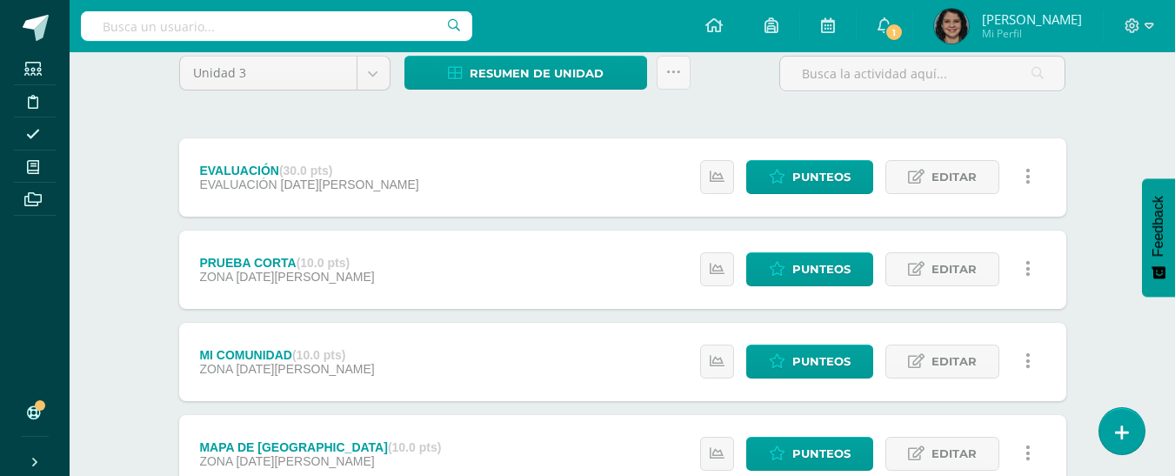
scroll to position [261, 0]
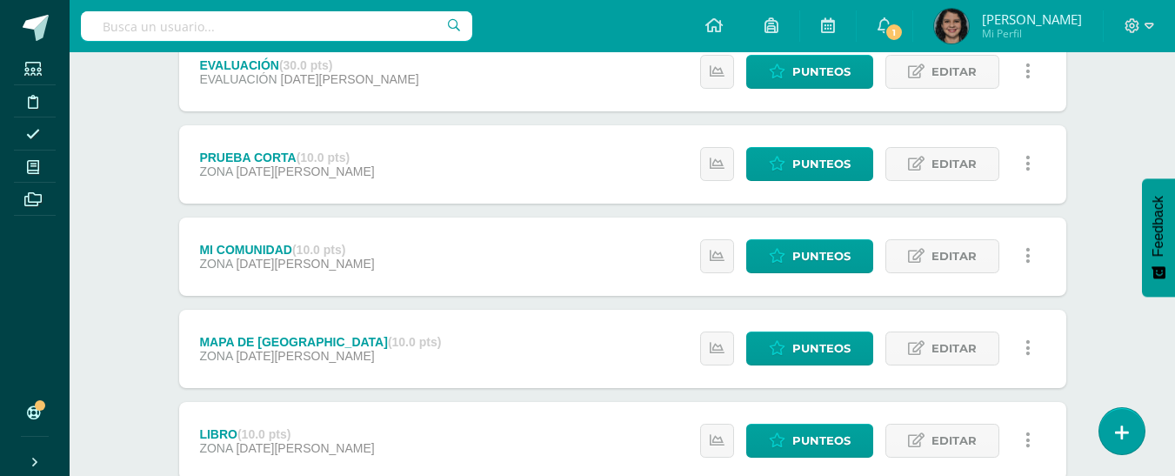
click at [466, 243] on div "MI COMUNIDAD (10.0 pts) ZONA 30 de Julio Estatus de Actividad: 0 Estudiantes si…" at bounding box center [622, 257] width 887 height 78
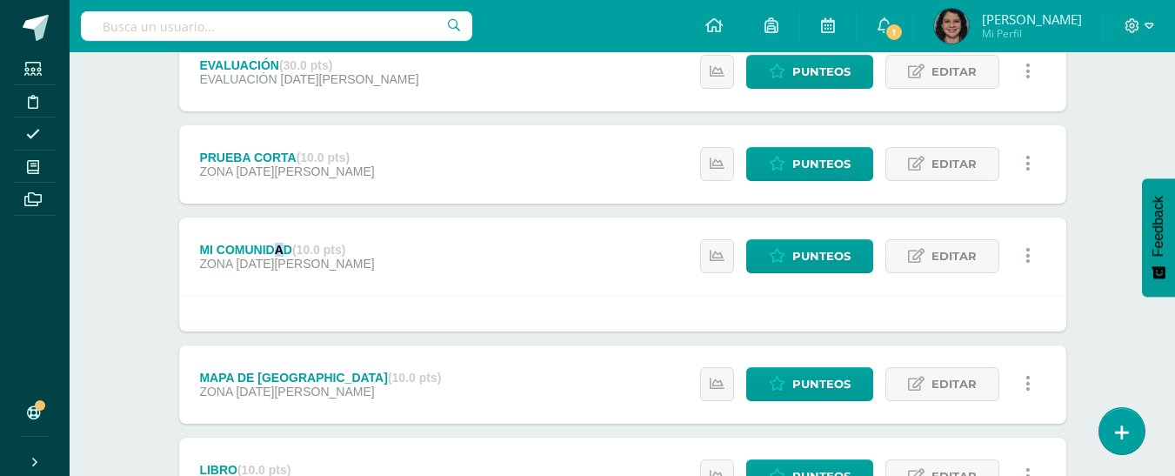
click at [279, 245] on div "MI COMUNIDAD (10.0 pts)" at bounding box center [286, 250] width 175 height 14
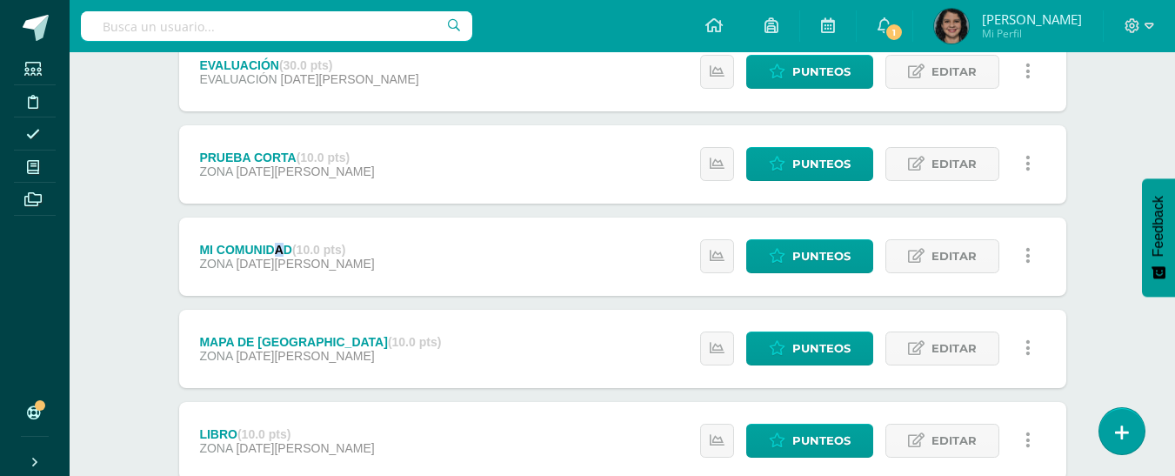
click at [278, 245] on div "MI COMUNIDAD (10.0 pts)" at bounding box center [286, 250] width 175 height 14
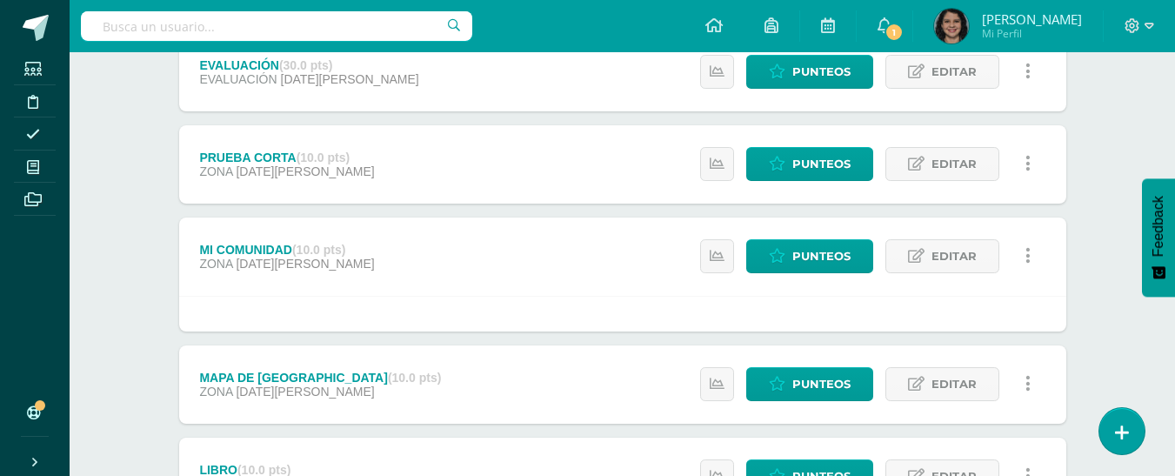
click at [278, 245] on div "MI COMUNIDAD (10.0 pts)" at bounding box center [286, 250] width 175 height 14
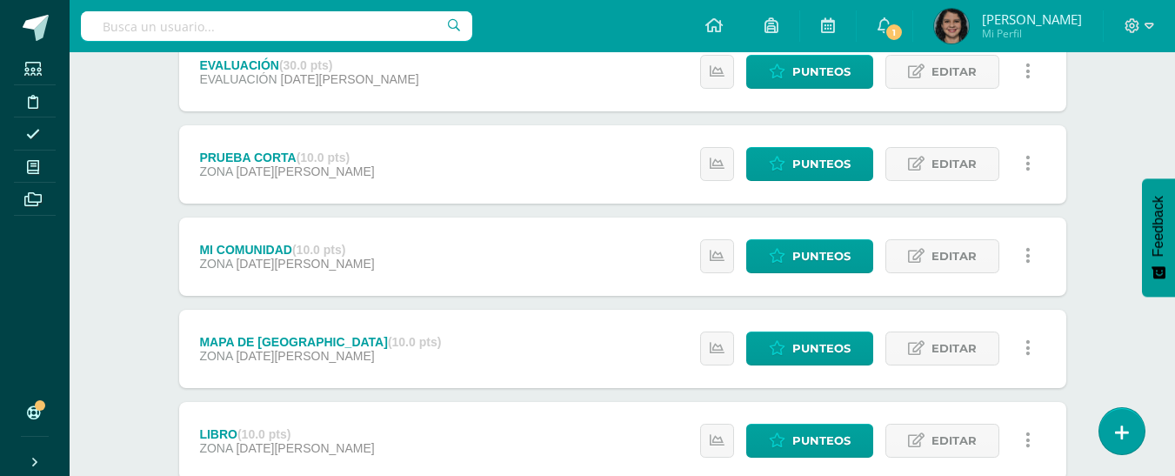
click at [371, 264] on div "MI COMUNIDAD (10.0 pts) ZONA 30 de Julio Estatus de Actividad: 0 Estudiantes si…" at bounding box center [622, 257] width 887 height 78
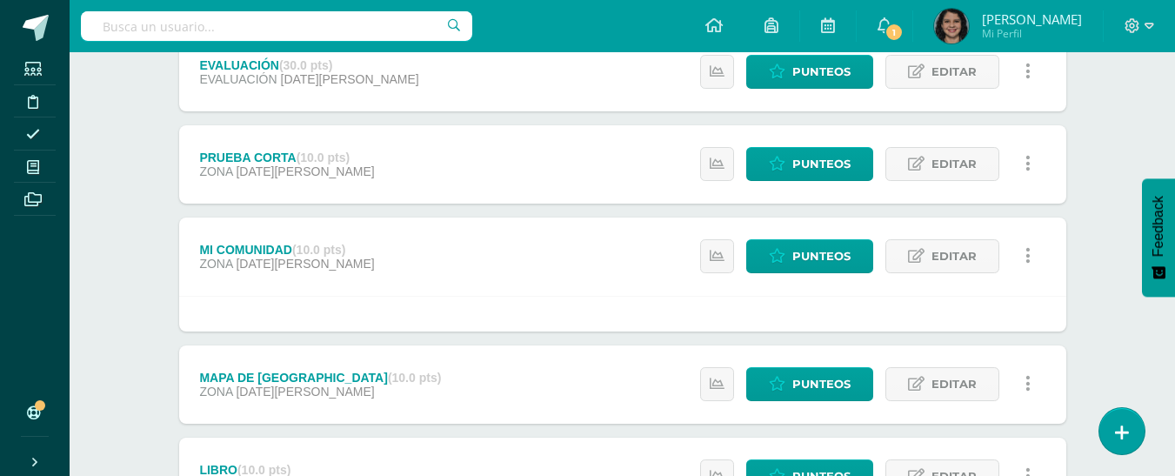
click at [383, 276] on div "MI COMUNIDAD (10.0 pts) ZONA 30 de Julio Estatus de Actividad: 0 Estudiantes si…" at bounding box center [622, 257] width 887 height 78
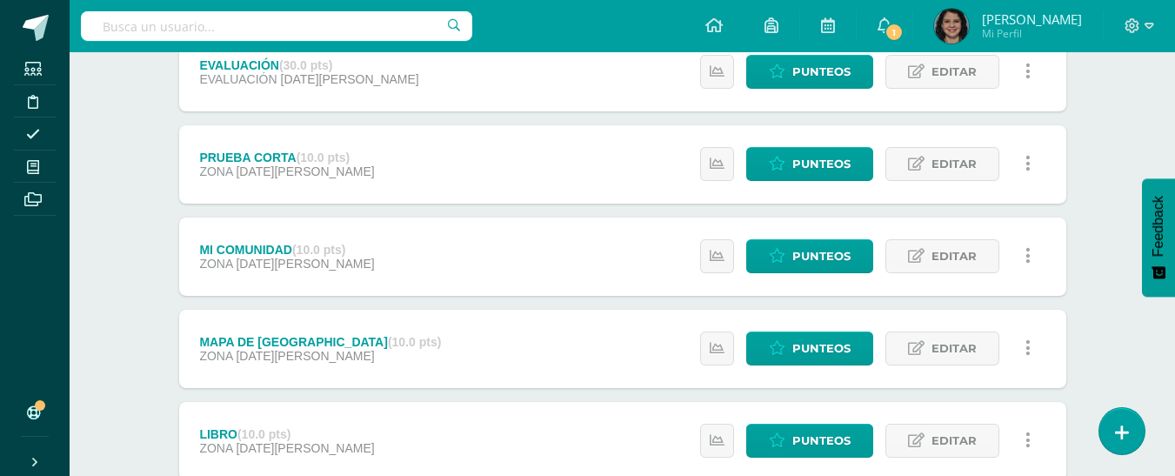
click at [384, 276] on div "MI COMUNIDAD (10.0 pts) ZONA 30 de Julio Estatus de Actividad: 0 Estudiantes si…" at bounding box center [622, 257] width 887 height 78
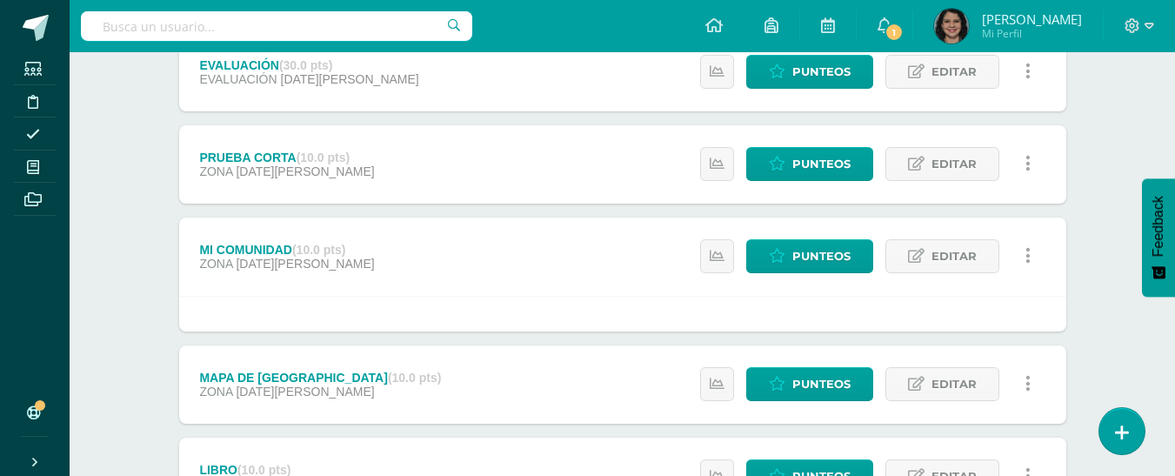
click at [260, 252] on div "MI COMUNIDAD (10.0 pts)" at bounding box center [286, 250] width 175 height 14
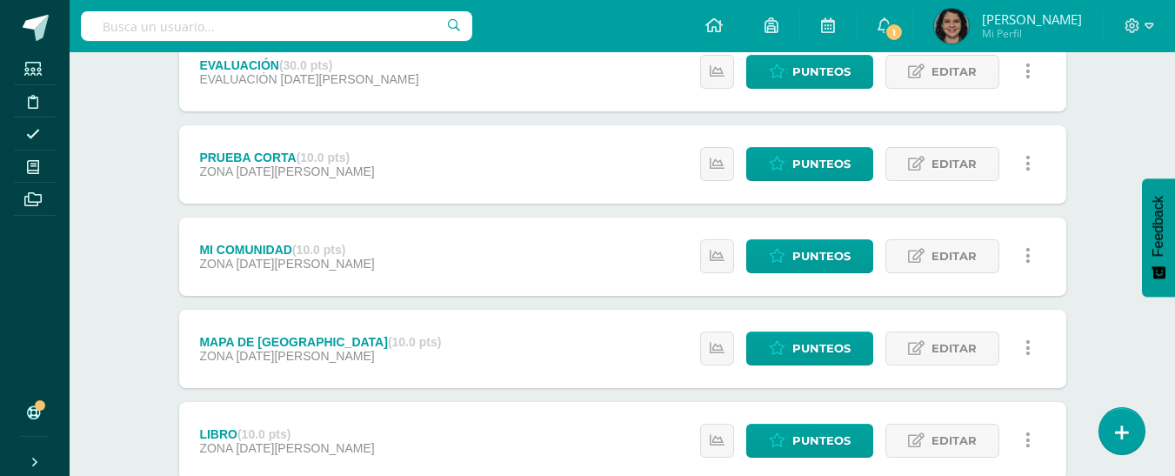
click at [294, 248] on div "MI COMUNIDAD (10.0 pts)" at bounding box center [286, 250] width 175 height 14
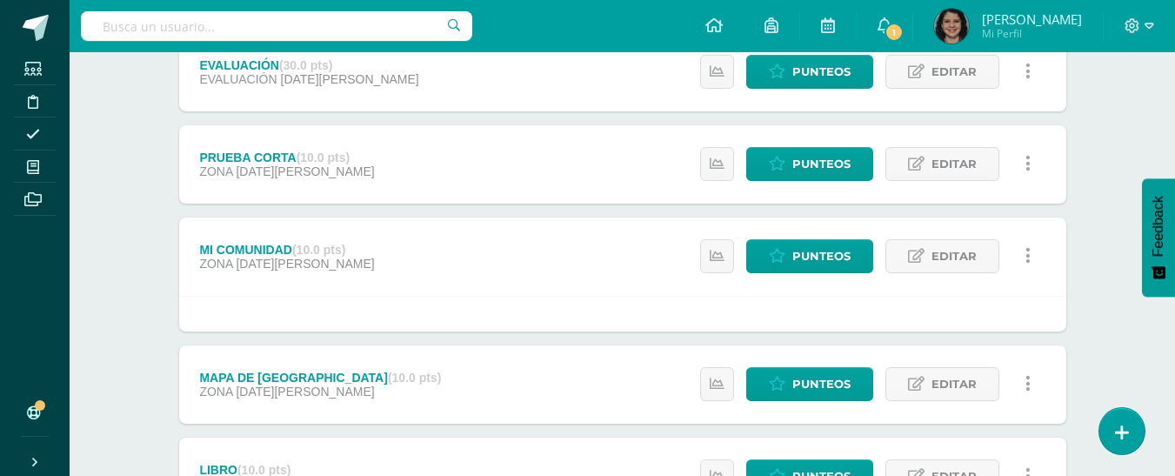
click at [422, 237] on div "MI COMUNIDAD (10.0 pts) ZONA 30 de Julio Estatus de Actividad: 0 Estudiantes si…" at bounding box center [622, 257] width 887 height 78
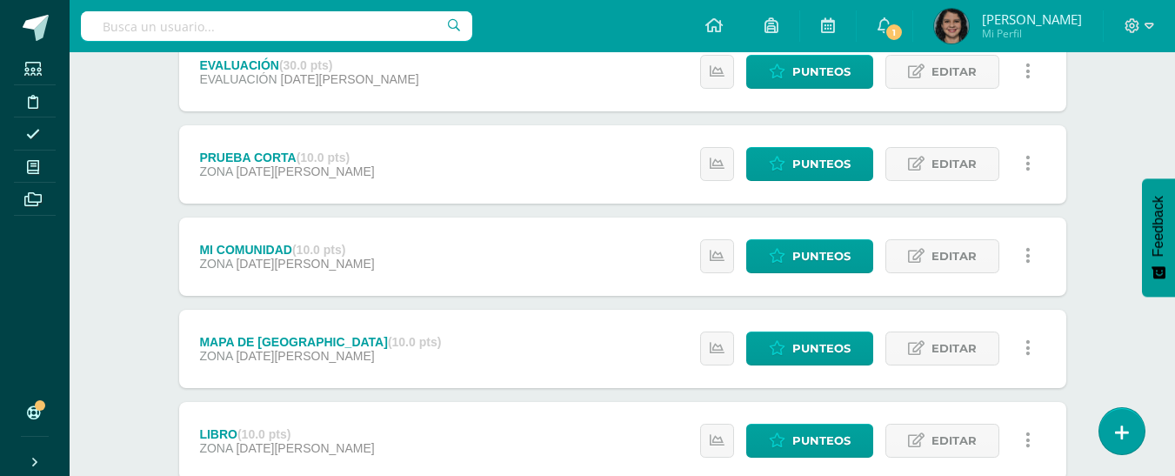
click at [276, 249] on div "MI COMUNIDAD (10.0 pts)" at bounding box center [286, 250] width 175 height 14
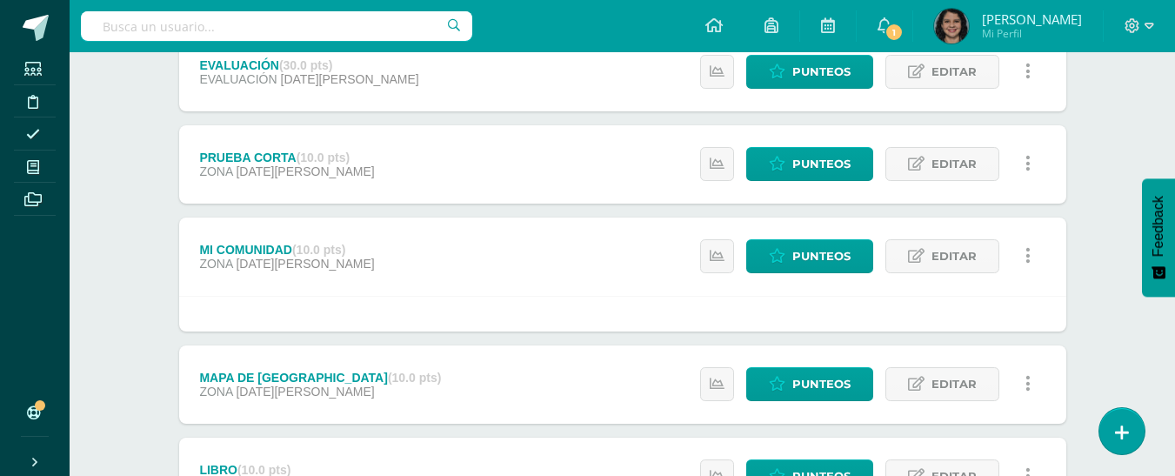
click at [654, 292] on div "MI COMUNIDAD (10.0 pts) ZONA 30 de Julio Estatus de Actividad: 0 Estudiantes si…" at bounding box center [622, 257] width 887 height 78
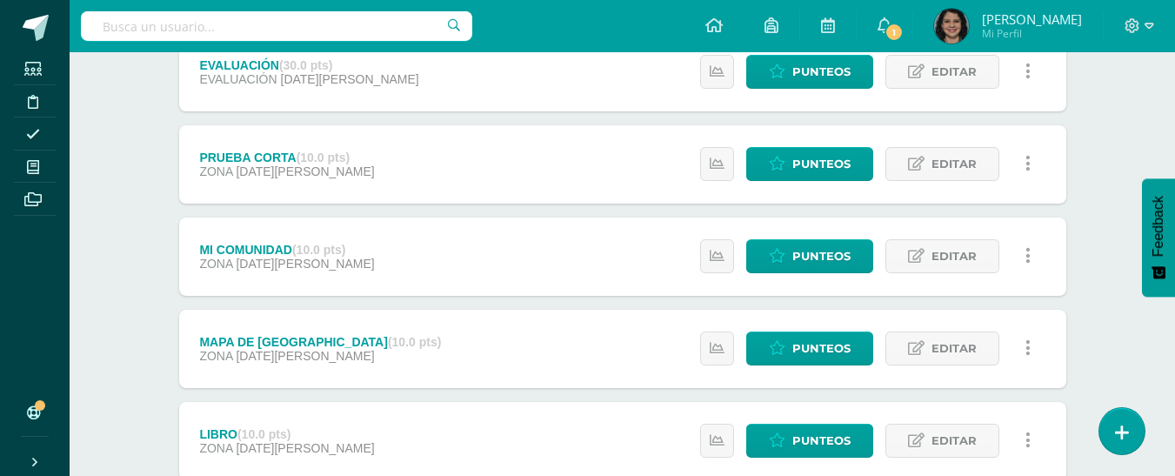
click at [278, 246] on div "MI COMUNIDAD (10.0 pts)" at bounding box center [286, 250] width 175 height 14
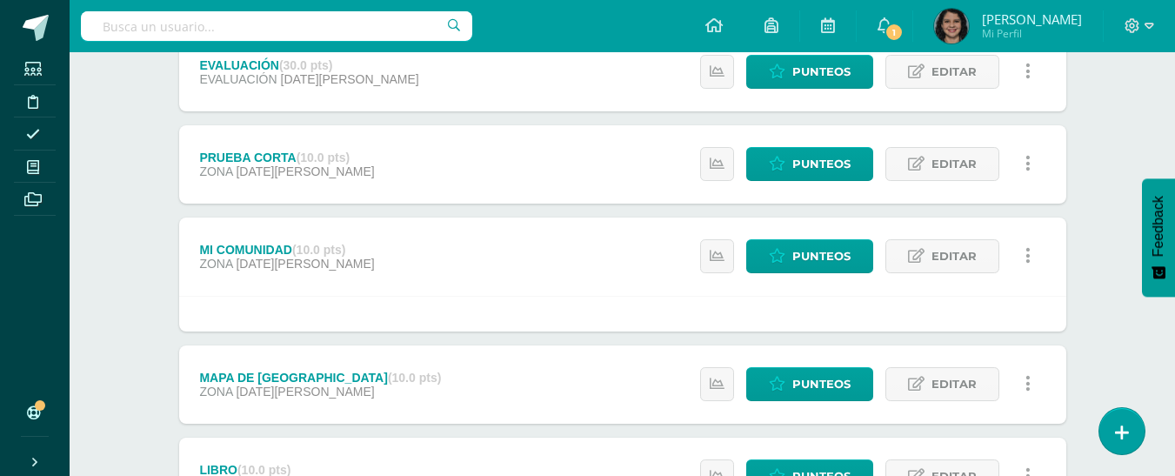
click at [279, 246] on div "MI COMUNIDAD (10.0 pts)" at bounding box center [286, 250] width 175 height 14
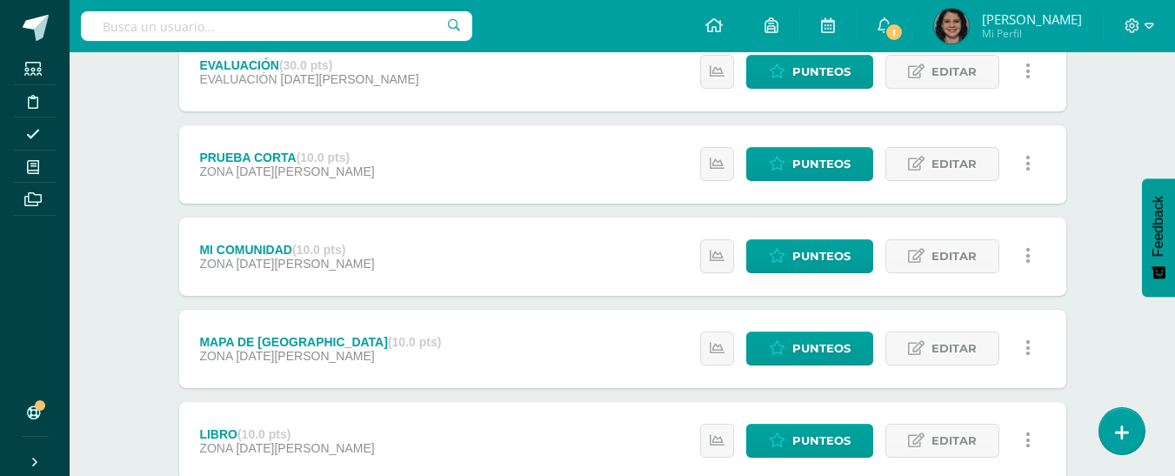
click at [469, 235] on div "MI COMUNIDAD (10.0 pts) ZONA 30 de Julio Estatus de Actividad: 0 Estudiantes si…" at bounding box center [622, 257] width 887 height 78
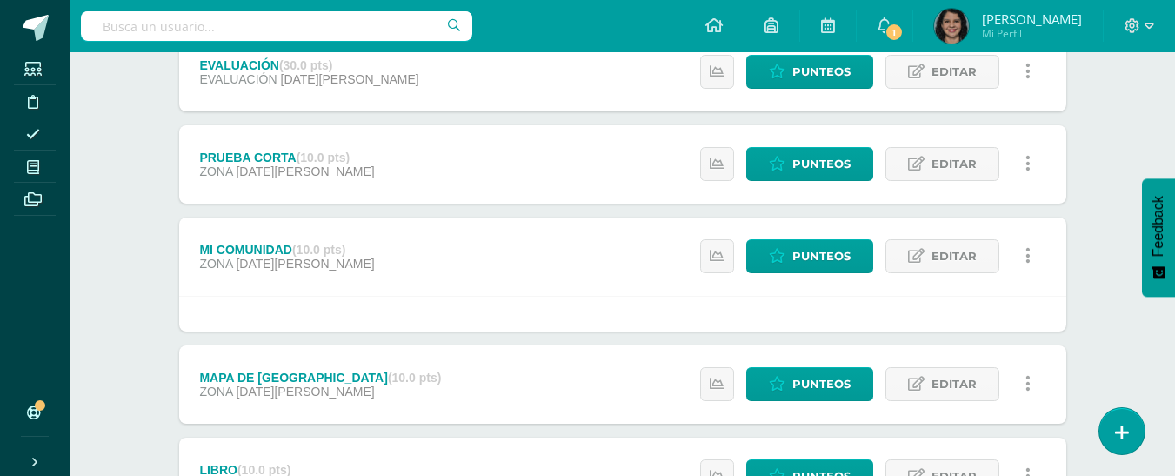
click at [318, 259] on div "MI COMUNIDAD (10.0 pts) ZONA 30 de Julio" at bounding box center [286, 257] width 175 height 28
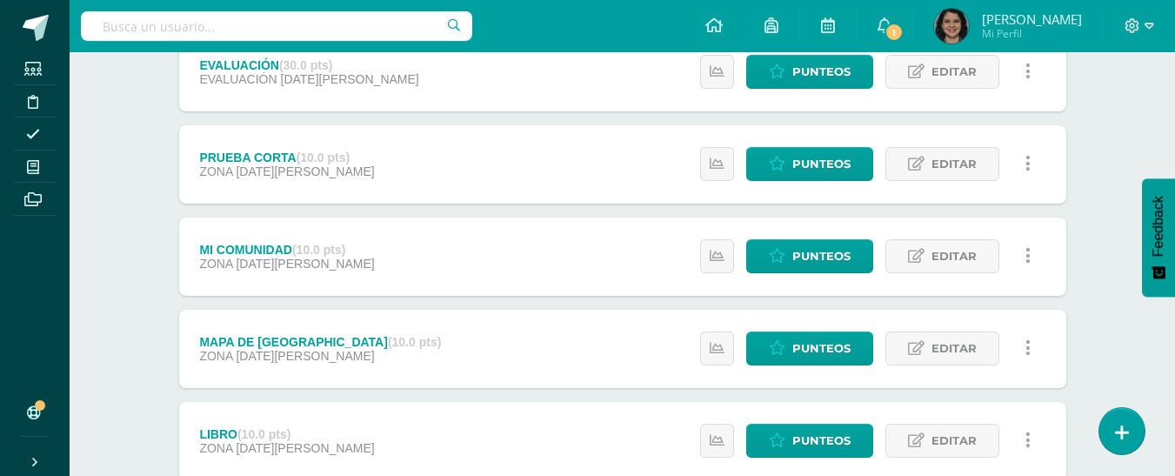
click at [471, 249] on div "MI COMUNIDAD (10.0 pts) ZONA 30 de Julio Estatus de Actividad: 0 Estudiantes si…" at bounding box center [622, 257] width 887 height 78
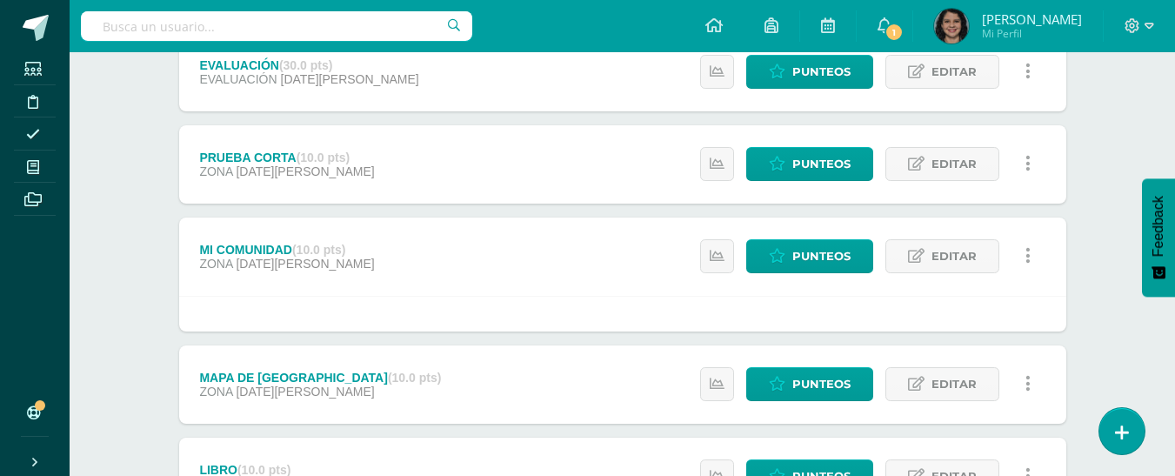
click at [374, 273] on div "MI COMUNIDAD (10.0 pts) ZONA 30 de Julio Estatus de Actividad: 0 Estudiantes si…" at bounding box center [622, 257] width 887 height 78
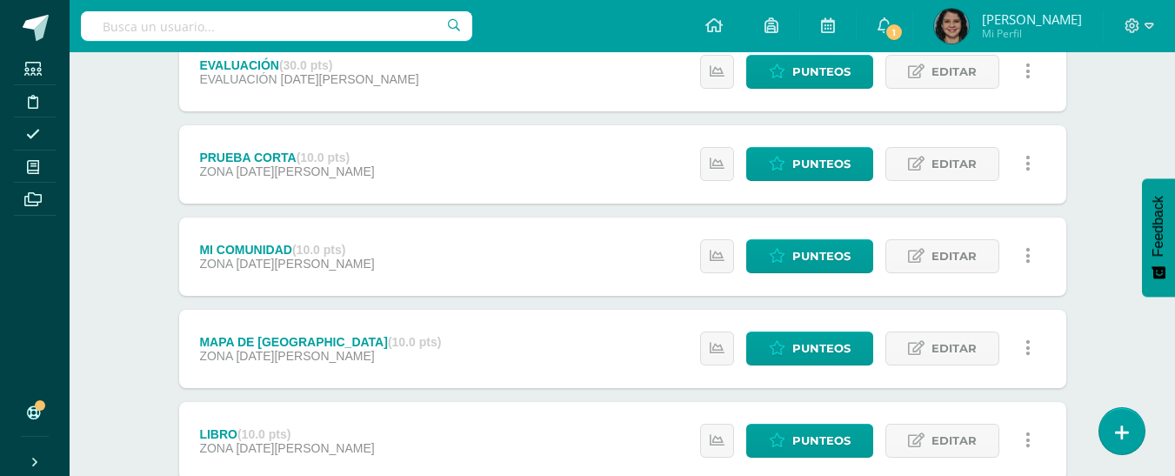
click at [375, 271] on div "MI COMUNIDAD (10.0 pts) ZONA 30 de Julio Estatus de Actividad: 0 Estudiantes si…" at bounding box center [622, 257] width 887 height 78
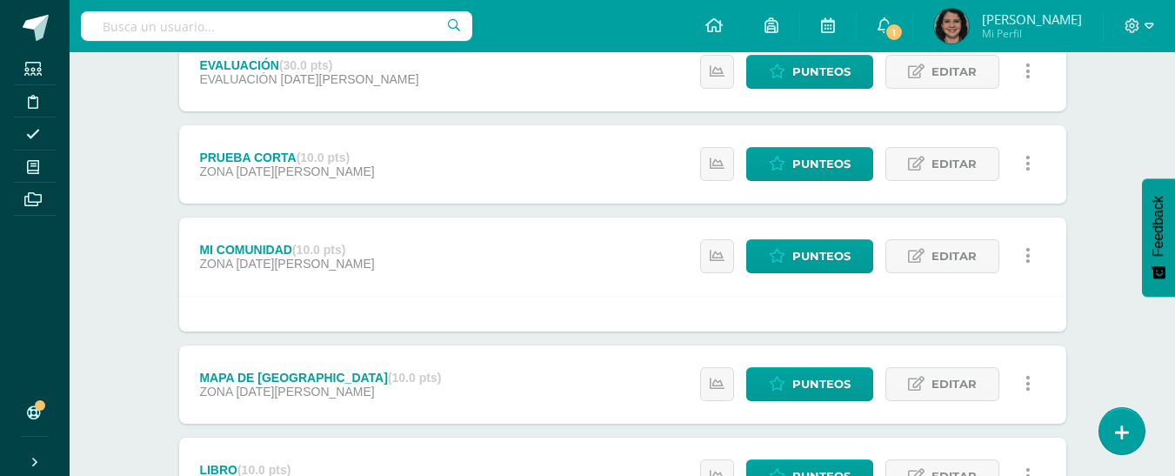
click at [381, 254] on div "MI COMUNIDAD (10.0 pts) ZONA 30 de Julio Estatus de Actividad: 0 Estudiantes si…" at bounding box center [622, 257] width 887 height 78
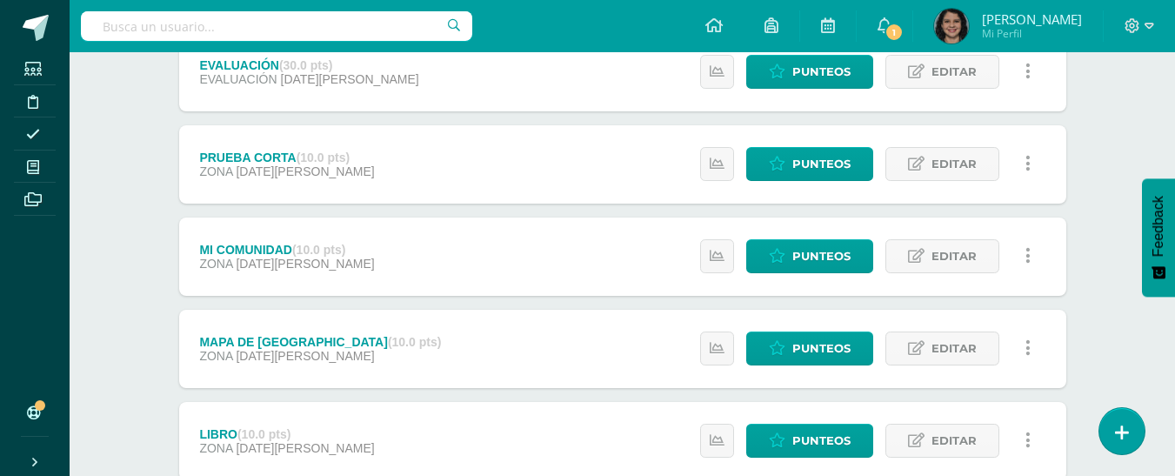
click at [380, 251] on div "MI COMUNIDAD (10.0 pts) ZONA 30 de Julio Estatus de Actividad: 0 Estudiantes si…" at bounding box center [622, 257] width 887 height 78
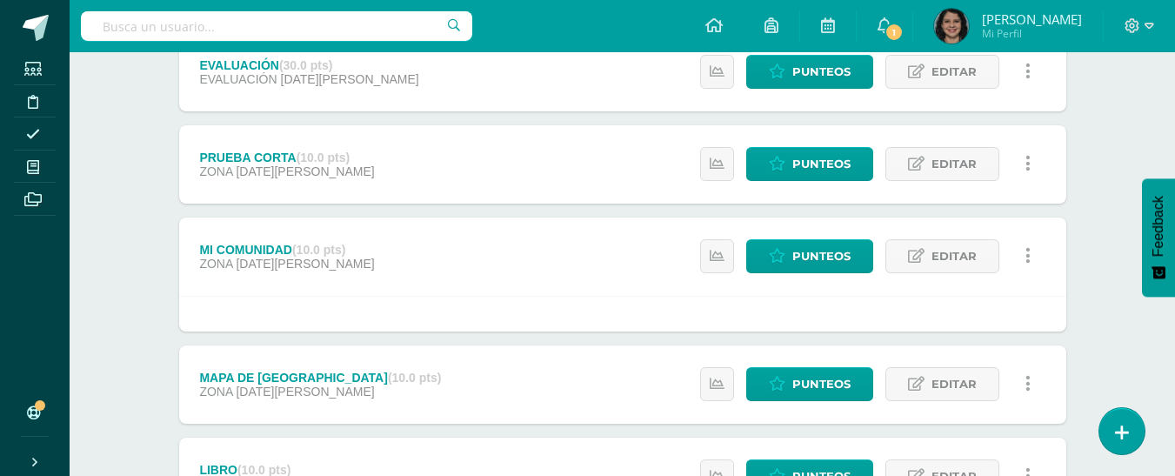
click at [325, 245] on strong "(10.0 pts)" at bounding box center [318, 250] width 53 height 14
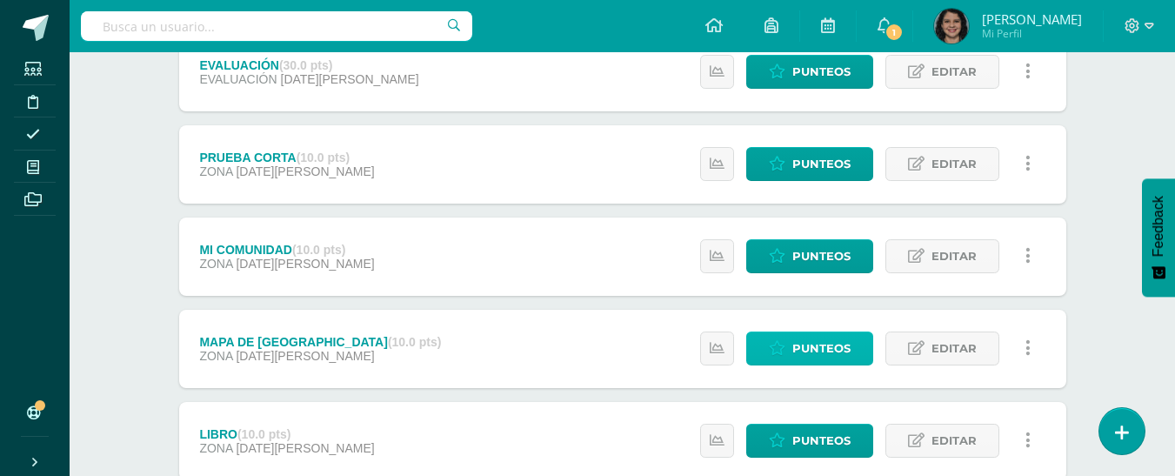
click at [847, 345] on span "Punteos" at bounding box center [822, 348] width 58 height 32
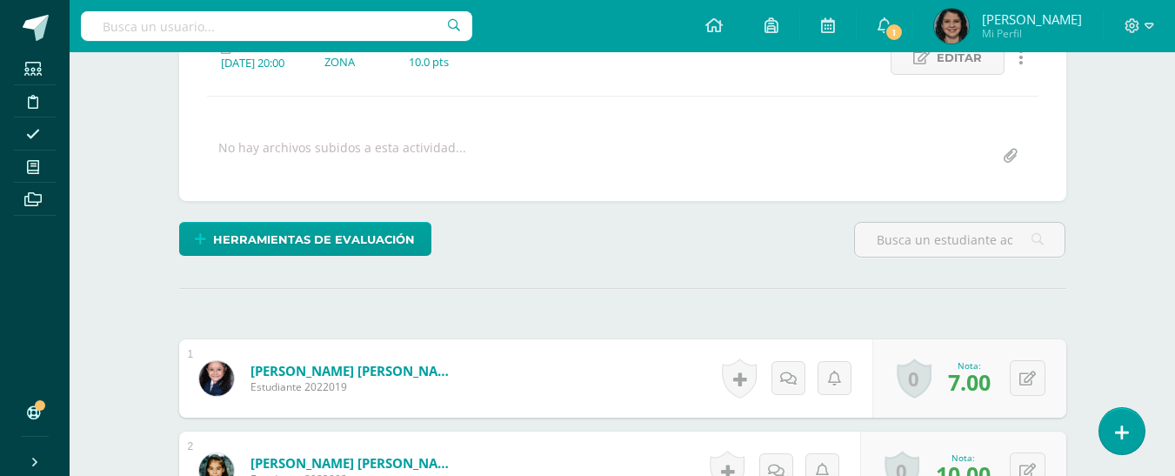
scroll to position [266, 0]
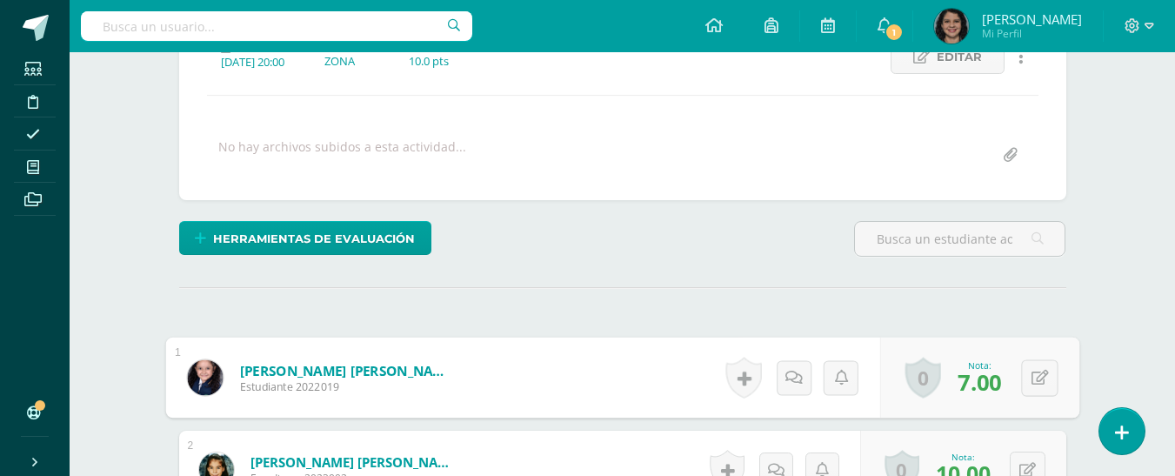
click at [916, 389] on link "0" at bounding box center [923, 378] width 36 height 41
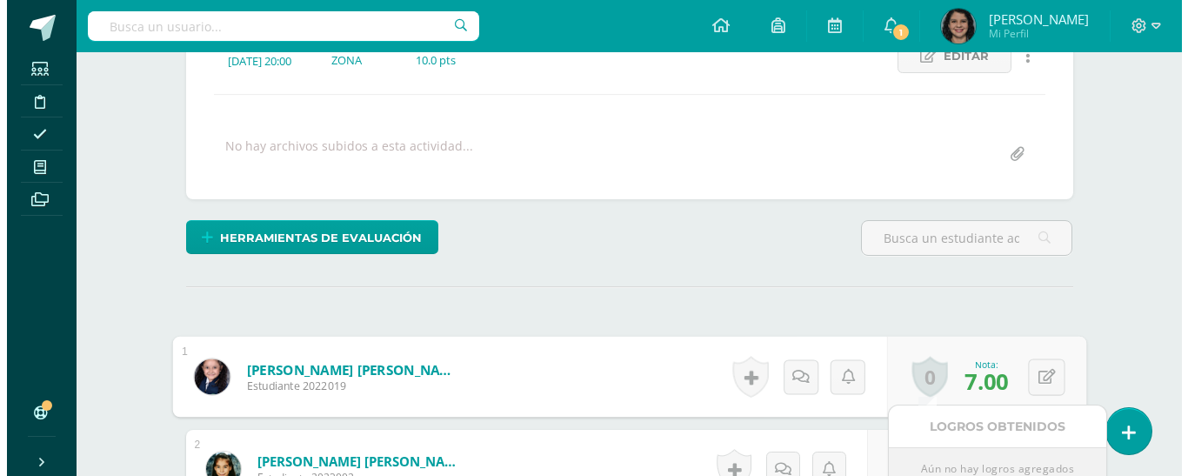
scroll to position [441, 0]
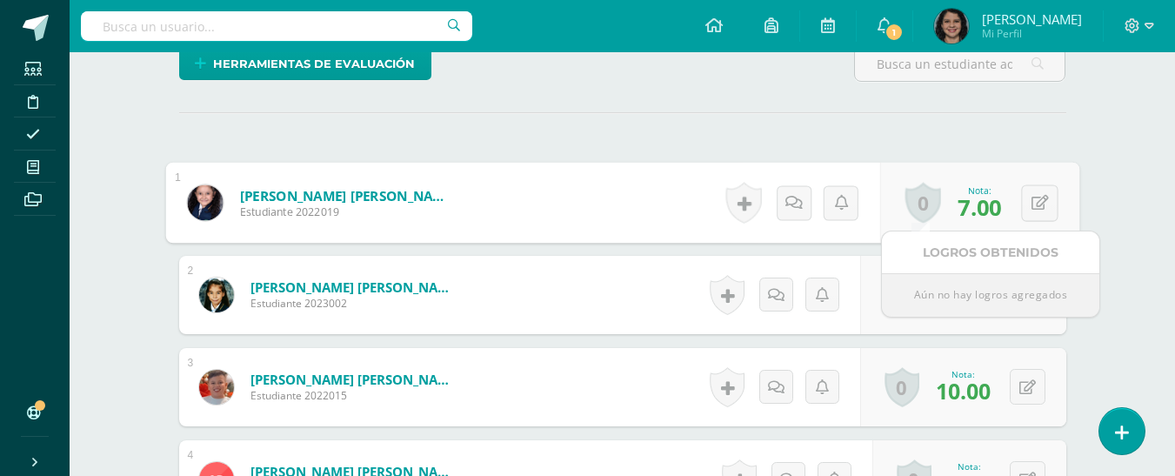
click at [925, 204] on link "0" at bounding box center [923, 203] width 36 height 41
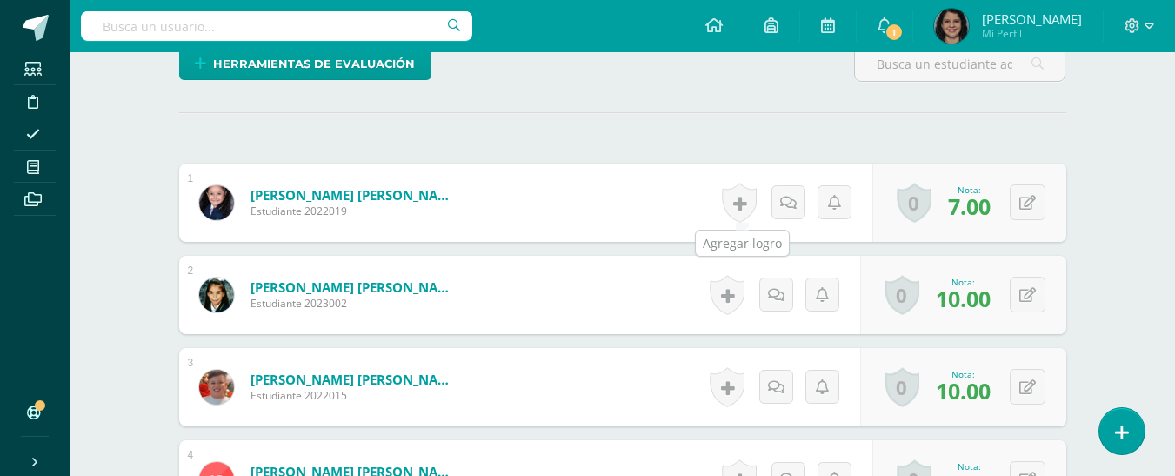
click at [745, 209] on link at bounding box center [739, 203] width 35 height 40
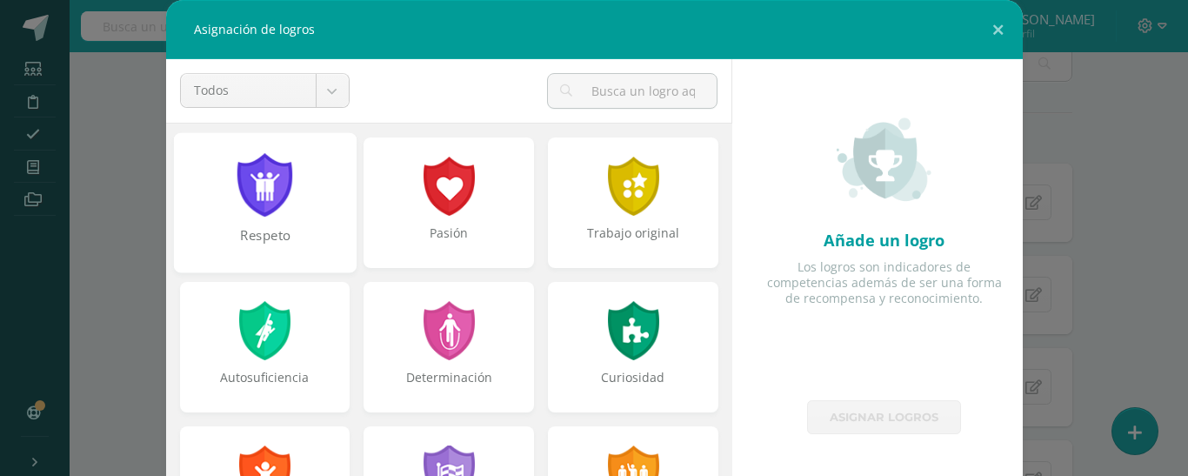
click at [263, 207] on div at bounding box center [265, 185] width 60 height 64
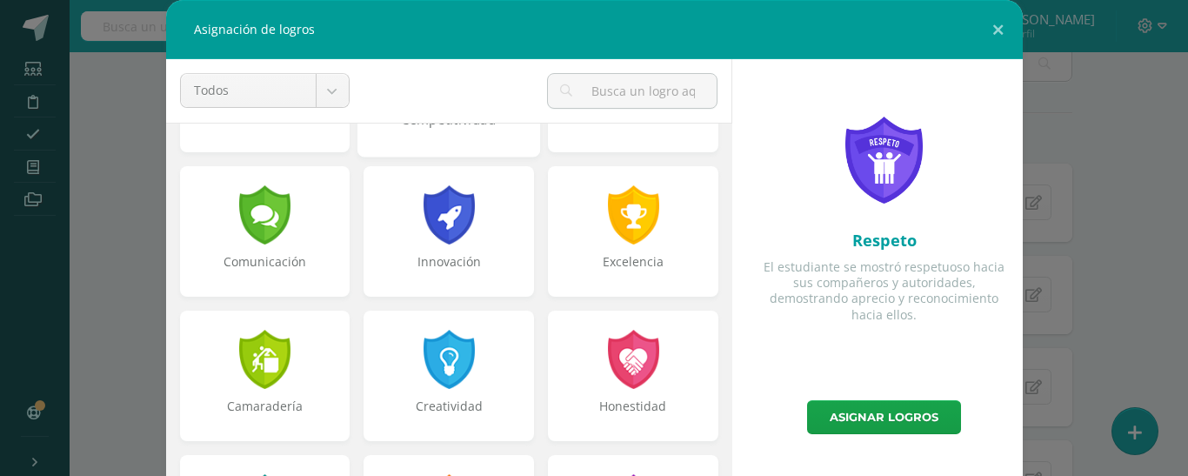
scroll to position [435, 0]
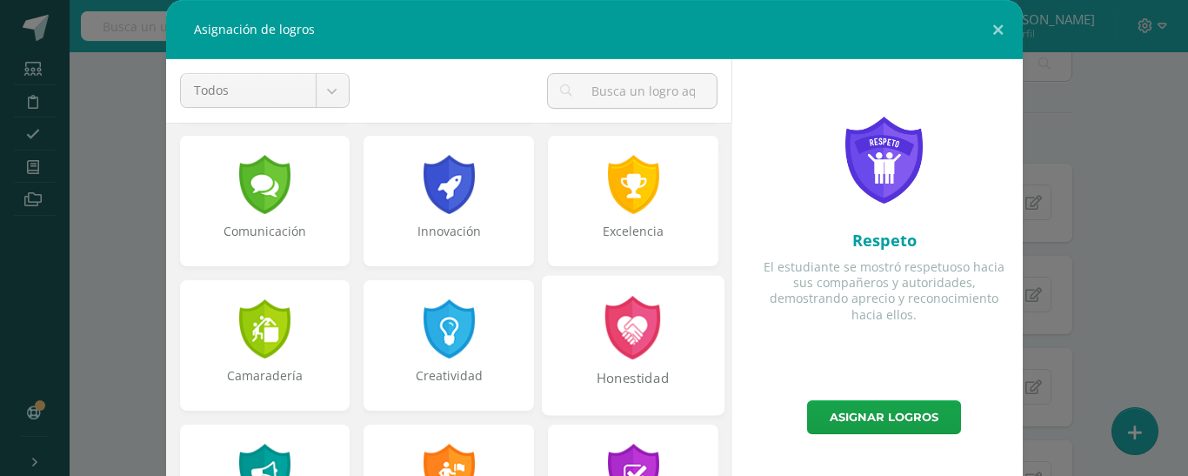
click at [596, 290] on div "Honestidad" at bounding box center [633, 345] width 183 height 140
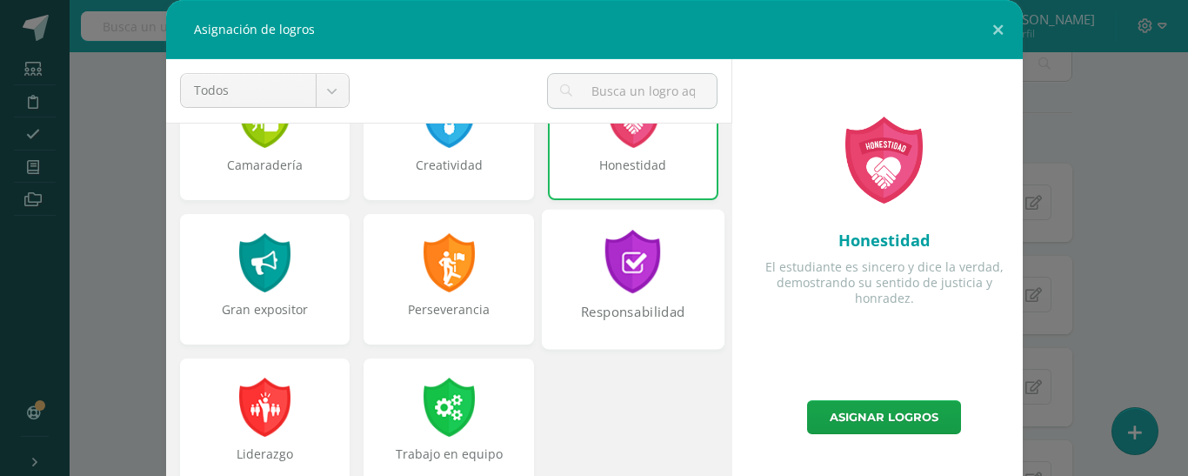
scroll to position [659, 0]
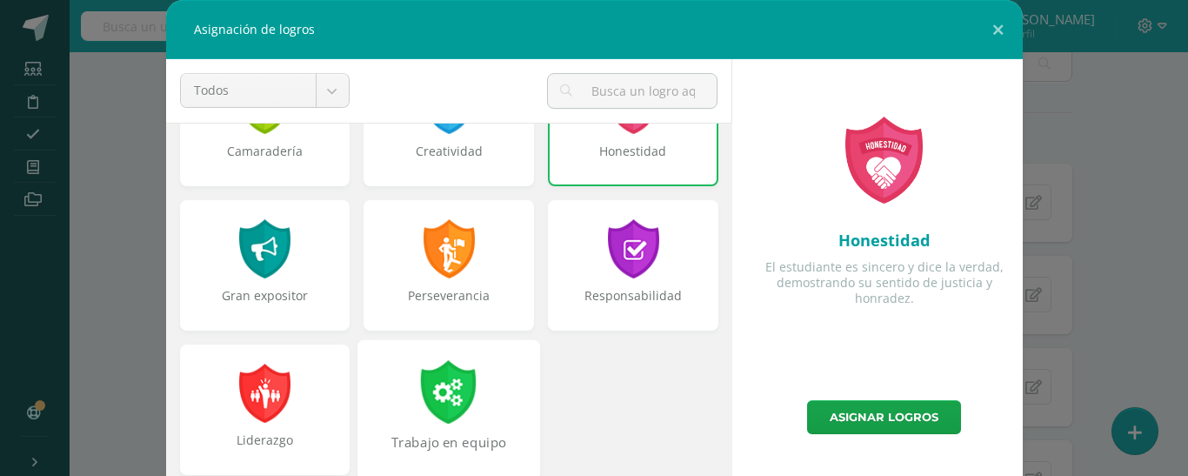
click at [436, 389] on div at bounding box center [449, 392] width 60 height 64
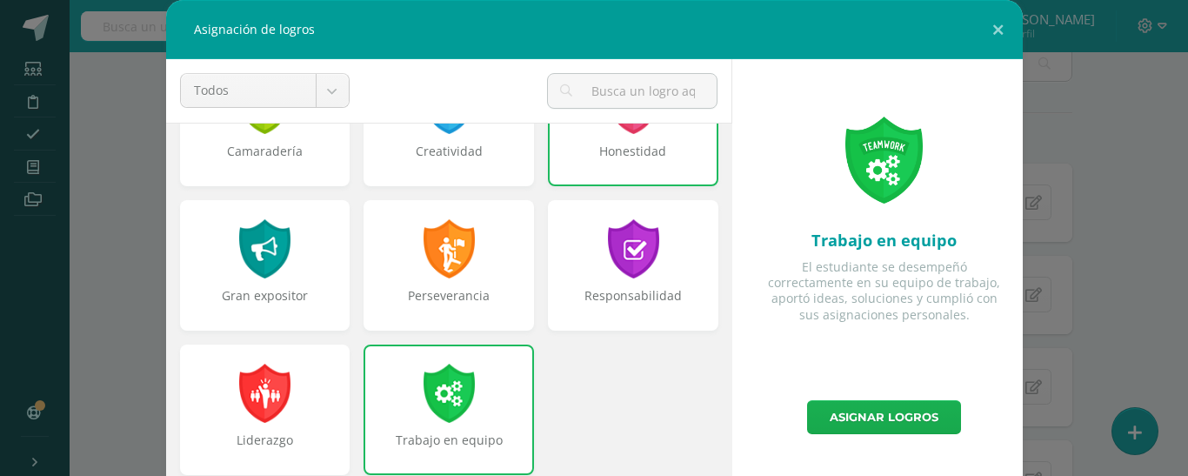
click at [892, 420] on link "Asignar logros" at bounding box center [884, 417] width 154 height 34
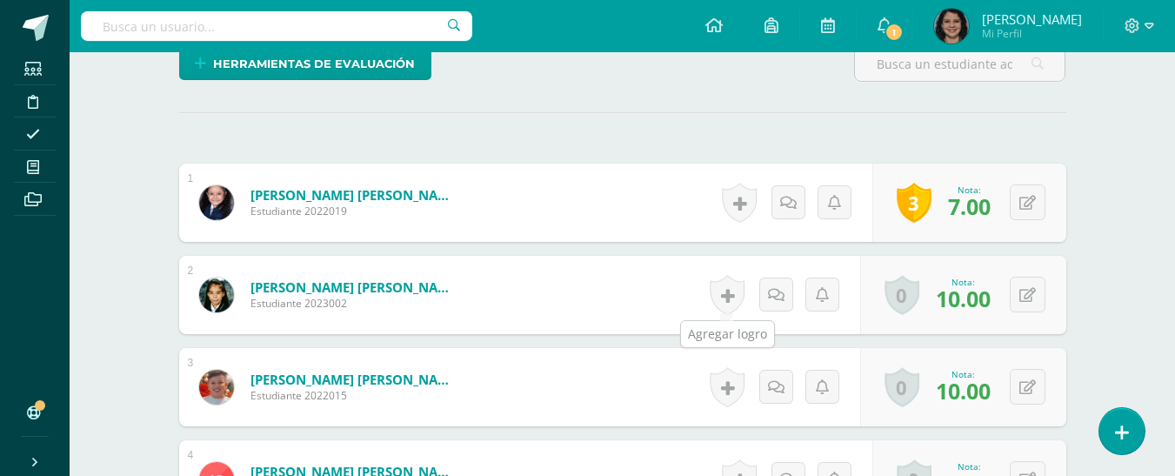
drag, startPoint x: 732, startPoint y: 294, endPoint x: 719, endPoint y: 310, distance: 20.4
click at [732, 294] on link at bounding box center [727, 295] width 35 height 40
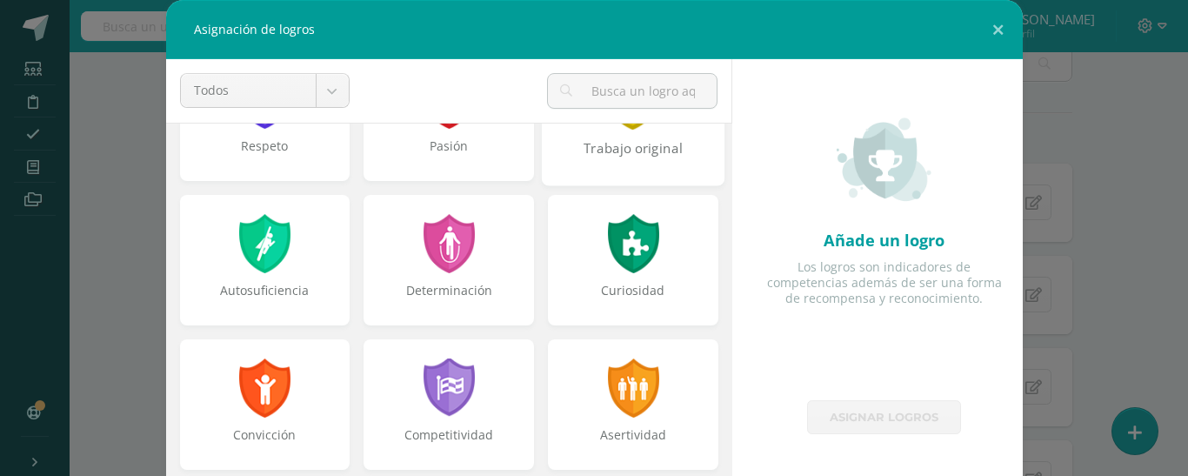
scroll to position [0, 0]
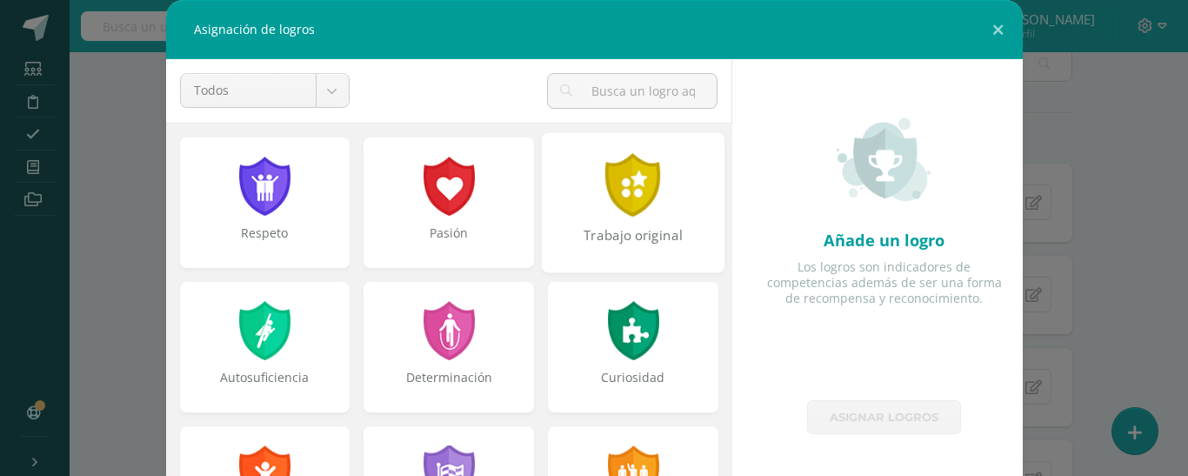
click at [618, 197] on div at bounding box center [634, 185] width 60 height 64
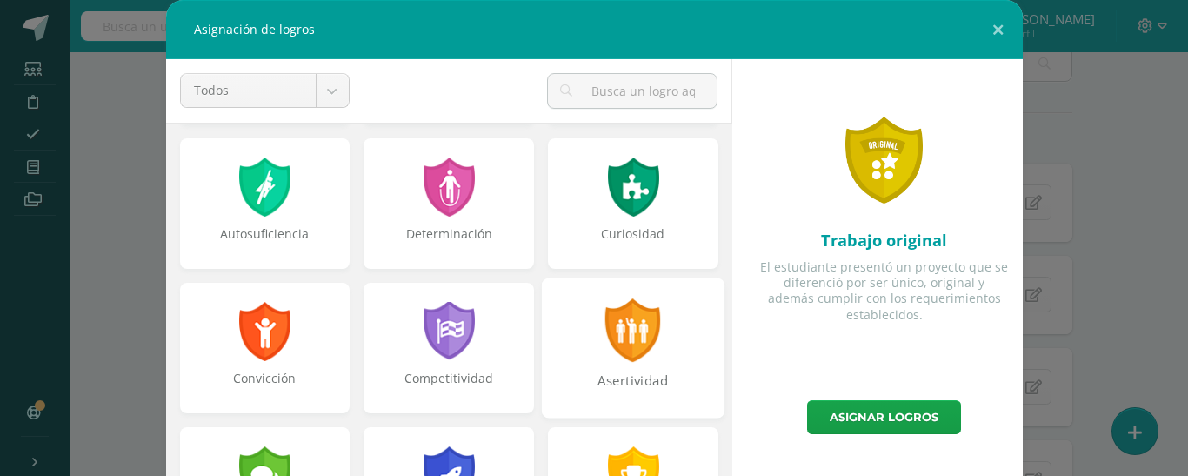
scroll to position [174, 0]
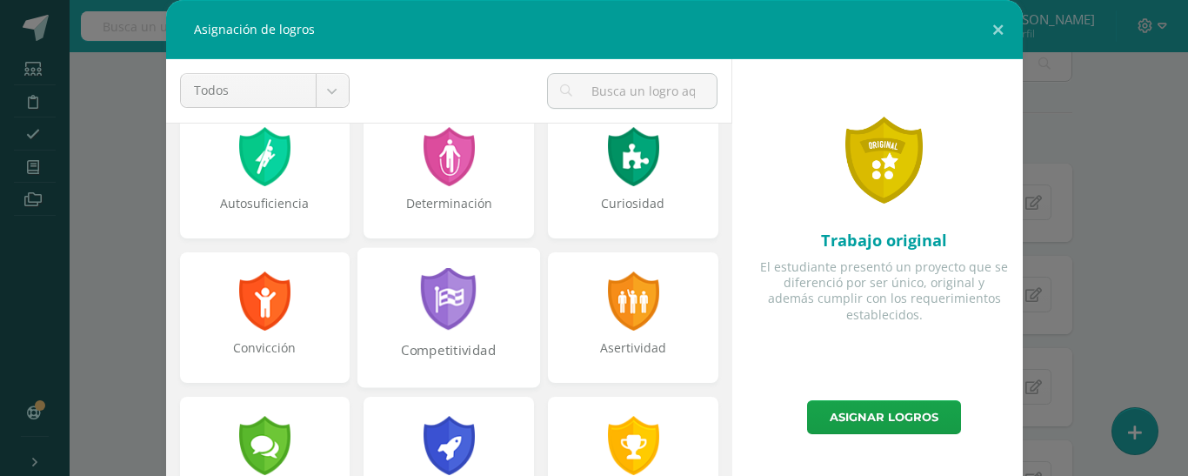
click at [499, 320] on div "Competitividad" at bounding box center [449, 317] width 183 height 140
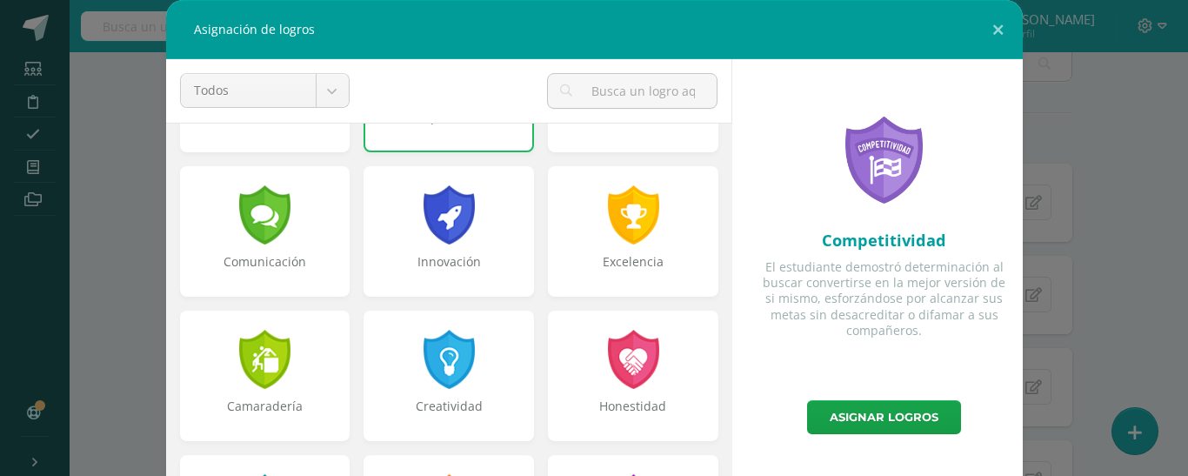
scroll to position [435, 0]
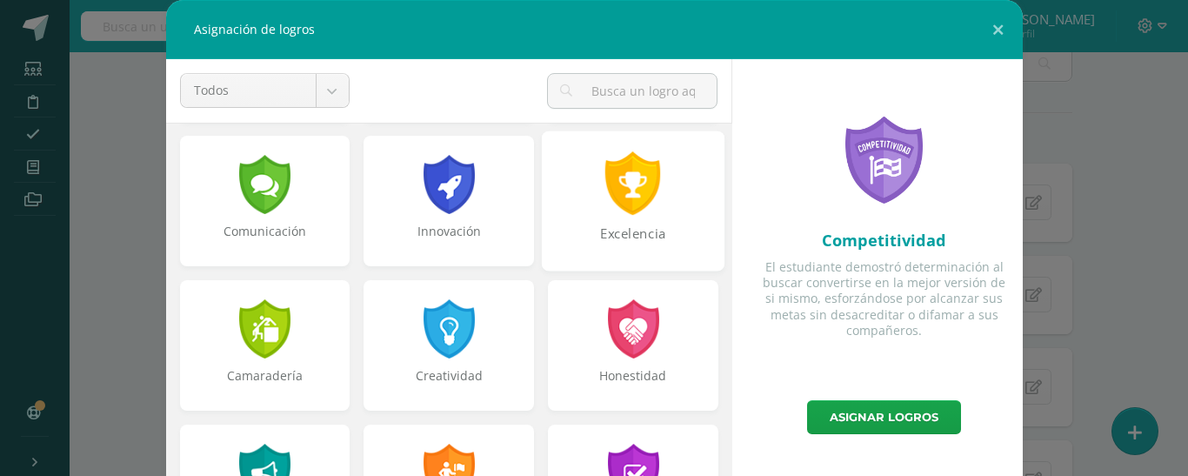
click at [620, 240] on div "Excelencia" at bounding box center [633, 242] width 179 height 37
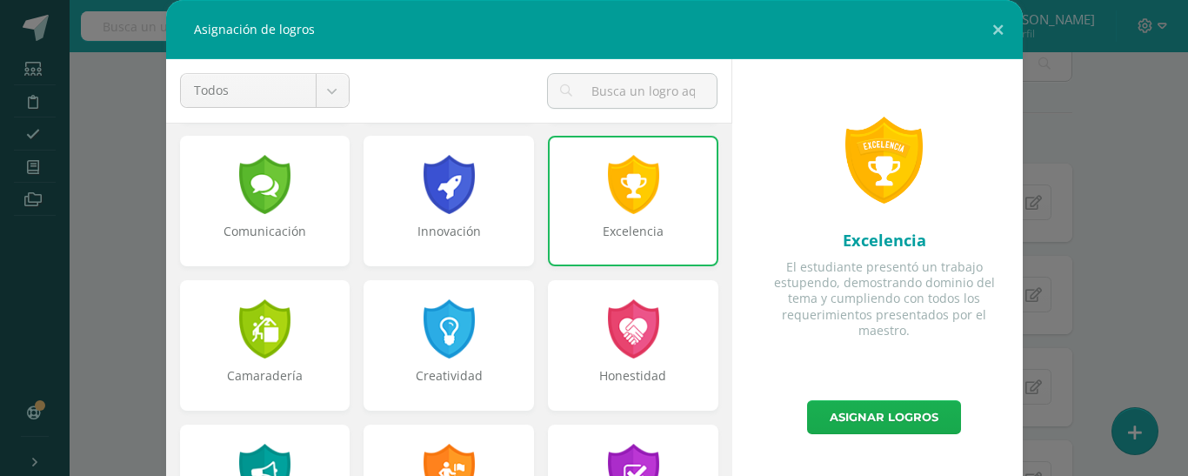
click at [888, 409] on link "Asignar logros" at bounding box center [884, 417] width 154 height 34
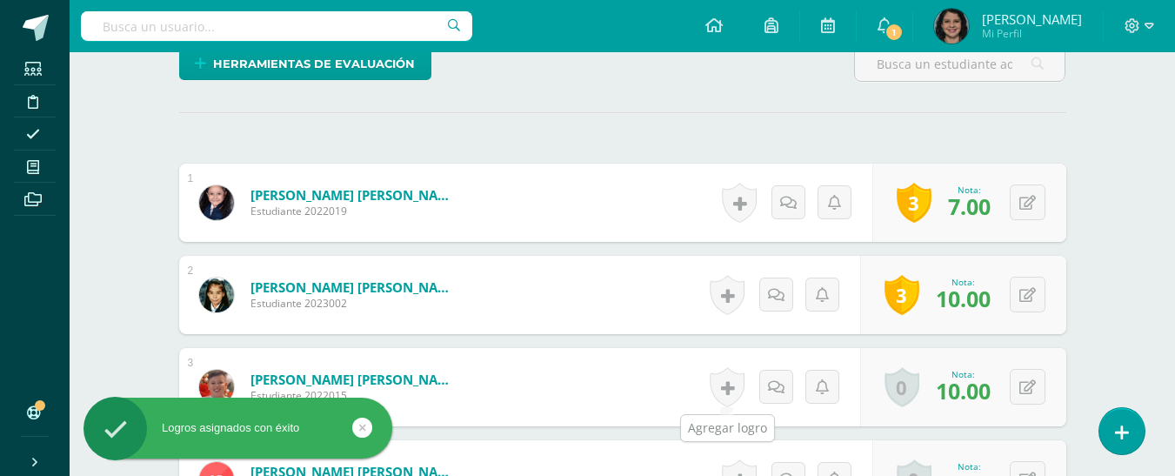
click at [738, 376] on link at bounding box center [727, 387] width 35 height 40
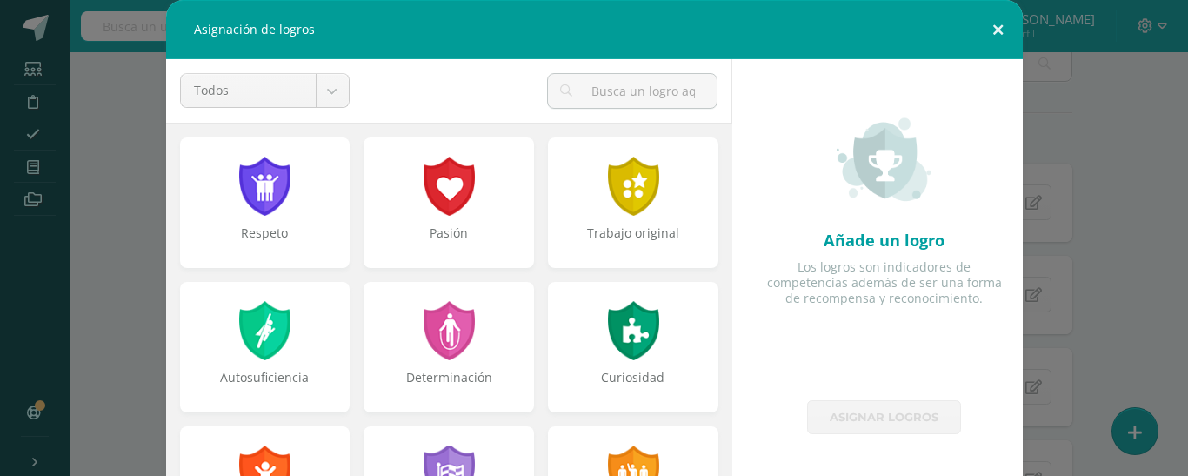
click at [994, 35] on button at bounding box center [999, 29] width 50 height 59
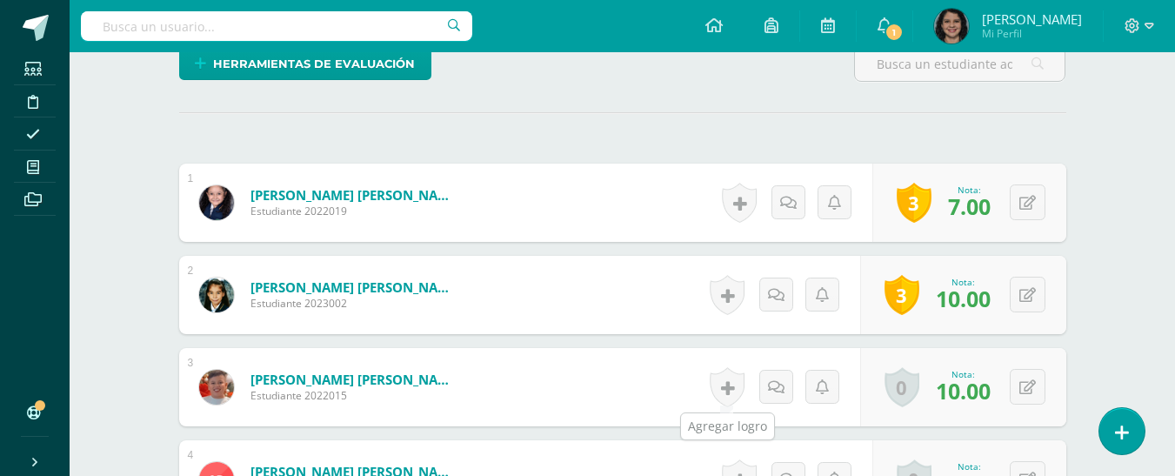
click at [726, 374] on link at bounding box center [727, 387] width 35 height 40
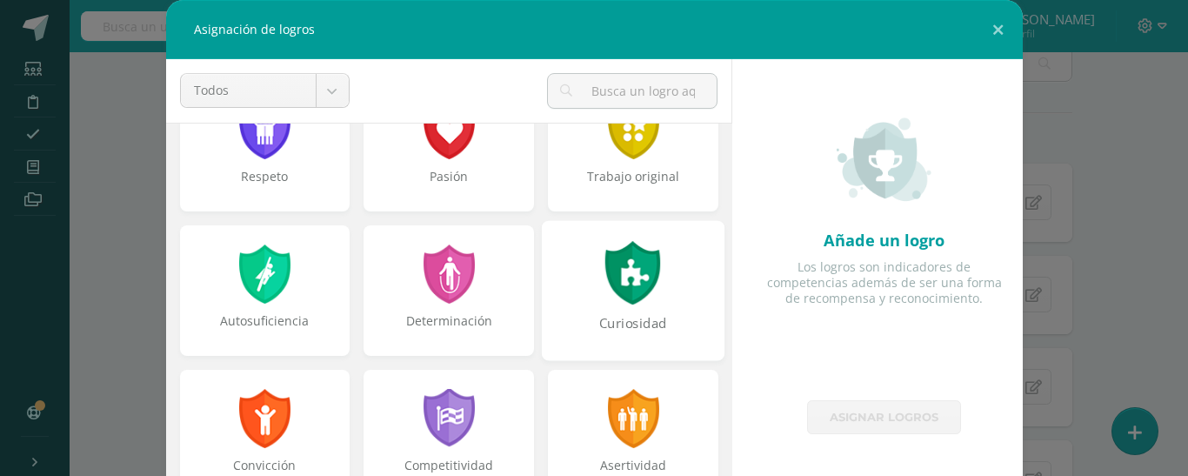
scroll to position [87, 0]
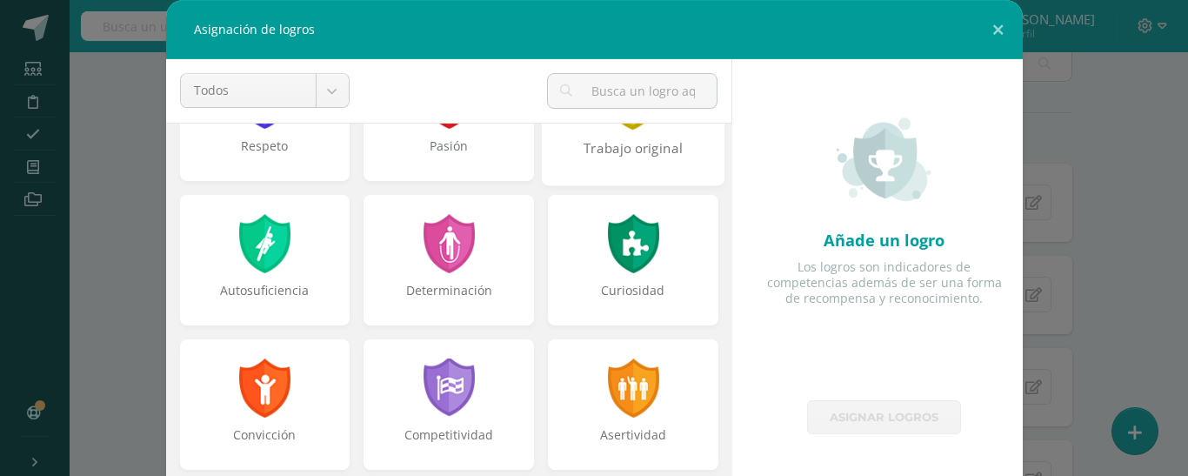
click at [580, 151] on div "Trabajo original" at bounding box center [633, 157] width 179 height 37
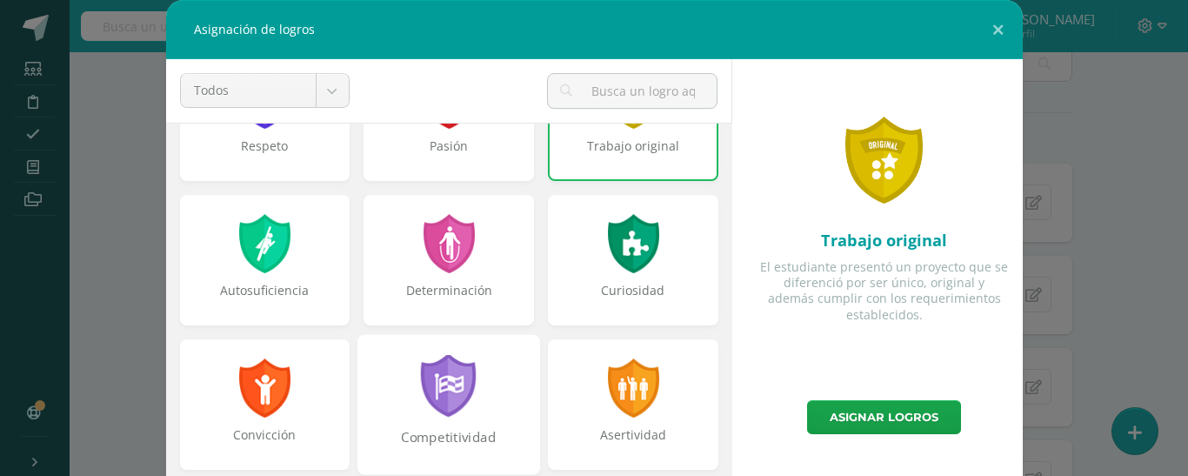
click at [497, 360] on div "Competitividad" at bounding box center [449, 404] width 183 height 140
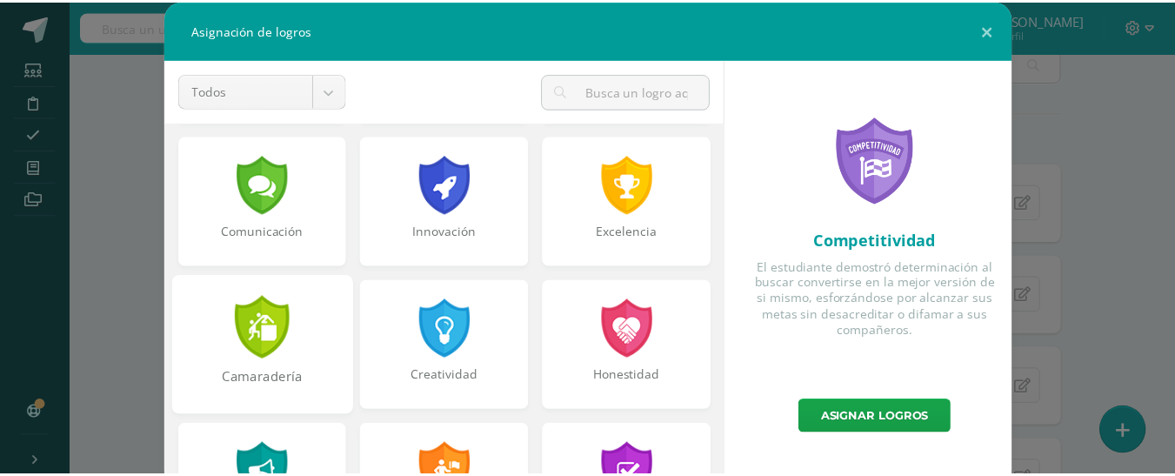
scroll to position [609, 0]
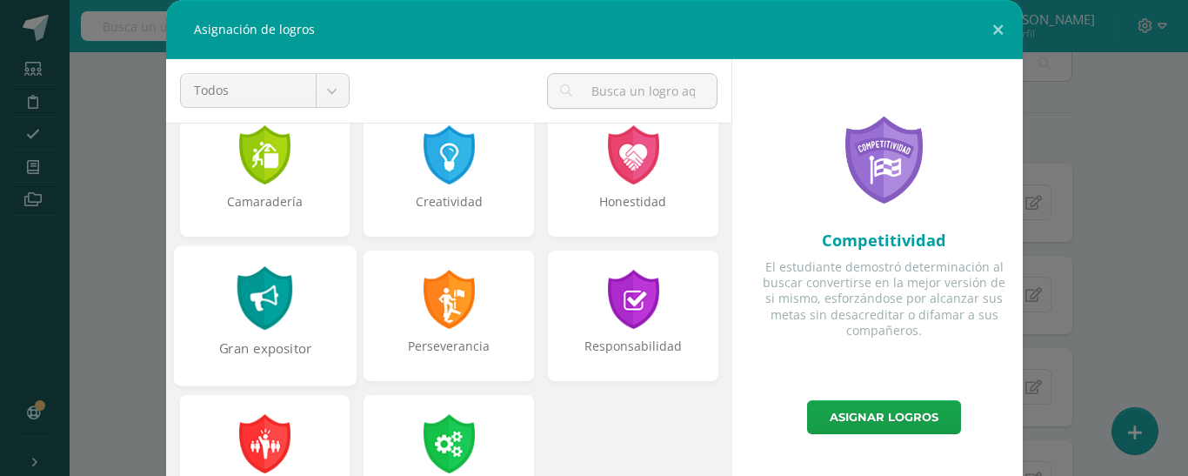
click at [314, 291] on div "Gran expositor" at bounding box center [264, 315] width 183 height 140
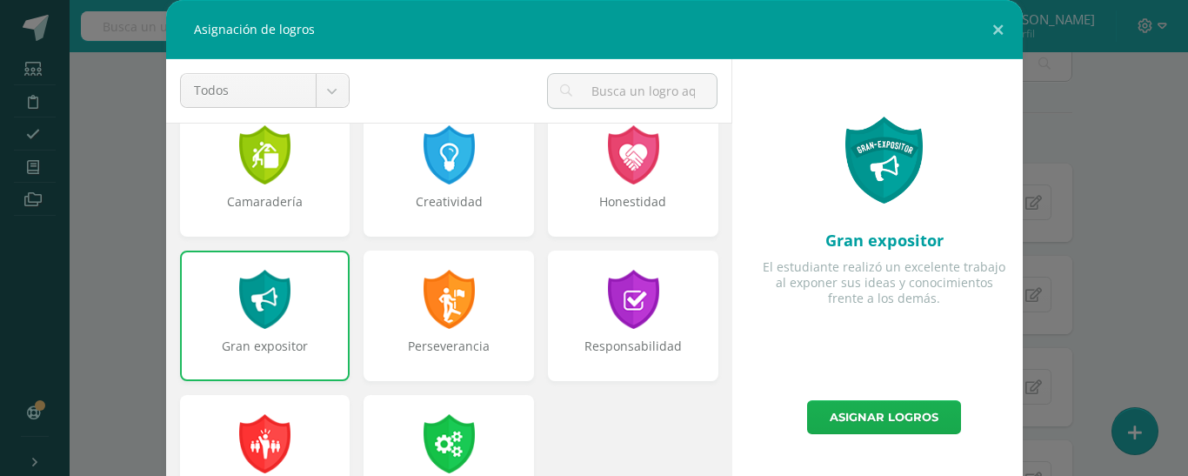
click at [887, 404] on link "Asignar logros" at bounding box center [884, 417] width 154 height 34
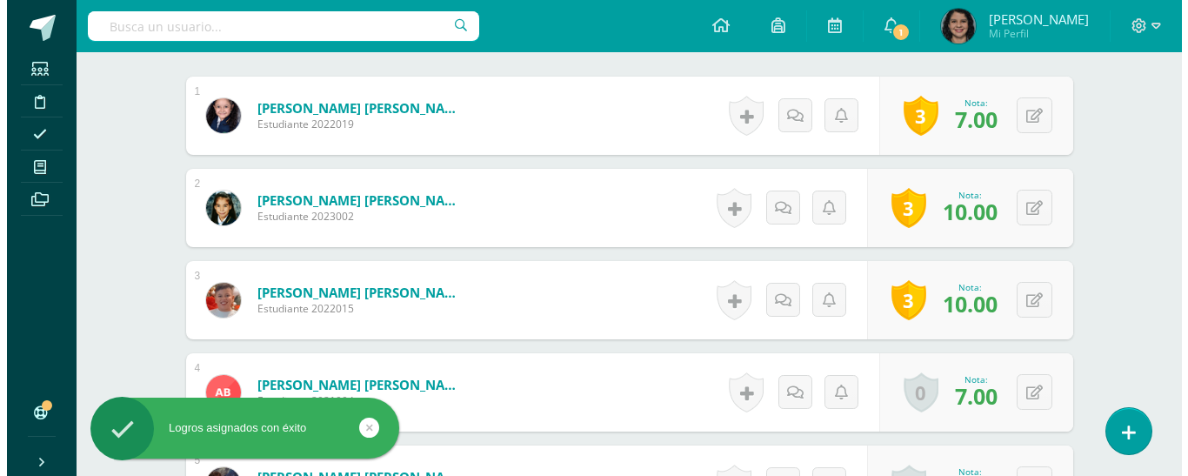
scroll to position [615, 0]
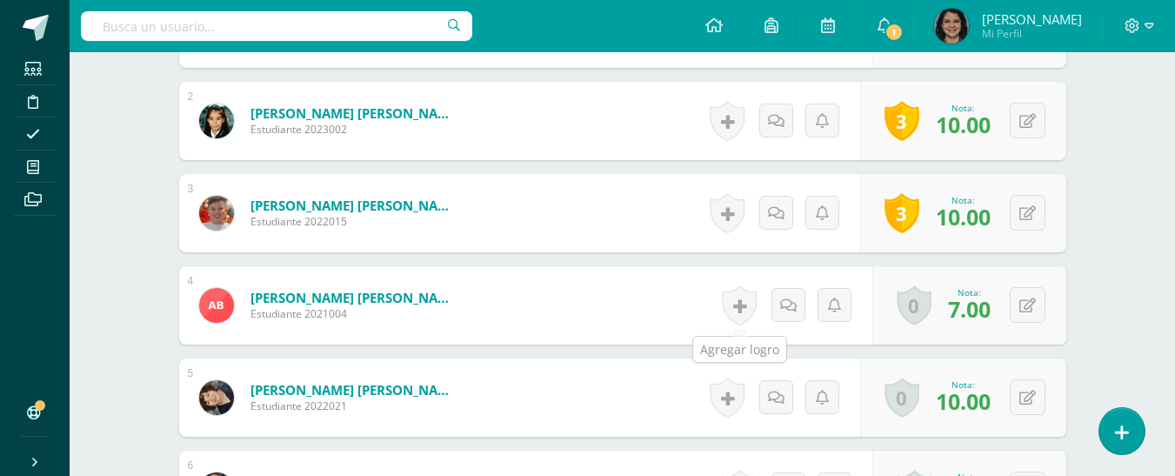
click at [729, 305] on link at bounding box center [739, 305] width 35 height 40
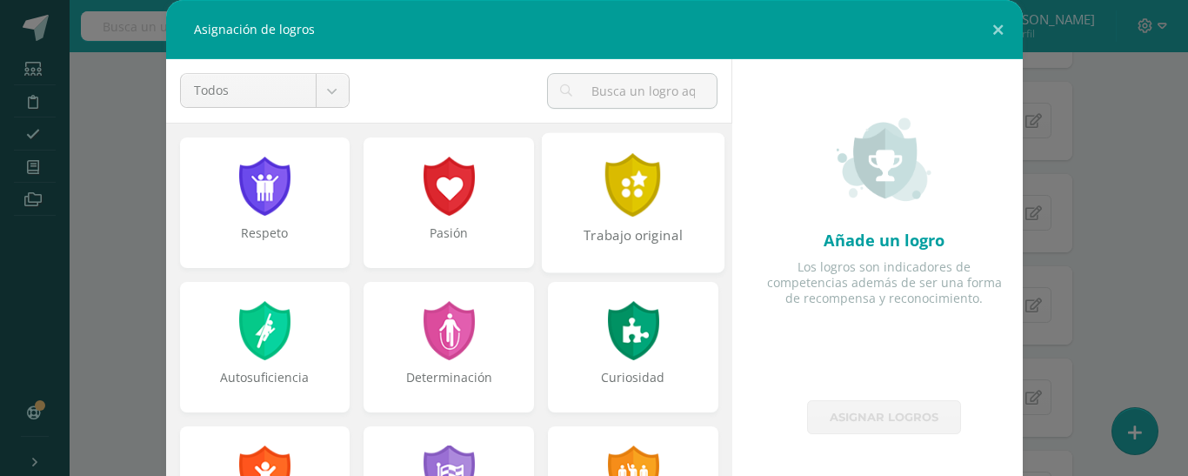
click at [602, 243] on div "Trabajo original" at bounding box center [633, 244] width 179 height 37
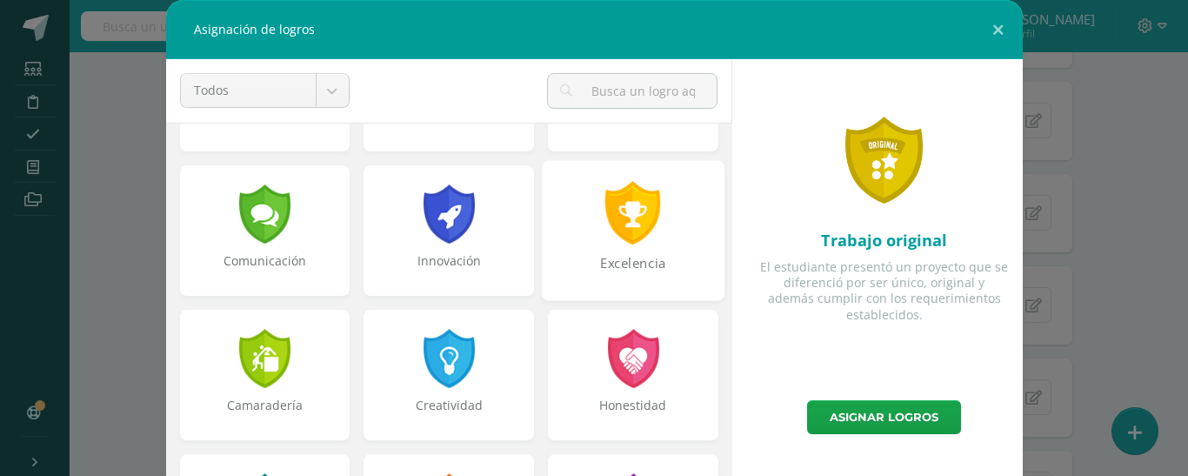
scroll to position [435, 0]
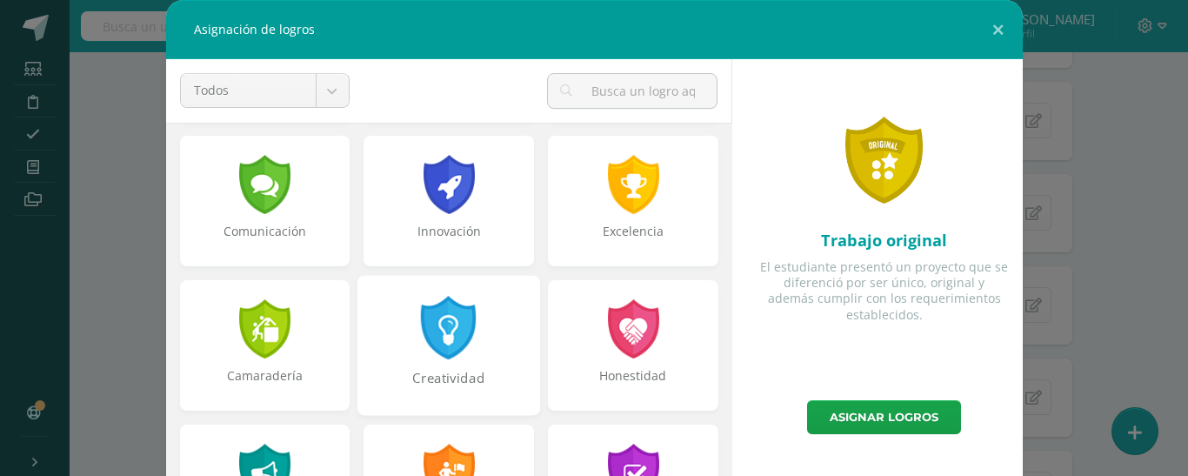
click at [474, 355] on div "Creatividad" at bounding box center [449, 345] width 183 height 140
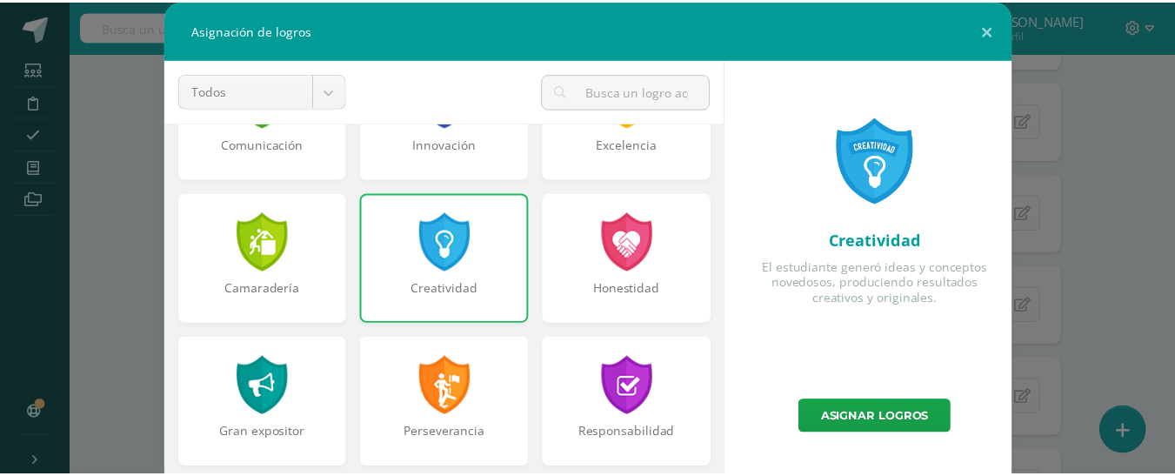
scroll to position [609, 0]
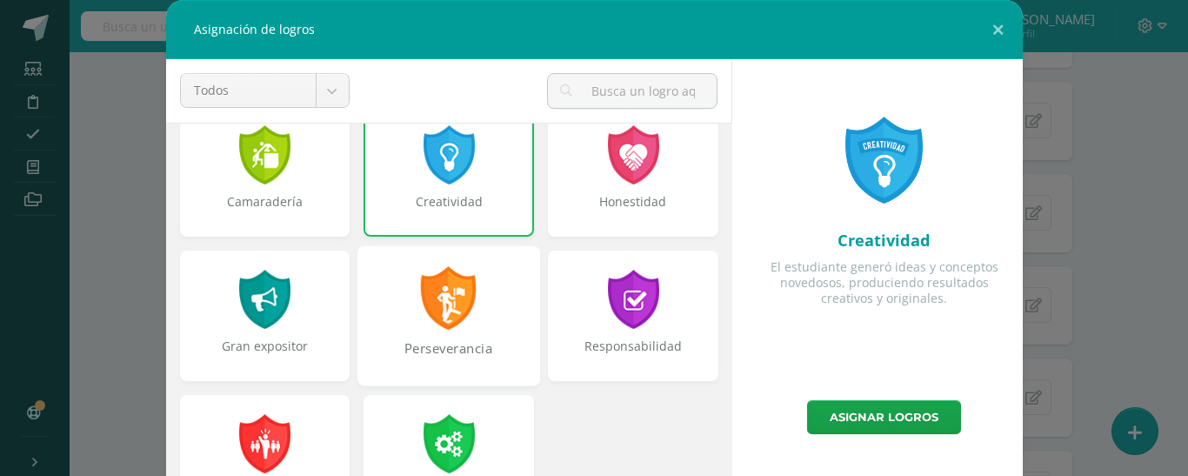
click at [480, 327] on div "Perseverancia" at bounding box center [449, 315] width 183 height 140
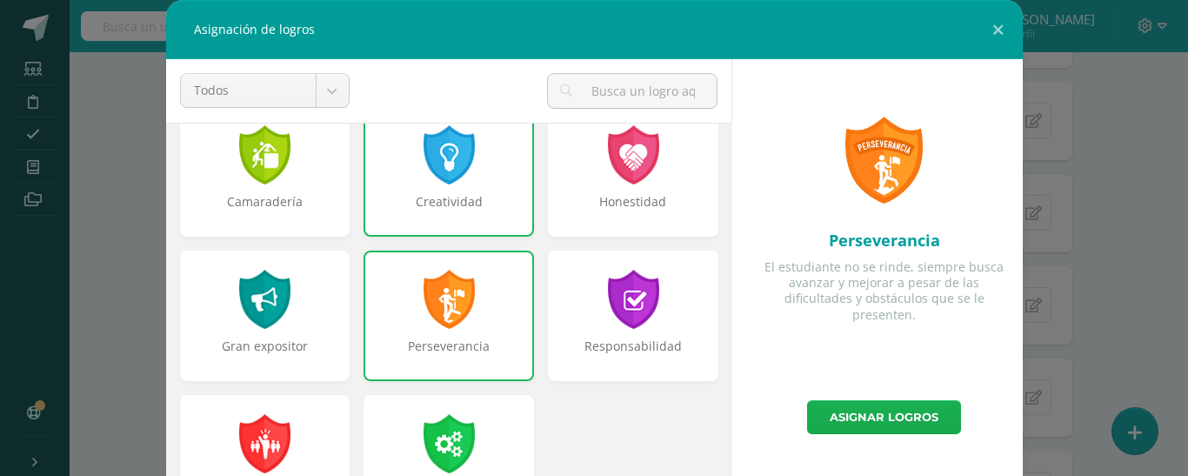
click at [934, 418] on link "Asignar logros" at bounding box center [884, 417] width 154 height 34
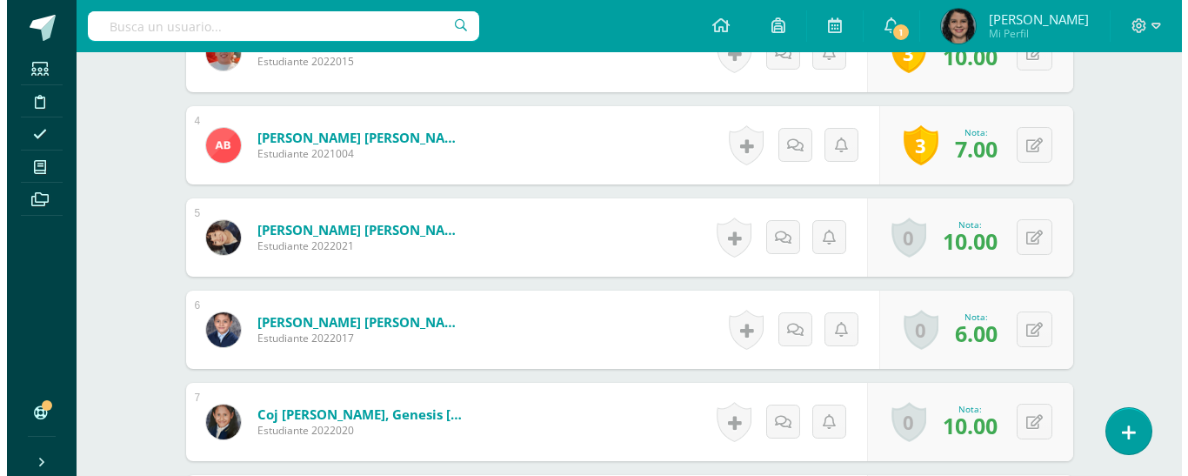
scroll to position [876, 0]
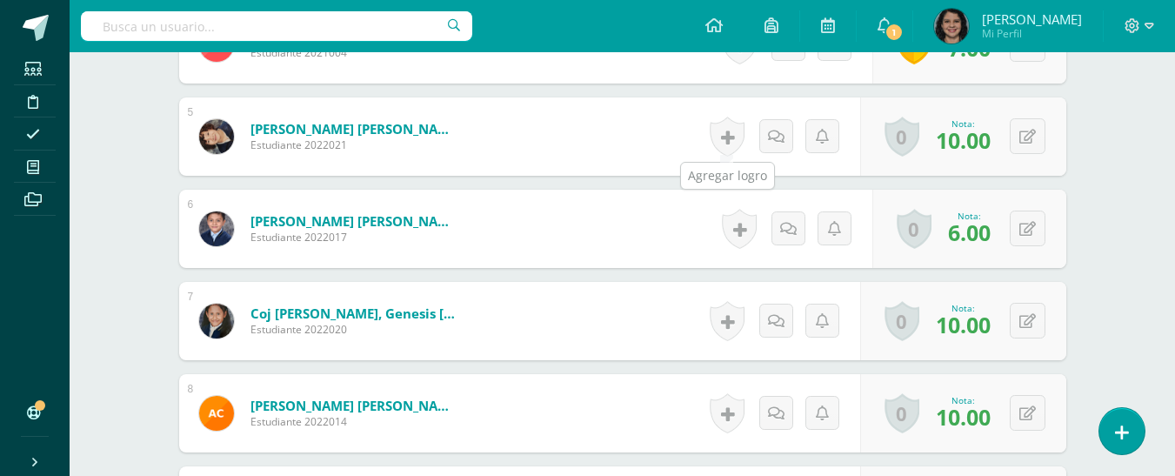
click at [728, 141] on link at bounding box center [727, 137] width 35 height 40
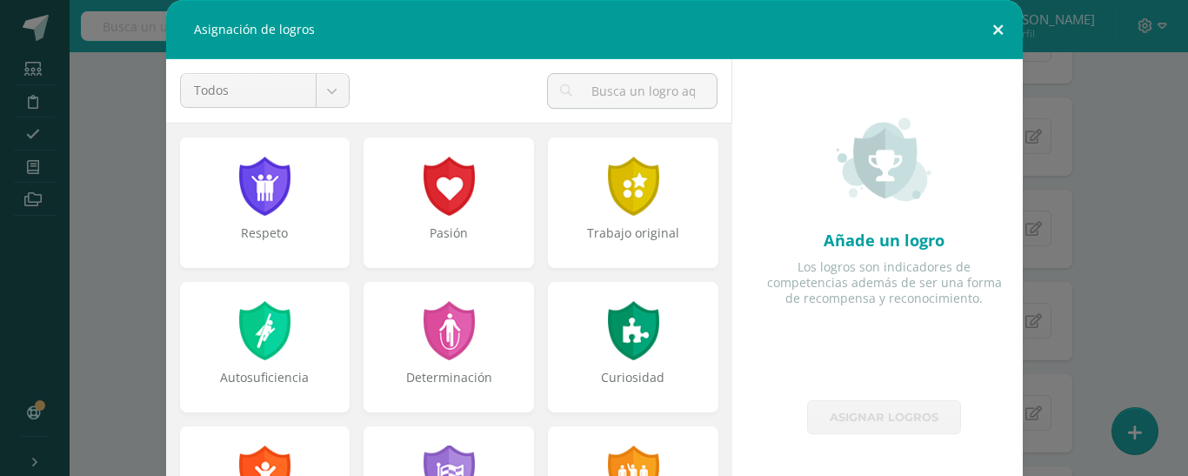
click at [988, 36] on button at bounding box center [999, 29] width 50 height 59
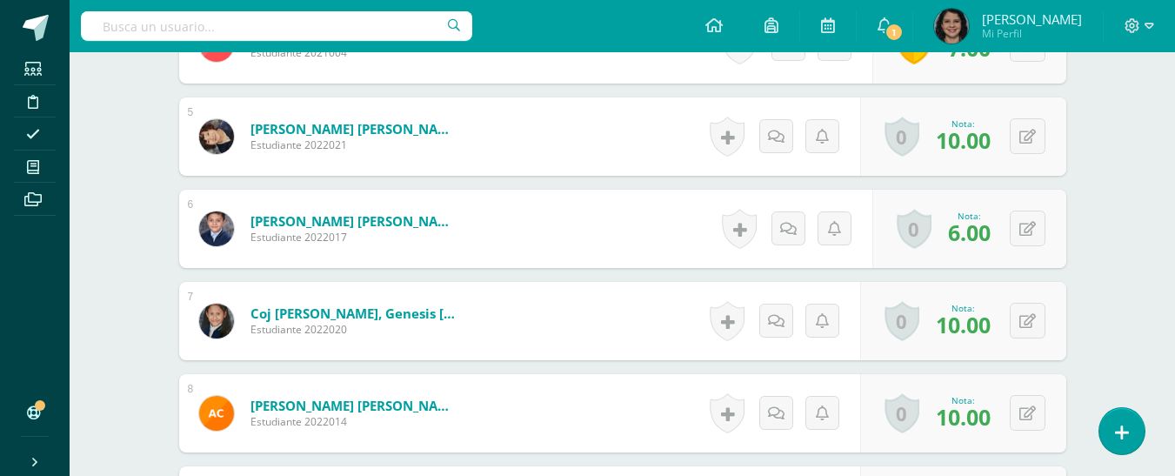
click at [733, 142] on link at bounding box center [727, 137] width 35 height 40
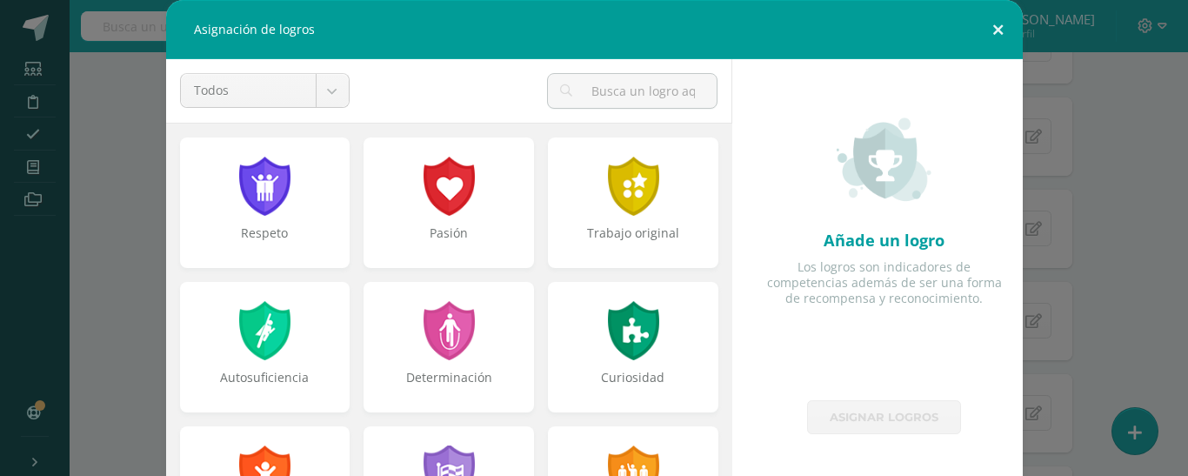
click at [994, 30] on button at bounding box center [999, 29] width 50 height 59
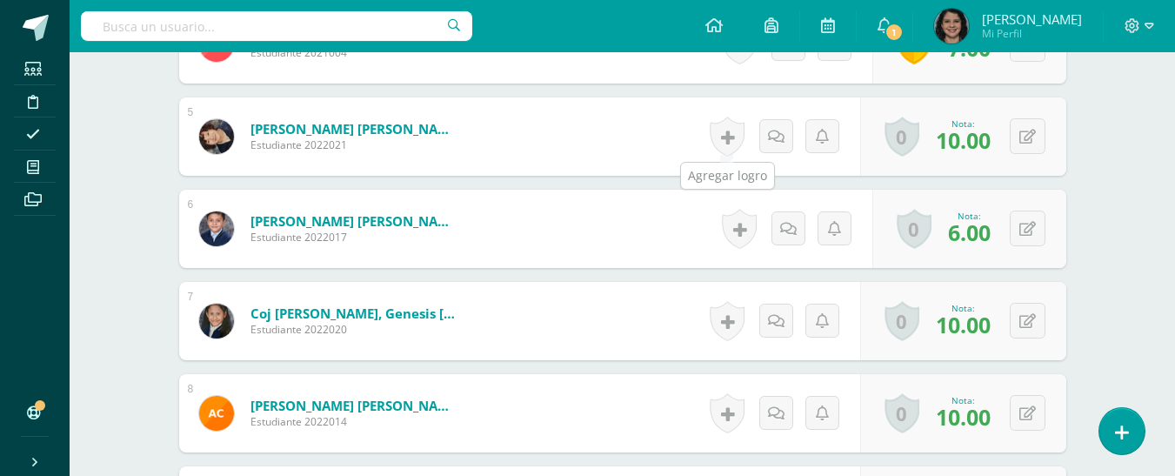
click at [732, 135] on link at bounding box center [727, 137] width 35 height 40
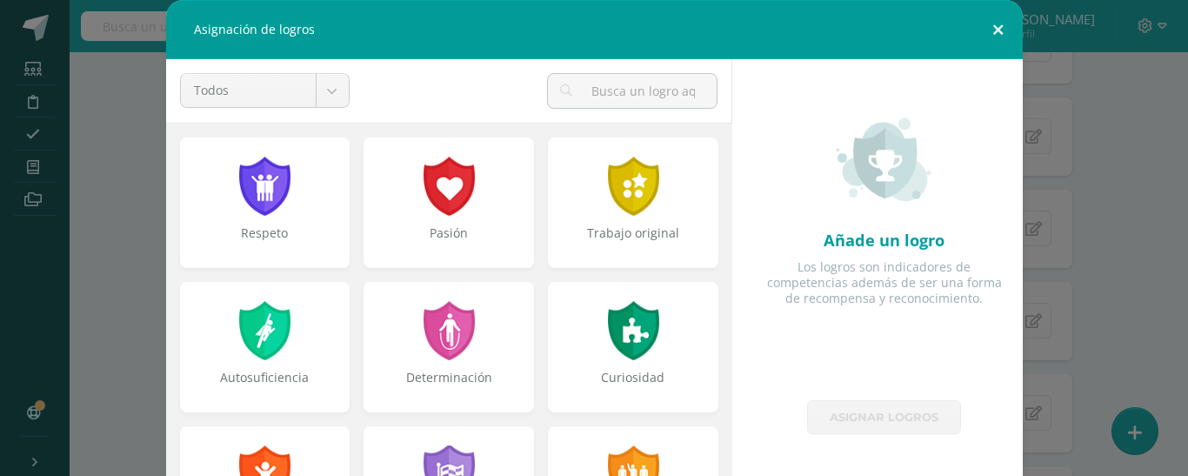
click at [983, 23] on button at bounding box center [999, 29] width 50 height 59
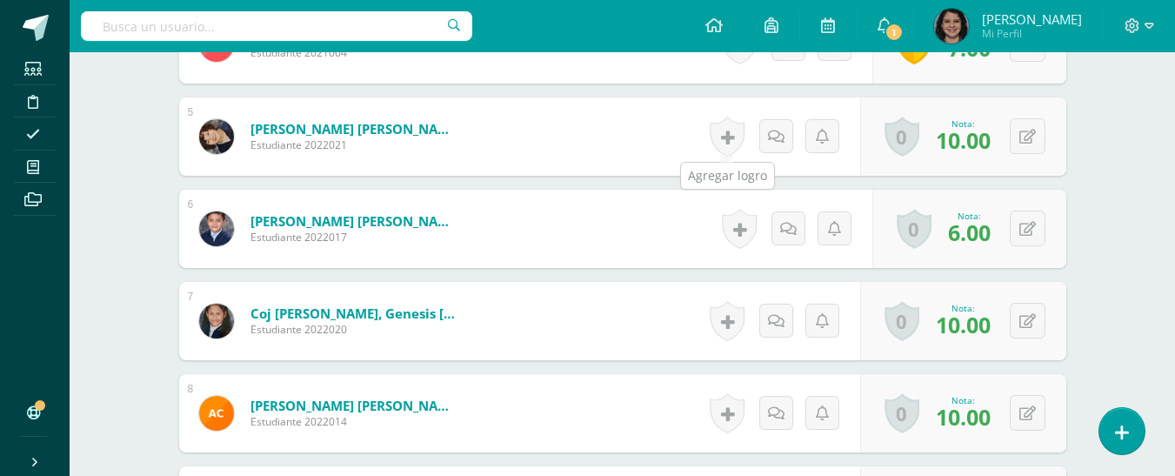
click at [737, 136] on link at bounding box center [727, 137] width 35 height 40
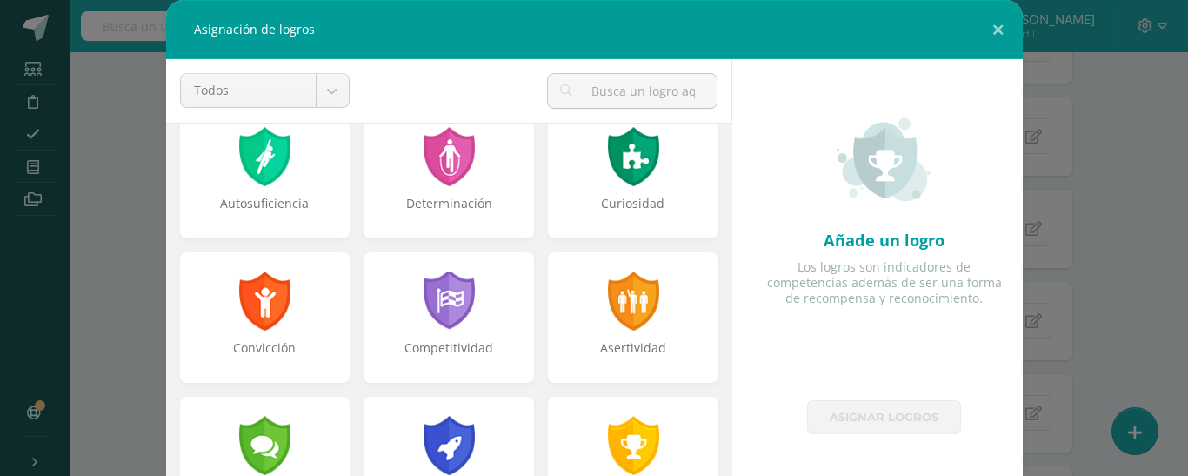
scroll to position [348, 0]
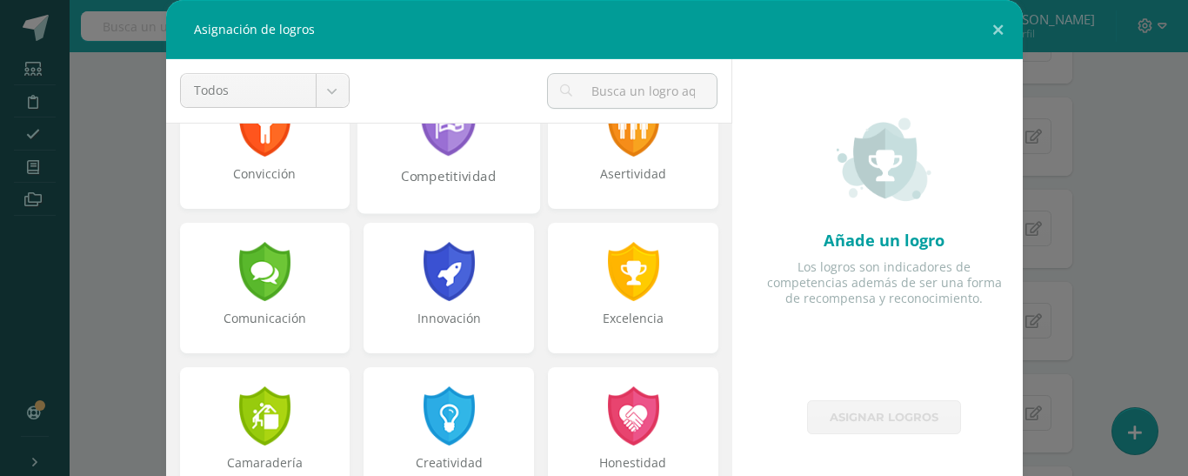
click at [484, 161] on div "Competitividad" at bounding box center [449, 143] width 183 height 140
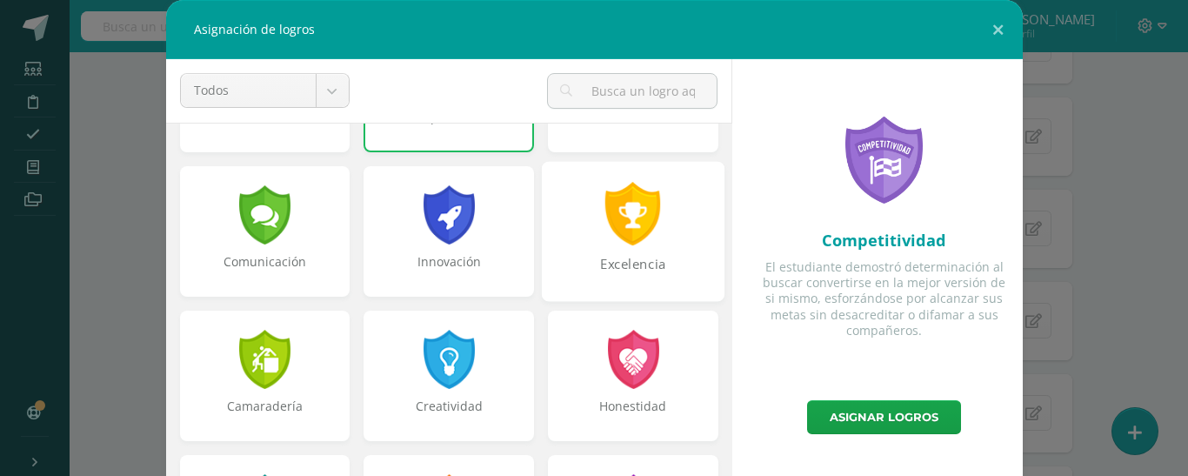
scroll to position [435, 0]
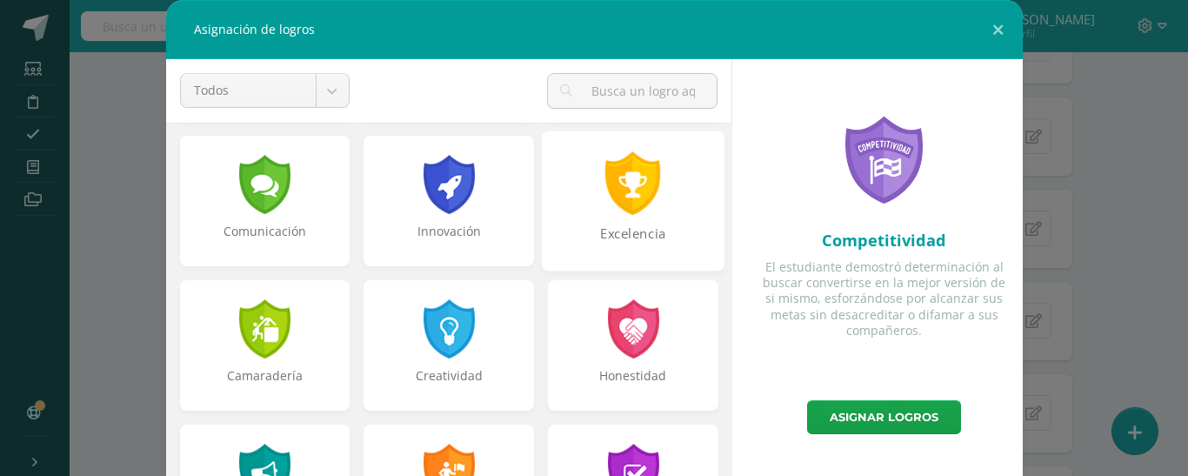
click at [619, 223] on div "Excelencia" at bounding box center [633, 201] width 183 height 140
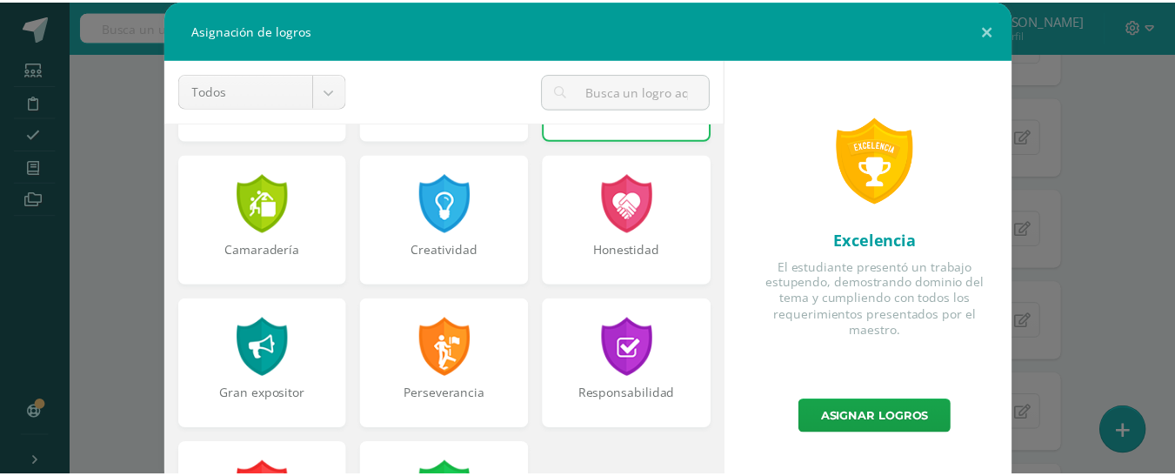
scroll to position [609, 0]
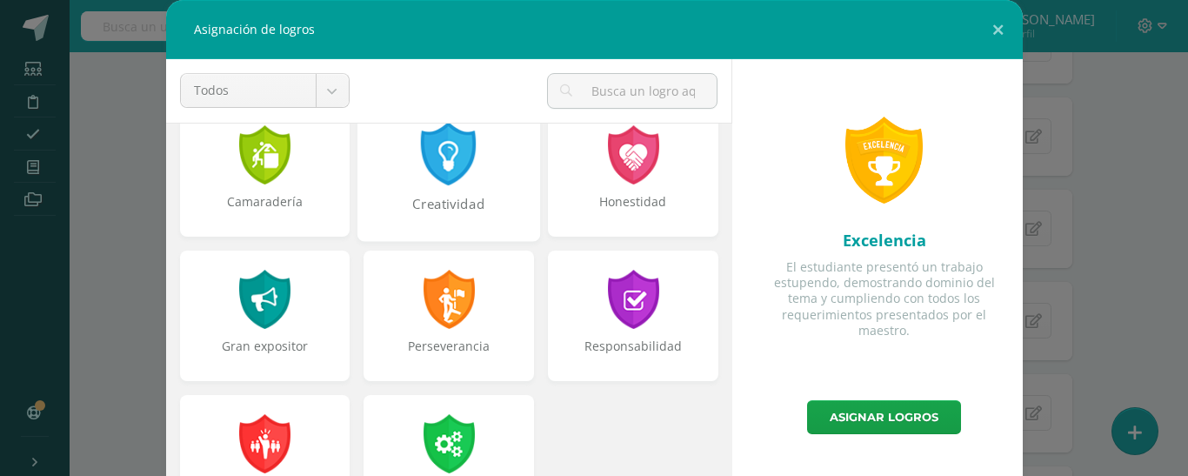
click at [478, 200] on div "Creatividad" at bounding box center [448, 213] width 179 height 37
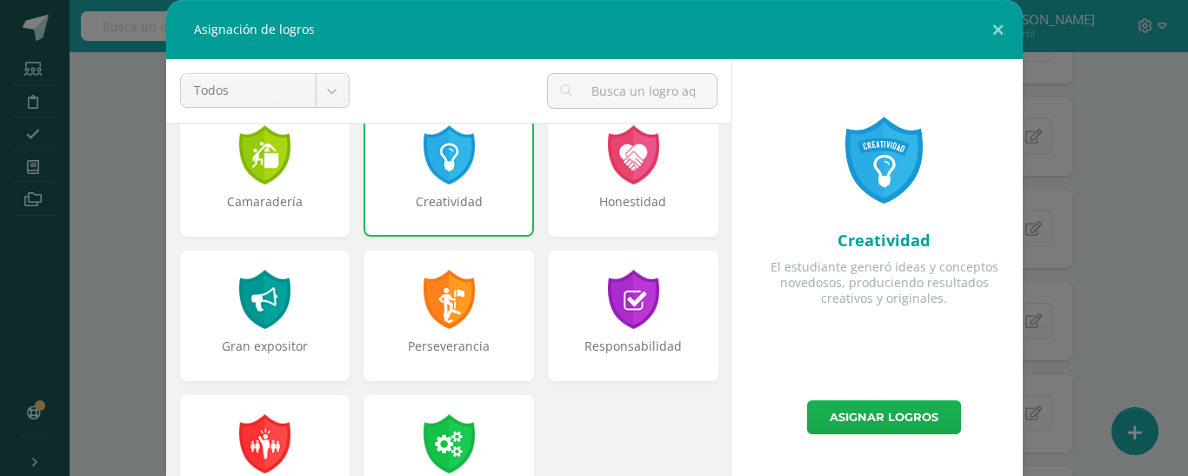
click at [927, 410] on link "Asignar logros" at bounding box center [884, 417] width 154 height 34
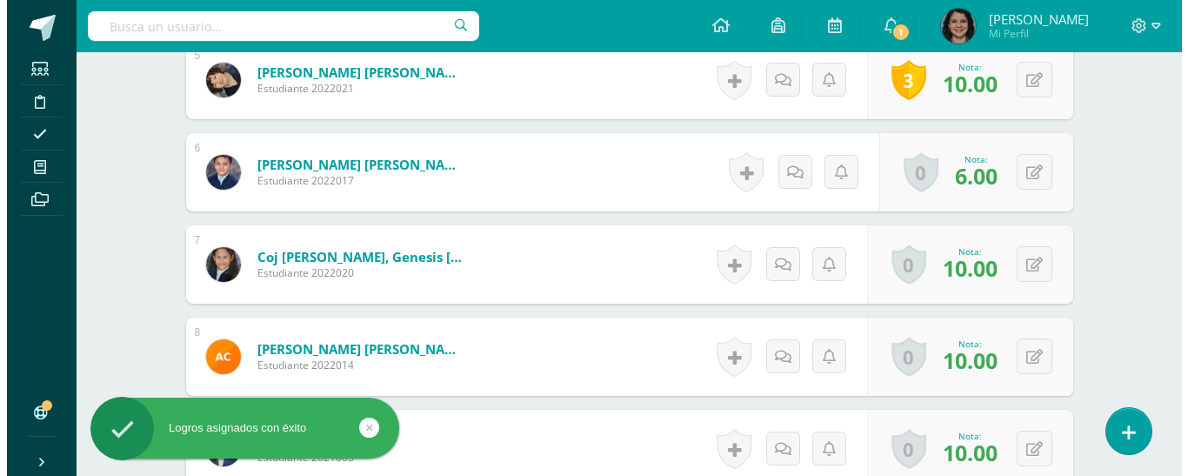
scroll to position [963, 0]
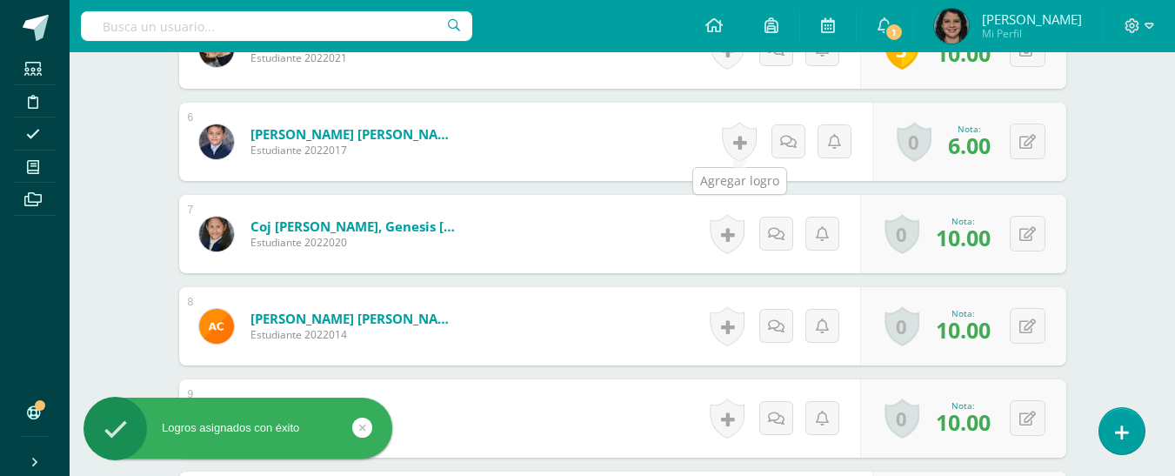
click at [741, 142] on link at bounding box center [739, 142] width 35 height 40
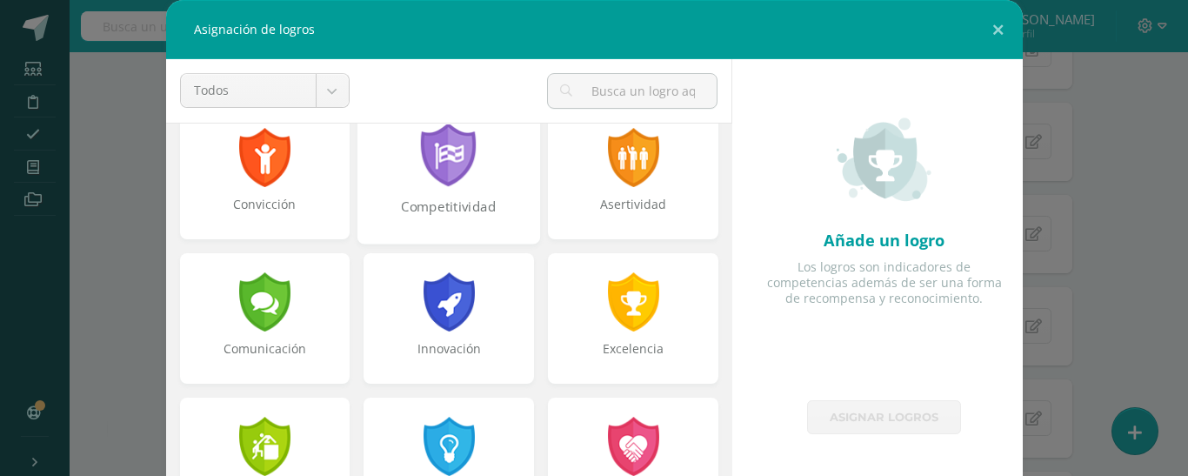
scroll to position [348, 0]
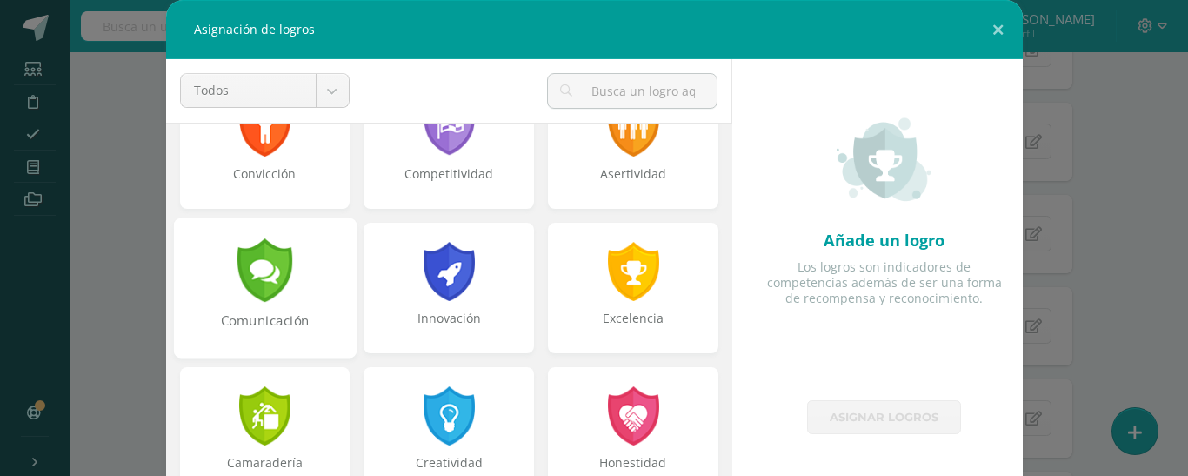
click at [301, 264] on div "Comunicación" at bounding box center [264, 288] width 183 height 140
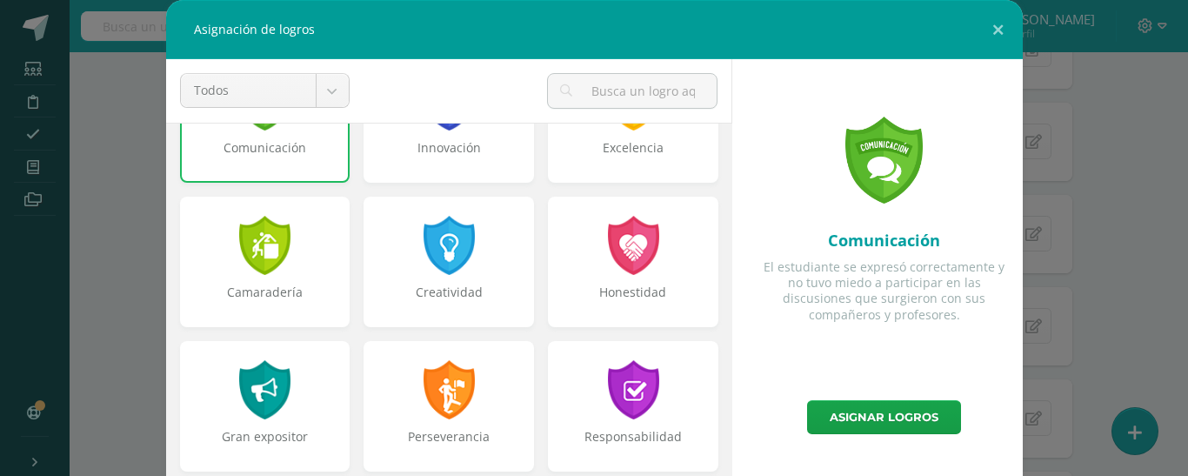
scroll to position [522, 0]
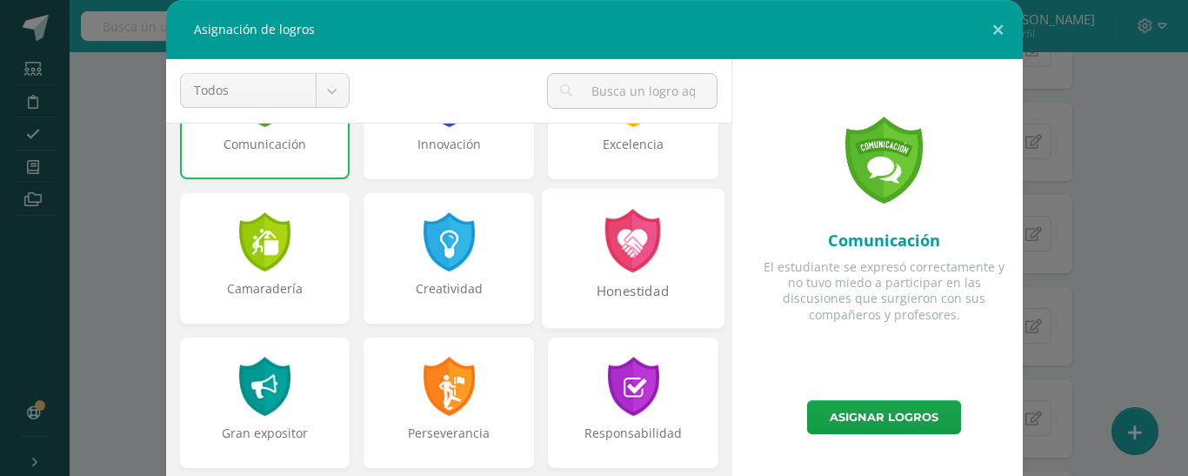
click at [622, 250] on div at bounding box center [634, 241] width 60 height 64
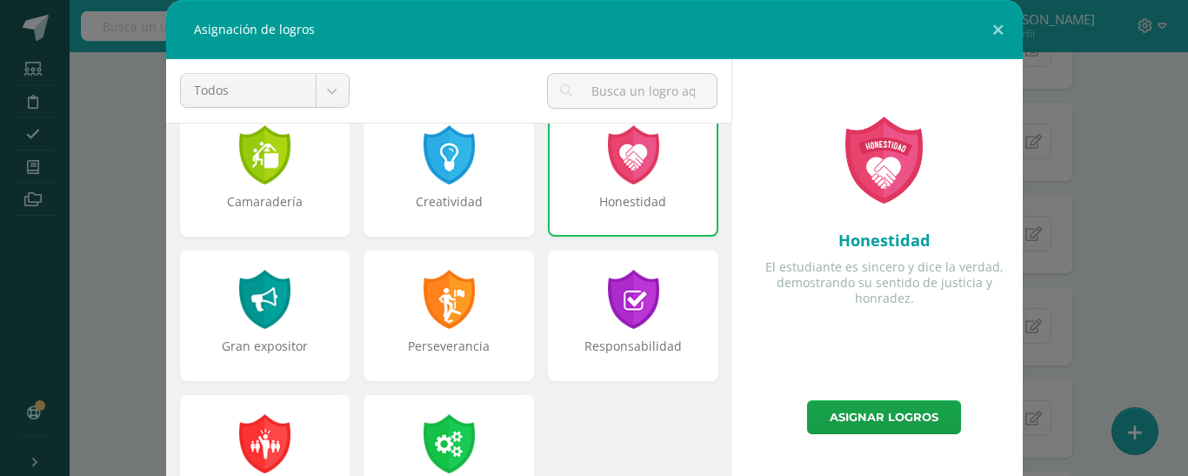
scroll to position [659, 0]
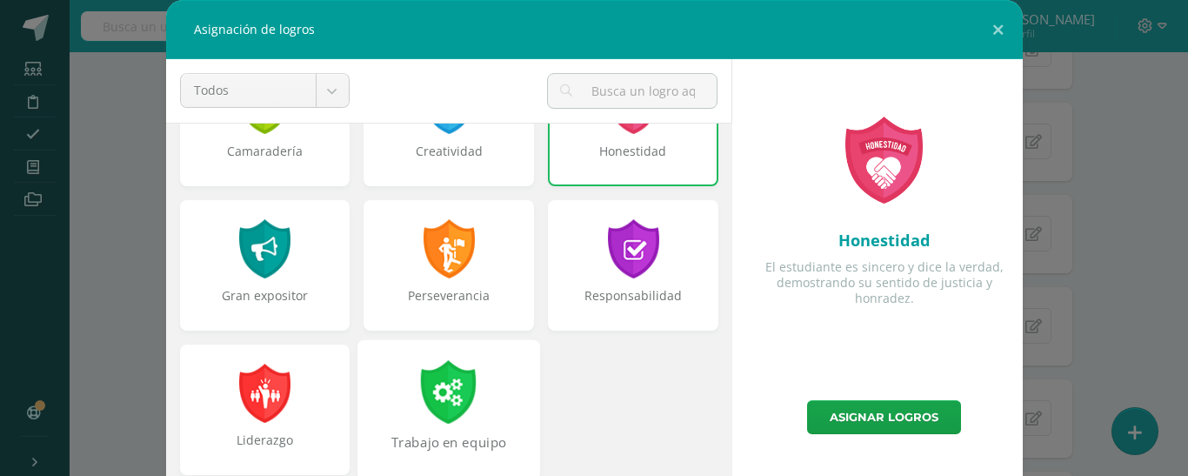
click at [457, 379] on div at bounding box center [449, 392] width 60 height 64
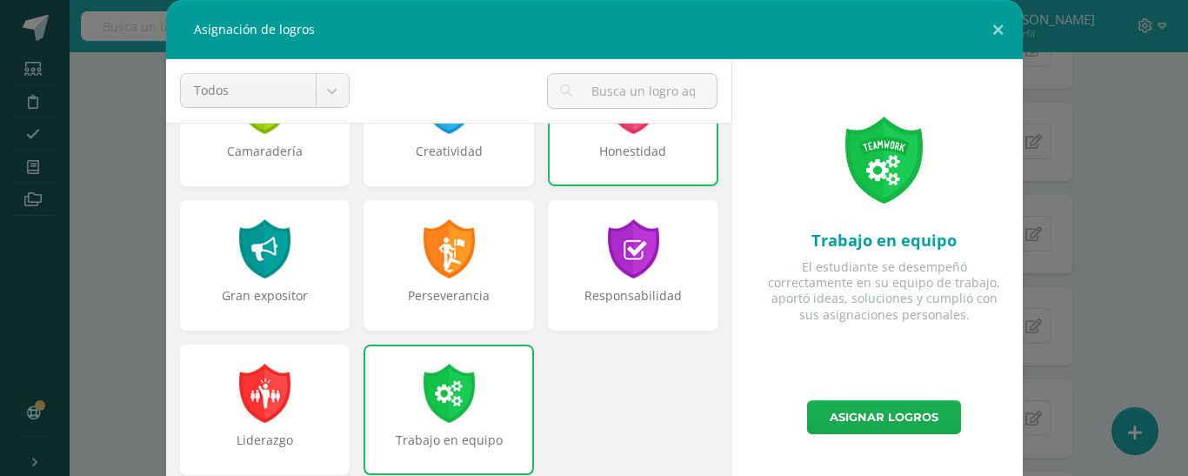
click at [853, 406] on link "Asignar logros" at bounding box center [884, 417] width 154 height 34
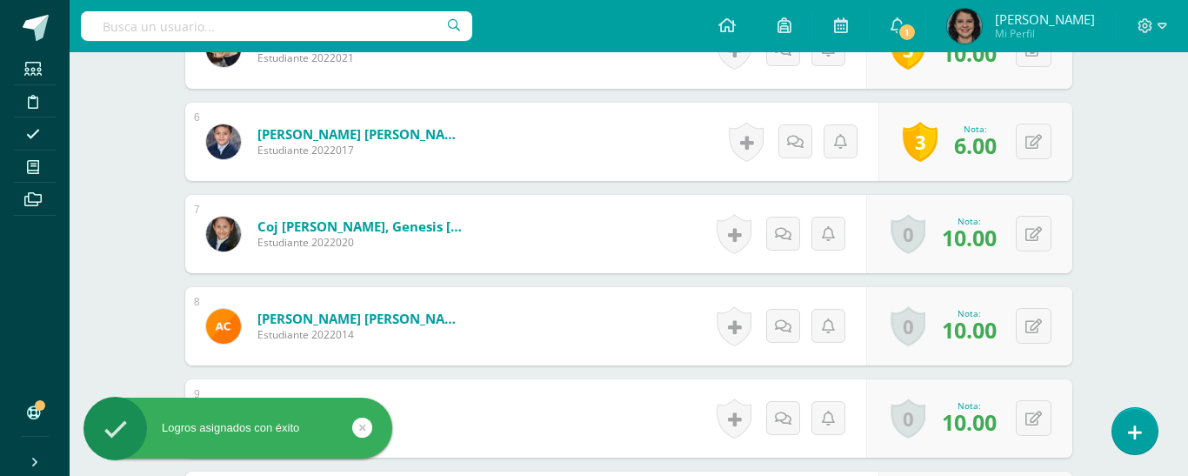
scroll to position [1050, 0]
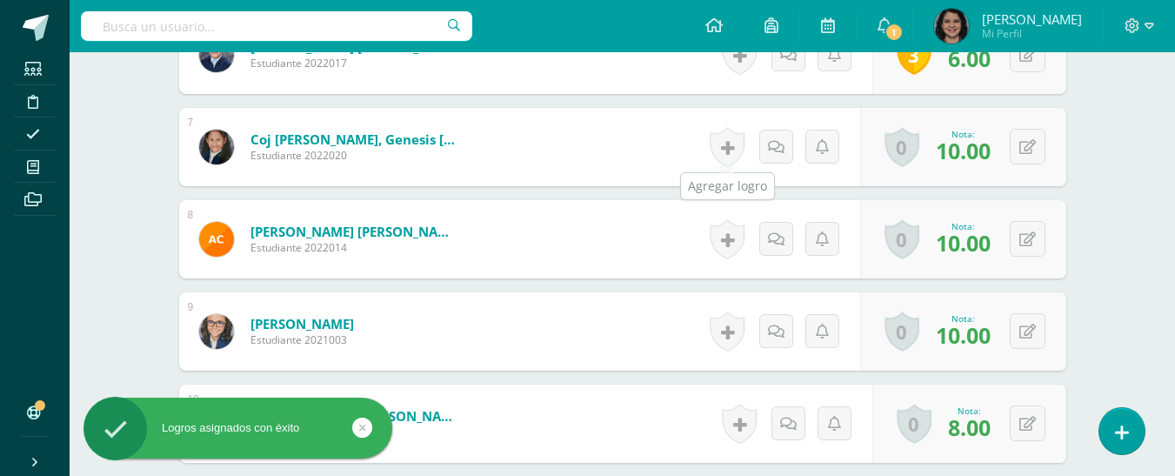
click at [733, 143] on link at bounding box center [727, 147] width 35 height 40
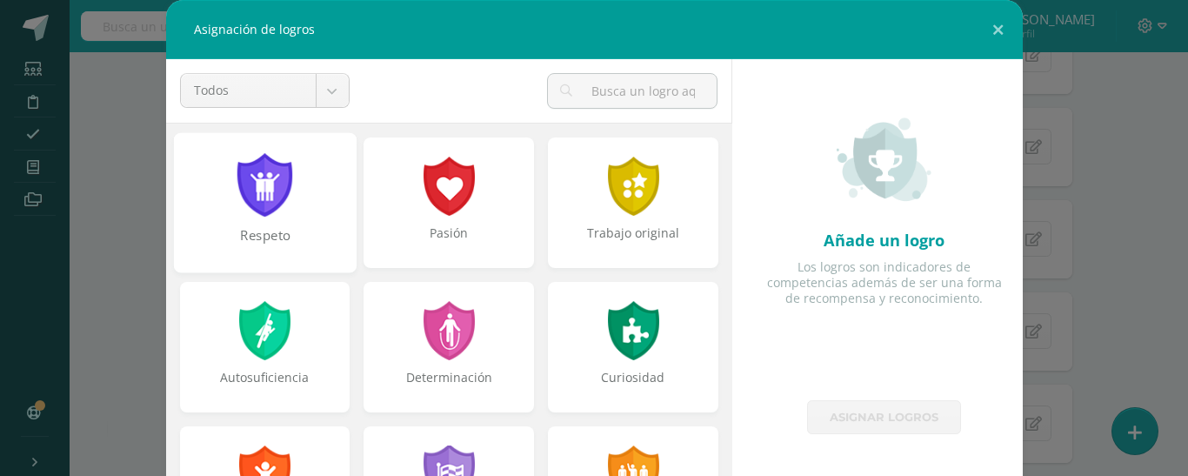
click at [235, 164] on div at bounding box center [265, 185] width 60 height 64
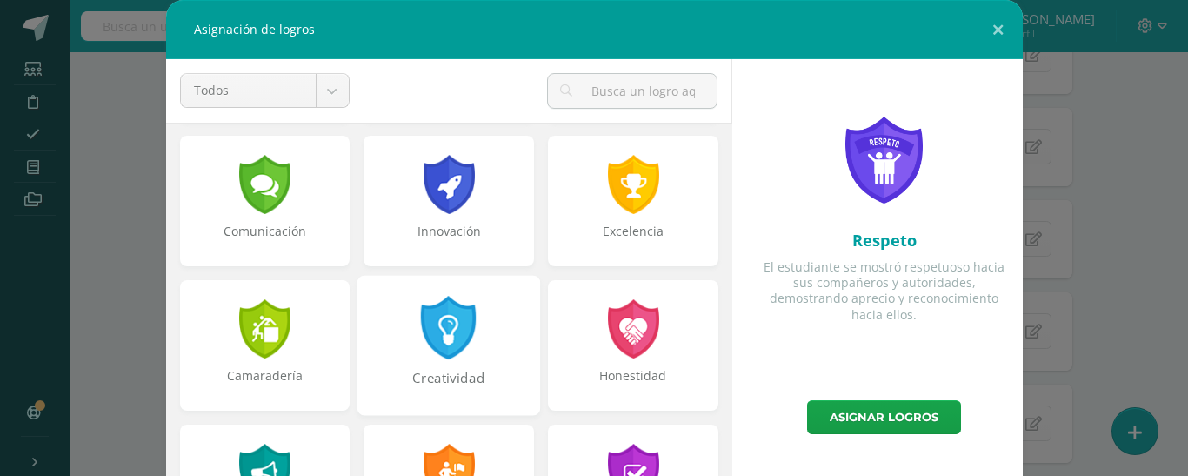
scroll to position [522, 0]
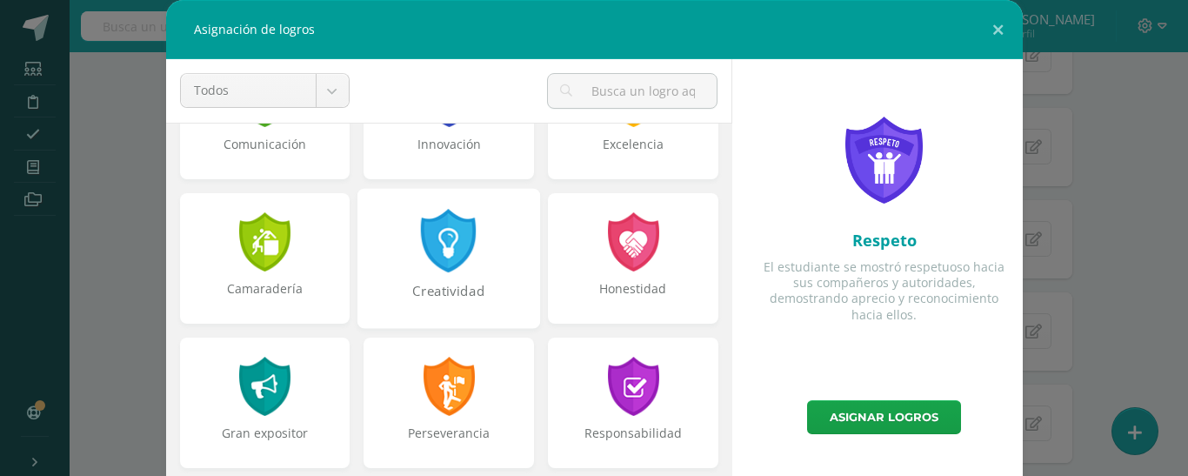
click at [463, 262] on div at bounding box center [449, 241] width 60 height 64
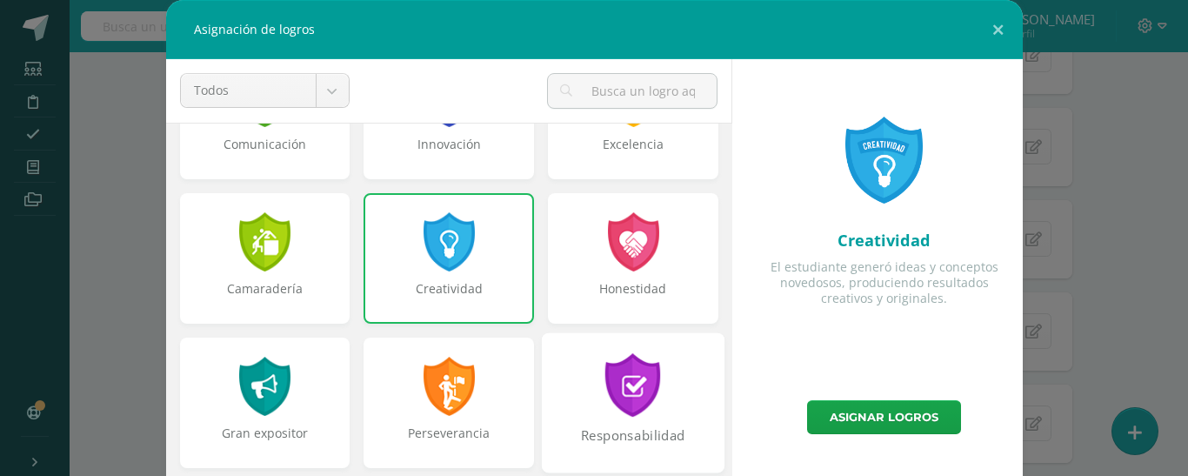
click at [609, 373] on div at bounding box center [634, 385] width 60 height 64
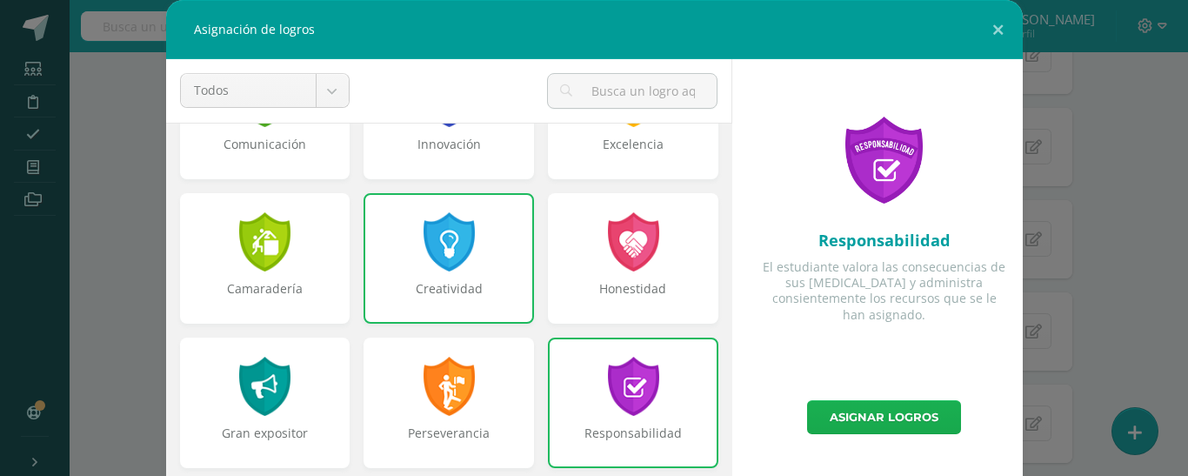
click at [908, 405] on link "Asignar logros" at bounding box center [884, 417] width 154 height 34
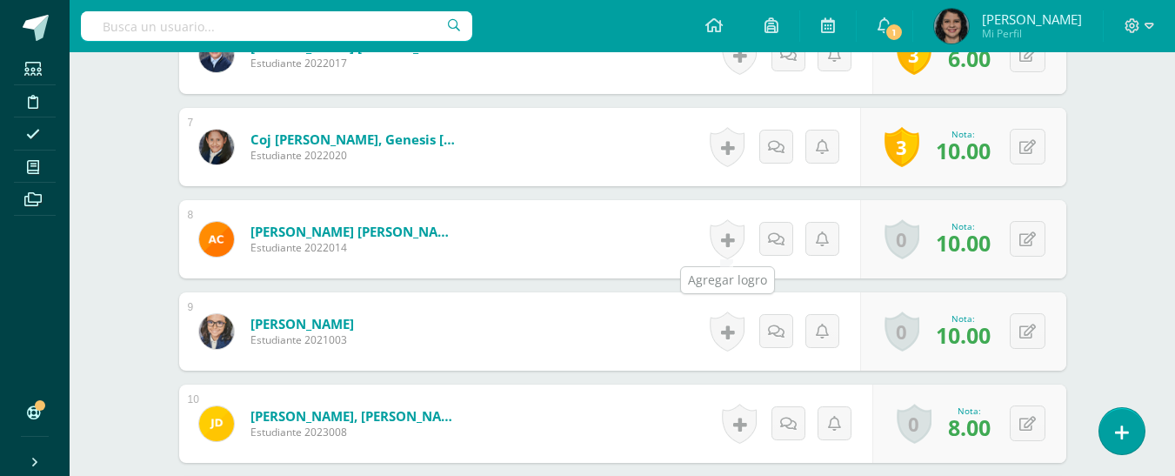
click at [720, 228] on link at bounding box center [727, 239] width 35 height 40
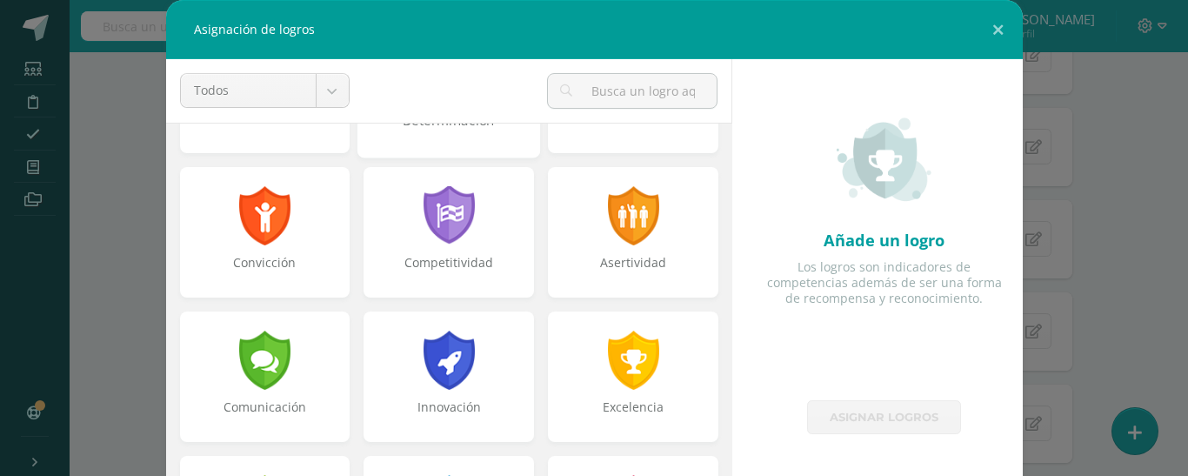
scroll to position [261, 0]
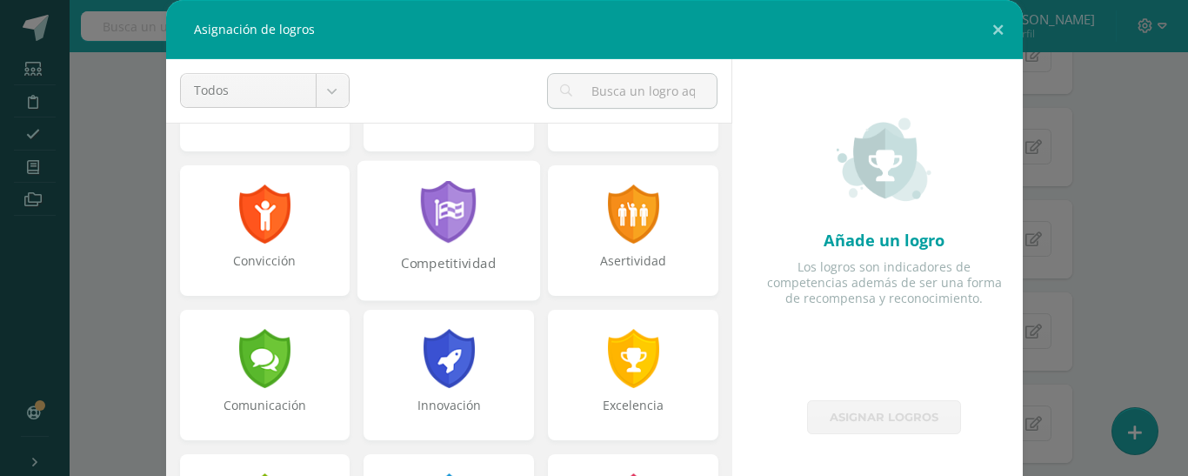
drag, startPoint x: 457, startPoint y: 241, endPoint x: 424, endPoint y: 365, distance: 127.9
click at [456, 242] on div at bounding box center [449, 213] width 56 height 59
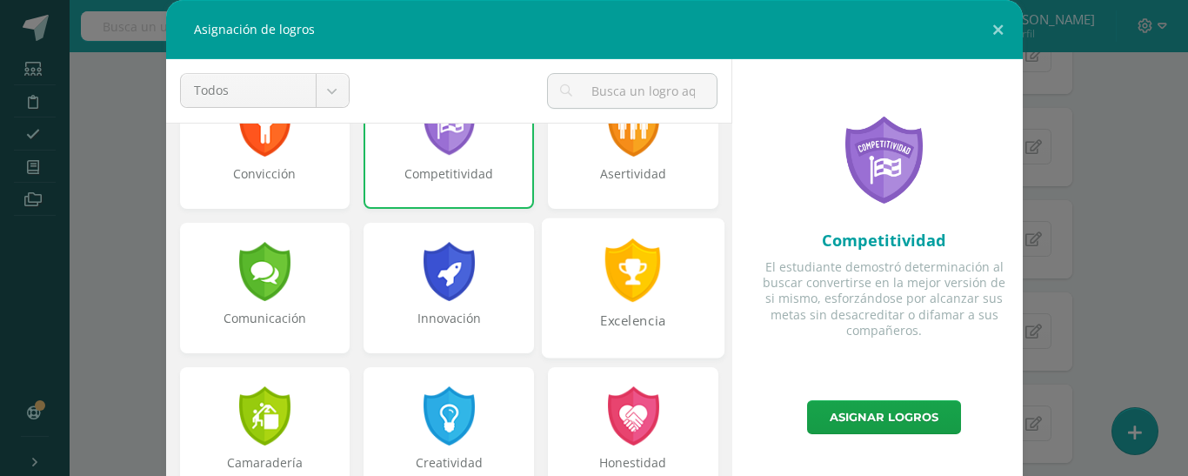
click at [602, 310] on div "Excelencia" at bounding box center [633, 288] width 183 height 140
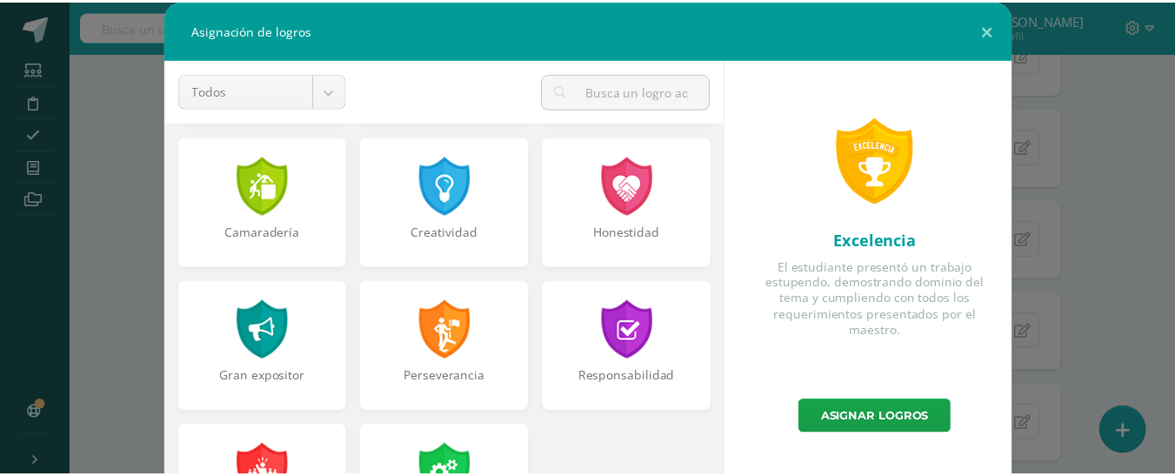
scroll to position [609, 0]
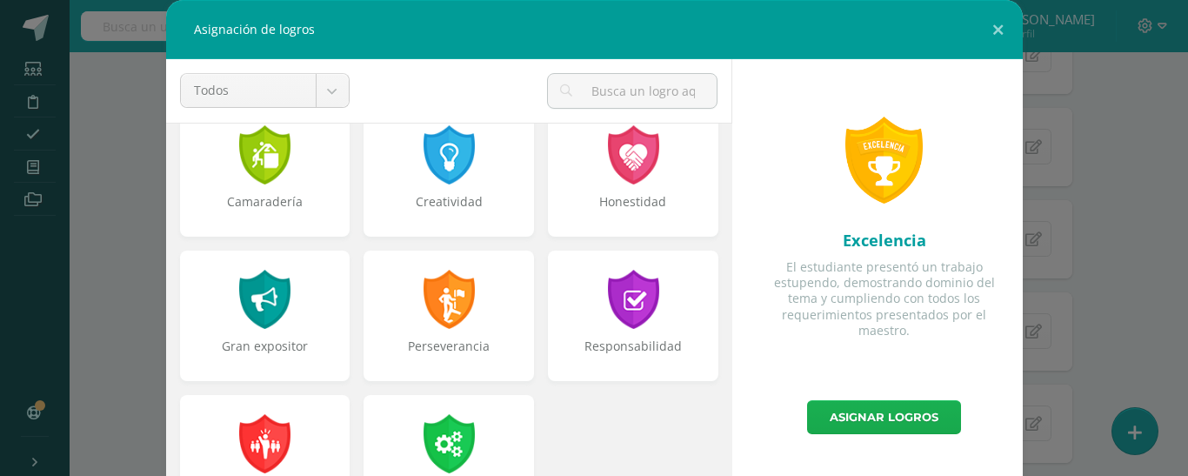
drag, startPoint x: 598, startPoint y: 301, endPoint x: 946, endPoint y: 418, distance: 367.3
click at [606, 302] on div at bounding box center [634, 299] width 56 height 59
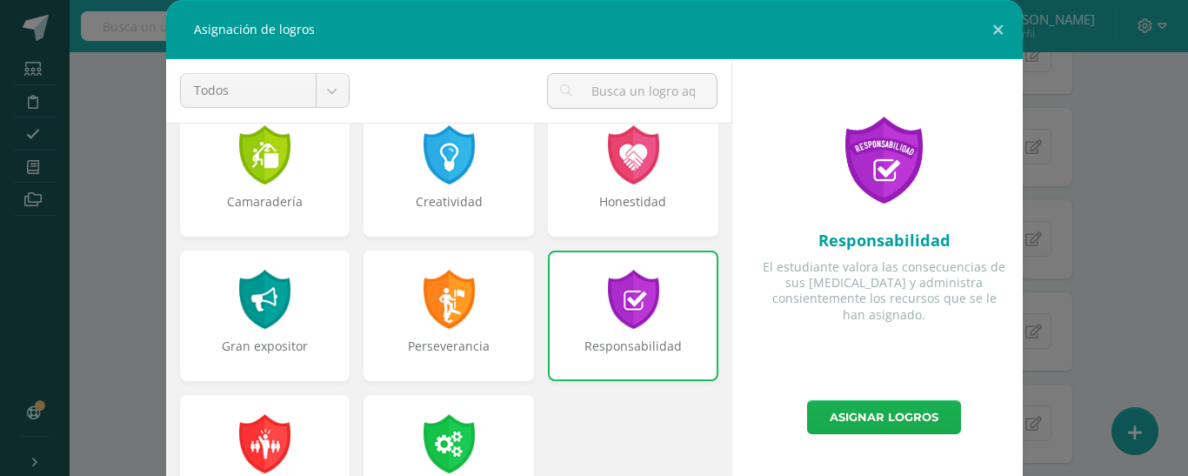
click at [909, 417] on link "Asignar logros" at bounding box center [884, 417] width 154 height 34
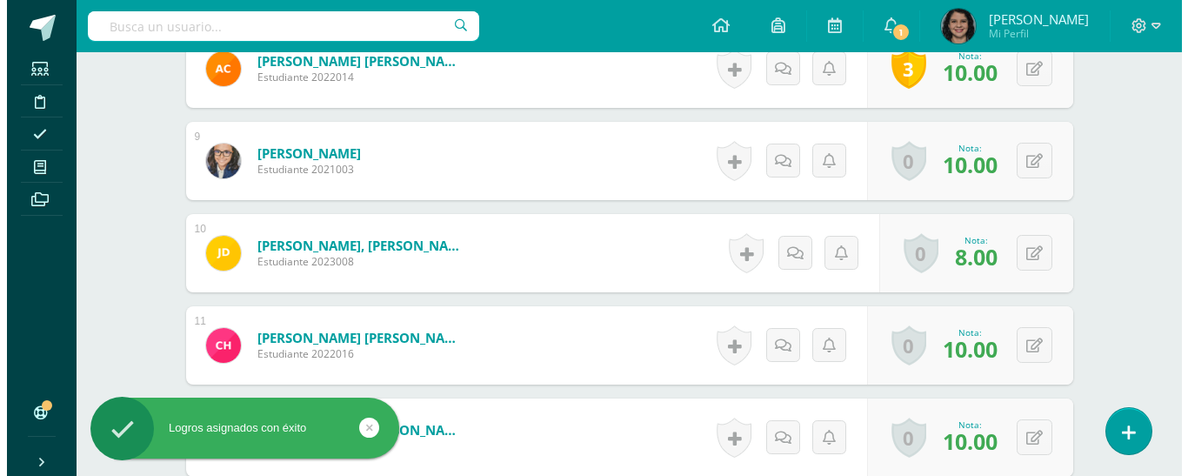
scroll to position [1224, 0]
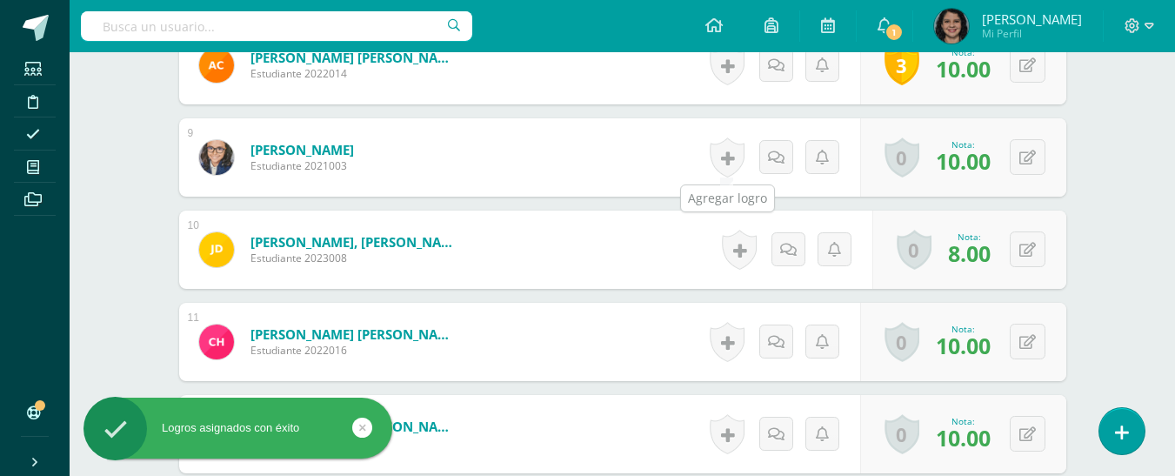
click at [728, 158] on link at bounding box center [727, 157] width 35 height 40
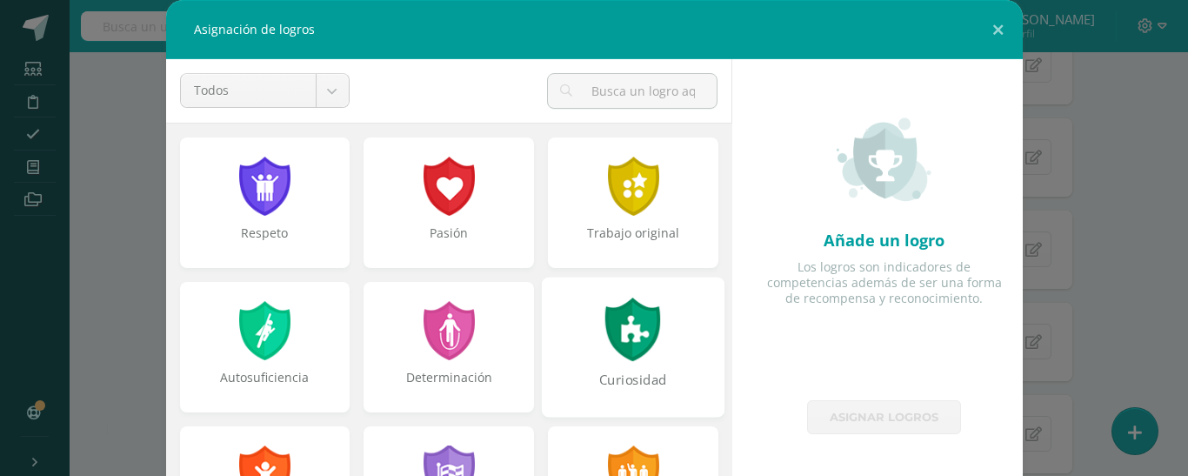
drag, startPoint x: 277, startPoint y: 182, endPoint x: 609, endPoint y: 331, distance: 364.1
click at [278, 182] on div at bounding box center [265, 186] width 56 height 59
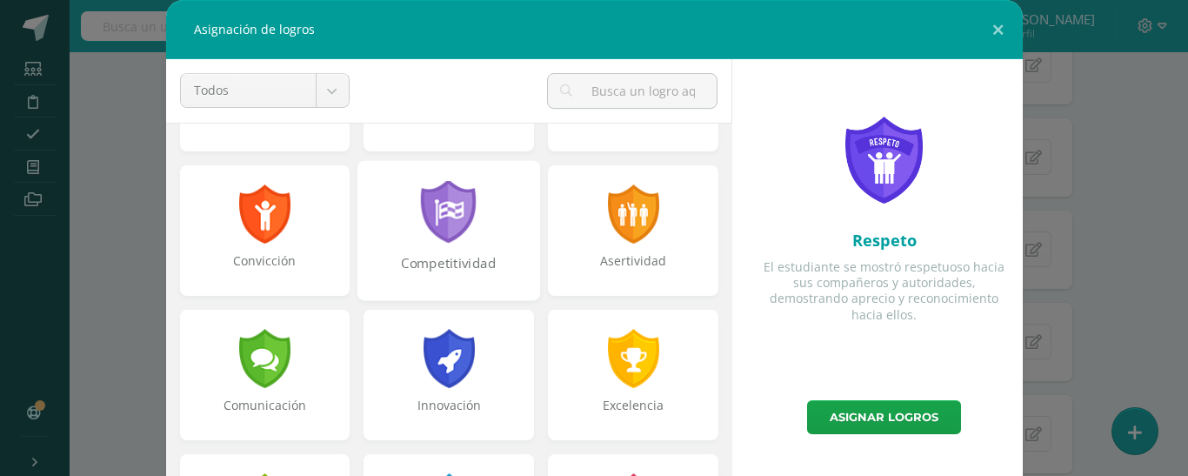
click at [466, 244] on div "Competitividad" at bounding box center [449, 230] width 183 height 140
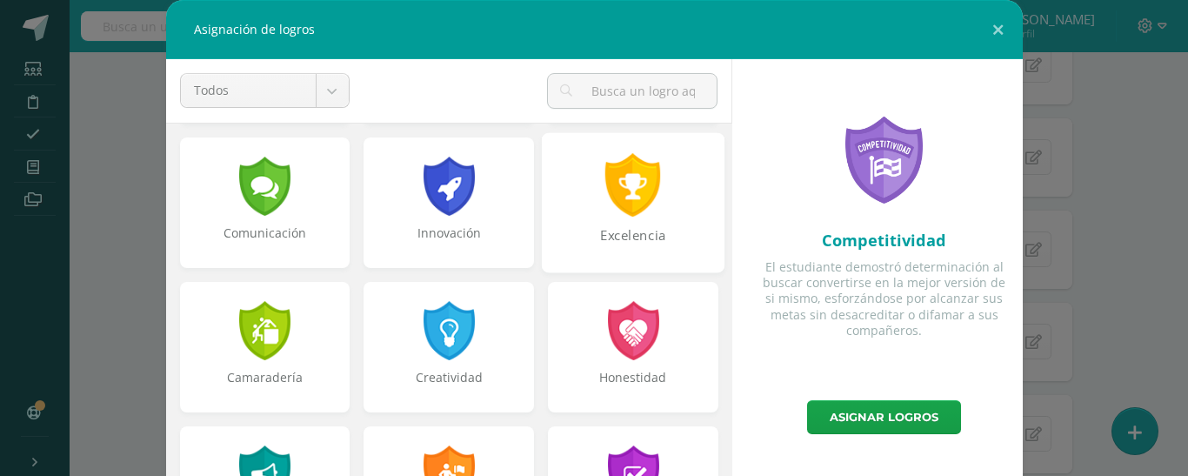
scroll to position [435, 0]
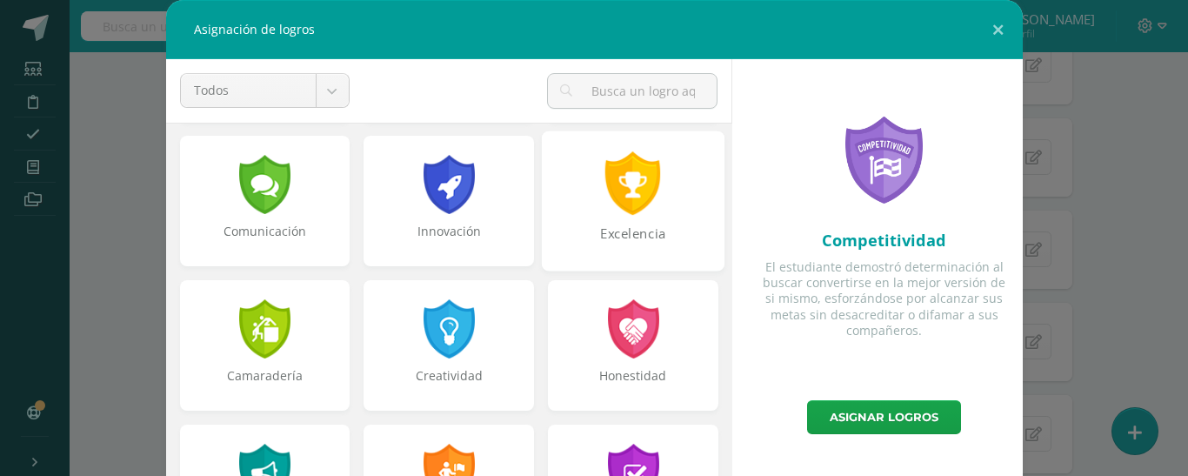
click at [606, 225] on div "Excelencia" at bounding box center [633, 242] width 179 height 37
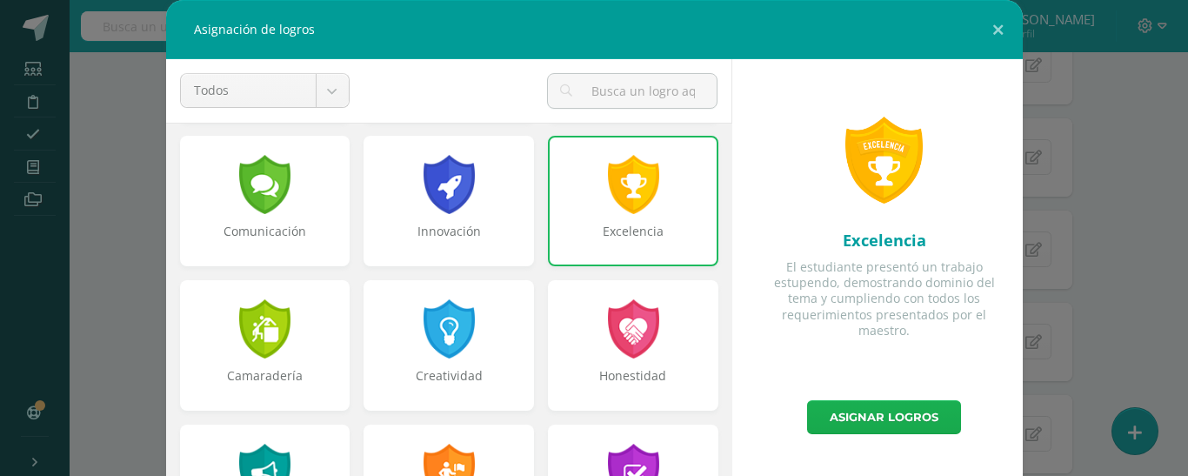
click at [850, 409] on link "Asignar logros" at bounding box center [884, 417] width 154 height 34
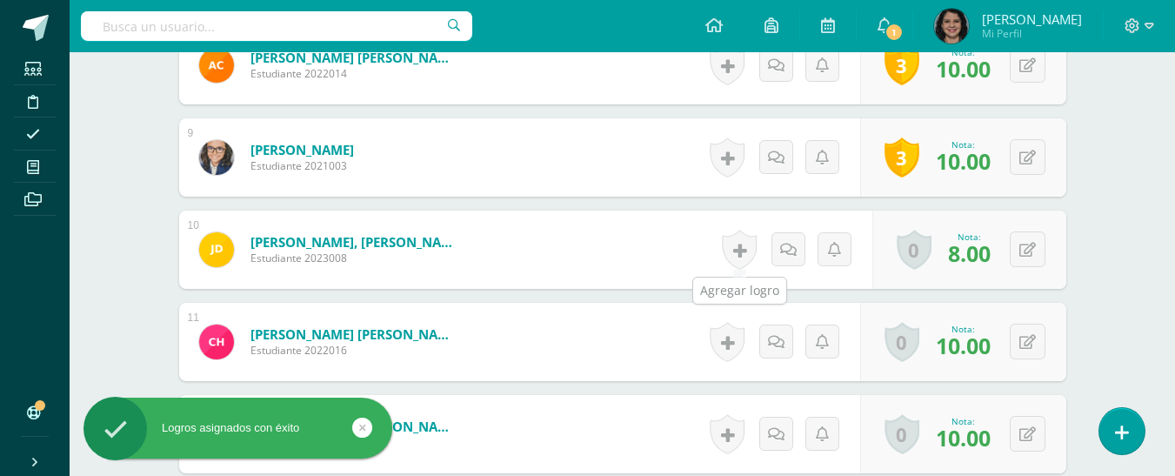
click at [741, 253] on link at bounding box center [739, 250] width 35 height 40
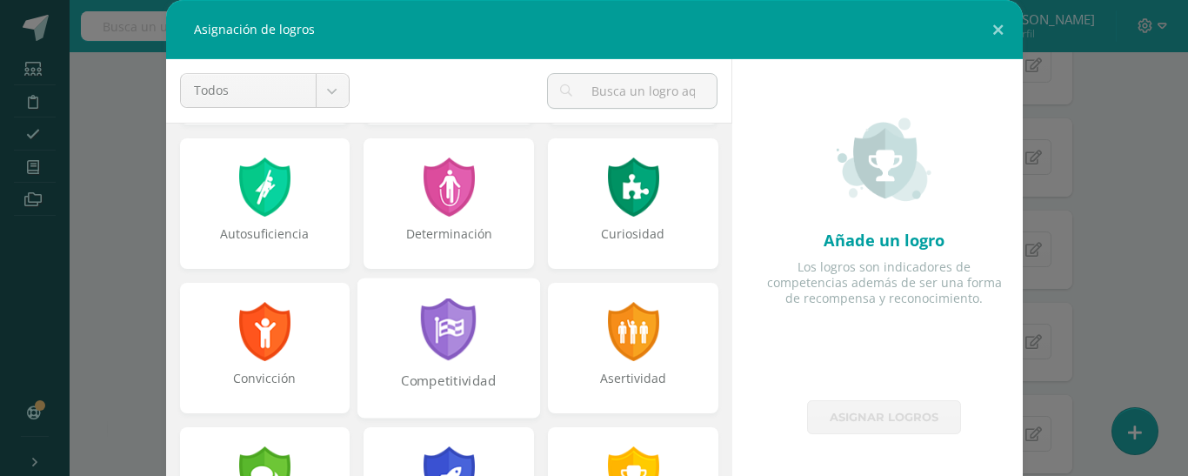
scroll to position [174, 0]
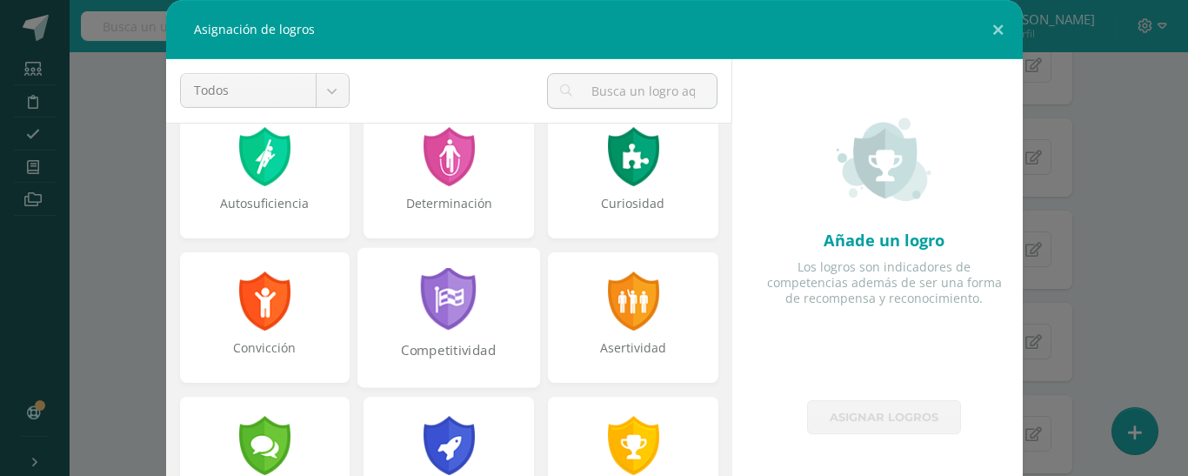
click at [485, 300] on div "Competitividad" at bounding box center [449, 317] width 183 height 140
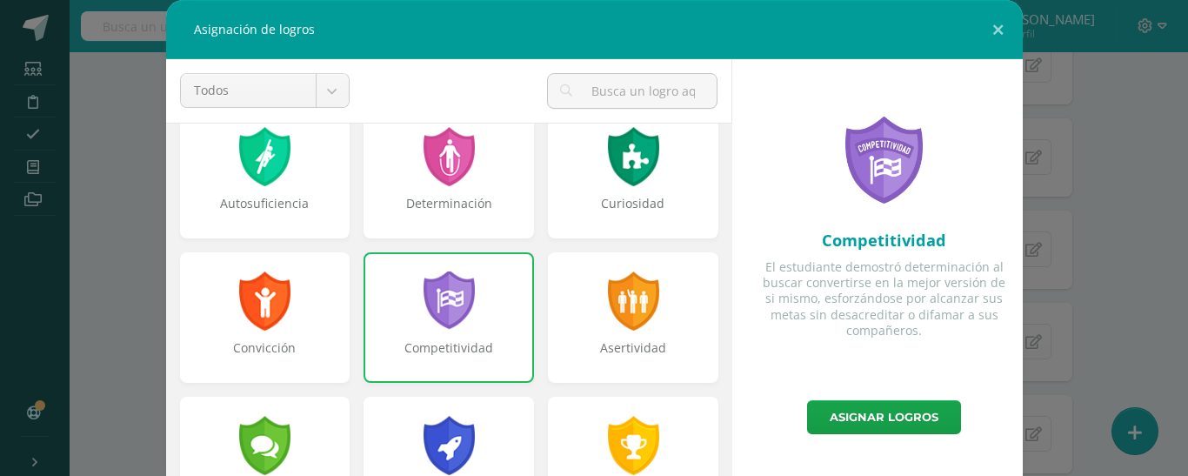
scroll to position [261, 0]
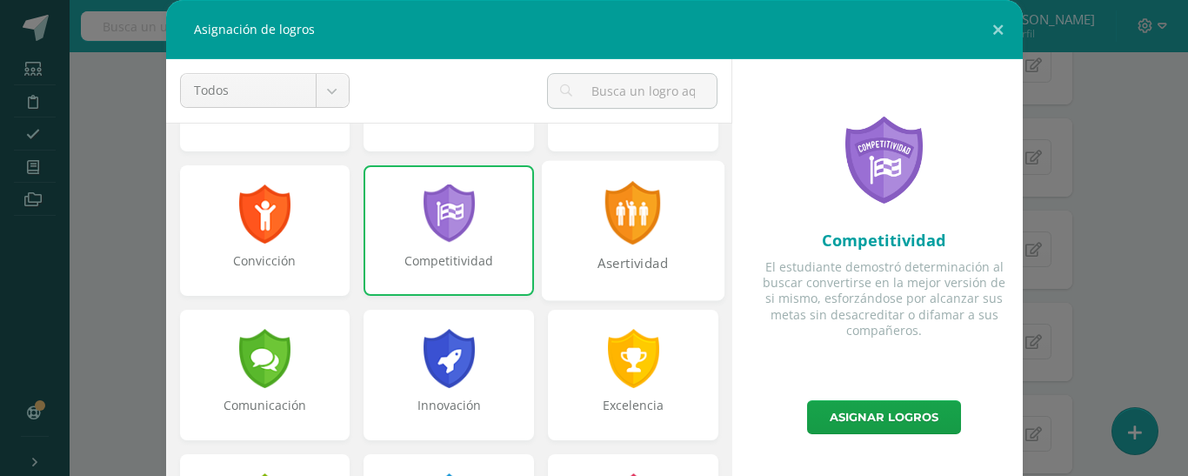
click at [633, 274] on div "Asertividad" at bounding box center [633, 272] width 179 height 37
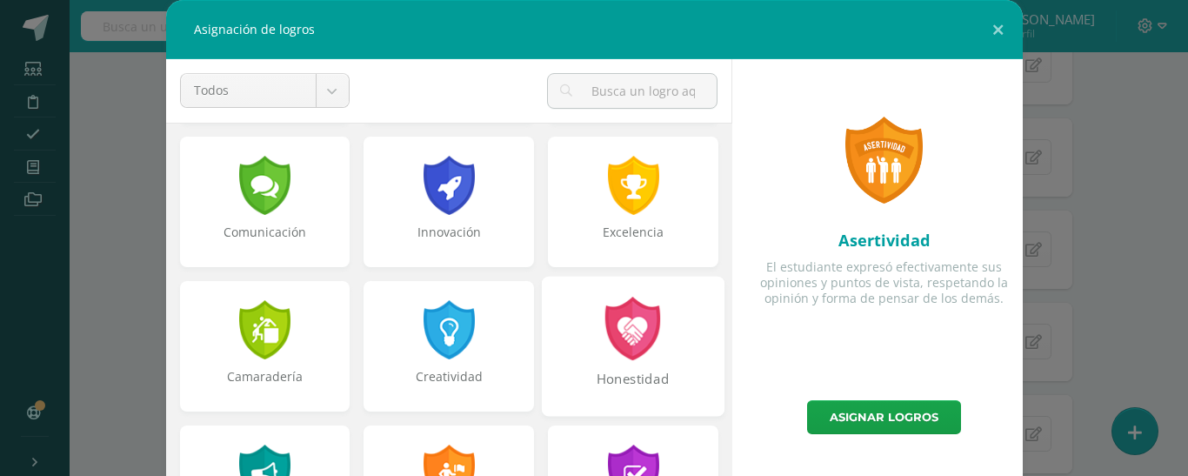
scroll to position [435, 0]
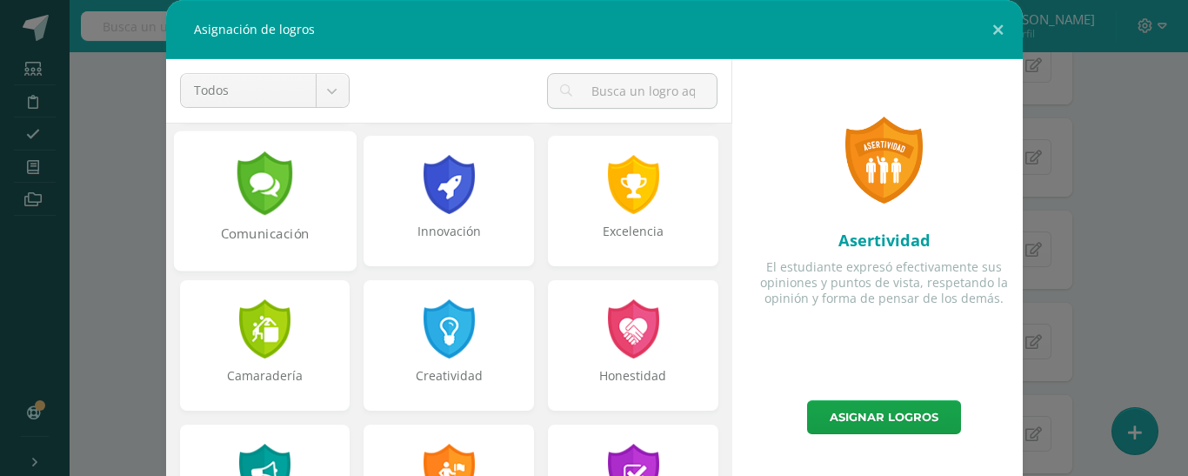
click at [334, 238] on div "Comunicación" at bounding box center [264, 242] width 179 height 37
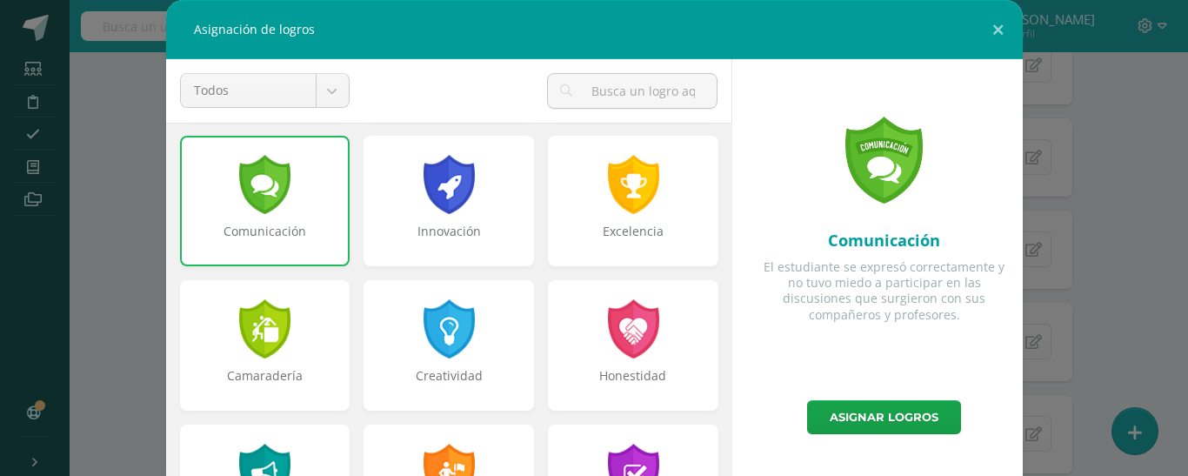
click at [336, 238] on div "Comunicación" at bounding box center [265, 240] width 167 height 35
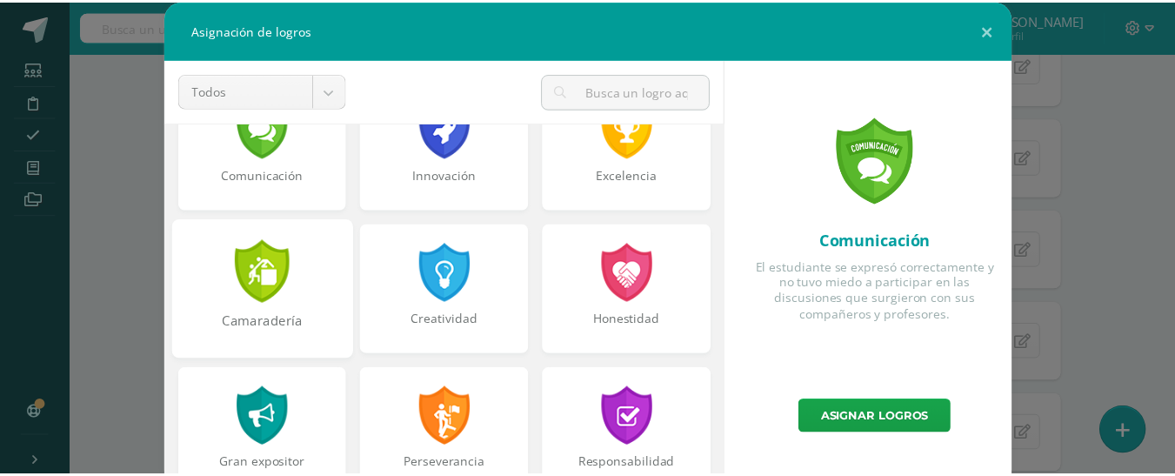
scroll to position [522, 0]
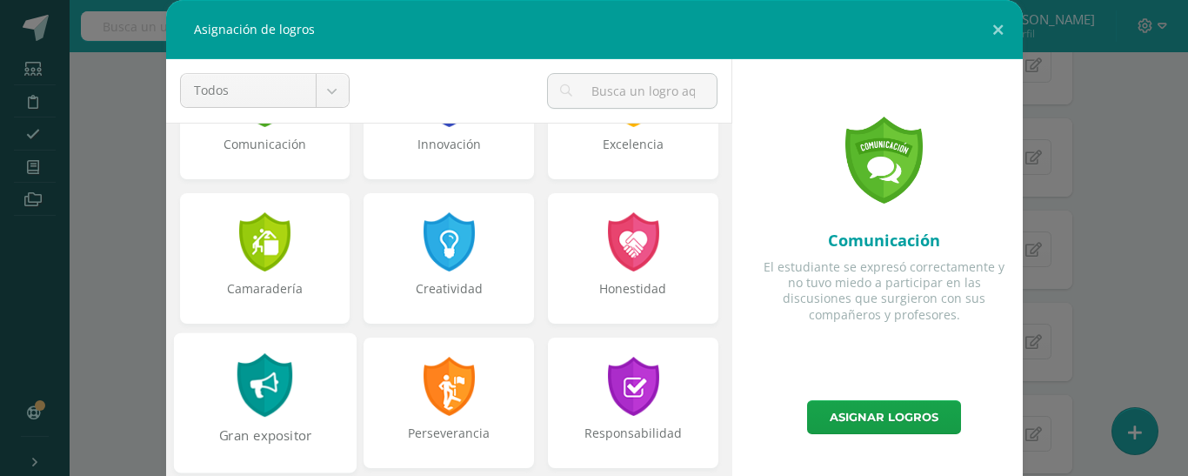
click at [279, 360] on div at bounding box center [265, 385] width 60 height 64
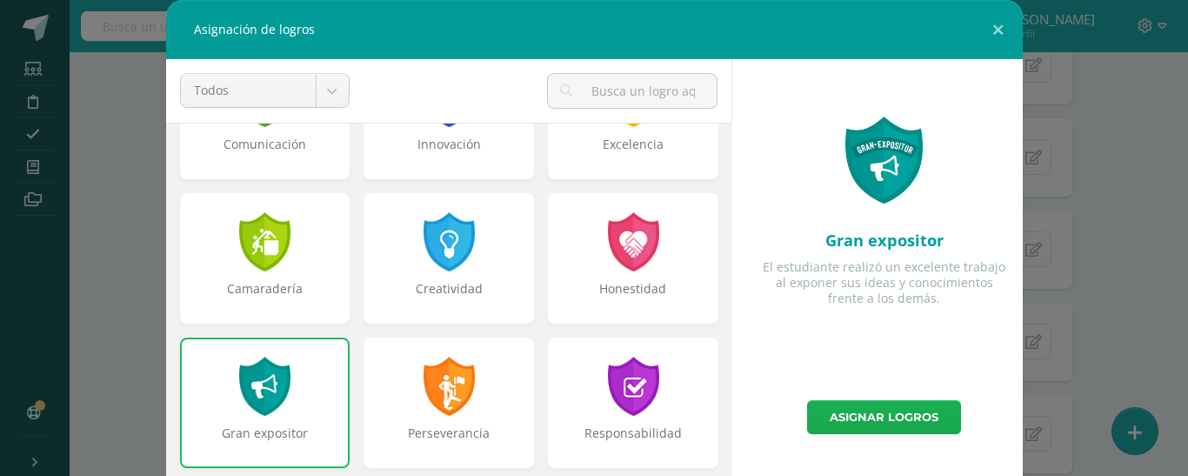
click at [866, 410] on link "Asignar logros" at bounding box center [884, 417] width 154 height 34
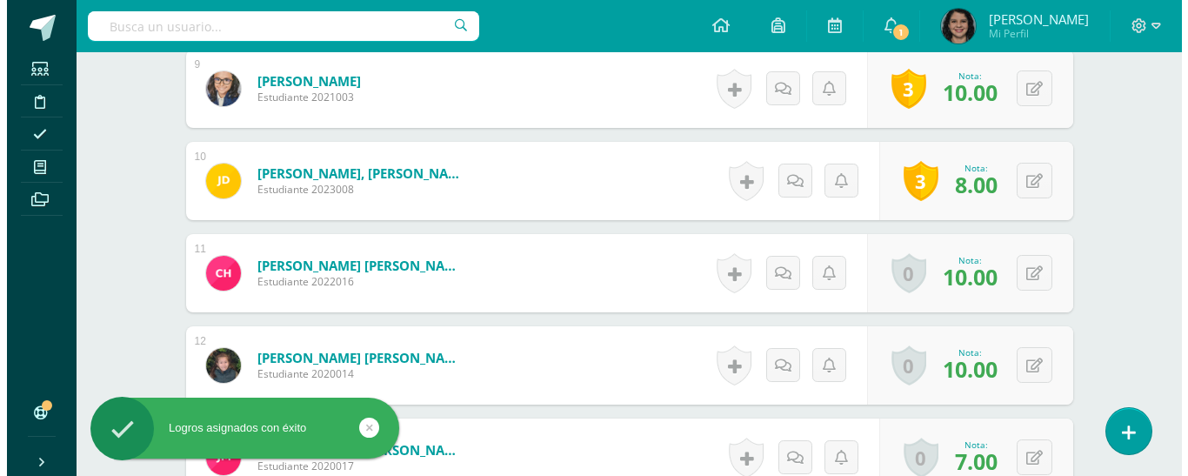
scroll to position [1398, 0]
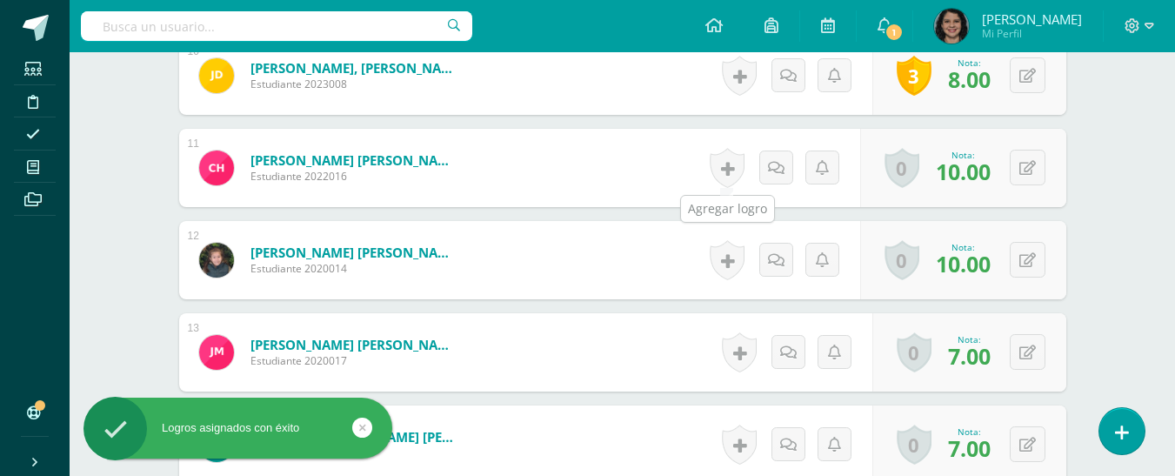
click at [741, 165] on link at bounding box center [727, 168] width 35 height 40
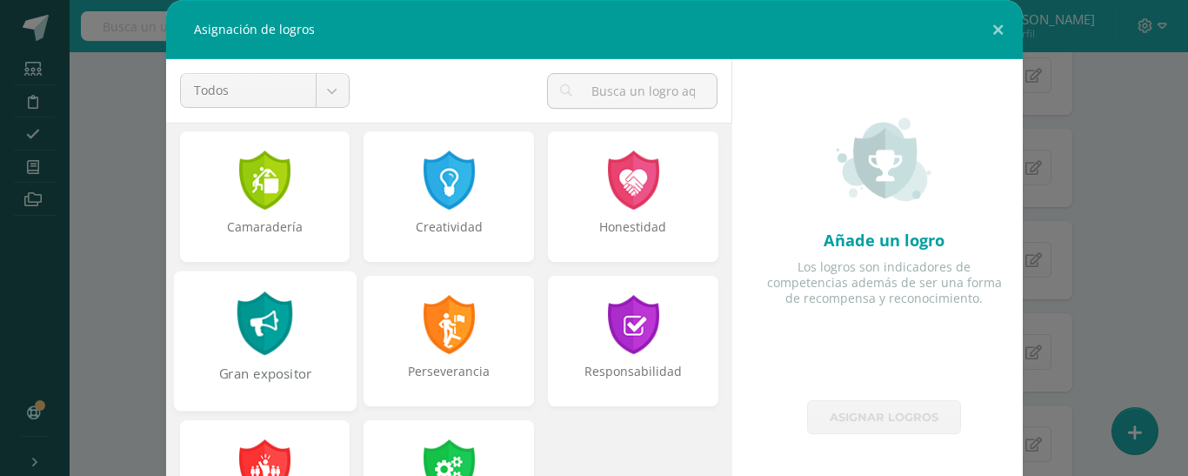
scroll to position [609, 0]
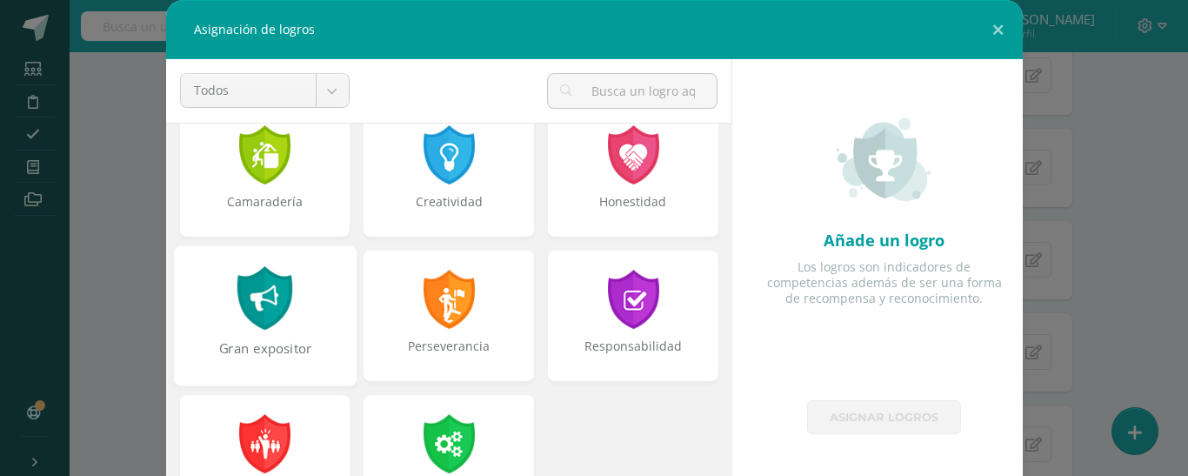
click at [308, 299] on div "Gran expositor" at bounding box center [264, 315] width 183 height 140
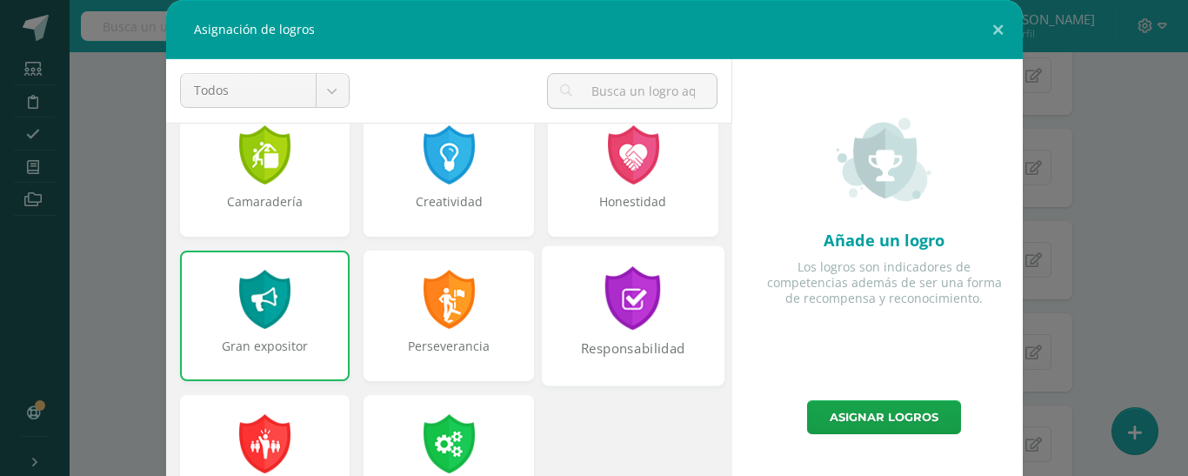
click at [646, 290] on div "Responsabilidad" at bounding box center [633, 315] width 183 height 140
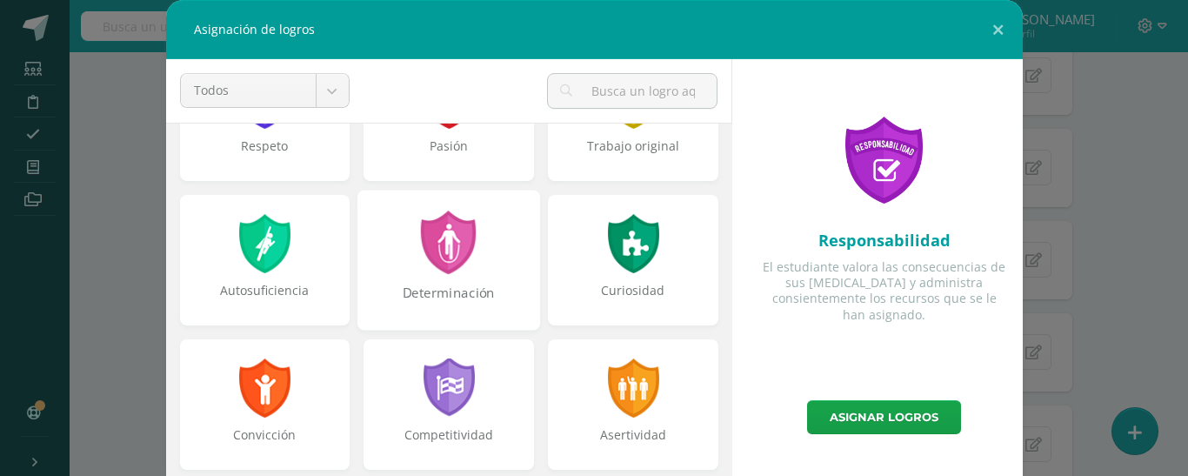
scroll to position [0, 0]
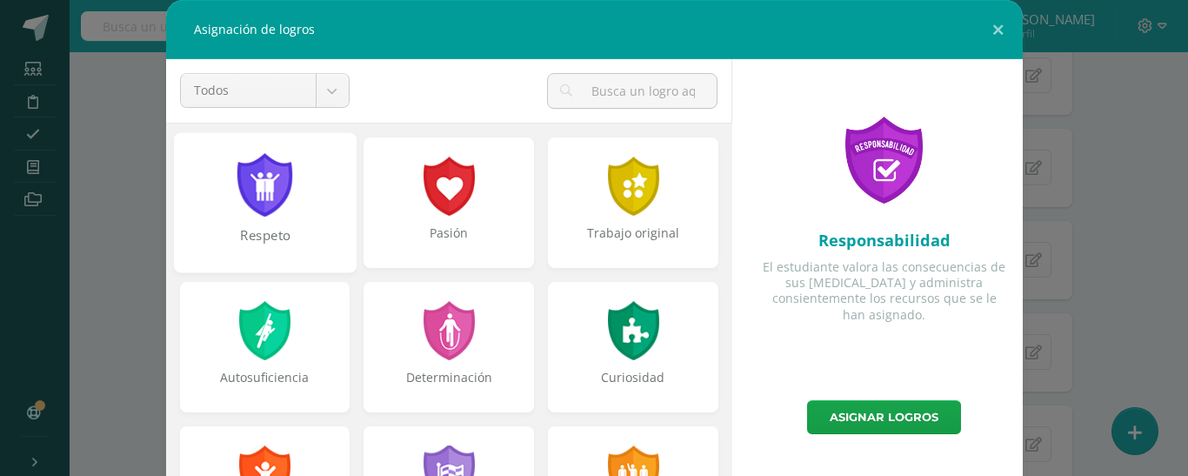
click at [317, 203] on div "Respeto" at bounding box center [264, 202] width 183 height 140
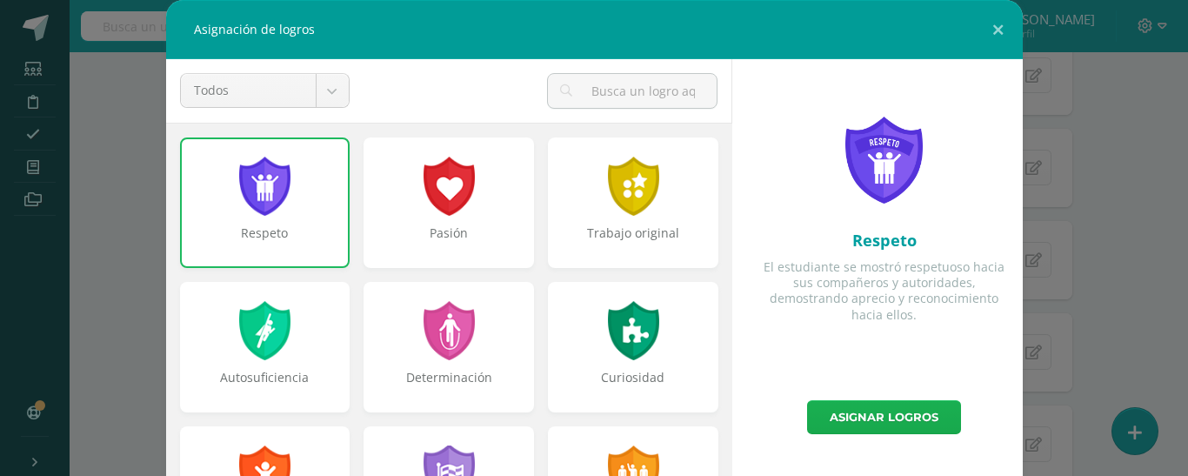
click at [910, 401] on link "Asignar logros" at bounding box center [884, 417] width 154 height 34
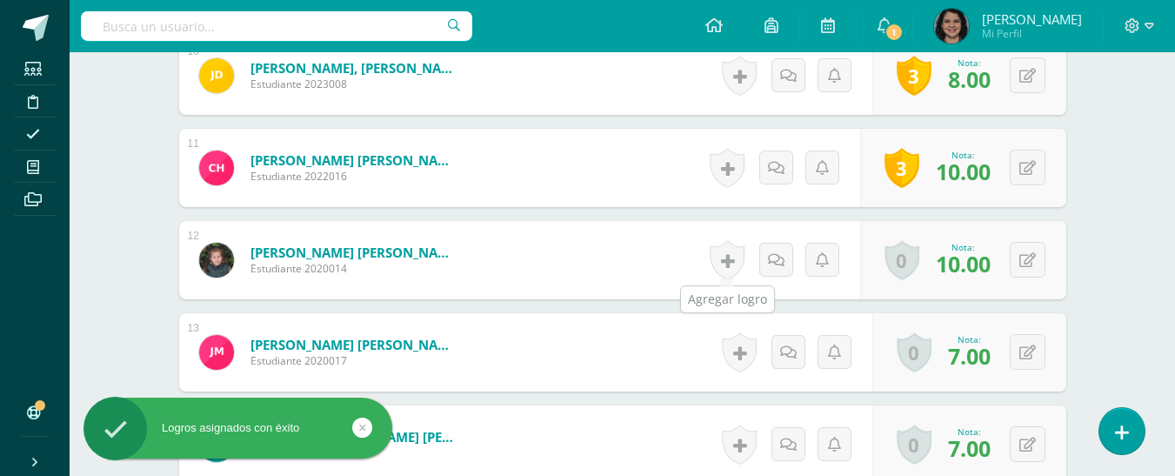
click at [719, 247] on link at bounding box center [727, 260] width 35 height 40
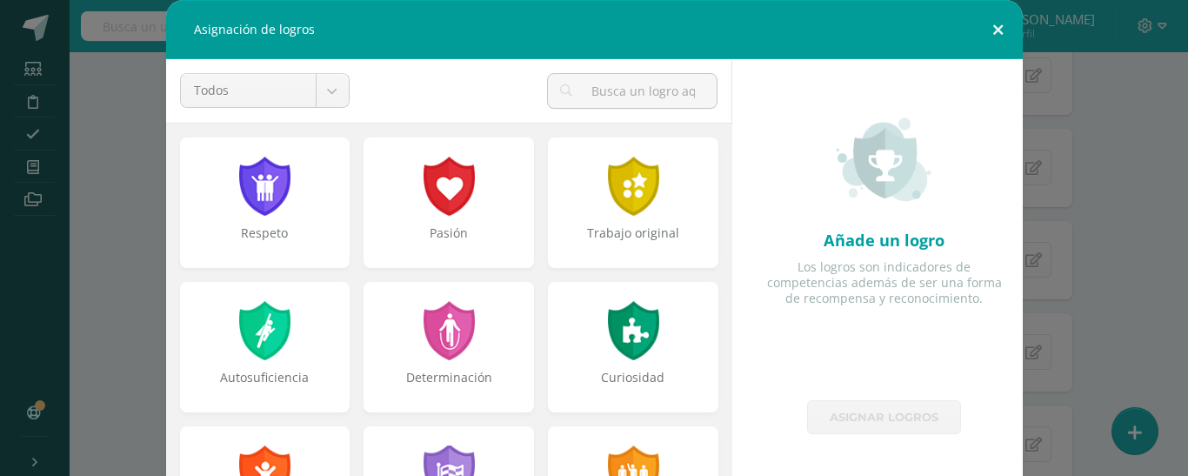
click at [998, 30] on button at bounding box center [999, 29] width 50 height 59
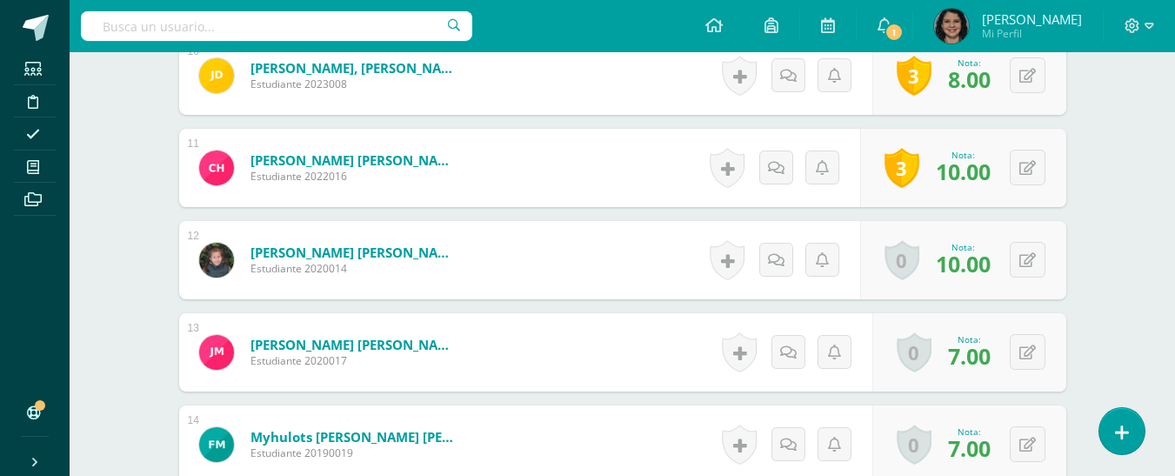
click at [719, 255] on link at bounding box center [727, 260] width 35 height 40
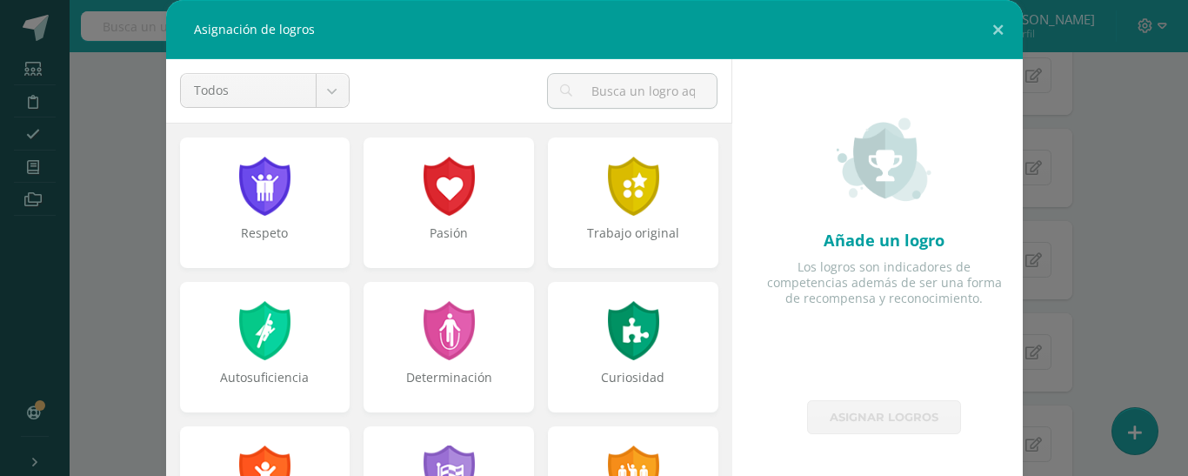
click at [740, 254] on div "Añade un logro Los logros son indicadores de competencias además de ser una for…" at bounding box center [885, 274] width 291 height 431
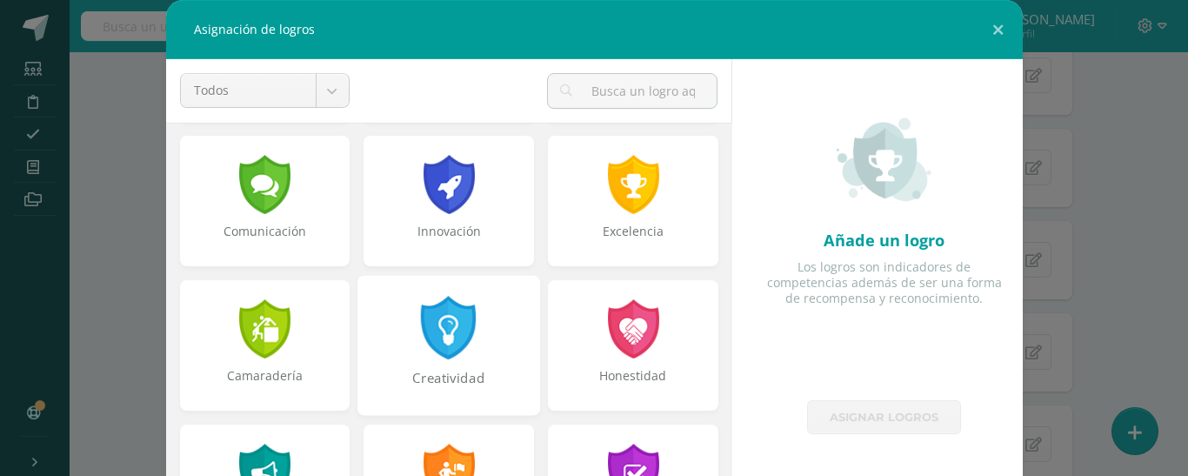
scroll to position [522, 0]
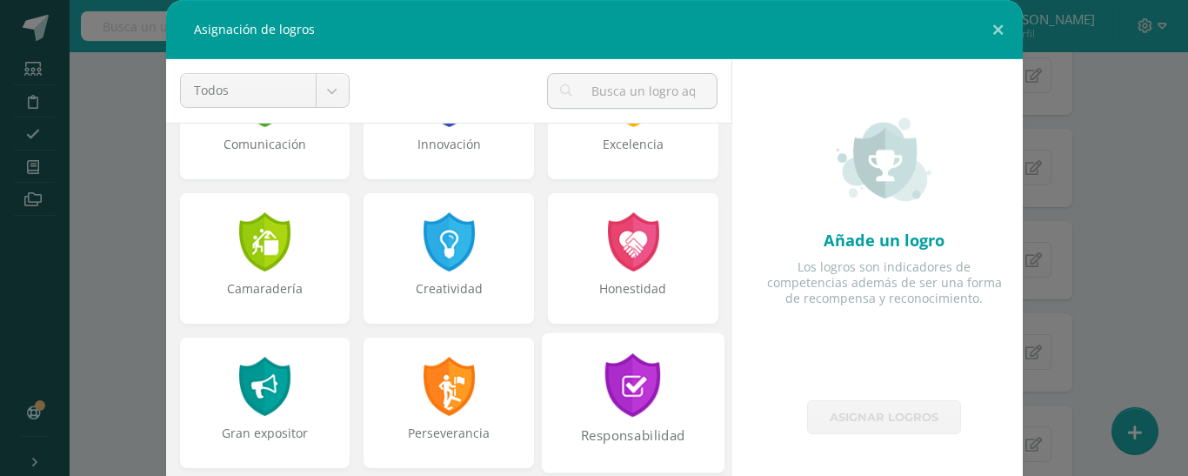
click at [582, 393] on div "Responsabilidad" at bounding box center [633, 402] width 183 height 140
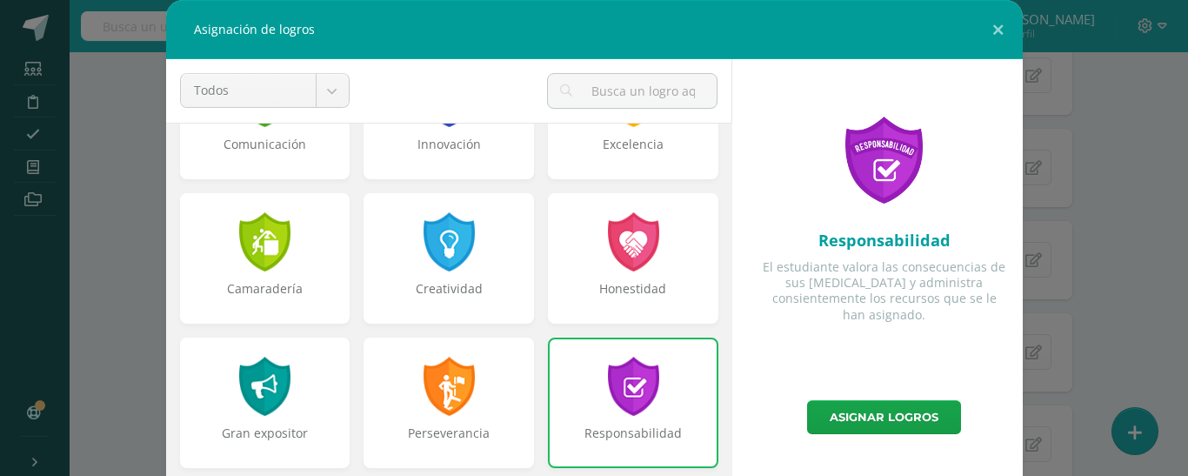
scroll to position [659, 0]
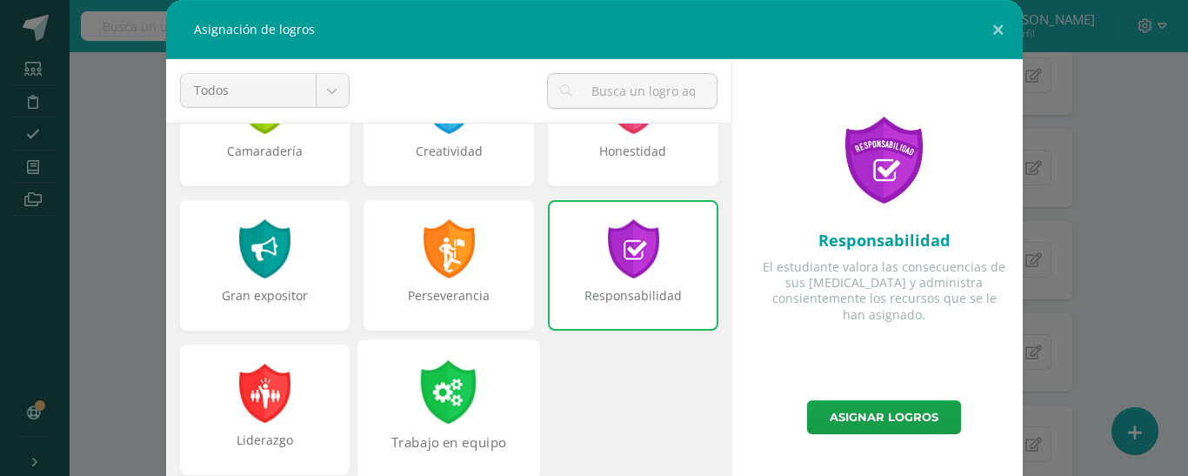
click at [476, 383] on div "Trabajo en equipo" at bounding box center [449, 409] width 183 height 140
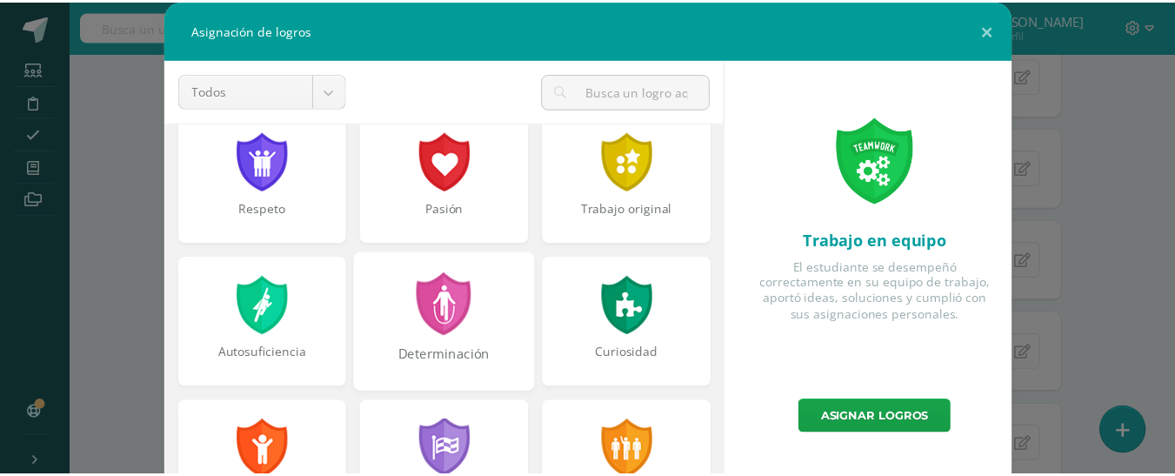
scroll to position [0, 0]
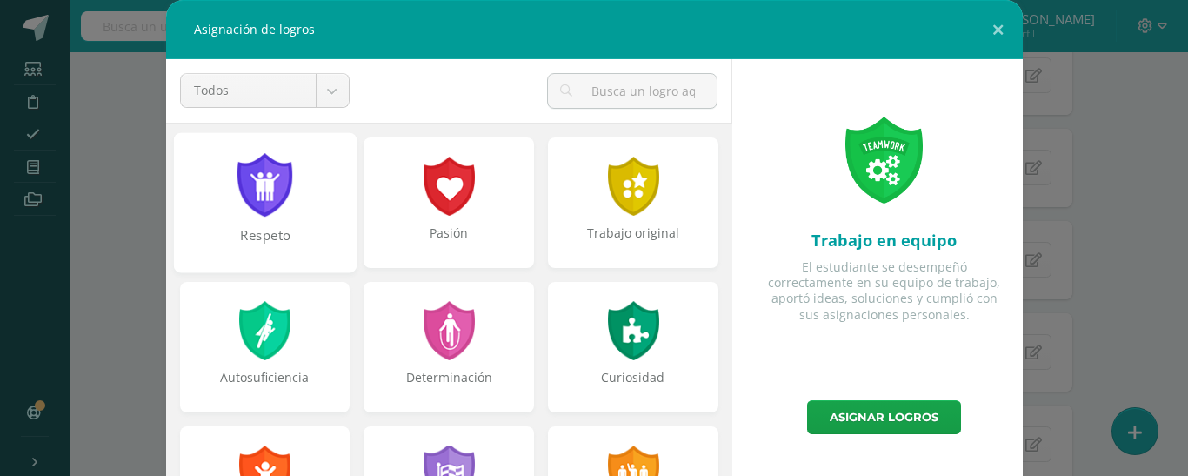
click at [279, 194] on div at bounding box center [265, 185] width 60 height 64
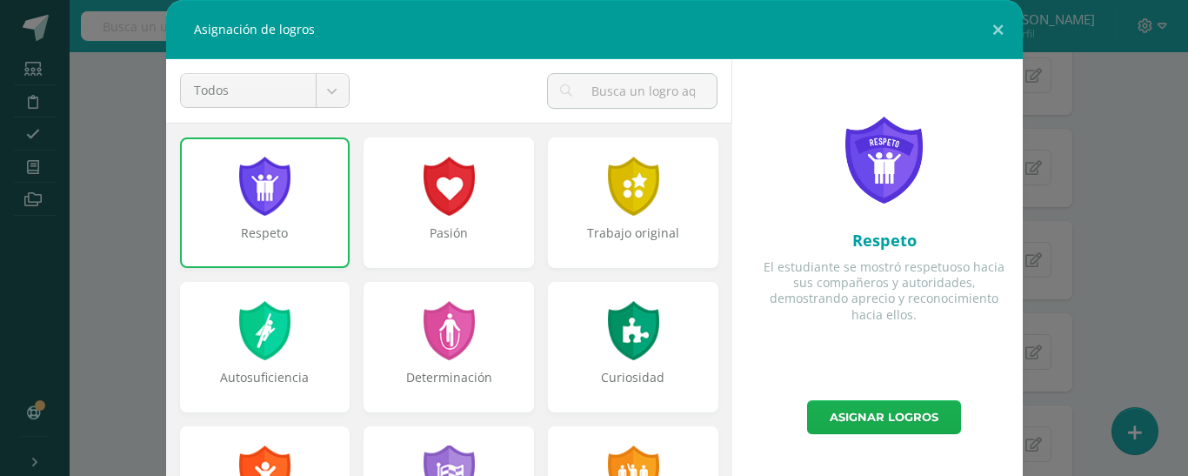
click at [897, 427] on link "Asignar logros" at bounding box center [884, 417] width 154 height 34
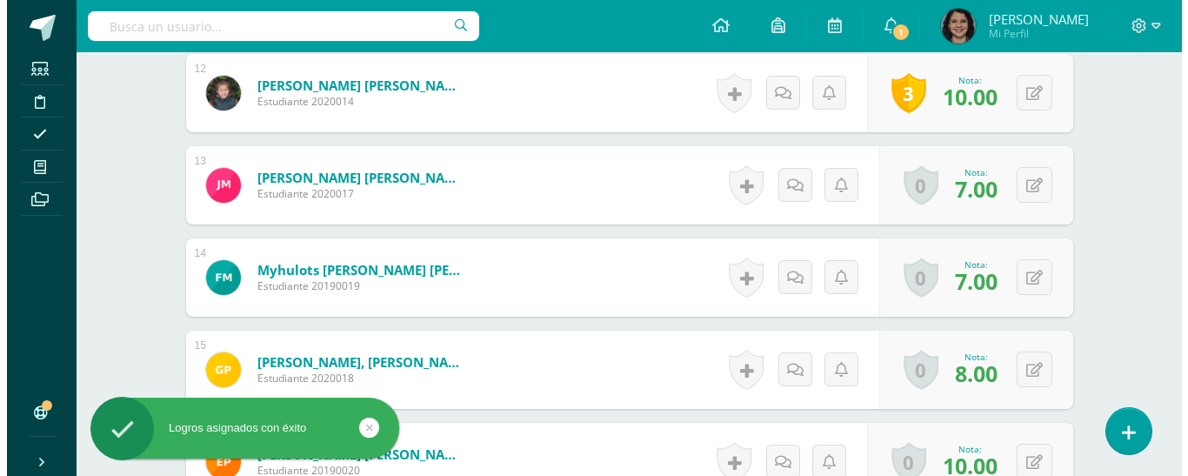
scroll to position [1572, 0]
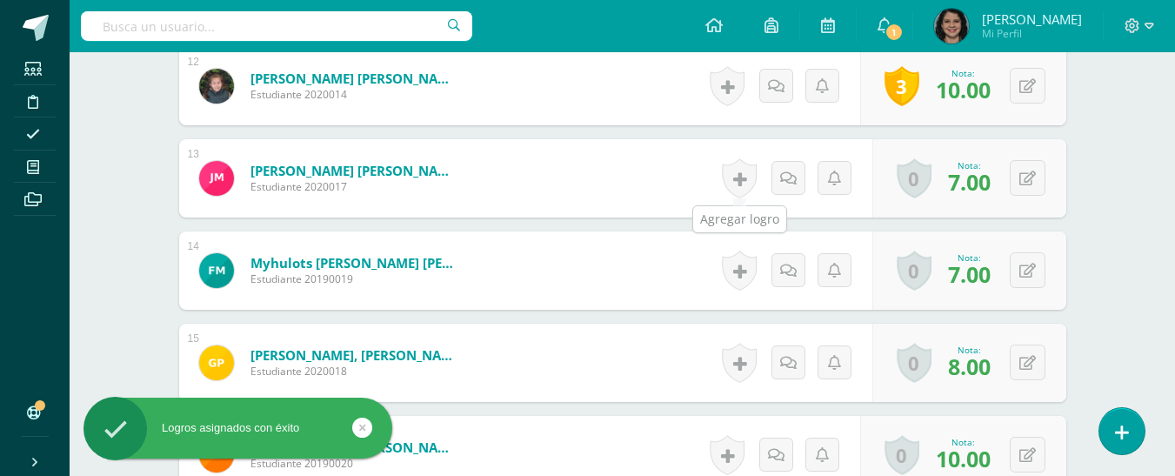
click at [740, 181] on link at bounding box center [739, 178] width 35 height 40
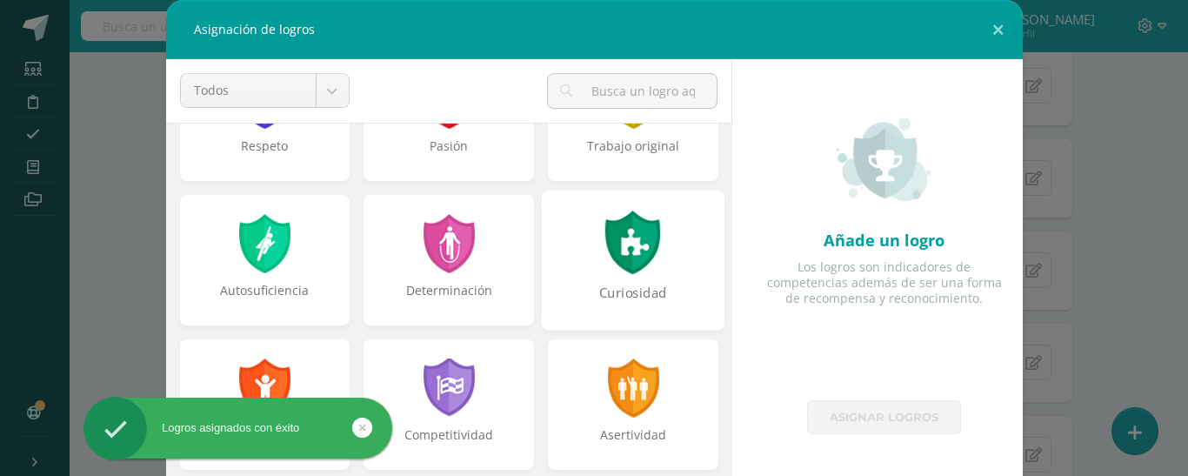
scroll to position [174, 0]
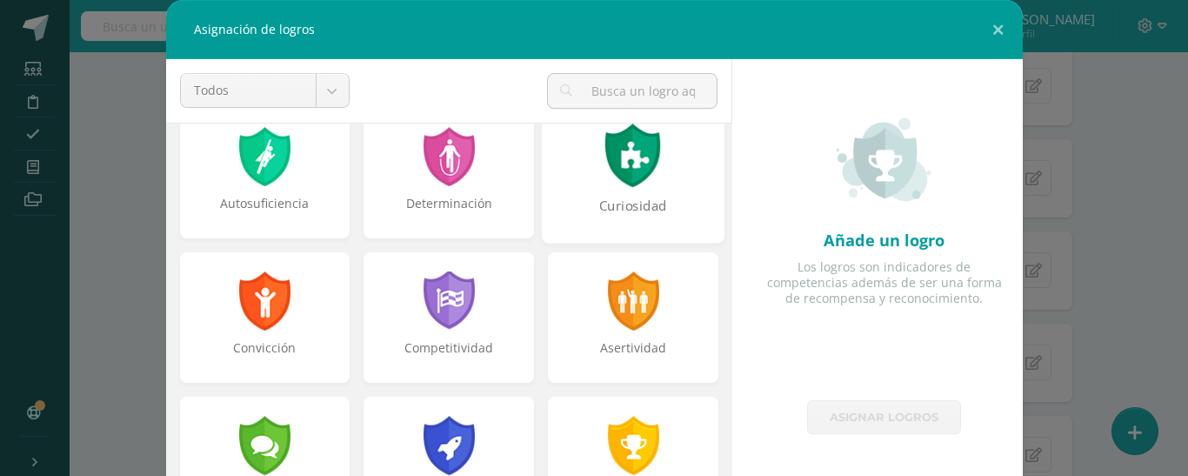
click at [630, 197] on div "Curiosidad" at bounding box center [633, 215] width 179 height 37
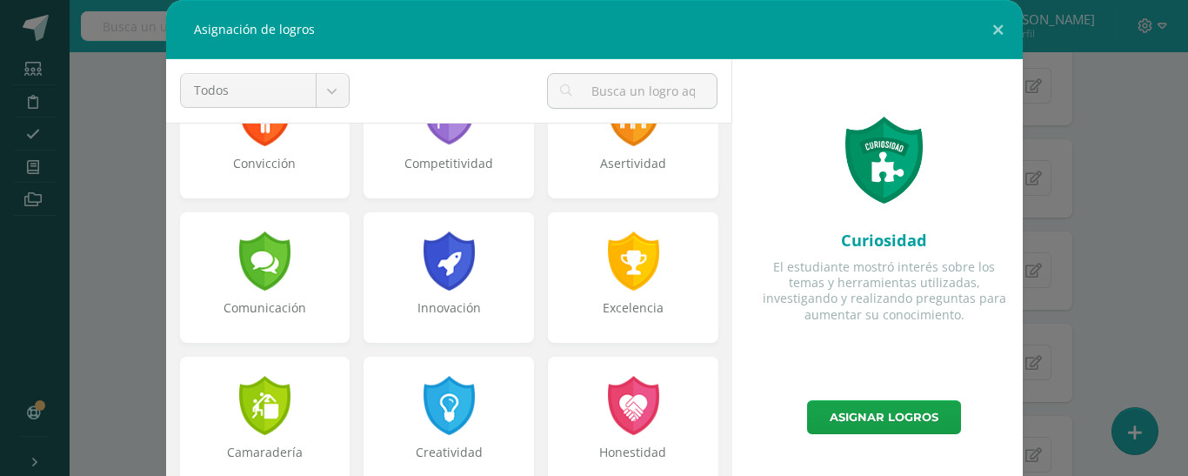
scroll to position [311, 0]
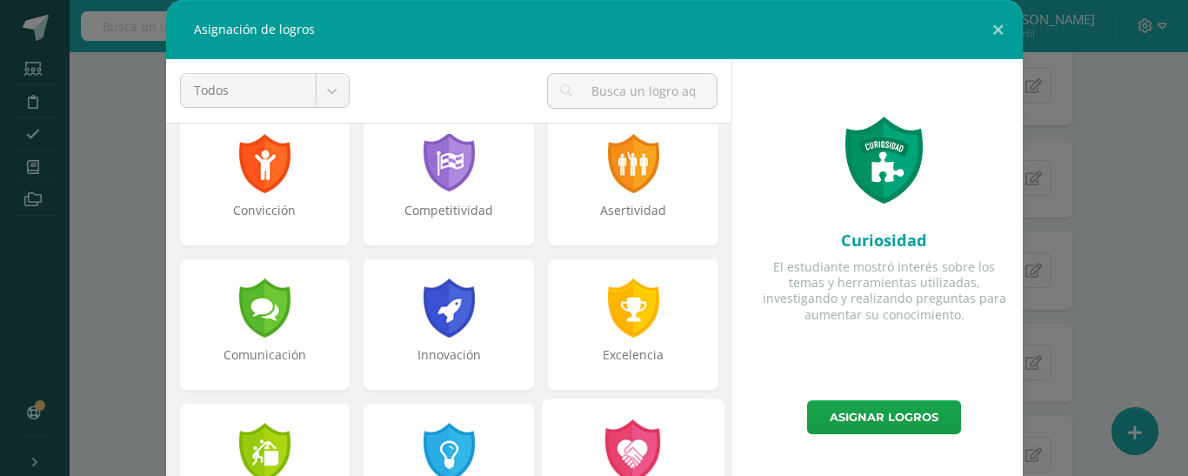
click at [604, 438] on div at bounding box center [634, 451] width 60 height 64
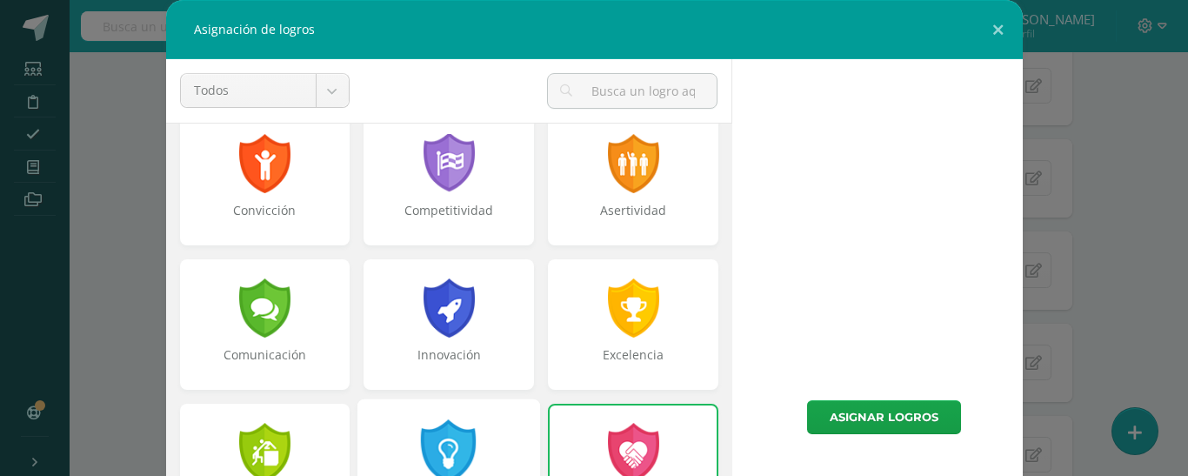
scroll to position [398, 0]
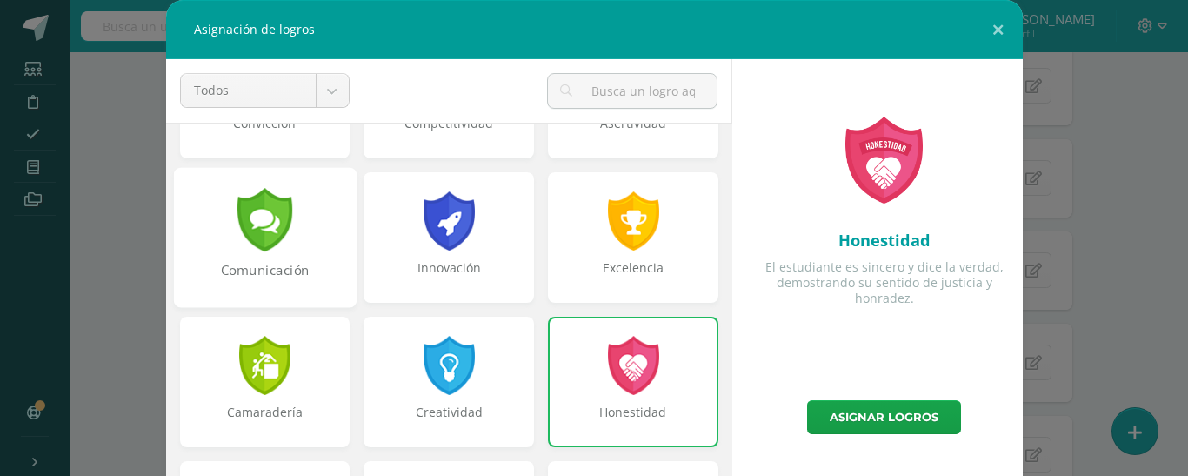
click at [304, 209] on div "Comunicación" at bounding box center [264, 237] width 183 height 140
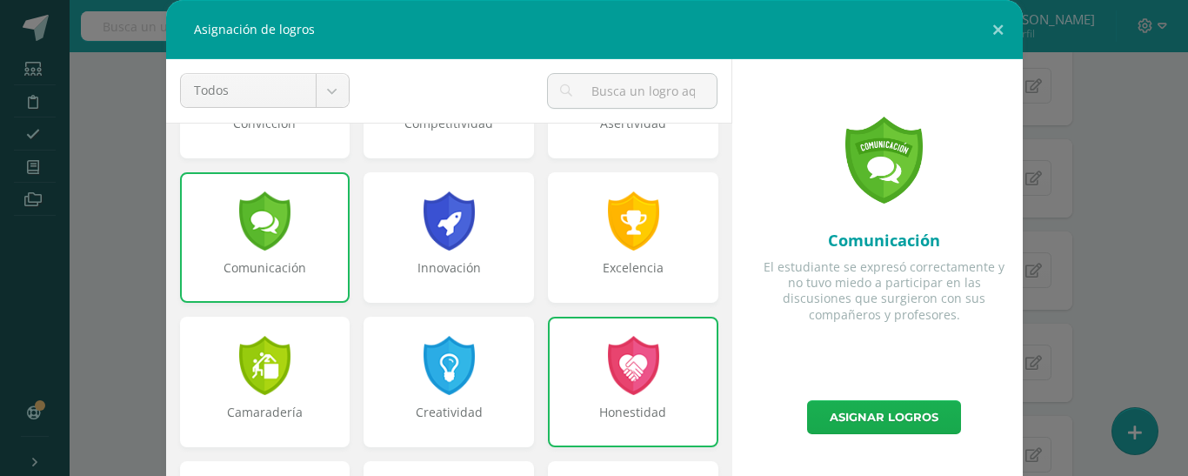
click at [929, 418] on link "Asignar logros" at bounding box center [884, 417] width 154 height 34
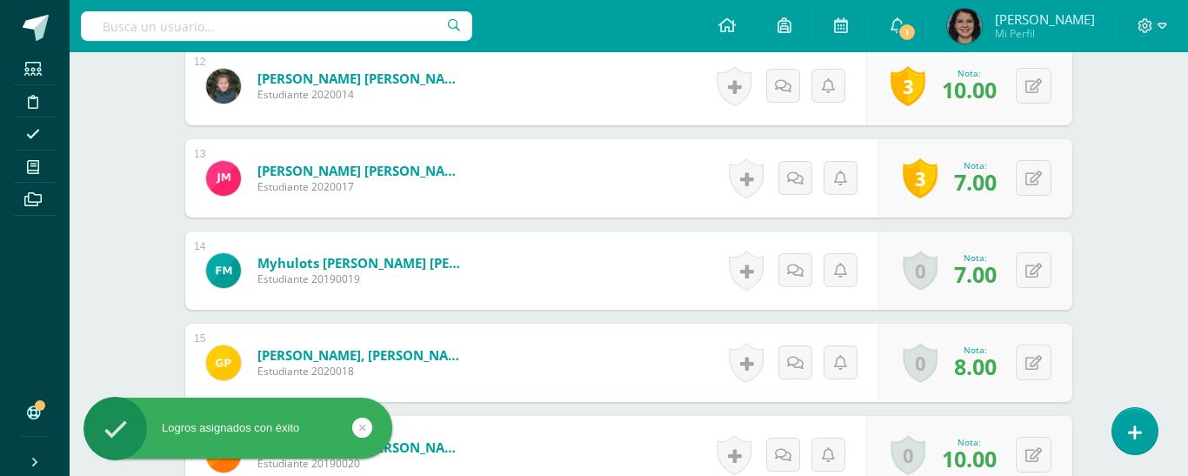
scroll to position [0, 0]
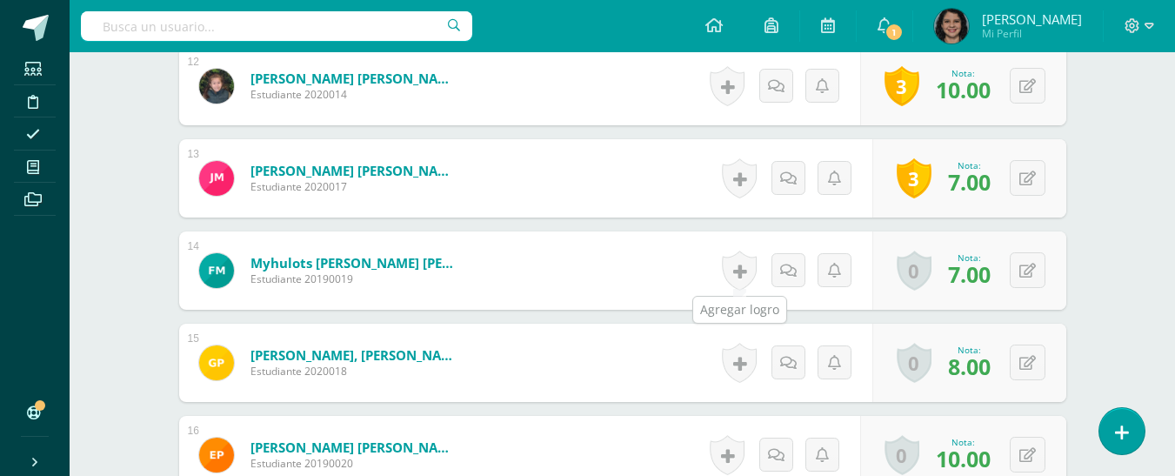
click at [734, 268] on link at bounding box center [739, 271] width 35 height 40
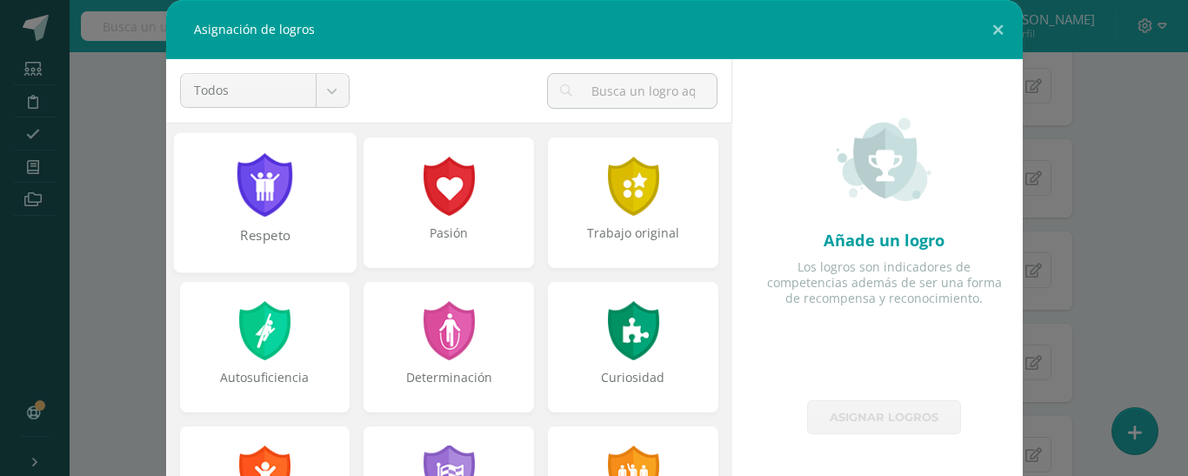
click at [293, 204] on div "Respeto" at bounding box center [264, 202] width 183 height 140
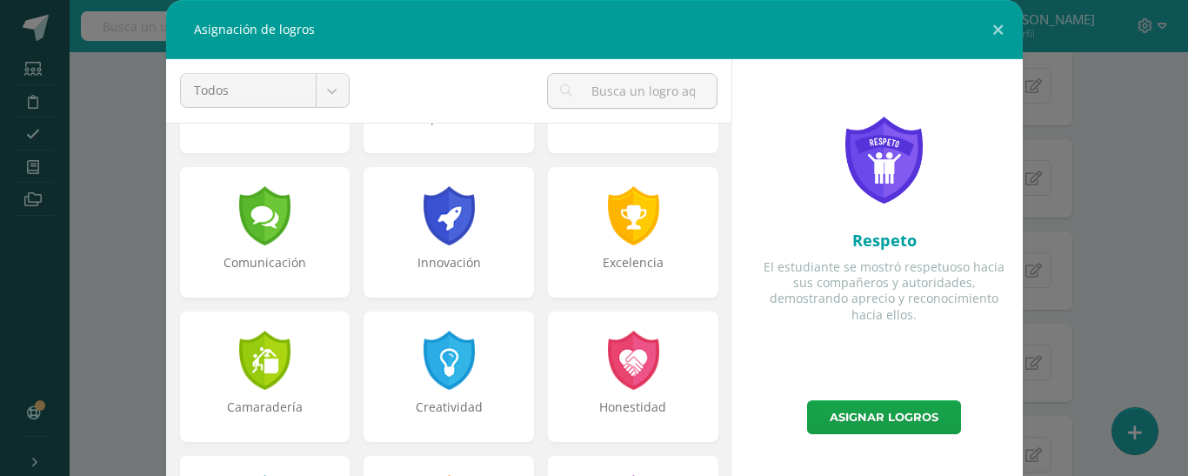
scroll to position [435, 0]
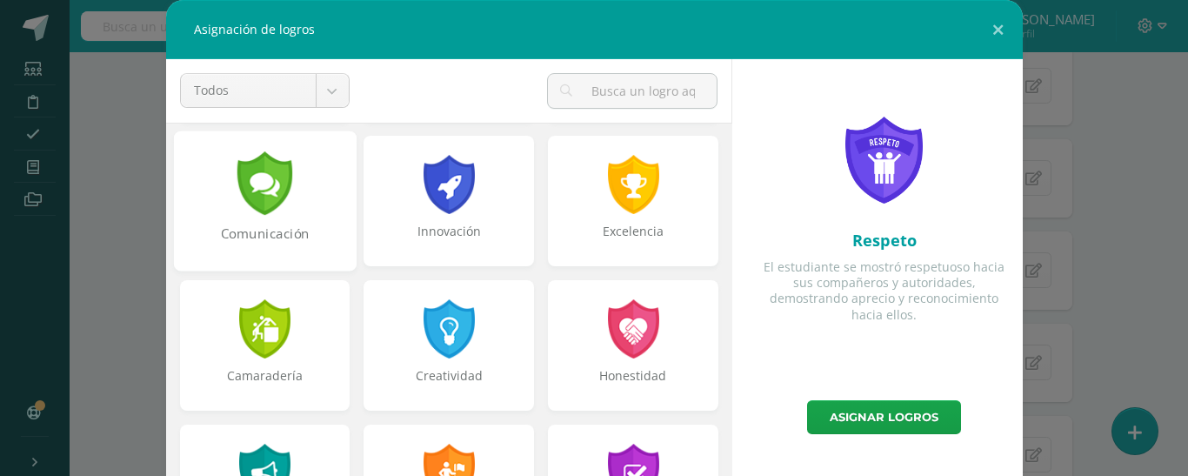
click at [276, 213] on div at bounding box center [265, 183] width 60 height 64
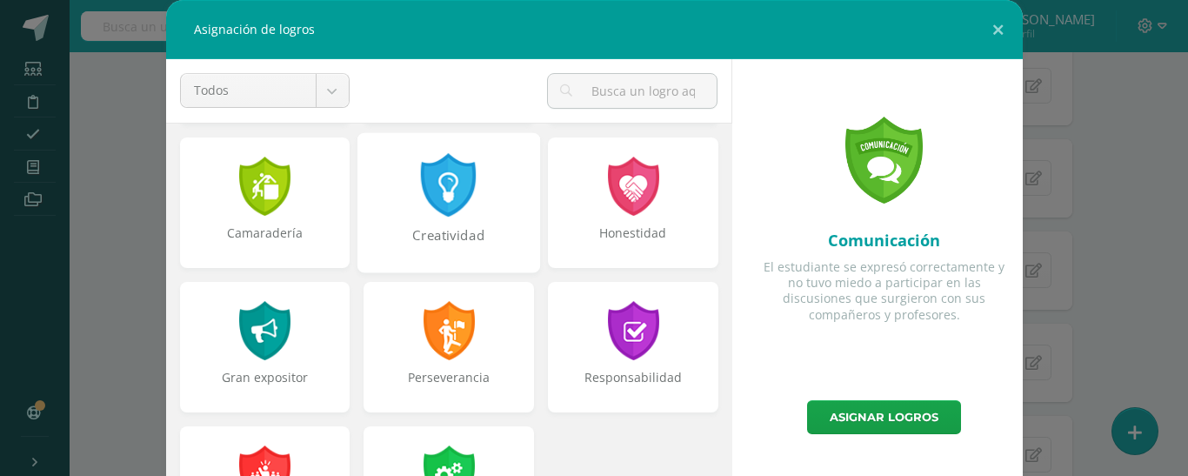
scroll to position [609, 0]
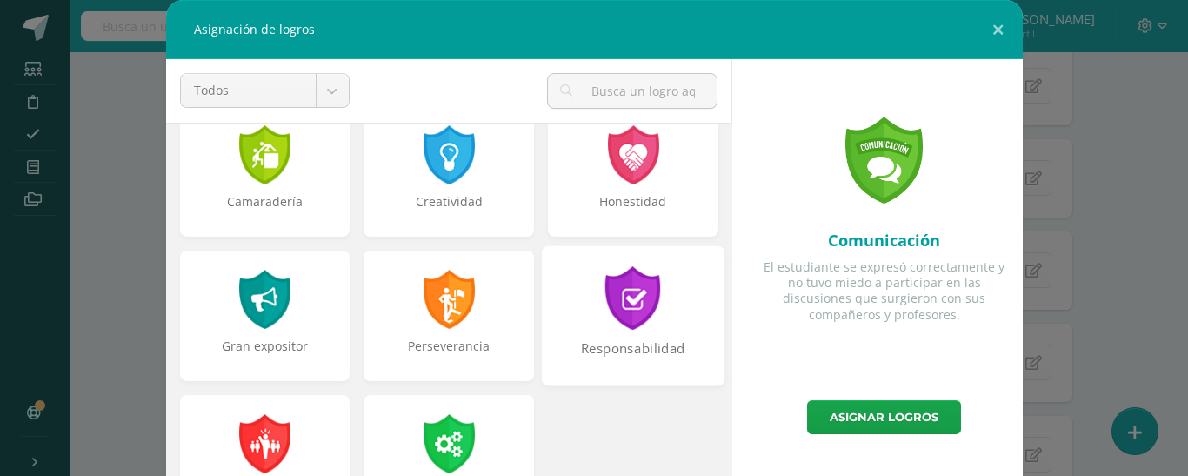
click at [594, 340] on div "Responsabilidad" at bounding box center [633, 357] width 179 height 37
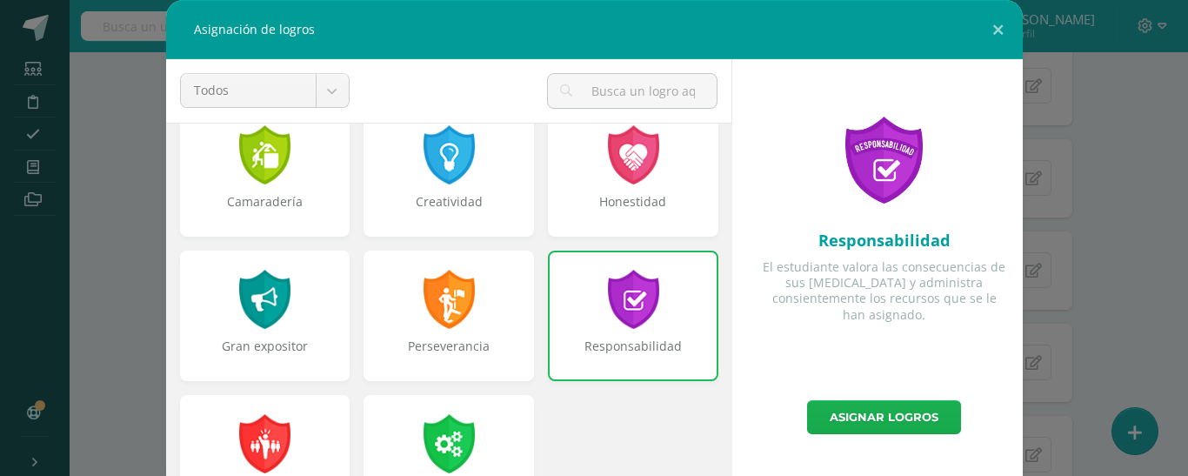
click at [916, 412] on link "Asignar logros" at bounding box center [884, 417] width 154 height 34
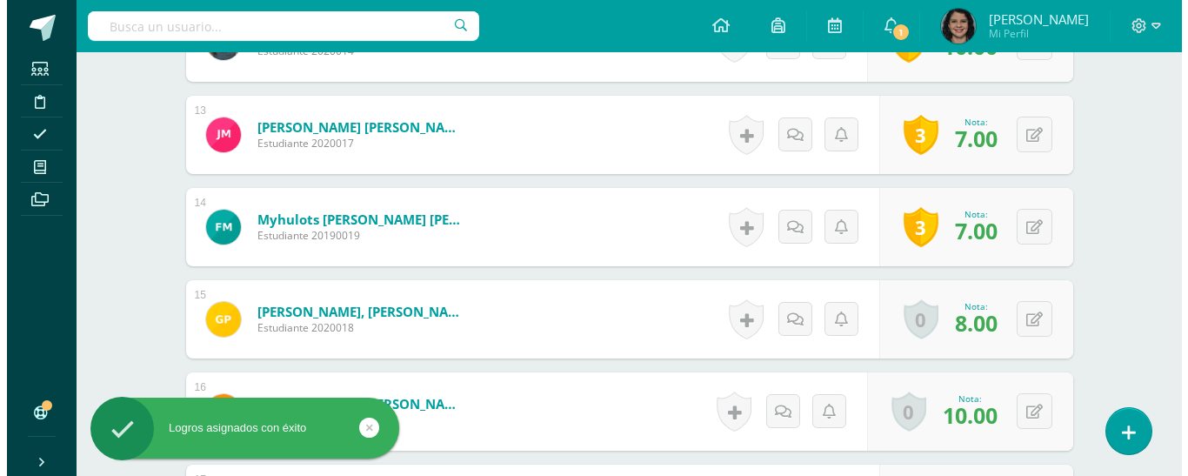
scroll to position [1659, 0]
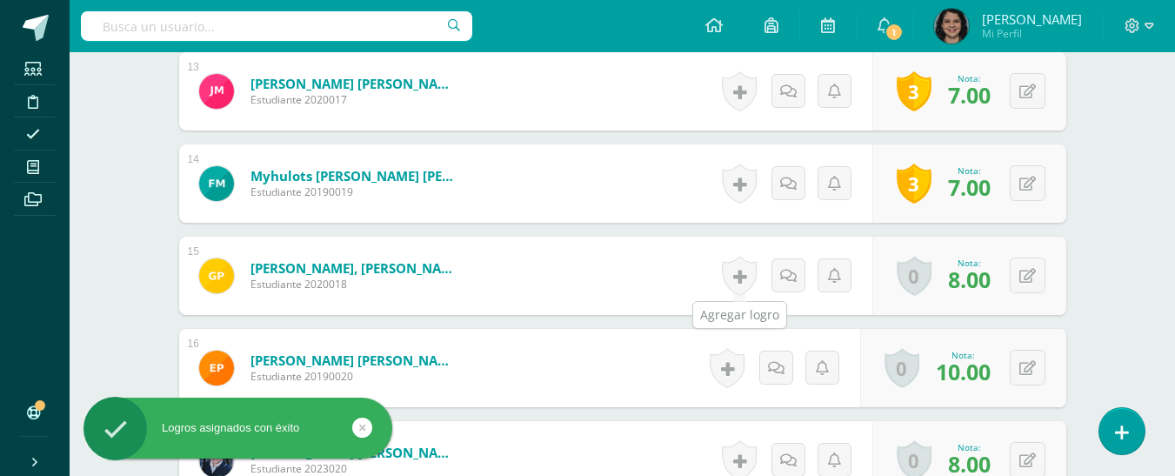
click at [739, 271] on link at bounding box center [739, 276] width 35 height 40
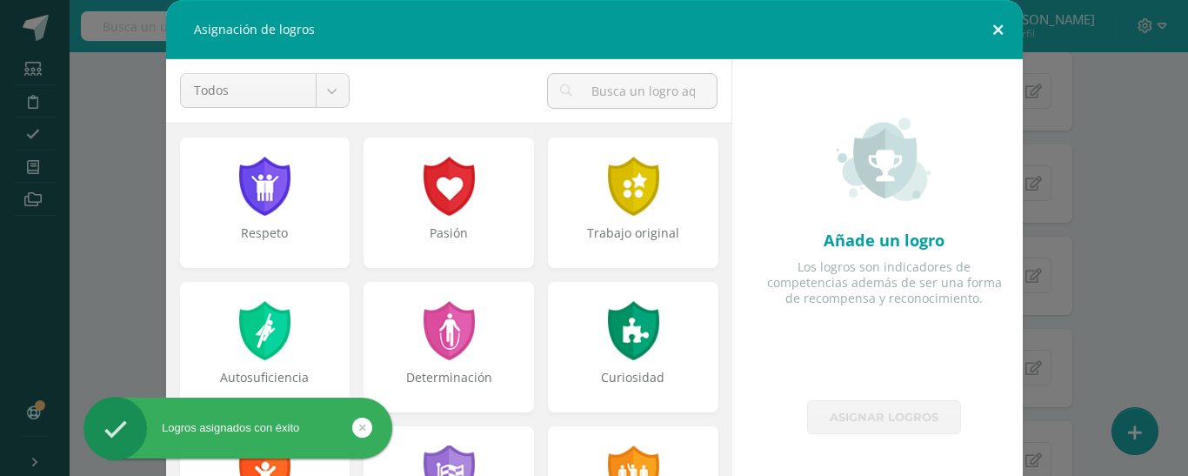
click at [1004, 26] on button at bounding box center [999, 29] width 50 height 59
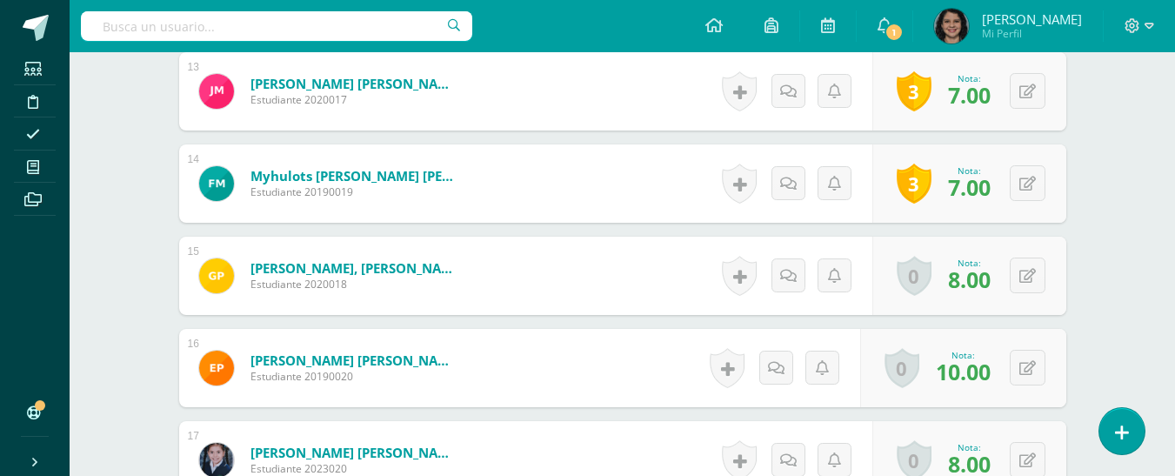
click at [750, 281] on link at bounding box center [739, 276] width 35 height 40
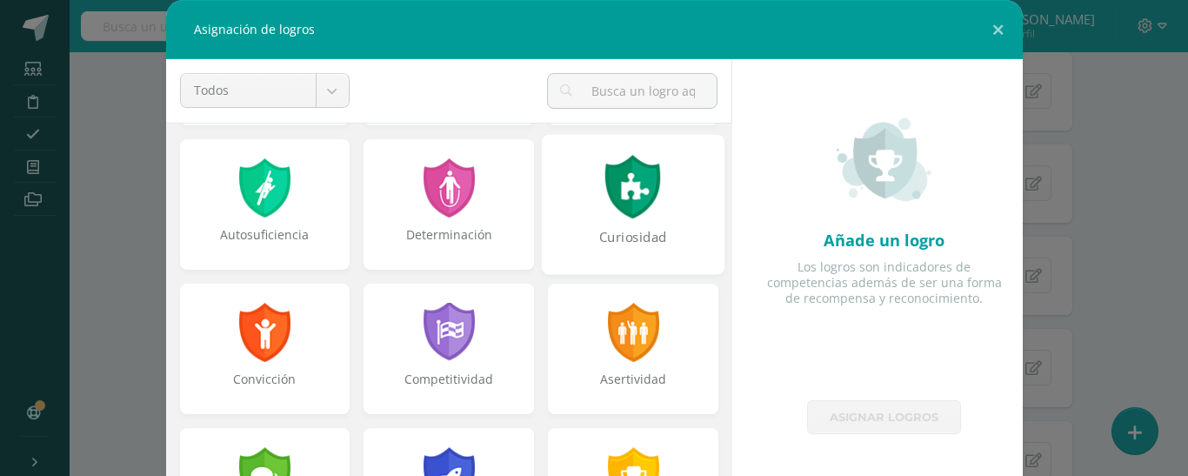
scroll to position [174, 0]
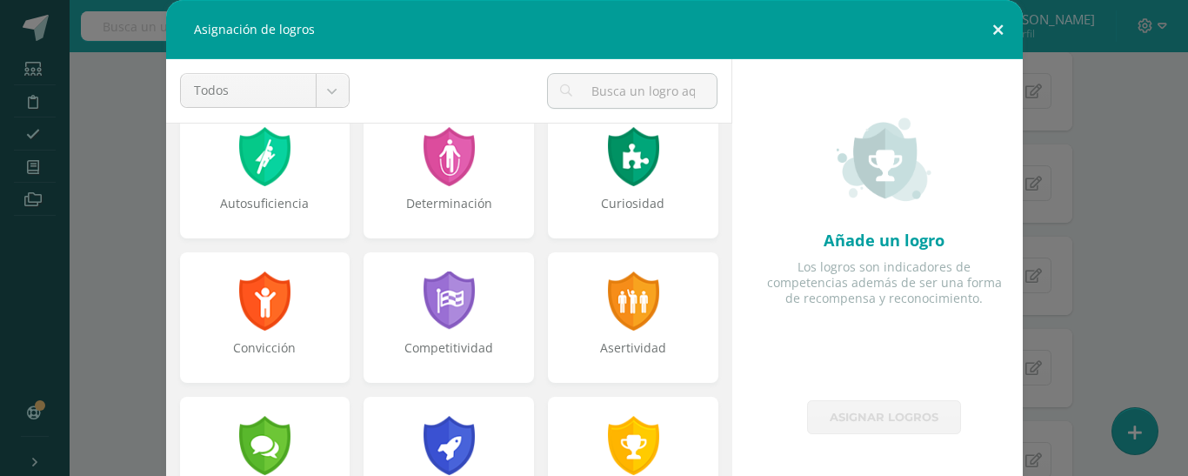
click at [999, 30] on button at bounding box center [999, 29] width 50 height 59
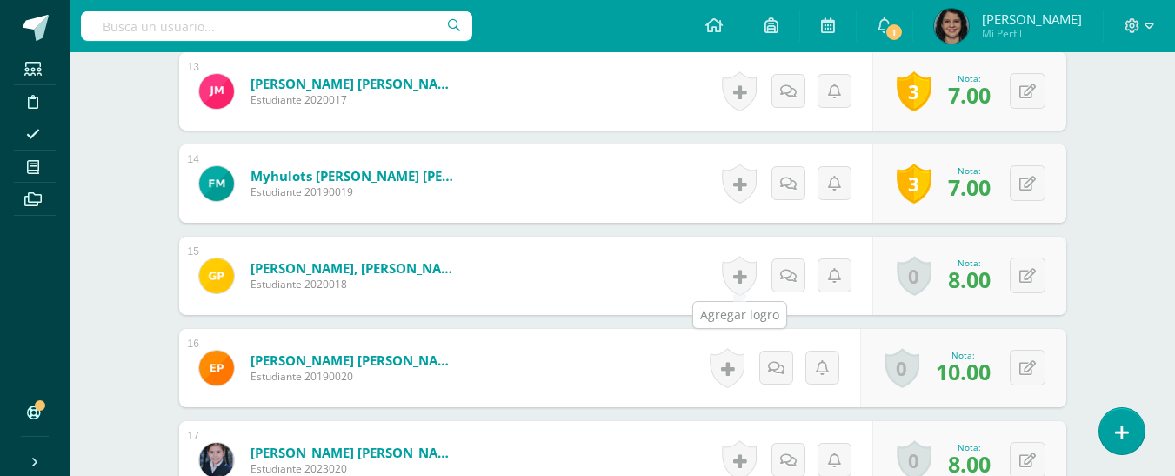
click at [744, 269] on link at bounding box center [739, 276] width 35 height 40
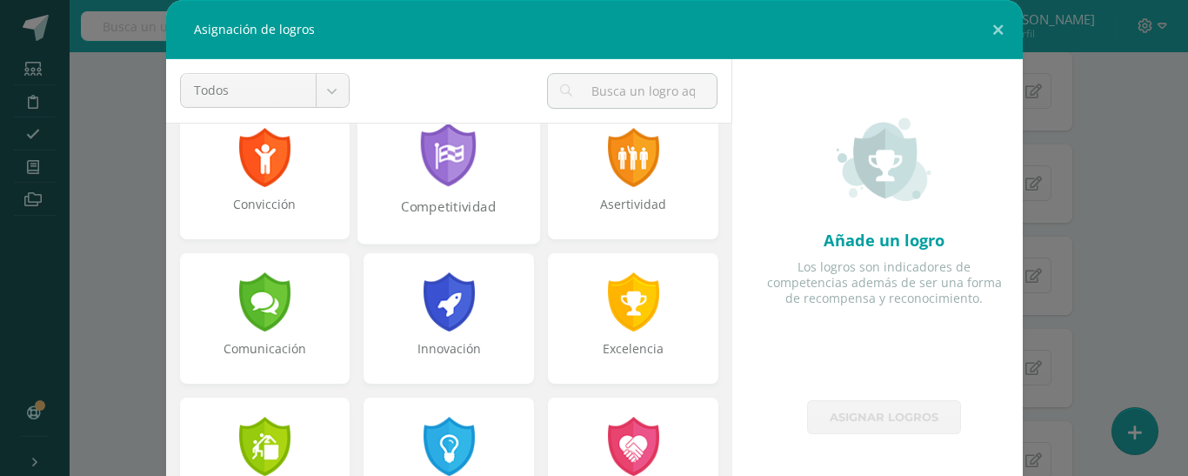
scroll to position [348, 0]
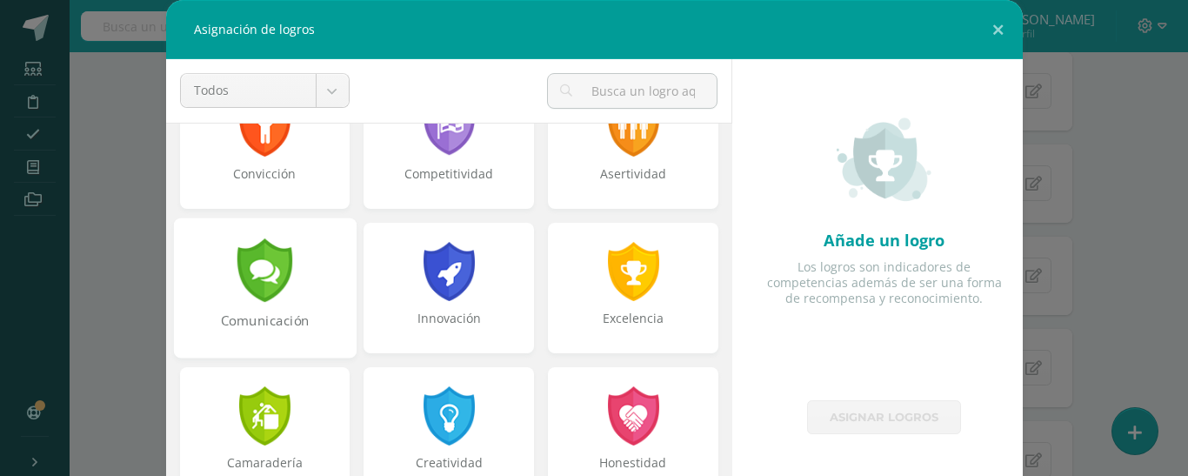
click at [275, 284] on div at bounding box center [265, 270] width 60 height 64
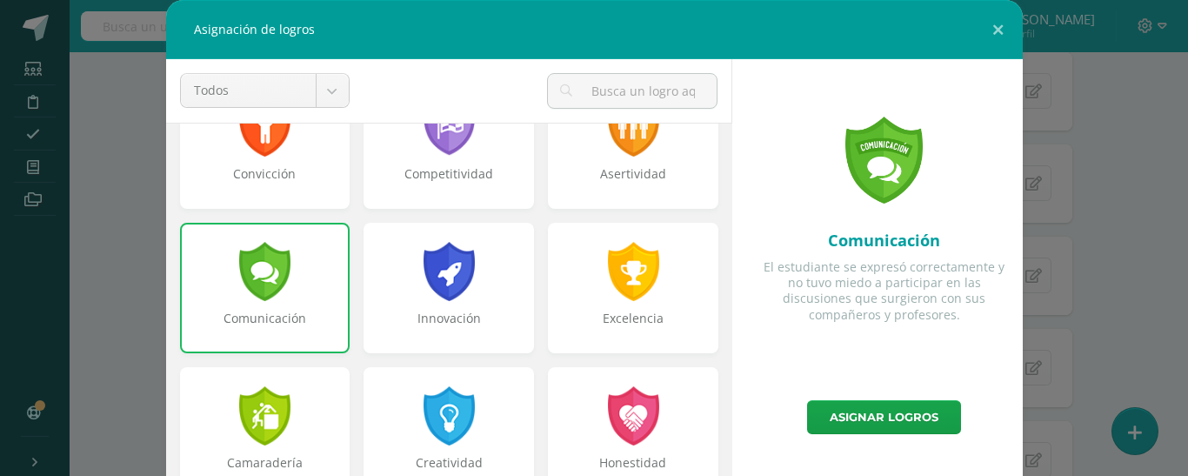
click at [286, 283] on div "Comunicación" at bounding box center [265, 288] width 171 height 131
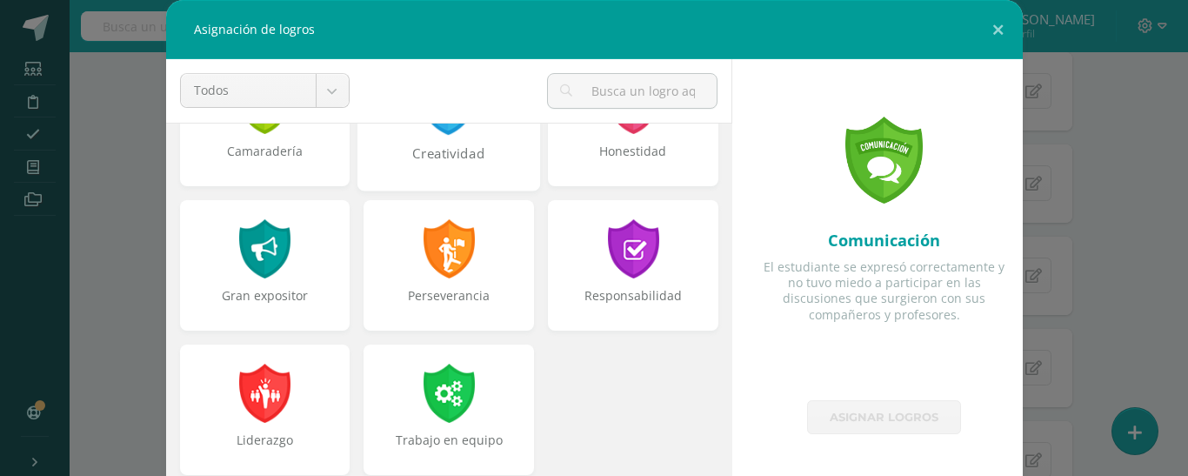
scroll to position [14, 0]
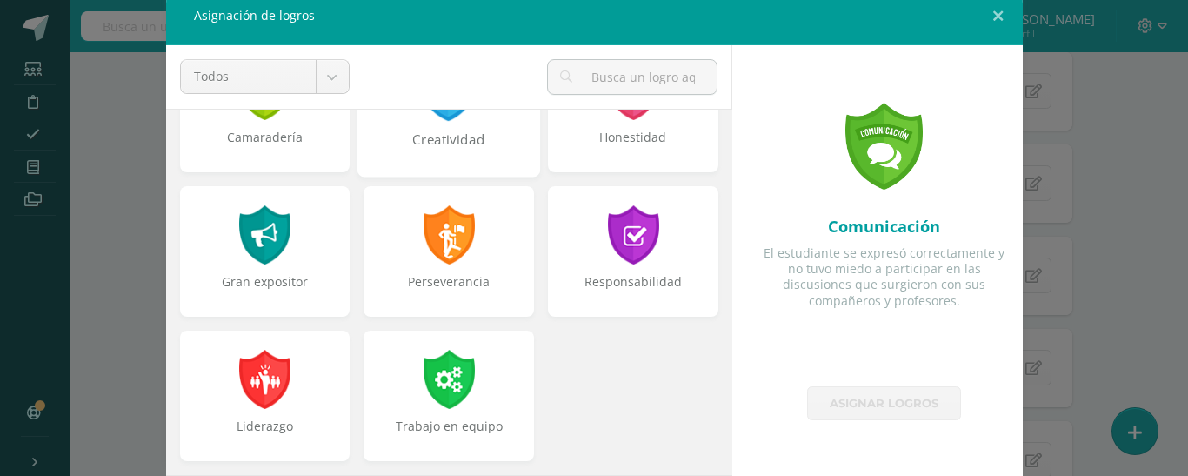
click at [478, 281] on div "Perseverancia" at bounding box center [448, 290] width 167 height 35
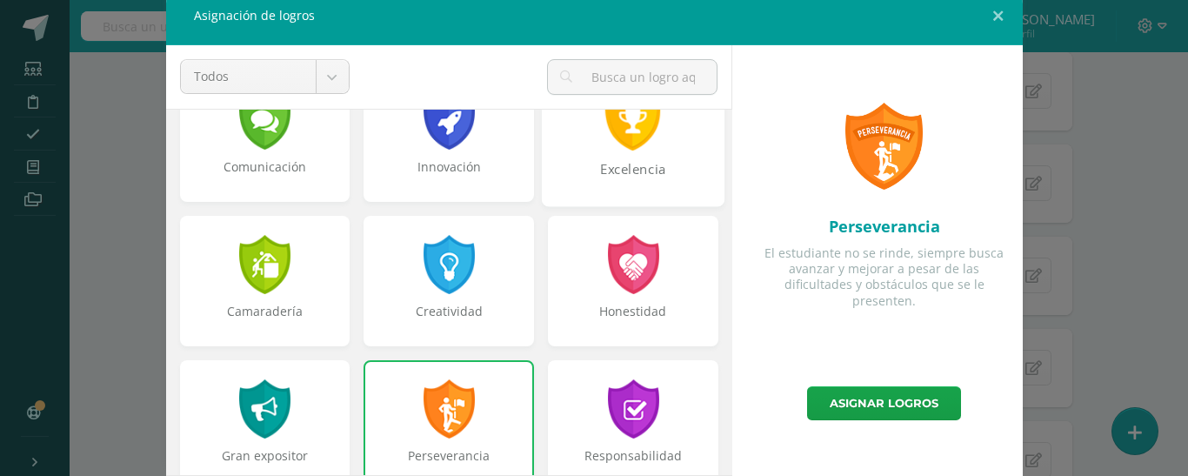
scroll to position [311, 0]
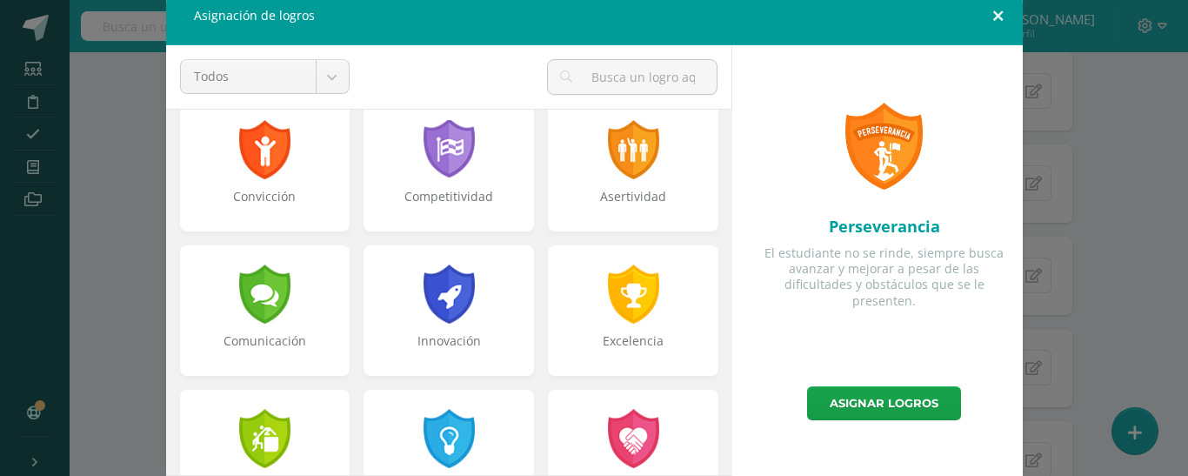
click at [994, 19] on button at bounding box center [999, 15] width 50 height 59
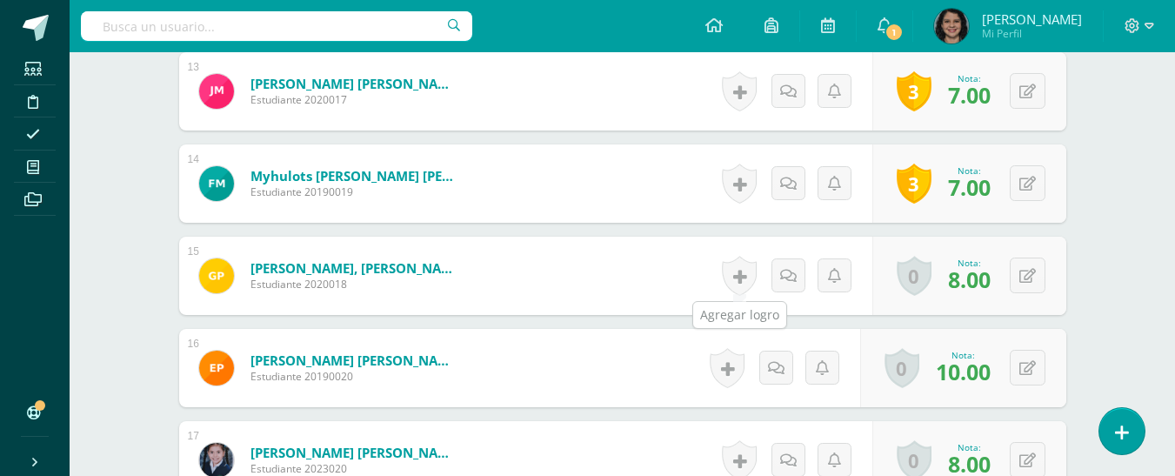
click at [748, 283] on link at bounding box center [739, 276] width 35 height 40
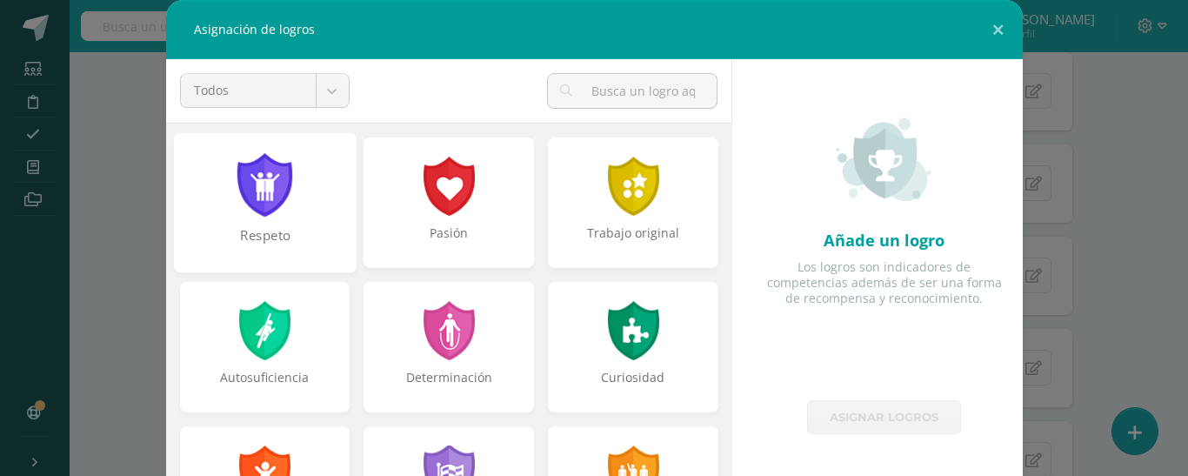
click at [287, 181] on div "Respeto" at bounding box center [264, 202] width 183 height 140
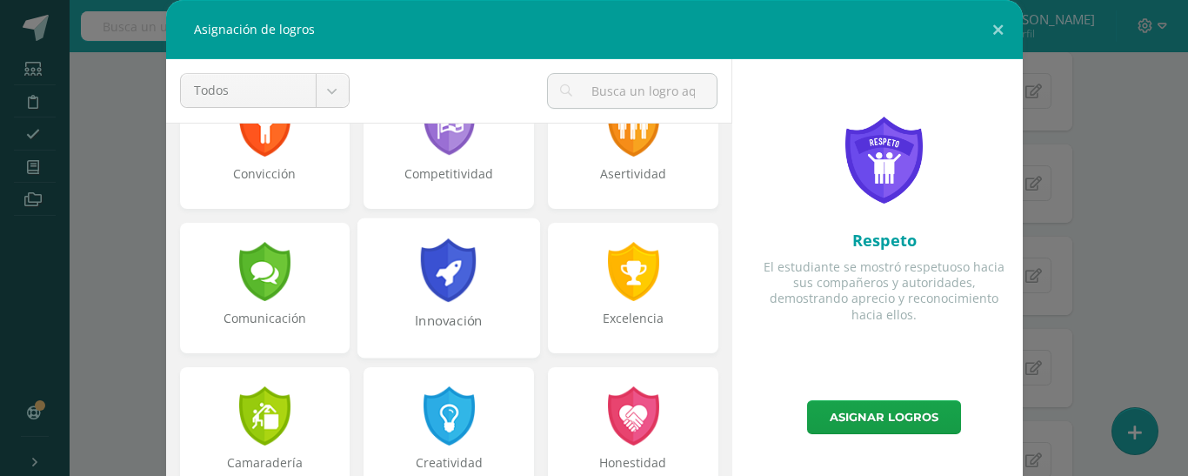
scroll to position [435, 0]
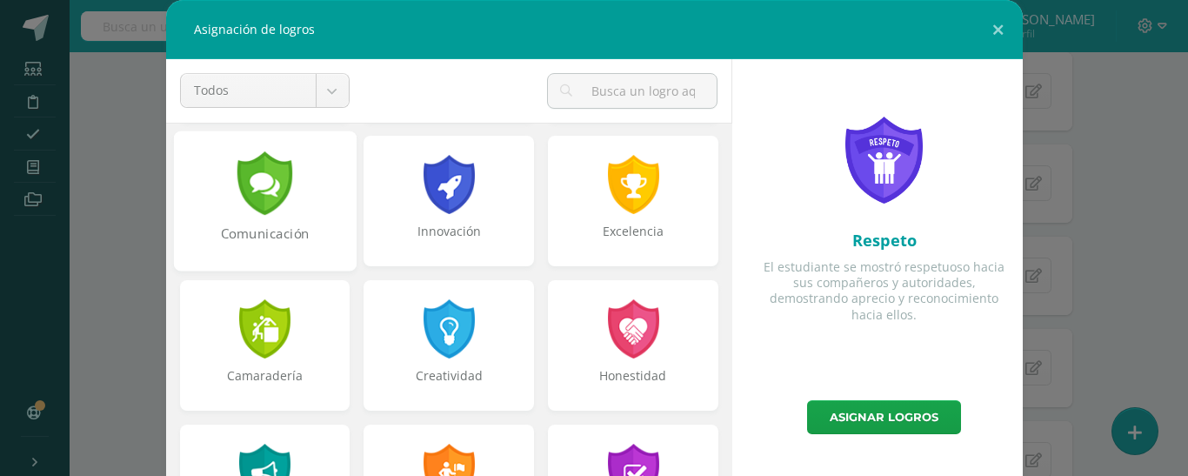
click at [271, 238] on div "Comunicación" at bounding box center [264, 242] width 179 height 37
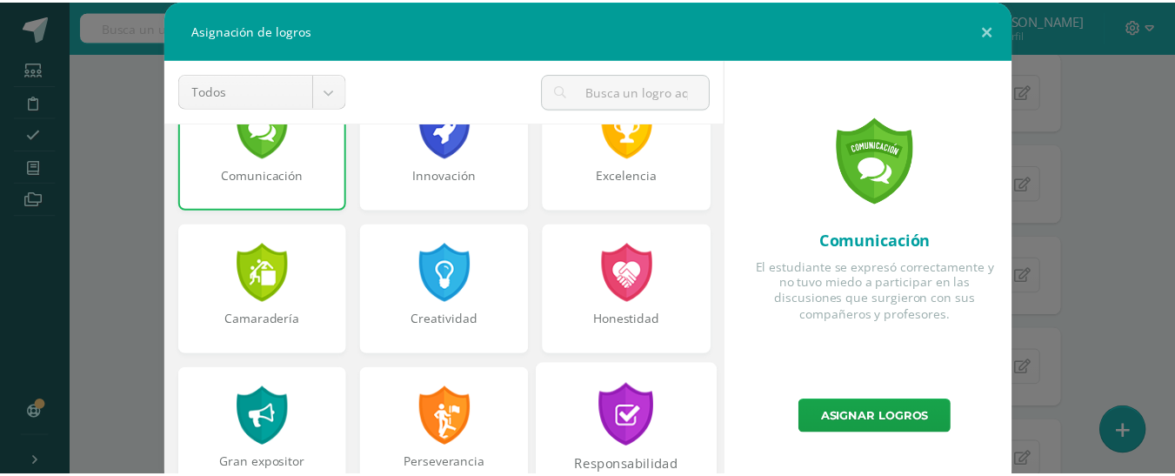
scroll to position [522, 0]
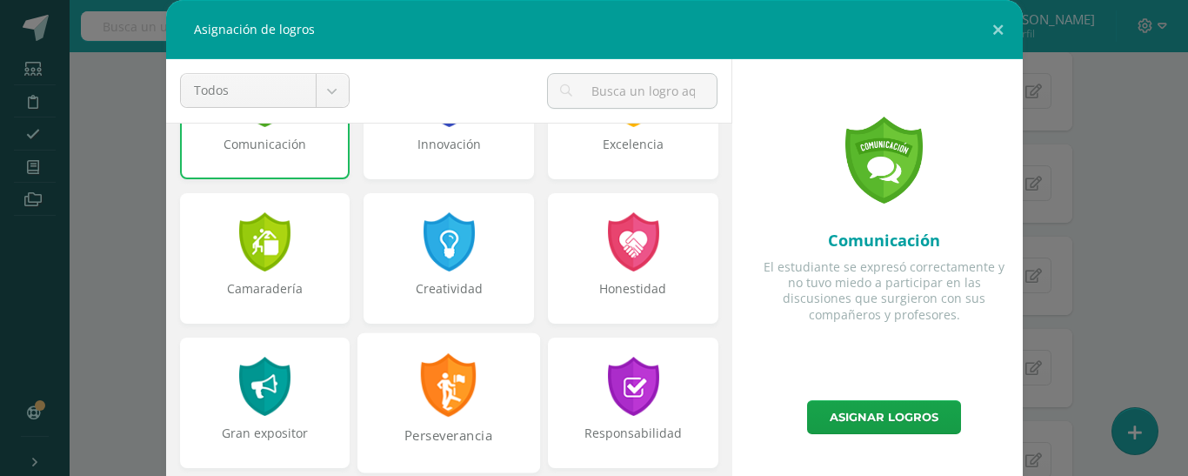
click at [472, 389] on div "Perseverancia" at bounding box center [449, 402] width 183 height 140
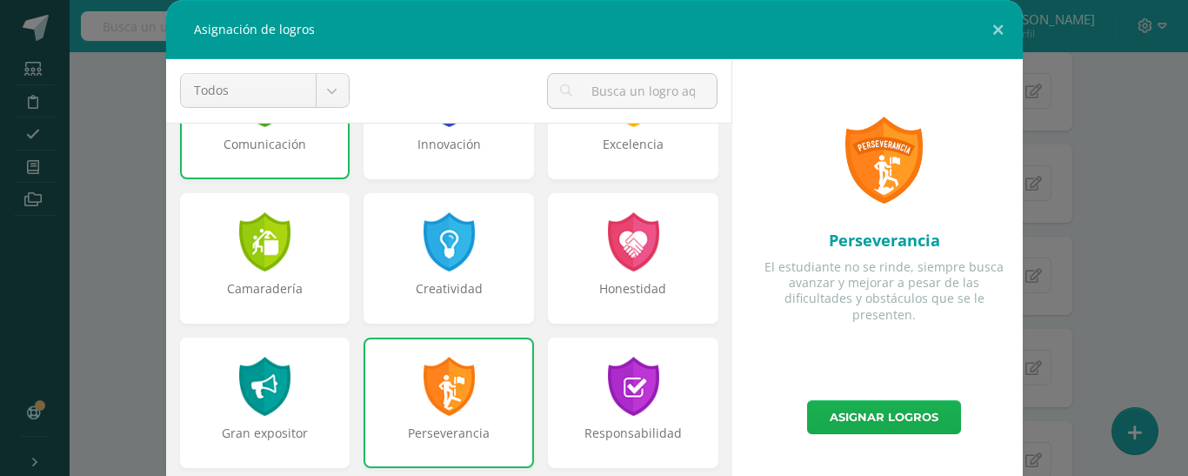
click at [907, 425] on link "Asignar logros" at bounding box center [884, 417] width 154 height 34
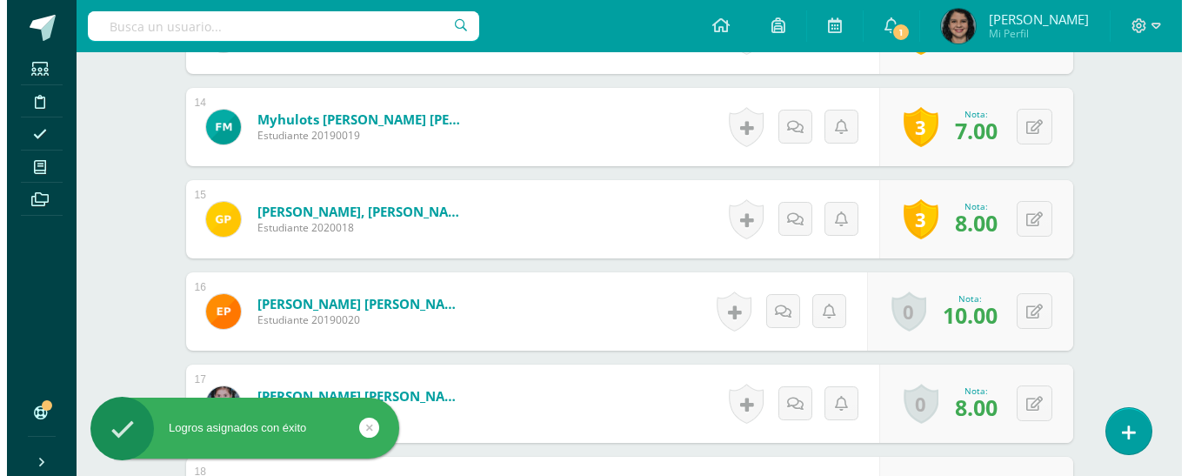
scroll to position [1746, 0]
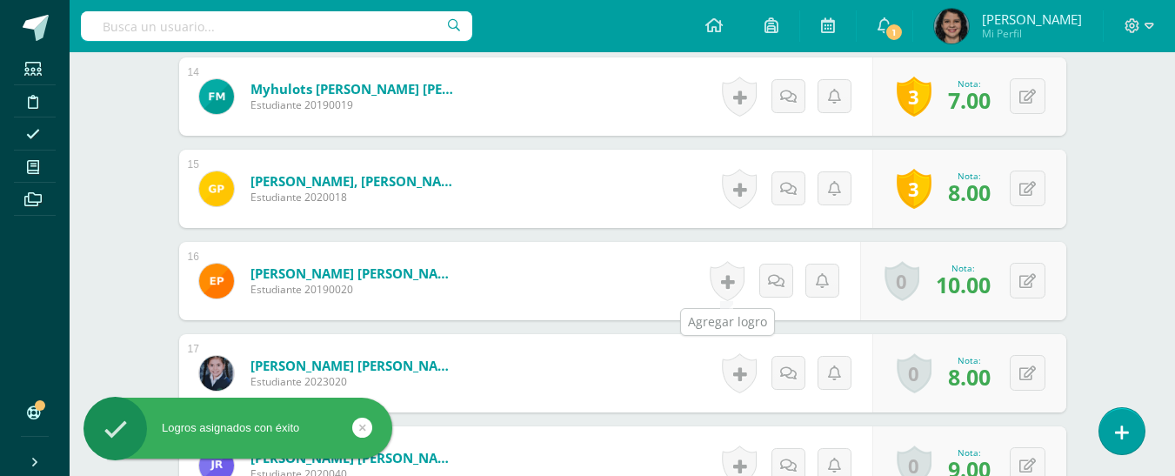
drag, startPoint x: 714, startPoint y: 281, endPoint x: 710, endPoint y: 291, distance: 11.3
click at [713, 281] on link at bounding box center [727, 281] width 35 height 40
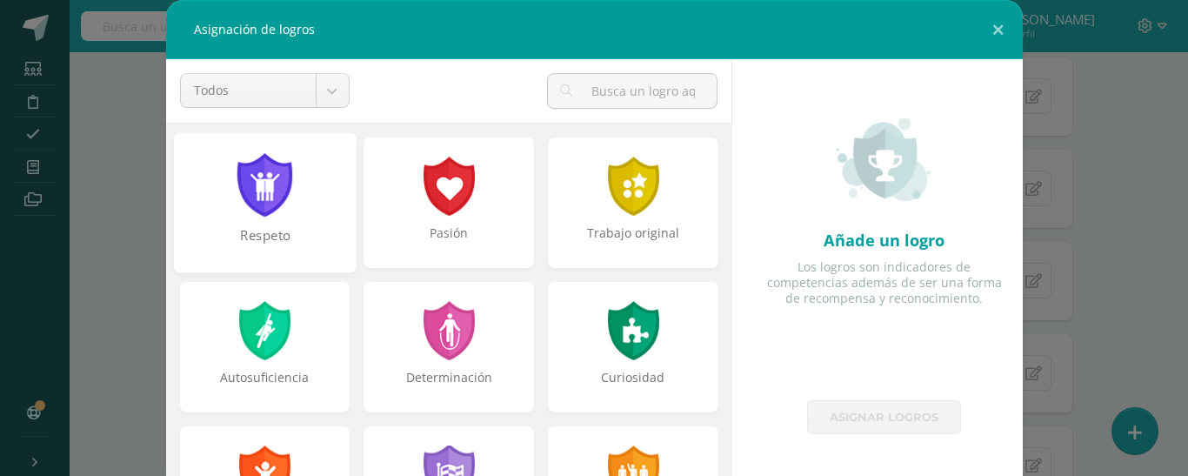
click at [295, 210] on div "Respeto" at bounding box center [264, 202] width 183 height 140
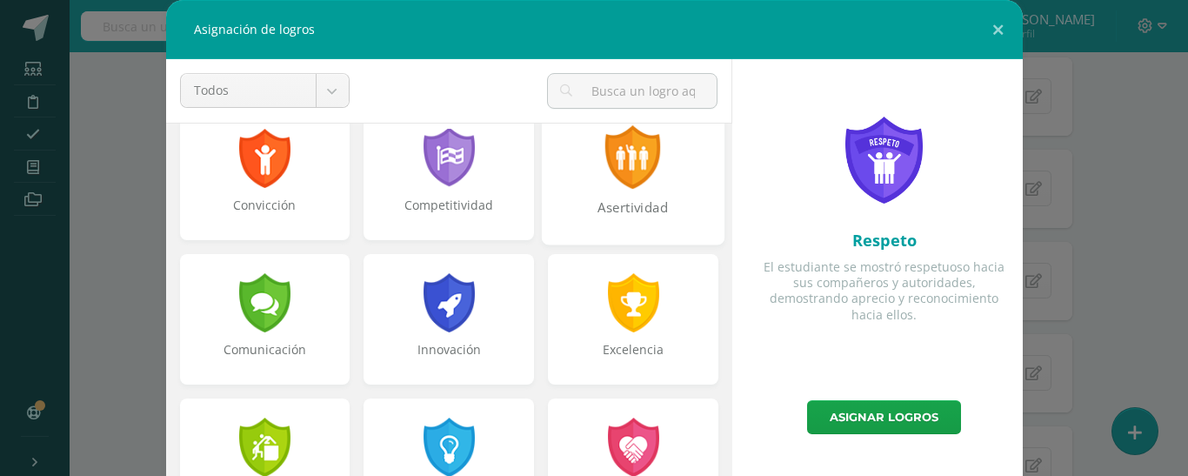
scroll to position [348, 0]
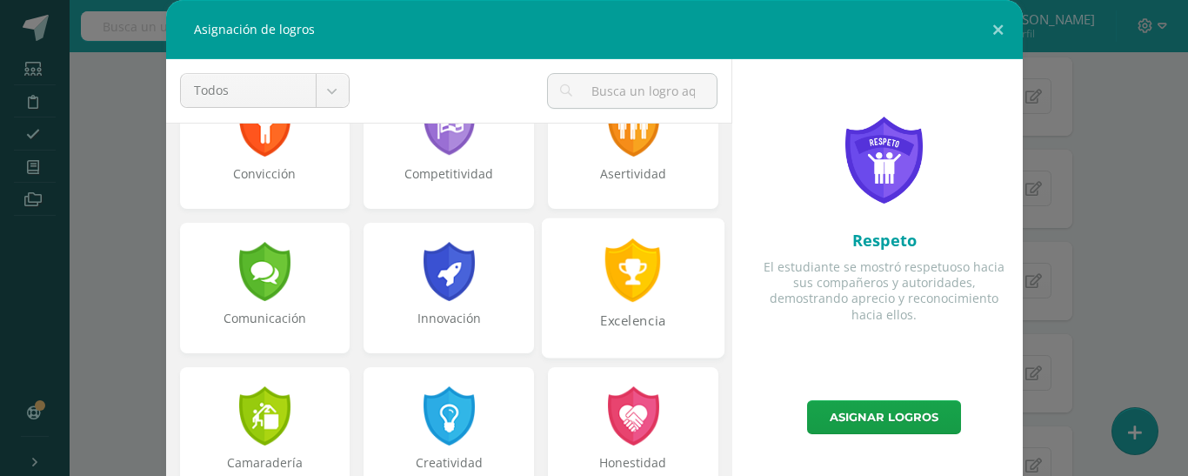
click at [659, 278] on div "Excelencia" at bounding box center [633, 288] width 183 height 140
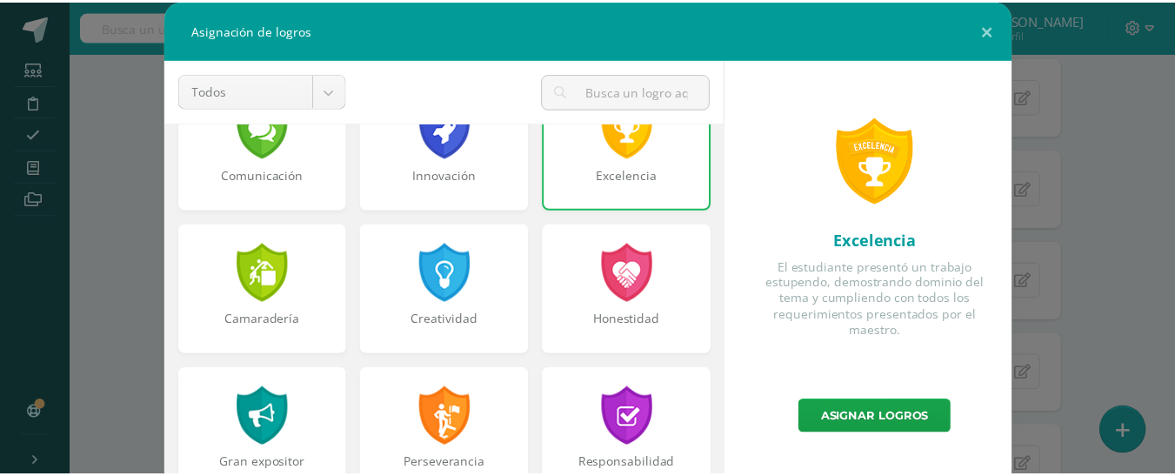
scroll to position [522, 0]
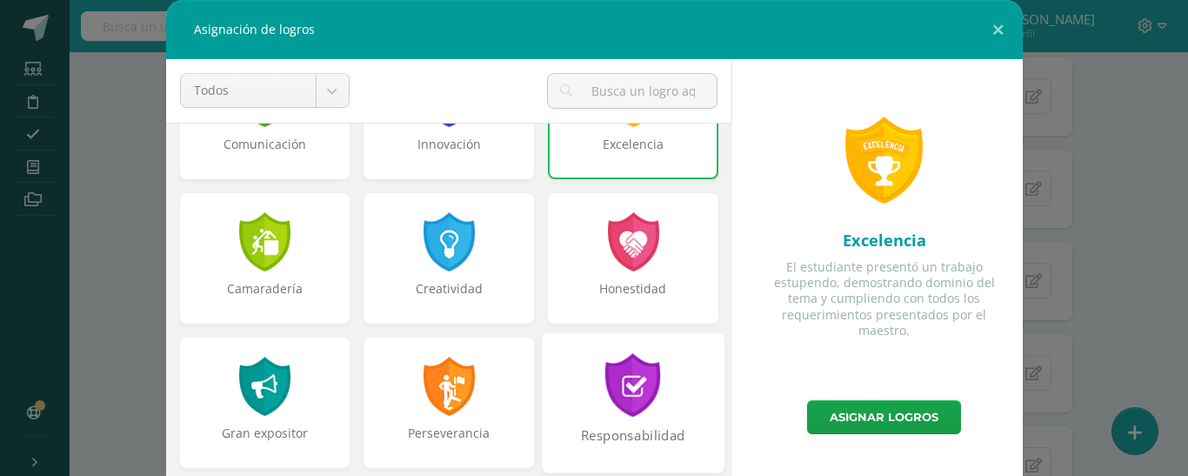
click at [632, 381] on div at bounding box center [634, 385] width 60 height 64
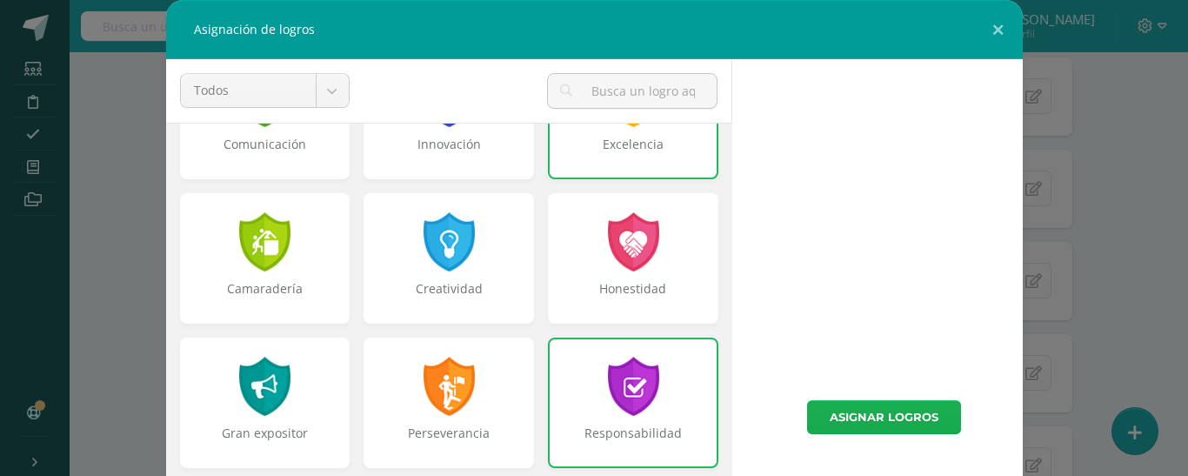
click at [870, 414] on link "Asignar logros" at bounding box center [884, 417] width 154 height 34
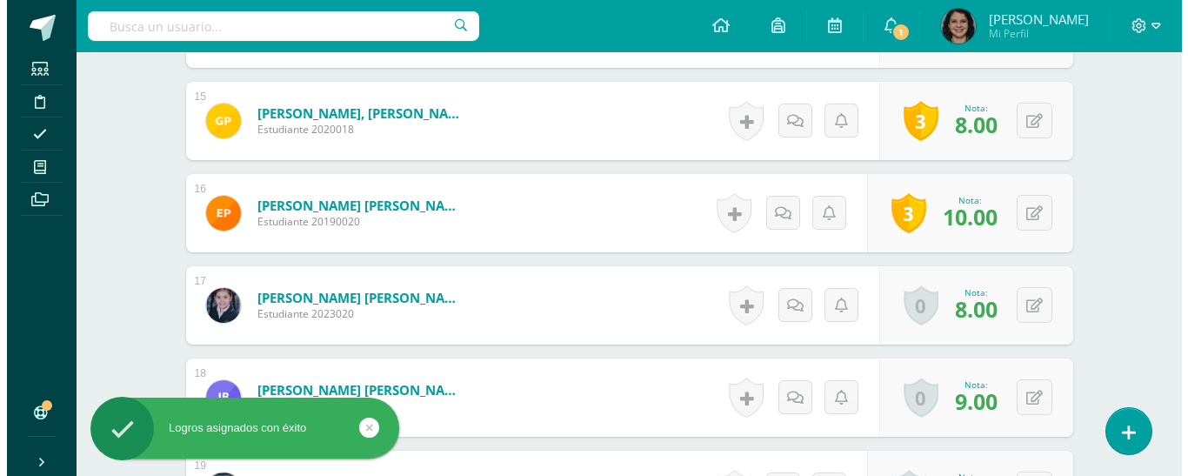
scroll to position [1920, 0]
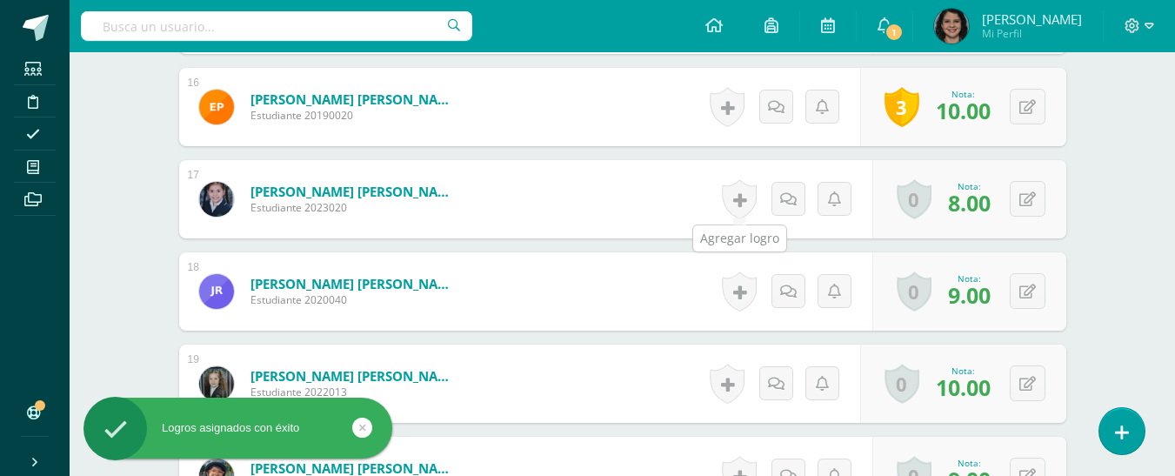
click at [750, 187] on link at bounding box center [739, 199] width 35 height 40
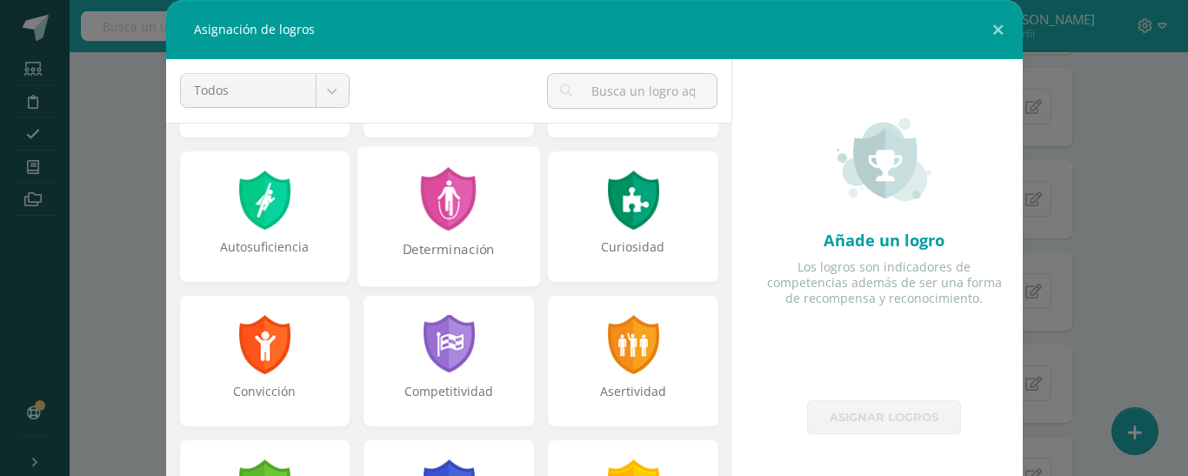
scroll to position [174, 0]
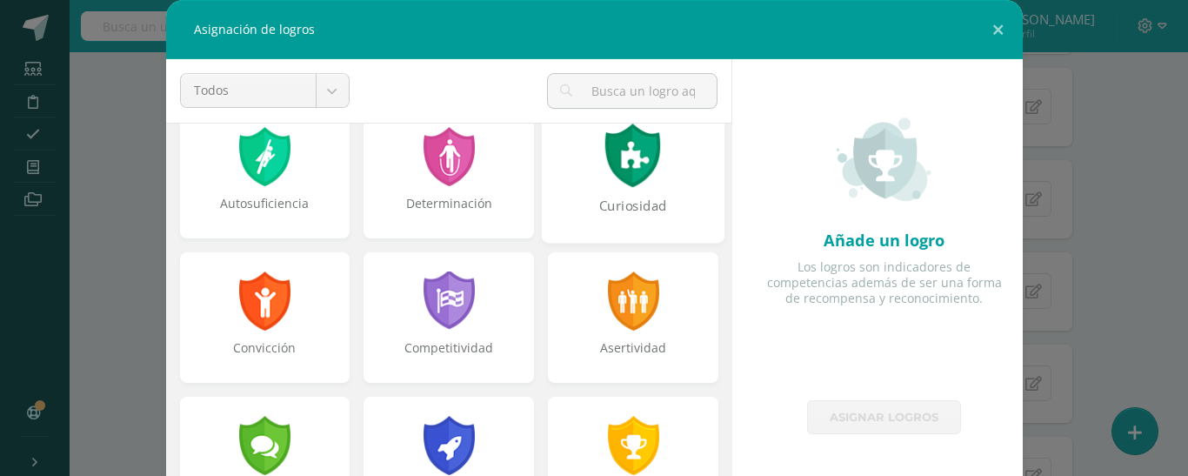
drag, startPoint x: 579, startPoint y: 181, endPoint x: 571, endPoint y: 176, distance: 10.1
click at [576, 178] on div "Curiosidad" at bounding box center [633, 173] width 183 height 140
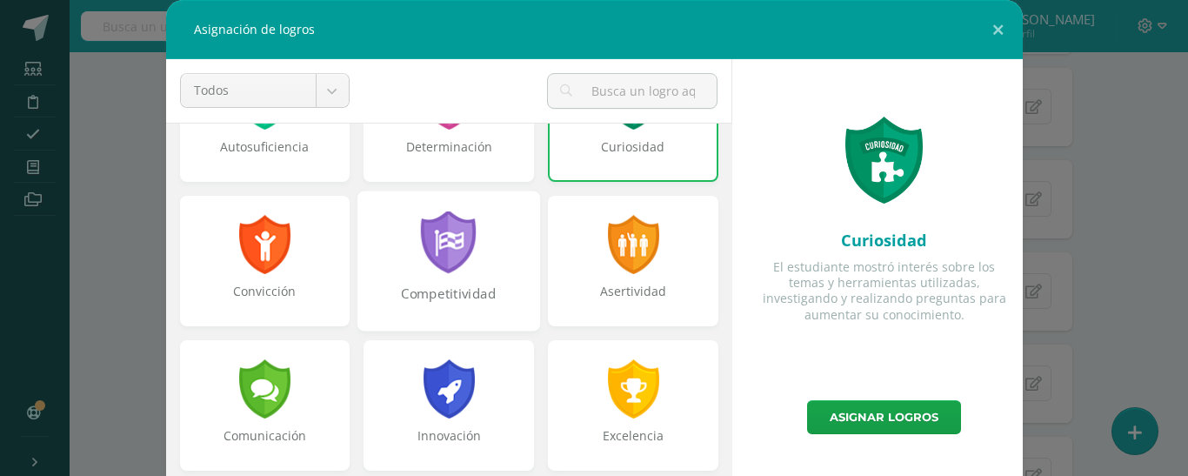
scroll to position [261, 0]
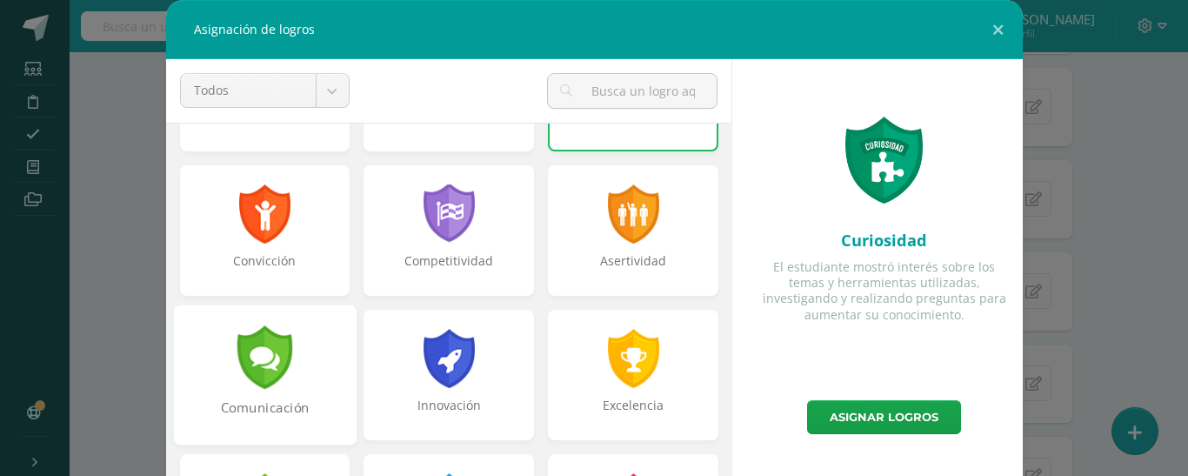
click at [259, 328] on div at bounding box center [265, 357] width 60 height 64
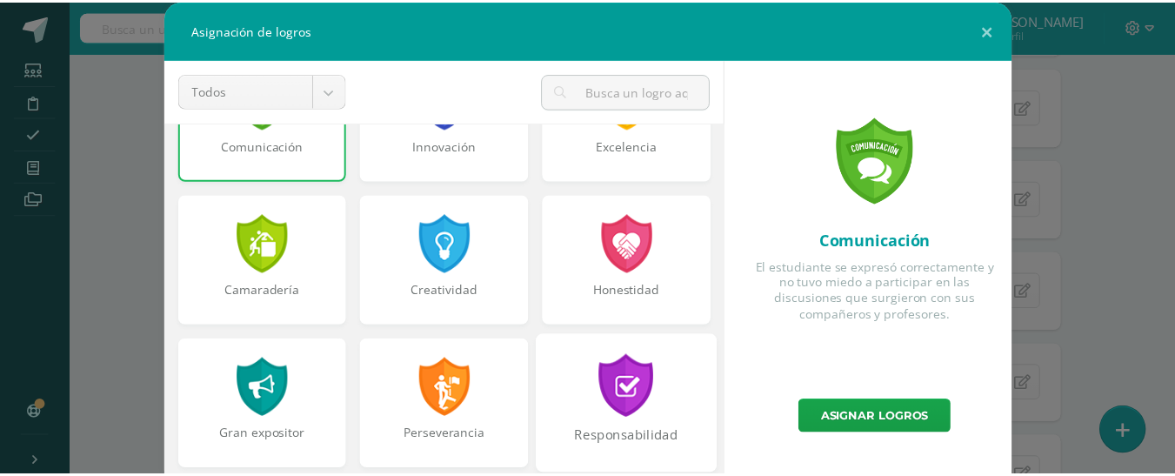
scroll to position [522, 0]
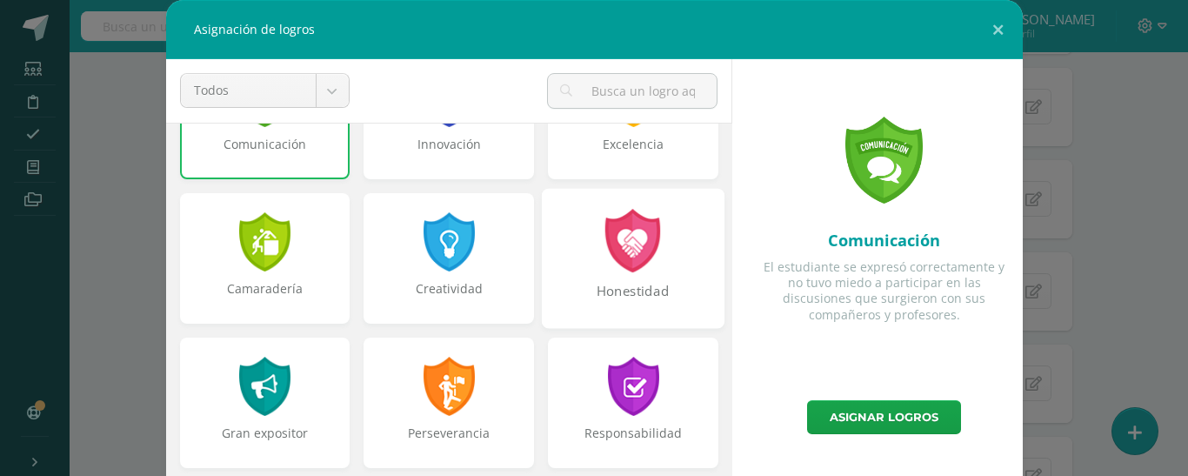
click at [649, 290] on div "Honestidad" at bounding box center [633, 300] width 179 height 37
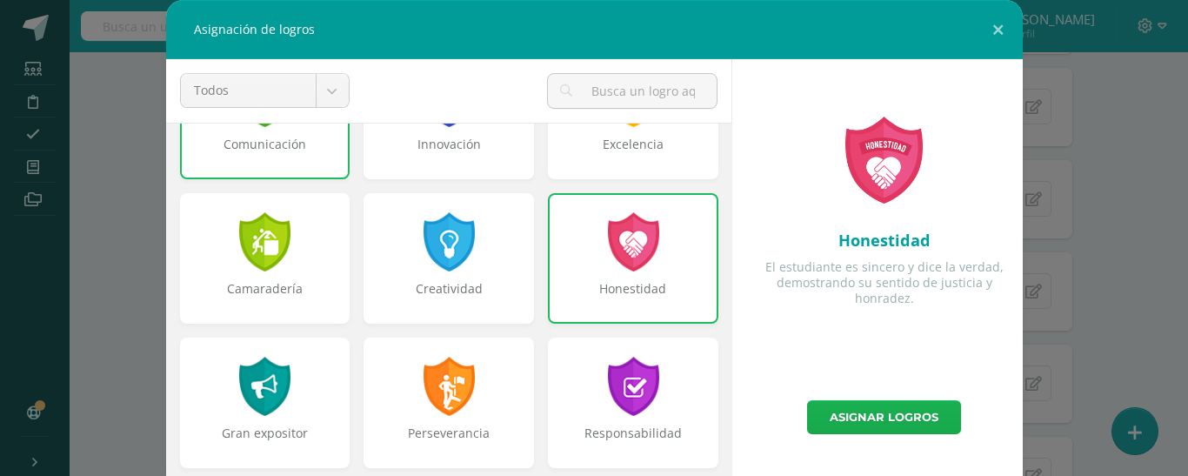
click at [854, 421] on link "Asignar logros" at bounding box center [884, 417] width 154 height 34
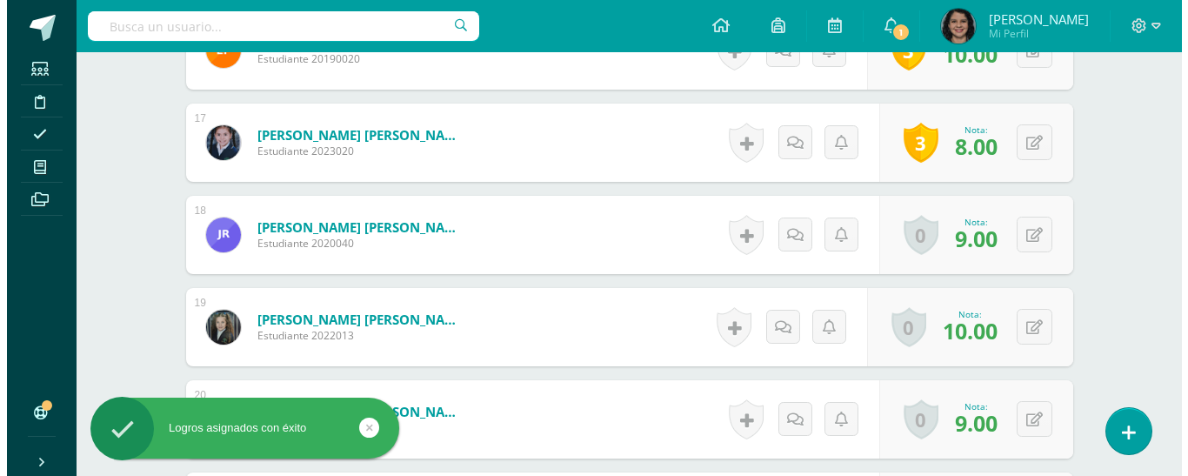
scroll to position [2007, 0]
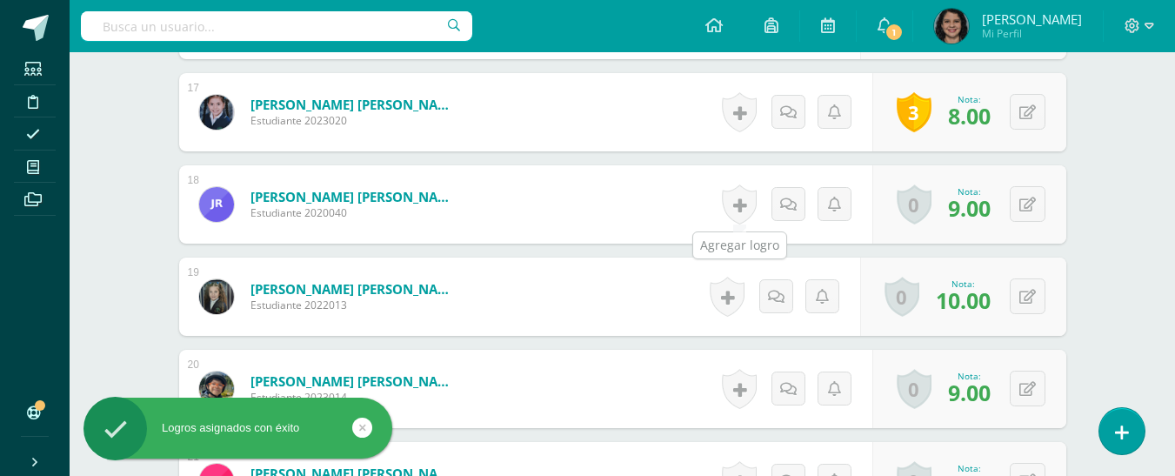
click at [736, 216] on link at bounding box center [739, 204] width 35 height 40
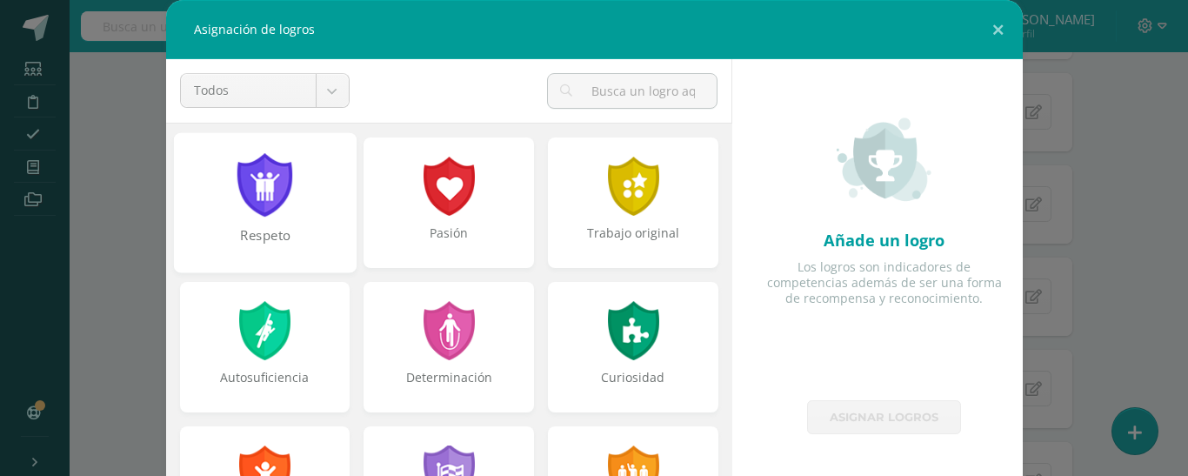
click at [286, 199] on div "Respeto" at bounding box center [264, 202] width 183 height 140
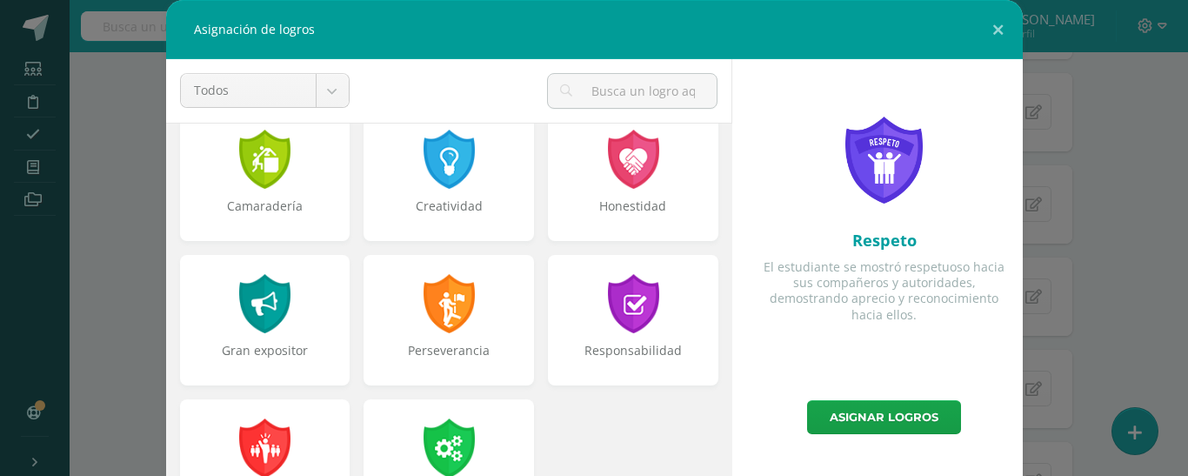
scroll to position [609, 0]
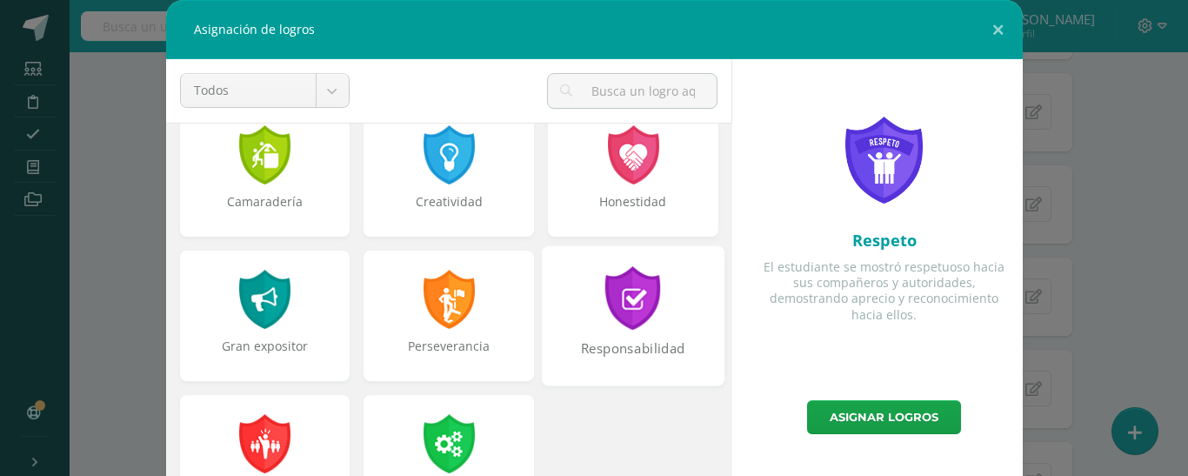
click at [618, 294] on div at bounding box center [634, 298] width 60 height 64
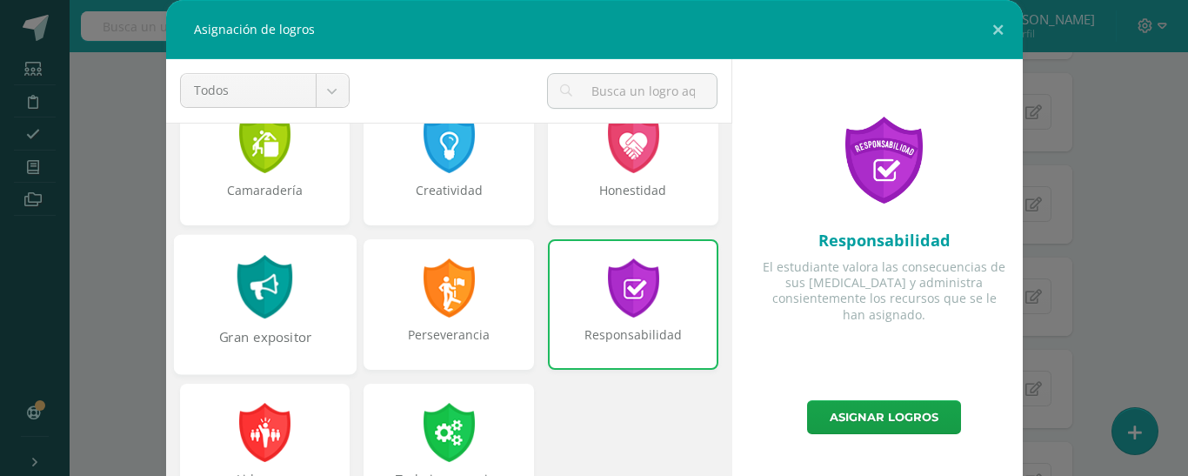
scroll to position [659, 0]
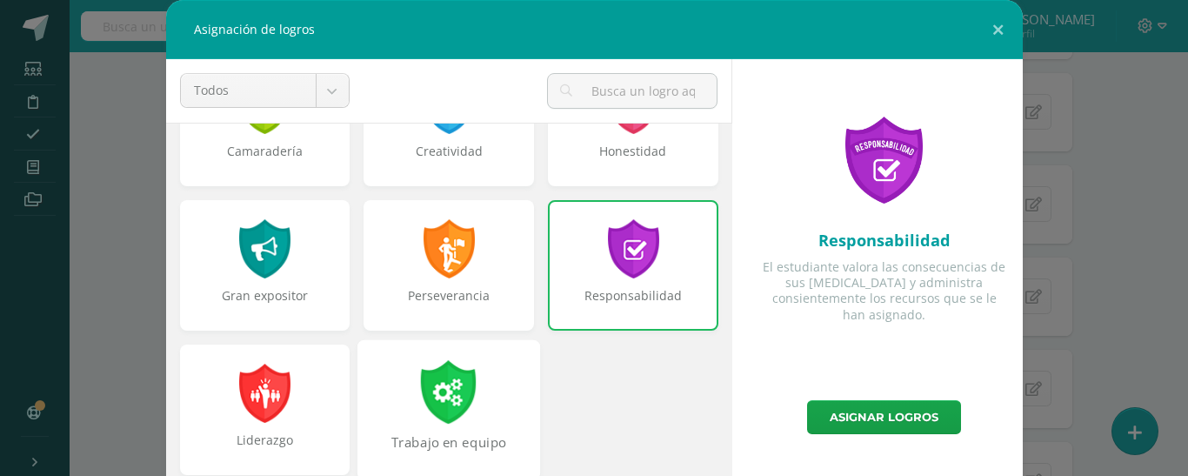
click at [434, 383] on div at bounding box center [449, 392] width 60 height 64
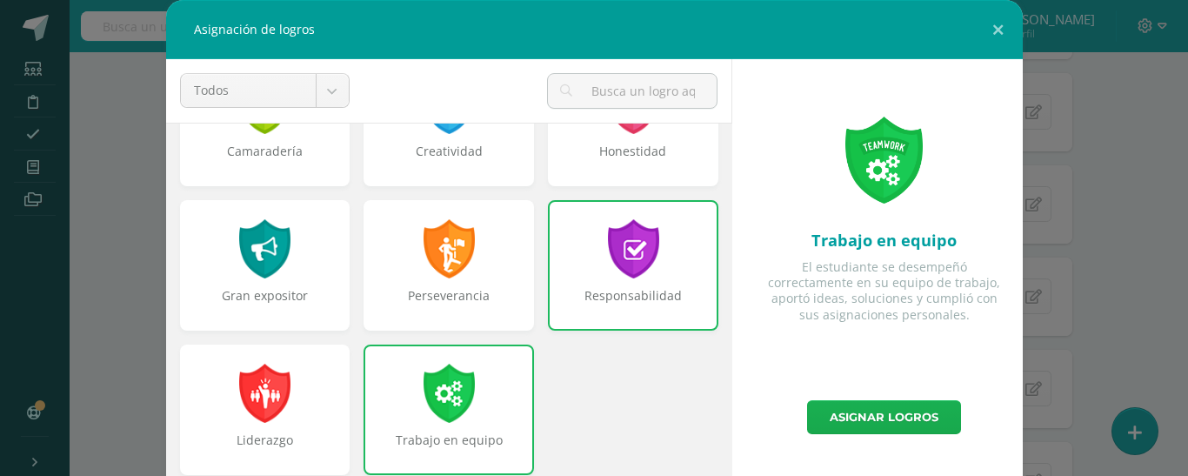
click at [917, 422] on link "Asignar logros" at bounding box center [884, 417] width 154 height 34
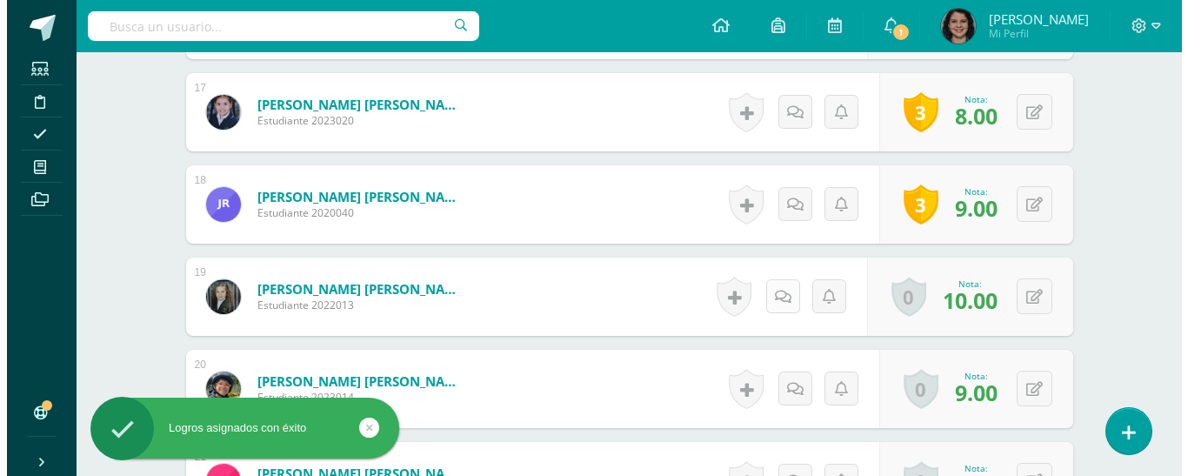
scroll to position [2094, 0]
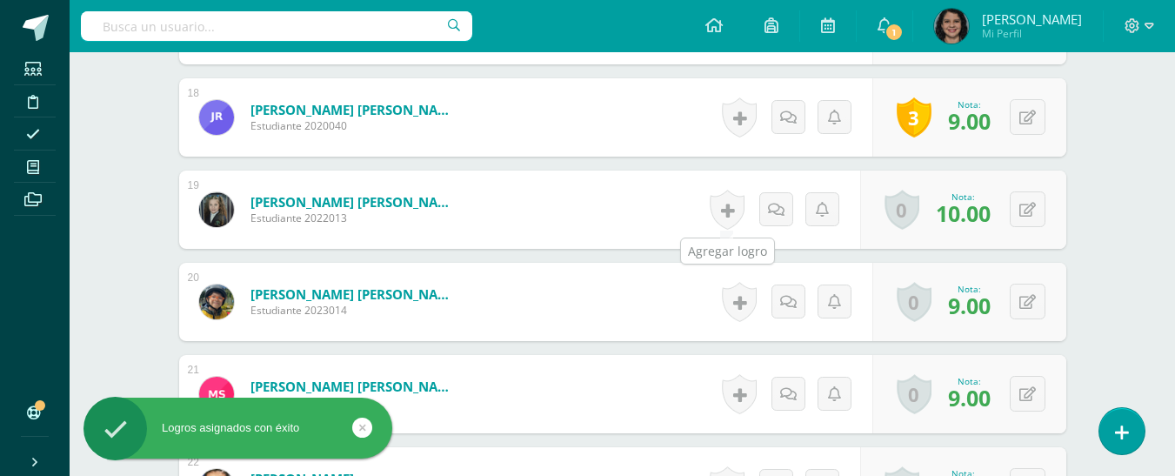
click at [732, 221] on link at bounding box center [727, 210] width 35 height 40
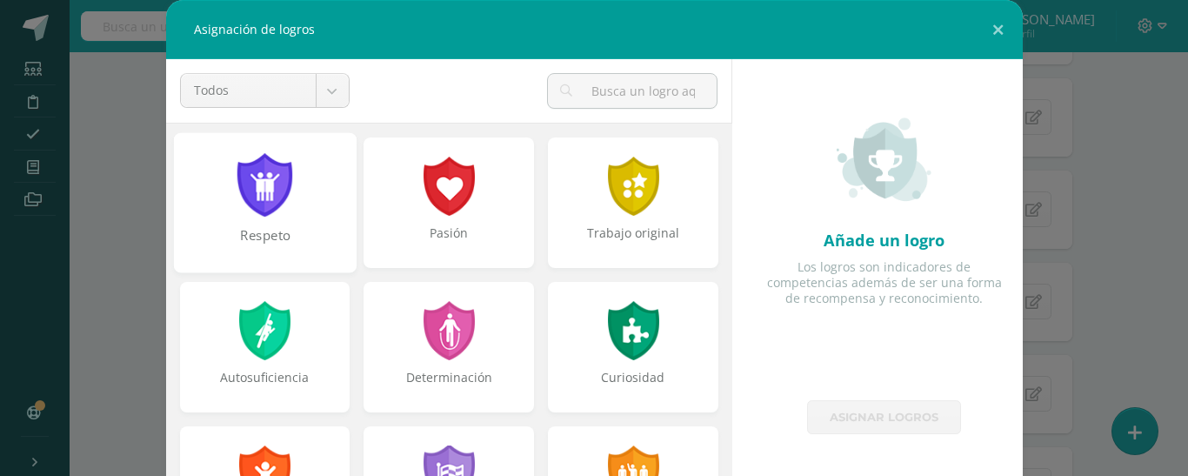
click at [297, 180] on div "Respeto" at bounding box center [264, 202] width 183 height 140
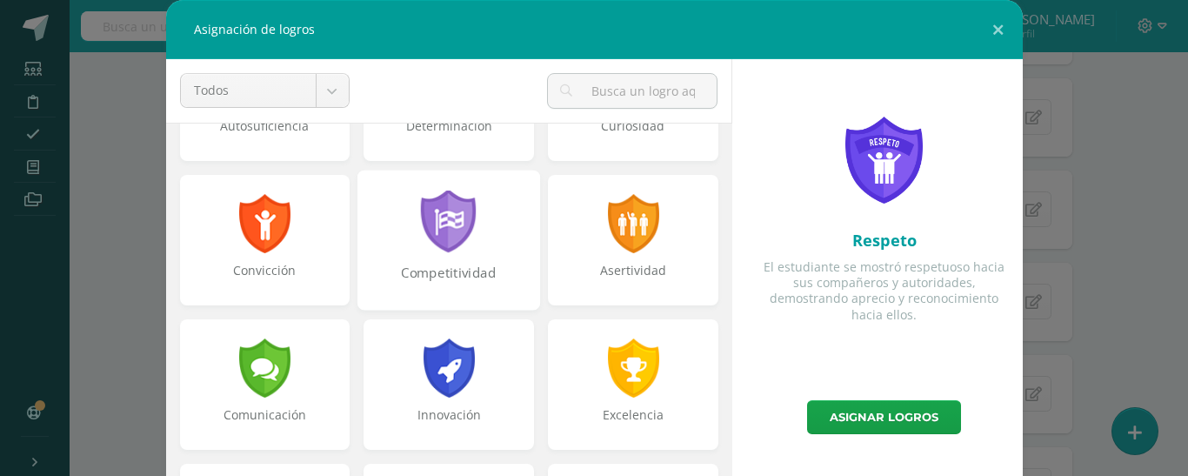
scroll to position [261, 0]
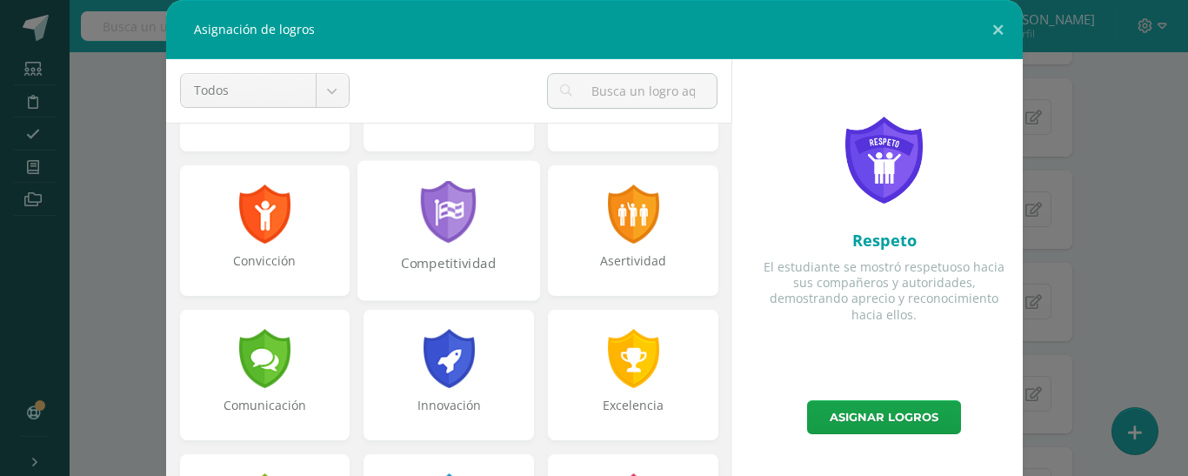
click at [478, 233] on div "Competitividad" at bounding box center [449, 230] width 183 height 140
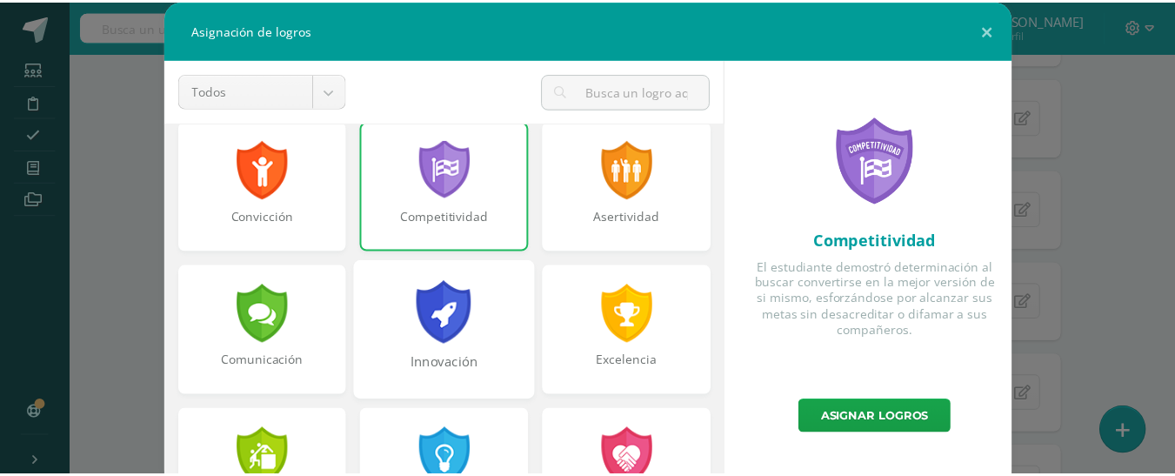
scroll to position [348, 0]
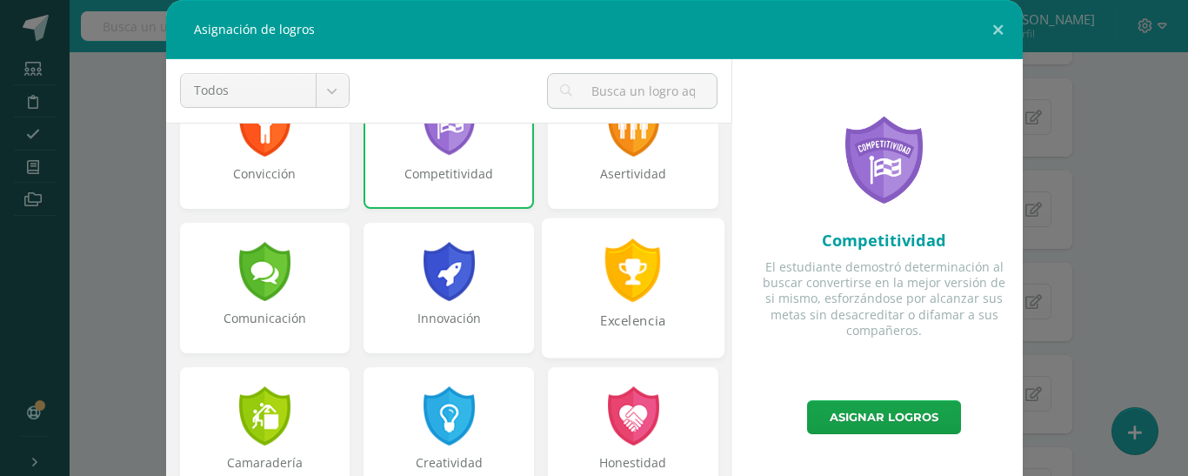
click at [647, 231] on div "Excelencia" at bounding box center [633, 288] width 183 height 140
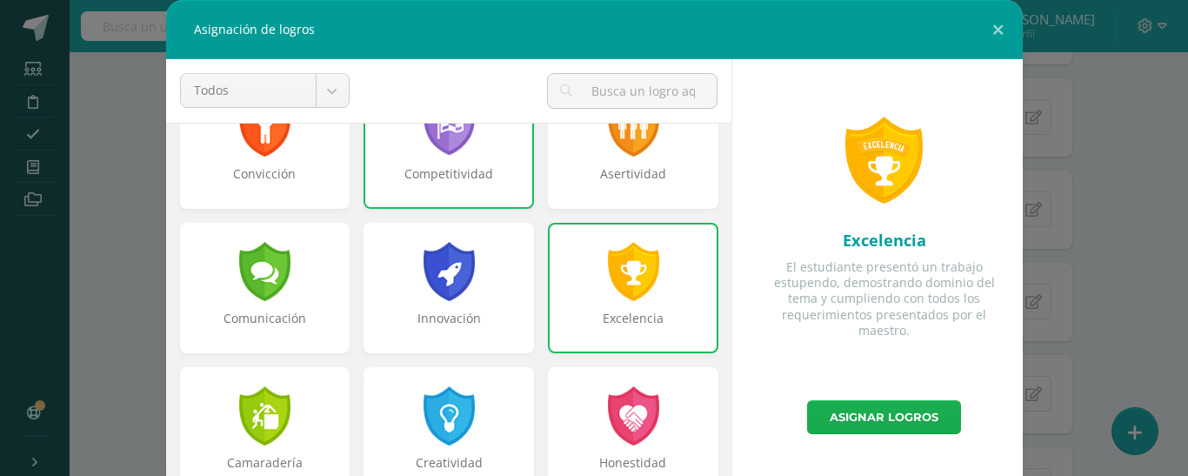
click at [852, 416] on link "Asignar logros" at bounding box center [884, 417] width 154 height 34
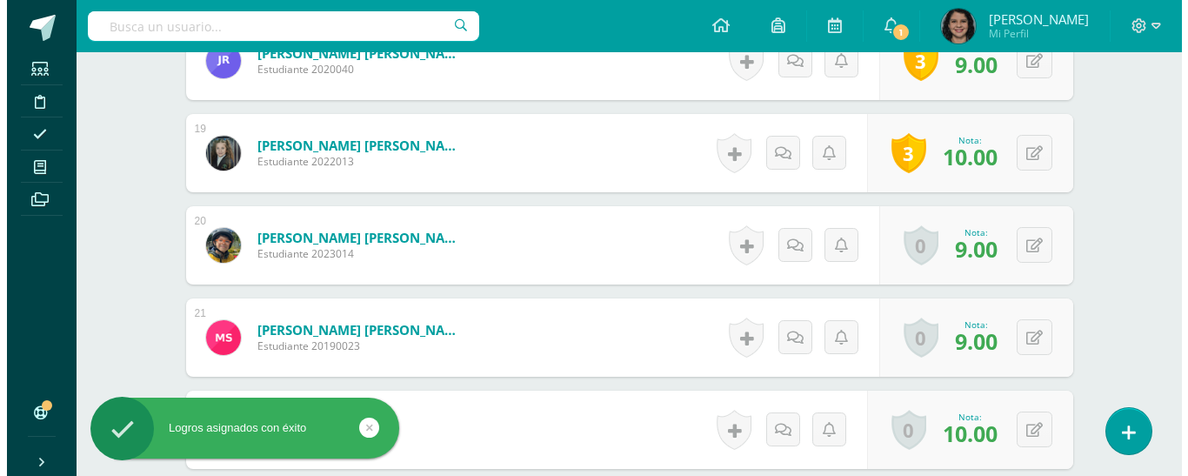
scroll to position [2181, 0]
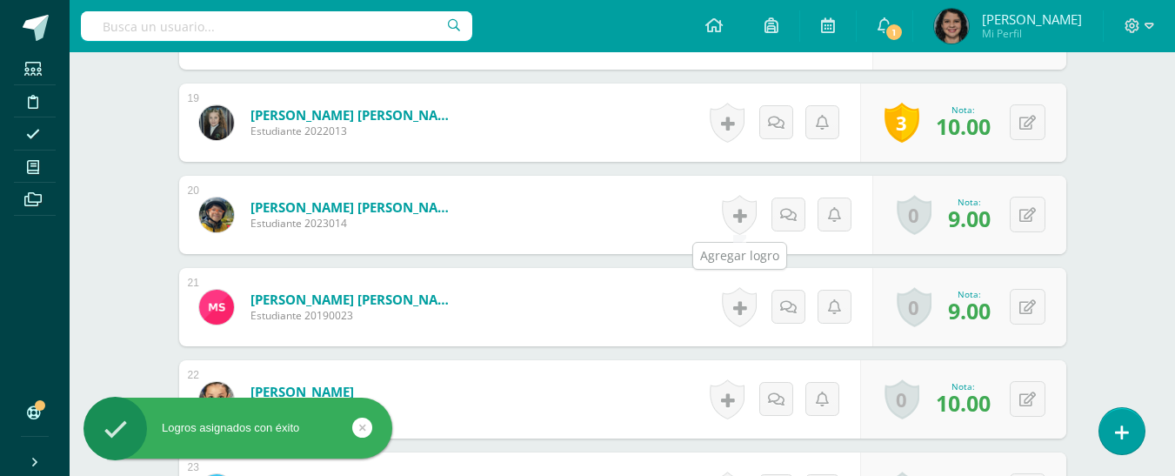
click at [747, 208] on link at bounding box center [739, 215] width 35 height 40
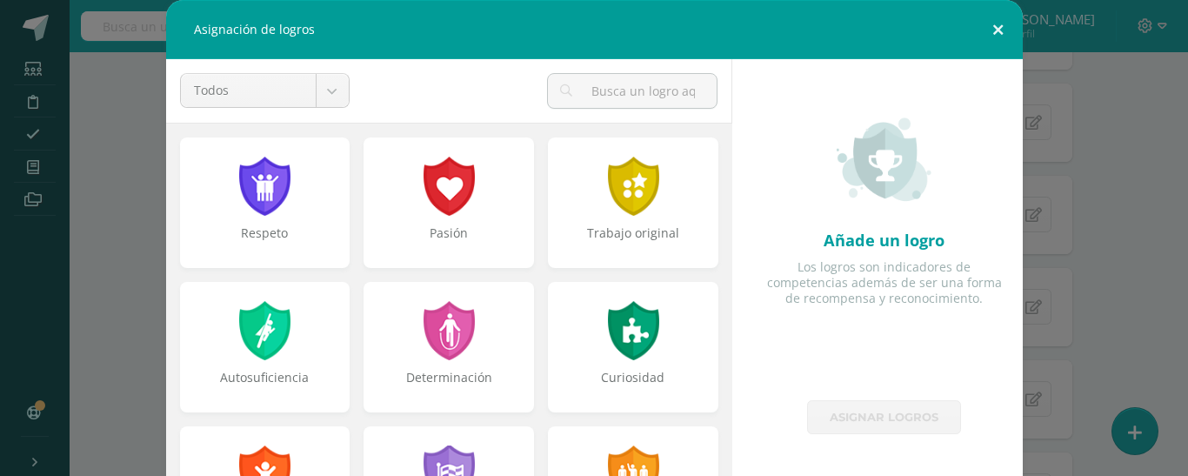
click at [993, 34] on button at bounding box center [999, 29] width 50 height 59
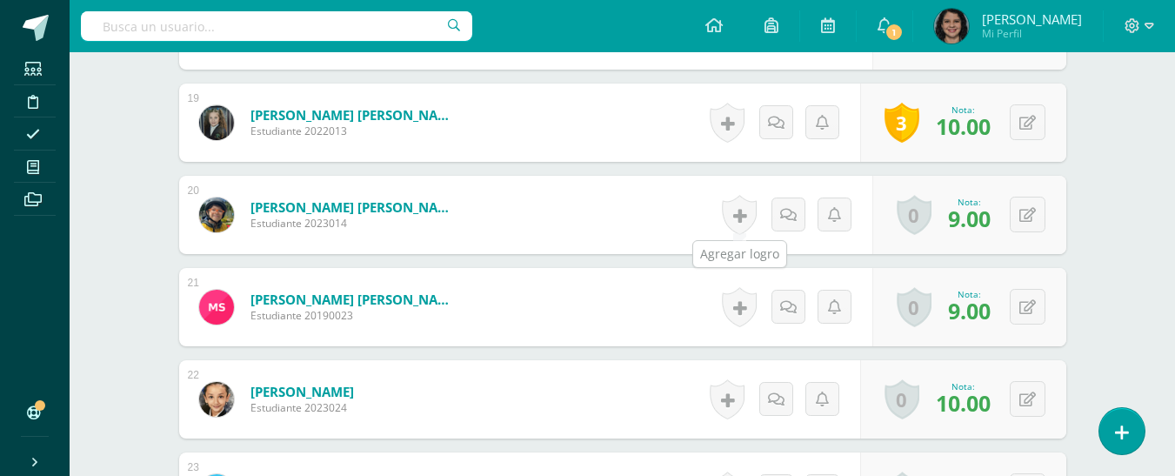
click at [747, 223] on link at bounding box center [739, 215] width 35 height 40
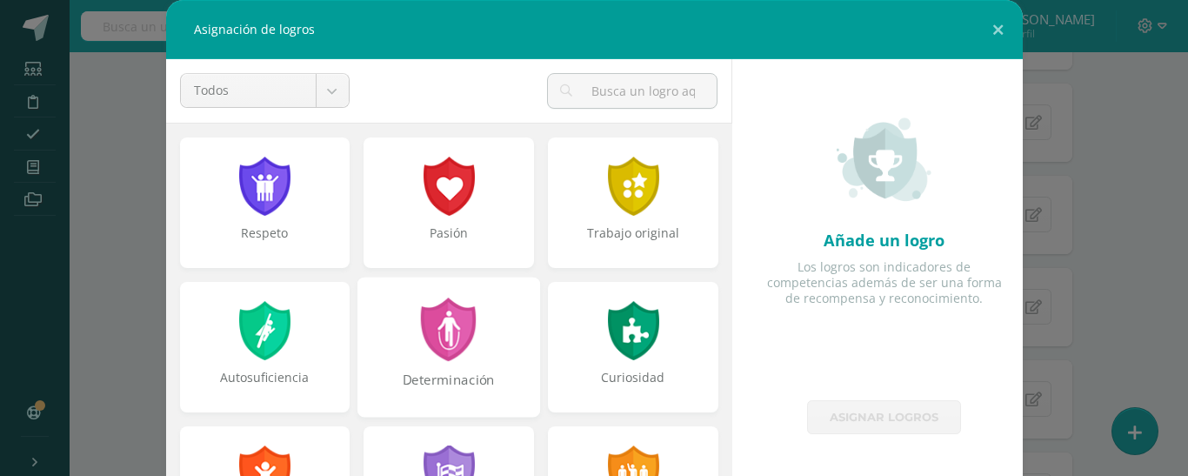
scroll to position [87, 0]
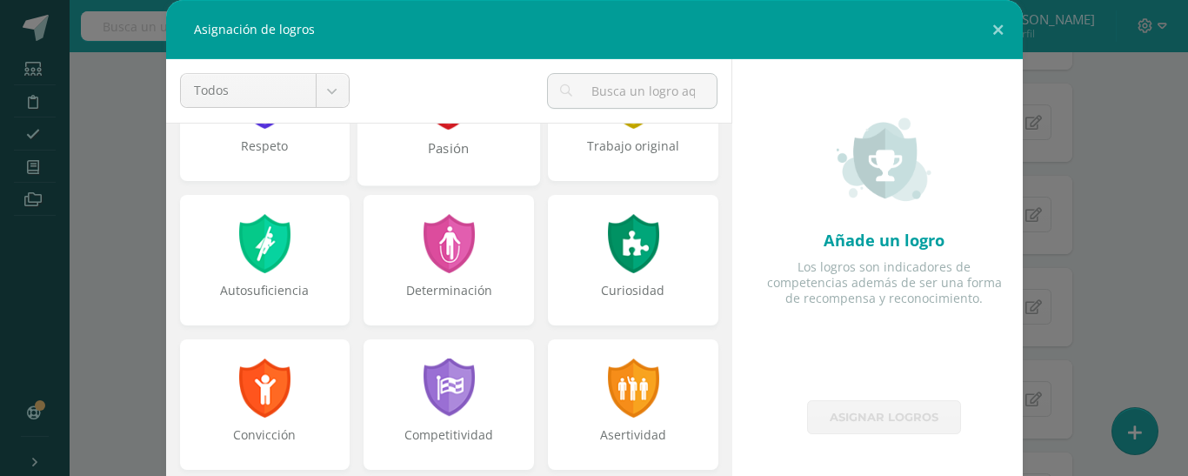
click at [452, 157] on div "Pasión" at bounding box center [448, 157] width 179 height 37
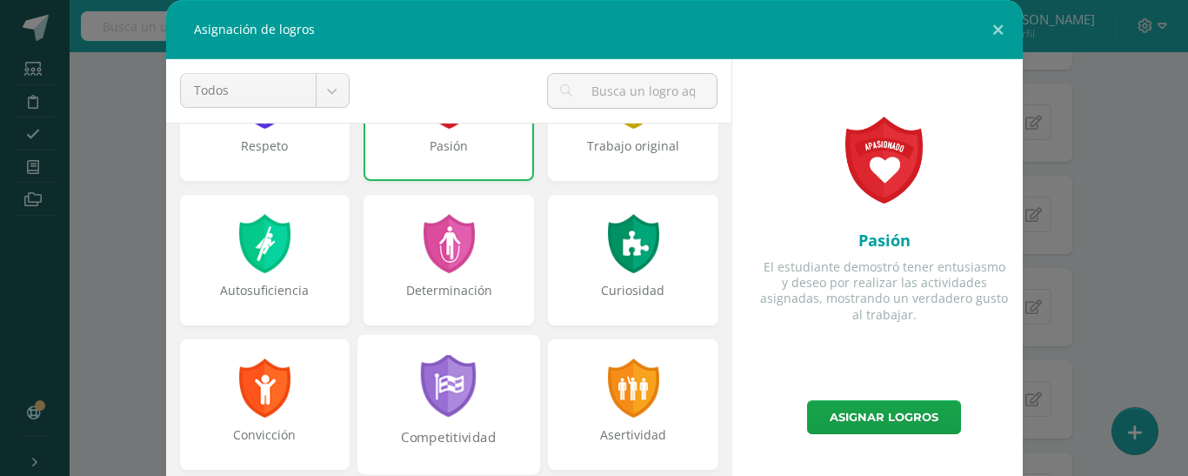
click at [485, 409] on div "Competitividad" at bounding box center [449, 404] width 183 height 140
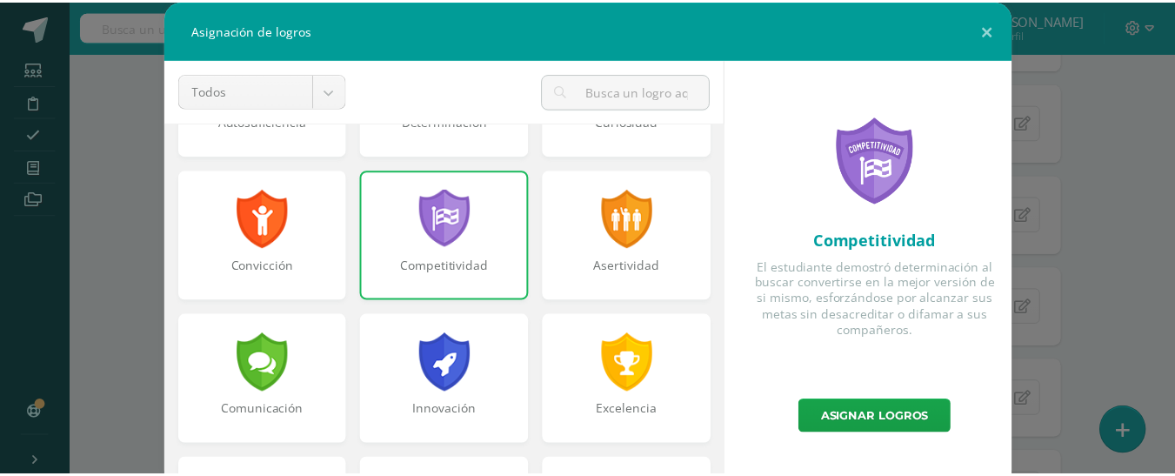
scroll to position [261, 0]
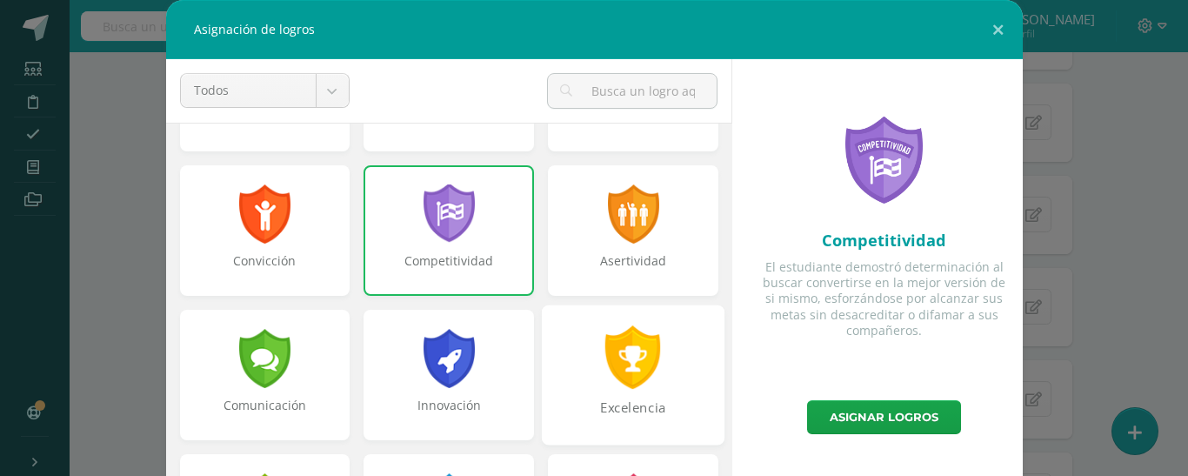
click at [659, 400] on div "Excelencia" at bounding box center [633, 416] width 179 height 37
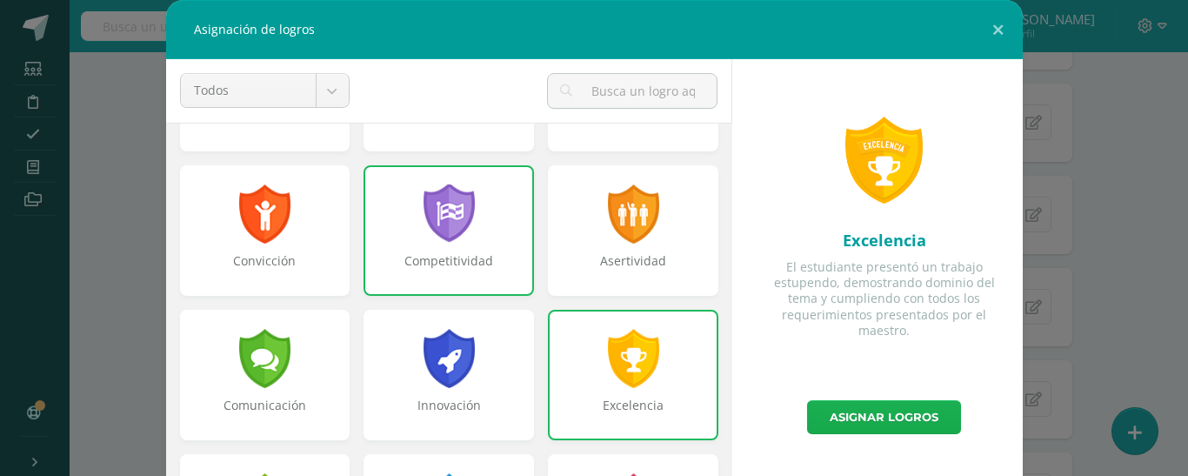
click at [872, 426] on link "Asignar logros" at bounding box center [884, 417] width 154 height 34
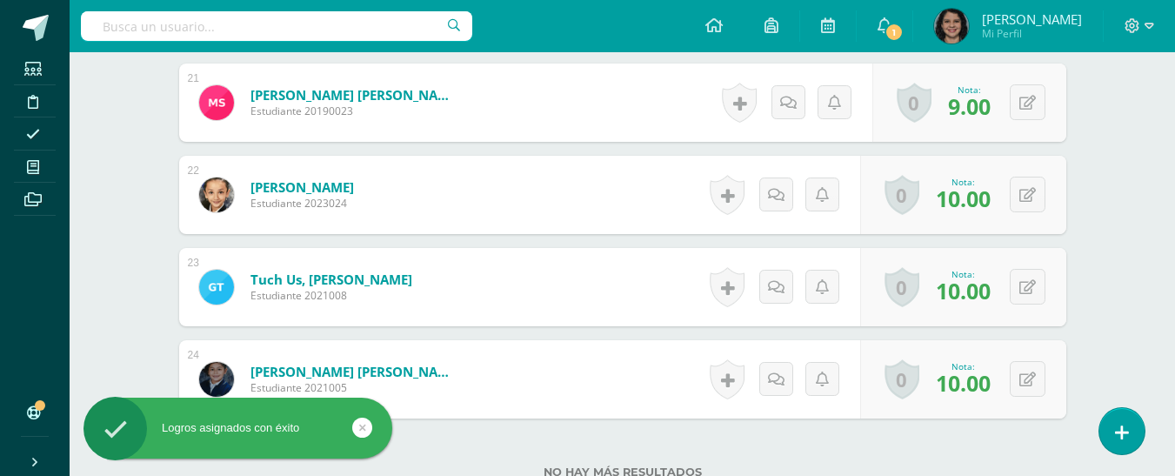
scroll to position [2355, 0]
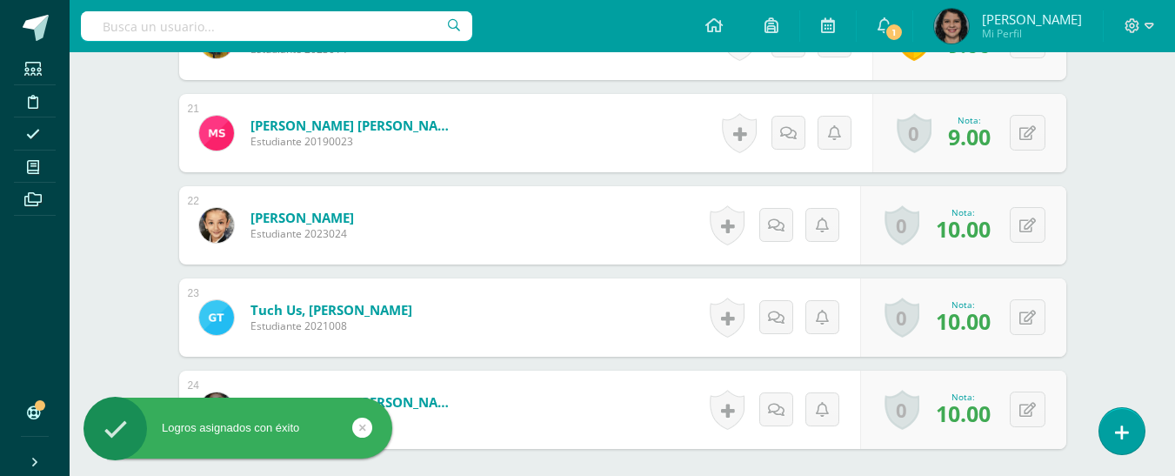
click at [720, 131] on div "Historial de actividad No hay historial para esta actividad Agregar Comentarios…" at bounding box center [794, 133] width 157 height 78
click at [730, 131] on link at bounding box center [739, 133] width 35 height 40
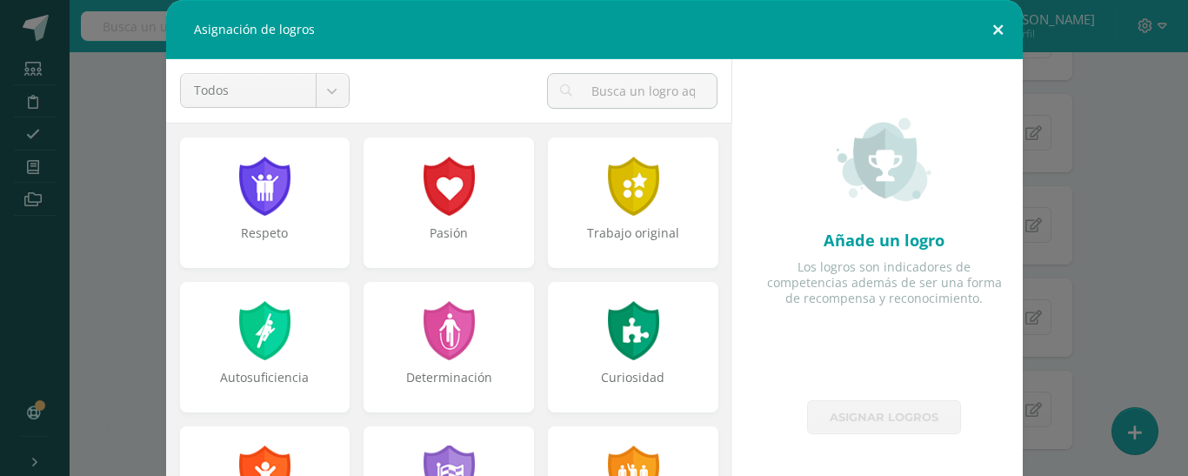
click at [986, 27] on button at bounding box center [999, 29] width 50 height 59
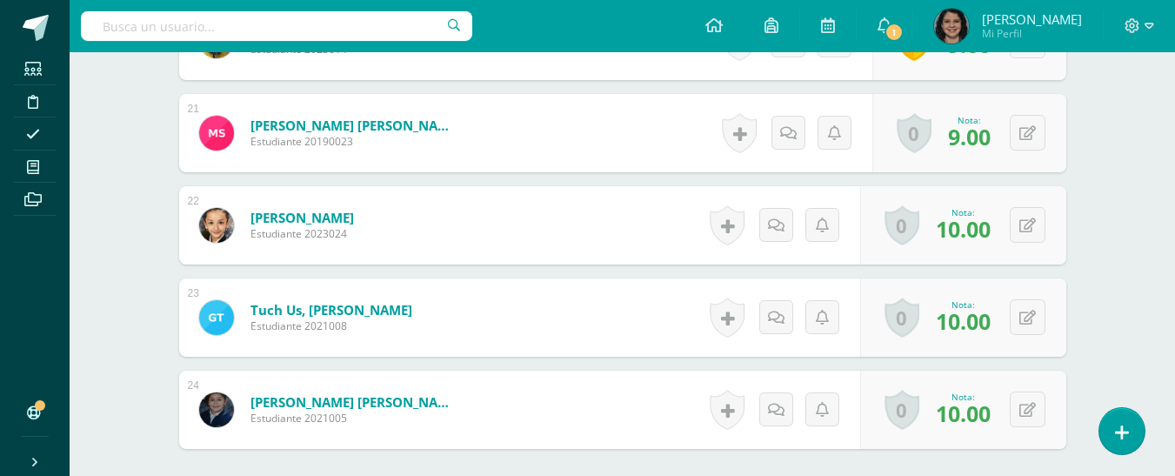
click at [742, 130] on link at bounding box center [739, 133] width 35 height 40
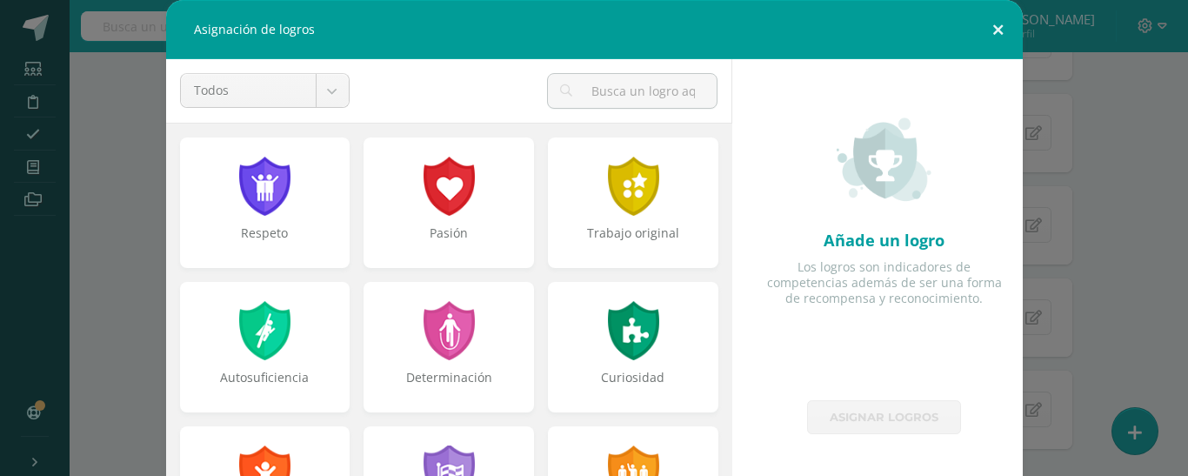
click at [992, 30] on button at bounding box center [999, 29] width 50 height 59
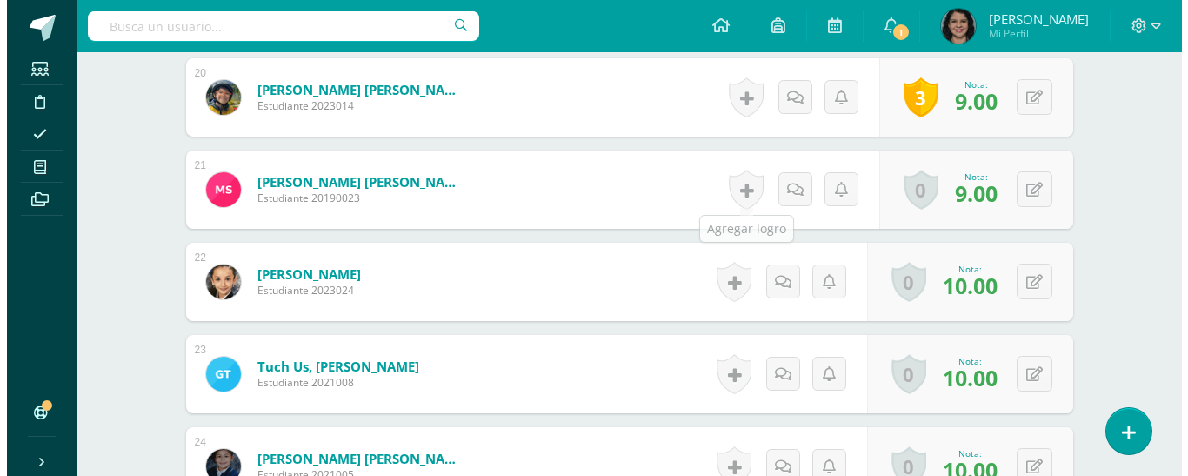
scroll to position [2268, 0]
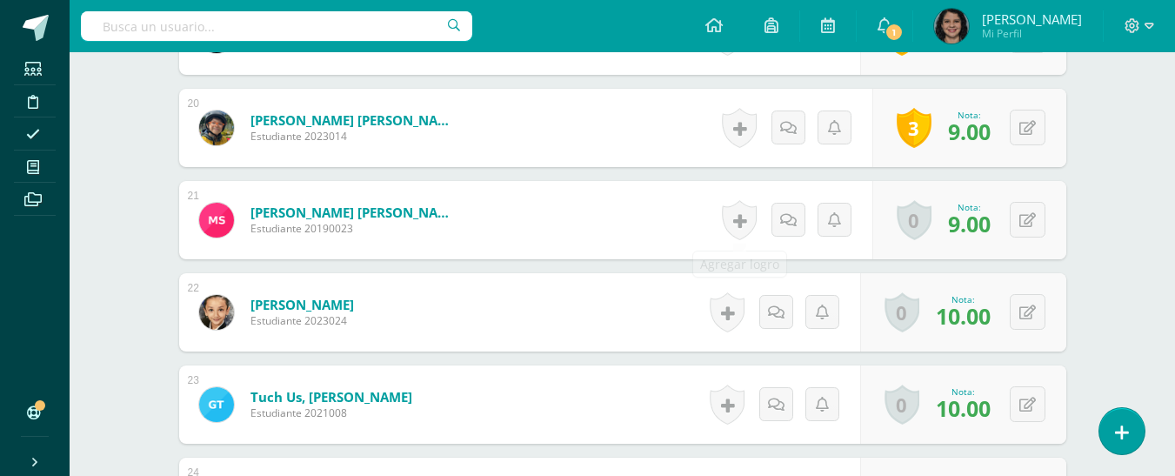
click at [717, 223] on div "Historial de actividad No hay historial para esta actividad Agregar Comentarios…" at bounding box center [794, 220] width 157 height 78
click at [727, 218] on link at bounding box center [739, 220] width 35 height 40
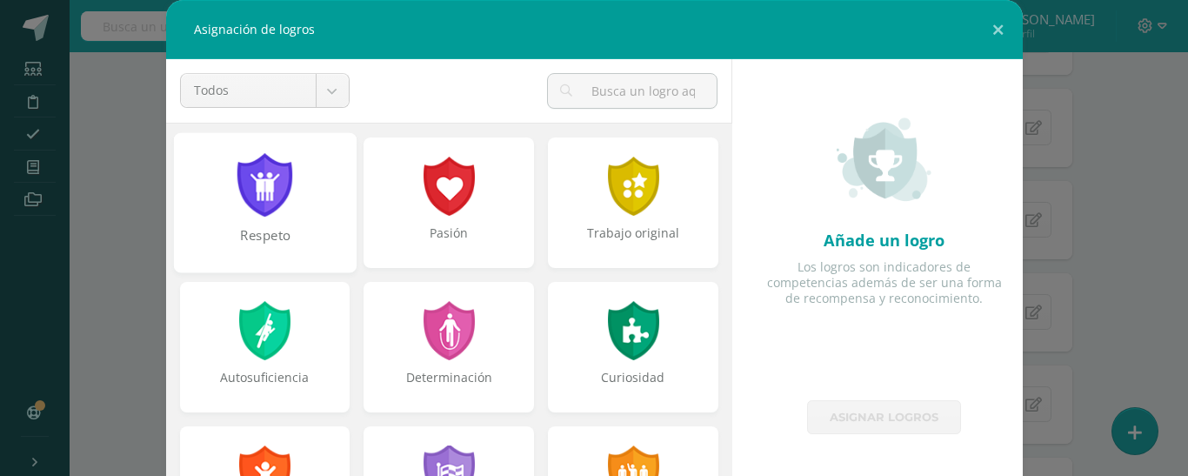
drag, startPoint x: 298, startPoint y: 209, endPoint x: 308, endPoint y: 209, distance: 10.4
click at [301, 209] on div "Respeto" at bounding box center [264, 202] width 183 height 140
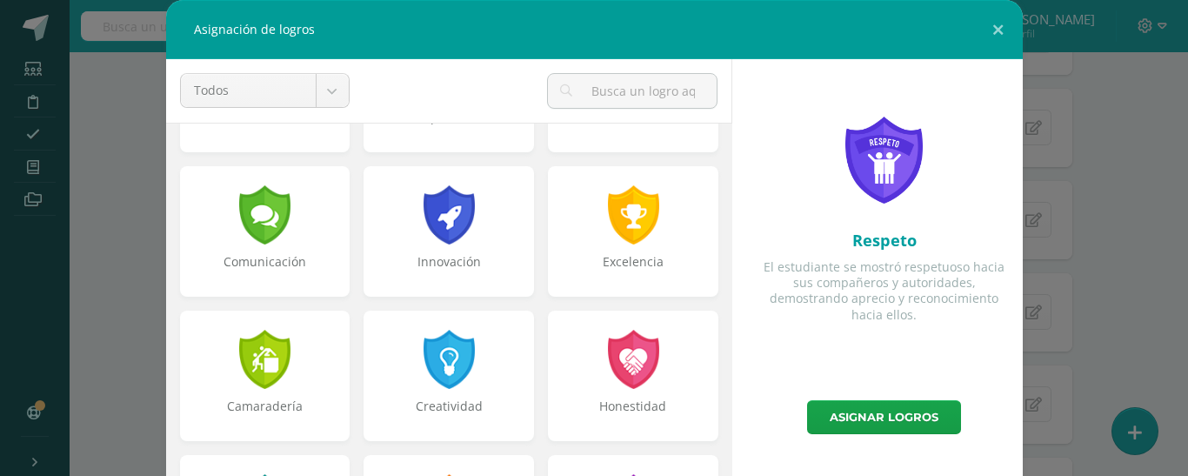
scroll to position [435, 0]
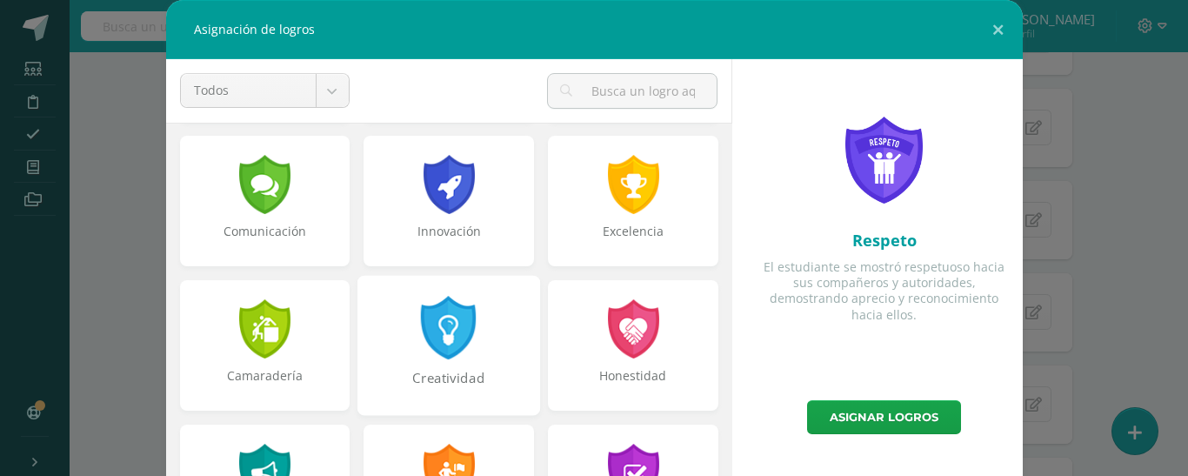
click at [456, 327] on div at bounding box center [449, 328] width 60 height 64
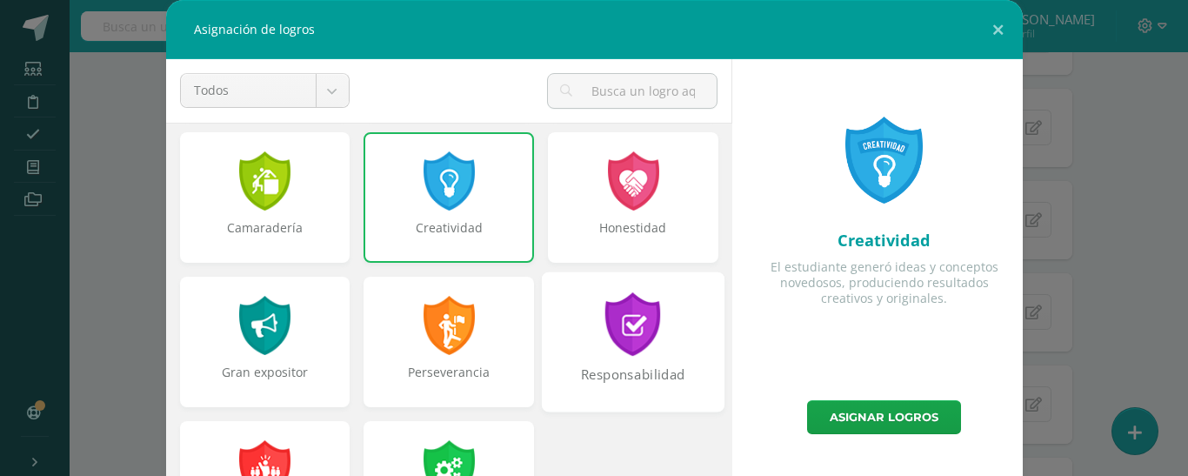
scroll to position [659, 0]
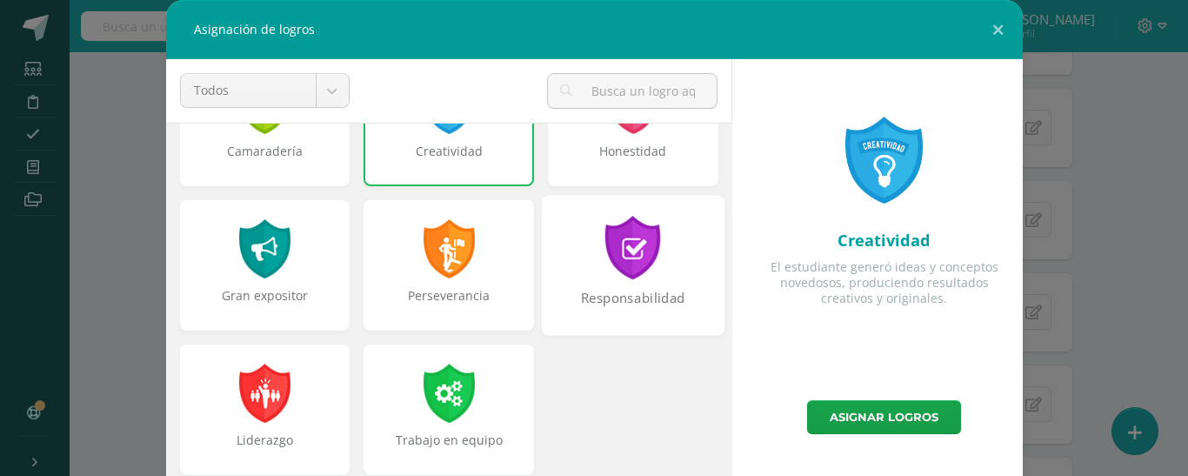
click at [632, 285] on div "Responsabilidad" at bounding box center [633, 265] width 183 height 140
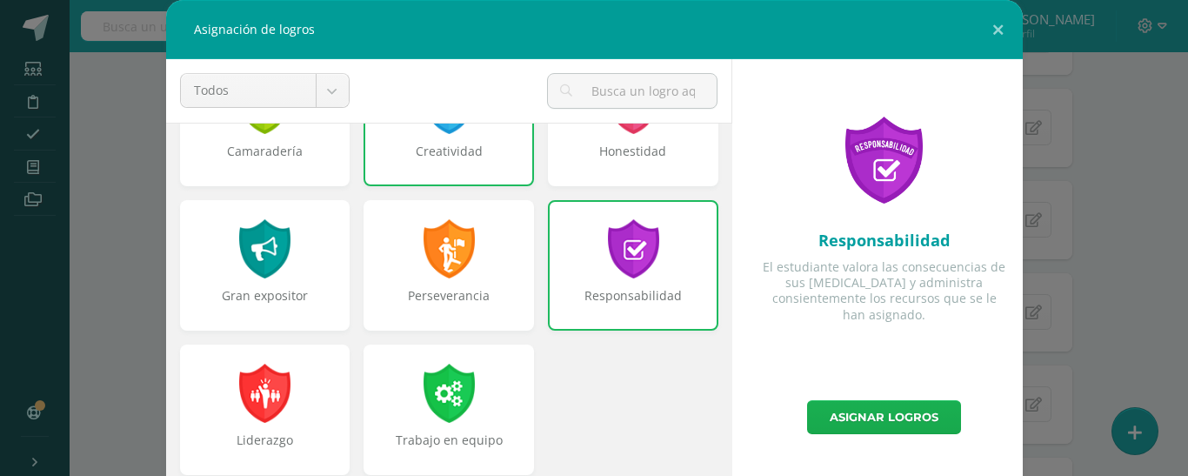
click at [932, 430] on link "Asignar logros" at bounding box center [884, 417] width 154 height 34
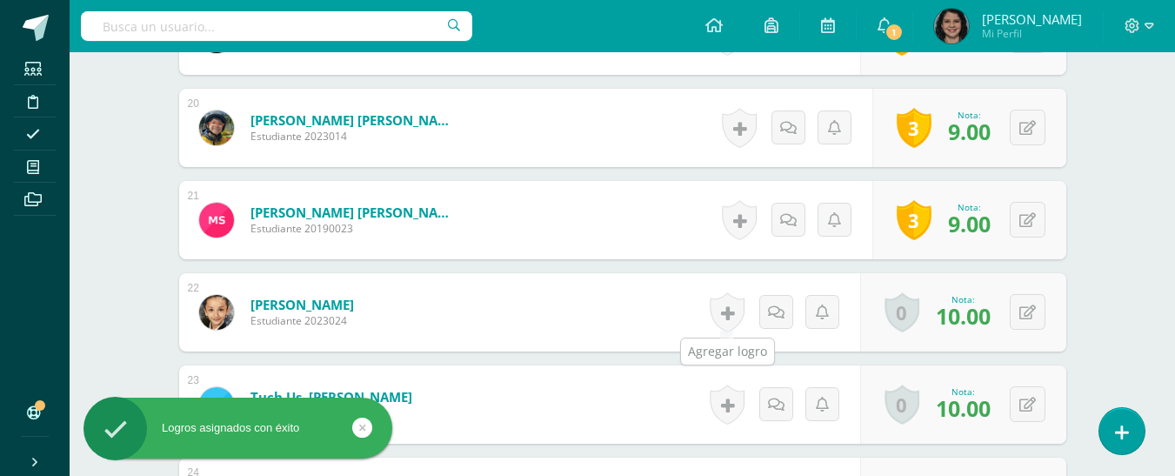
click at [736, 311] on link at bounding box center [727, 312] width 35 height 40
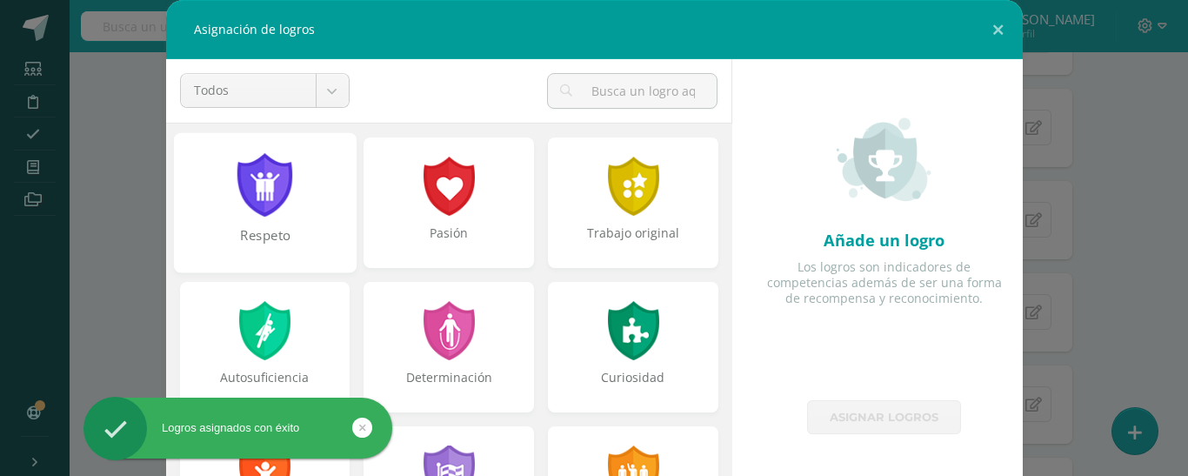
click at [296, 236] on div "Respeto" at bounding box center [264, 244] width 179 height 37
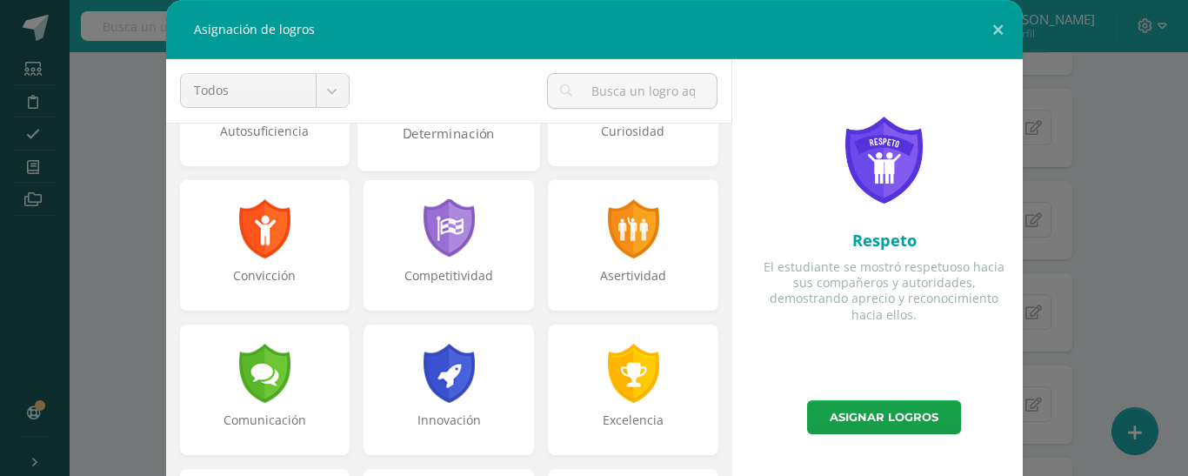
scroll to position [261, 0]
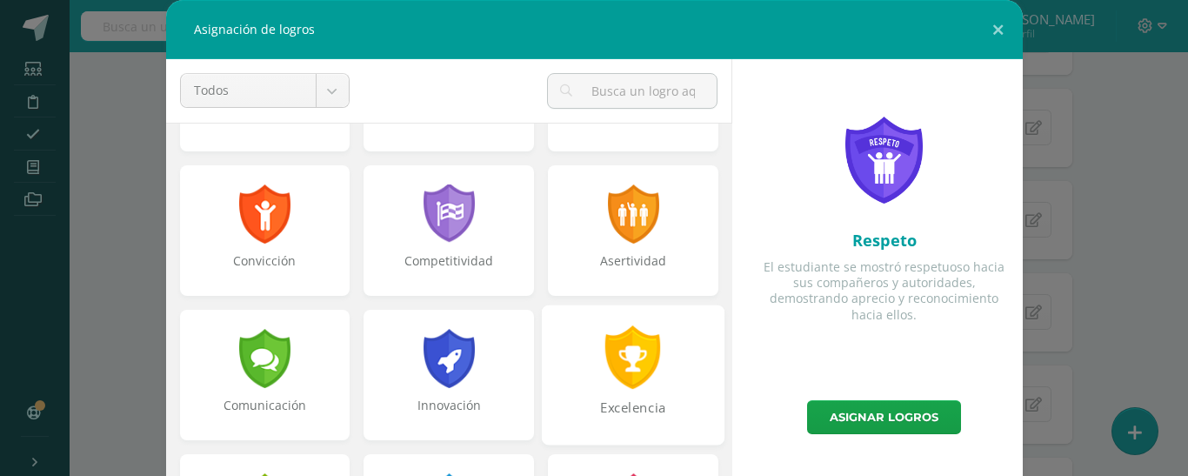
click at [604, 375] on div at bounding box center [634, 357] width 60 height 64
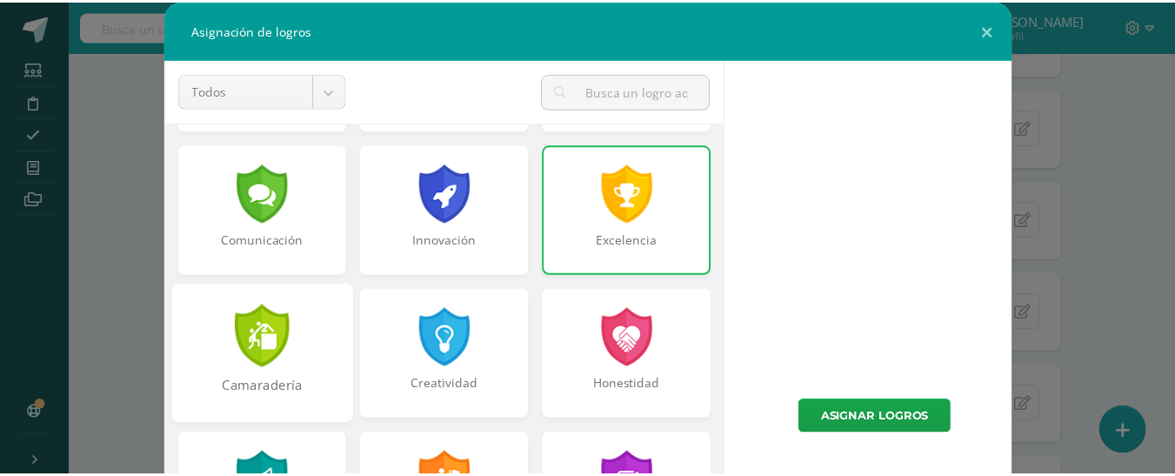
scroll to position [435, 0]
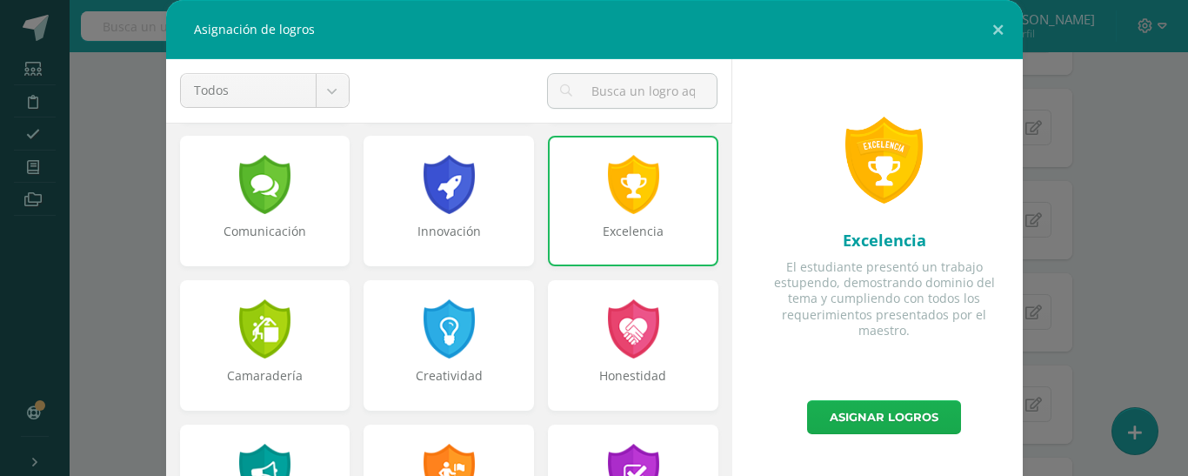
drag, startPoint x: 617, startPoint y: 358, endPoint x: 904, endPoint y: 417, distance: 293.0
click at [618, 358] on div at bounding box center [634, 328] width 56 height 59
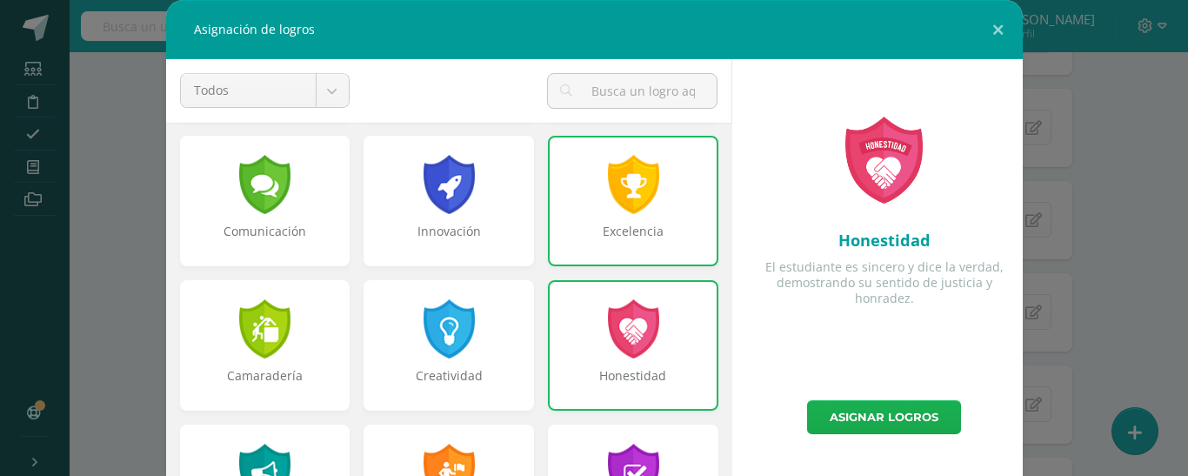
click at [900, 415] on link "Asignar logros" at bounding box center [884, 417] width 154 height 34
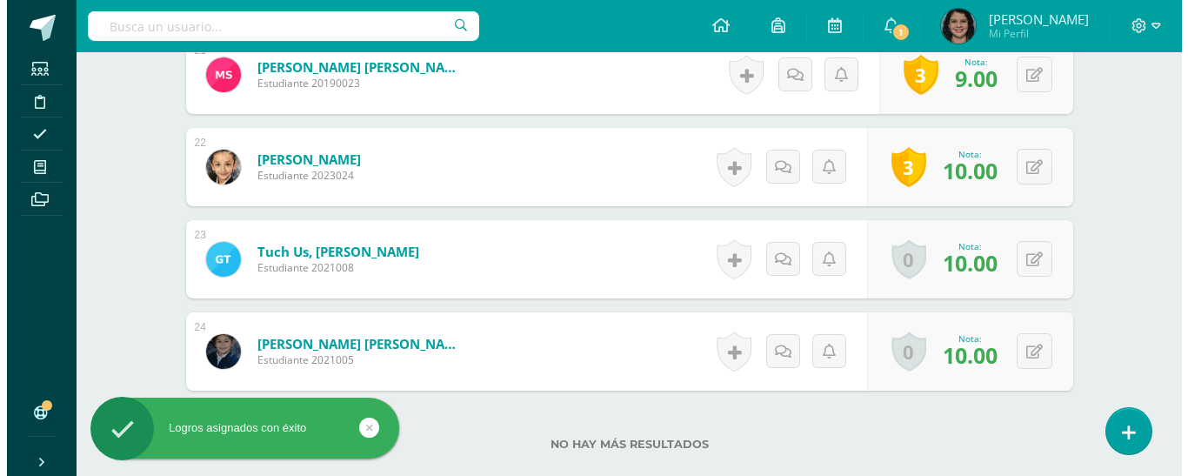
scroll to position [2442, 0]
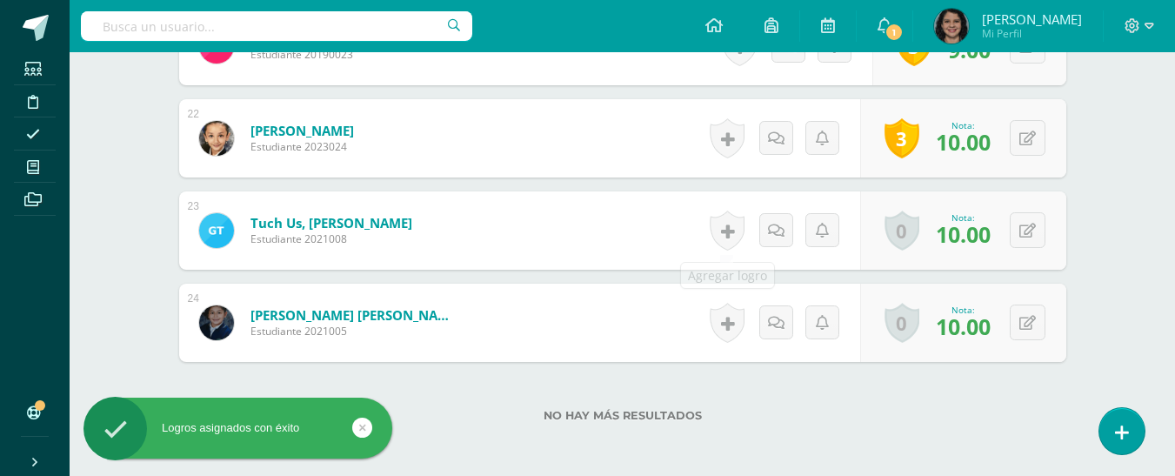
click at [721, 220] on link at bounding box center [727, 231] width 35 height 40
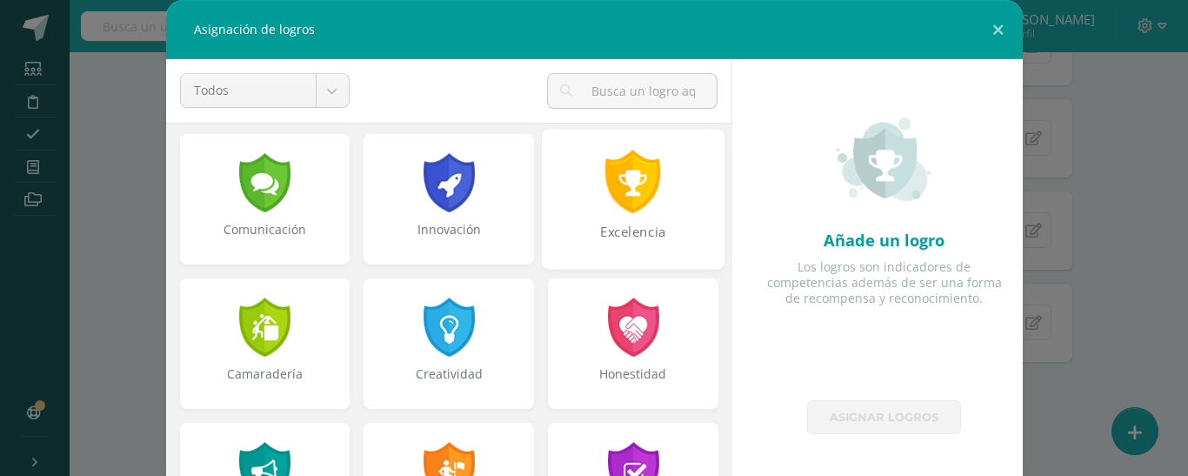
scroll to position [522, 0]
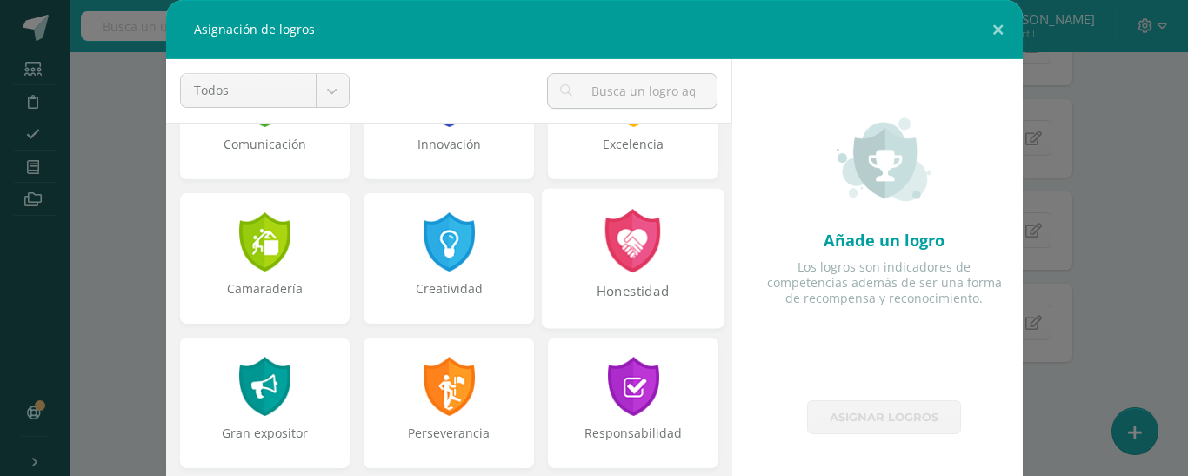
click at [616, 291] on div "Honestidad" at bounding box center [633, 300] width 179 height 37
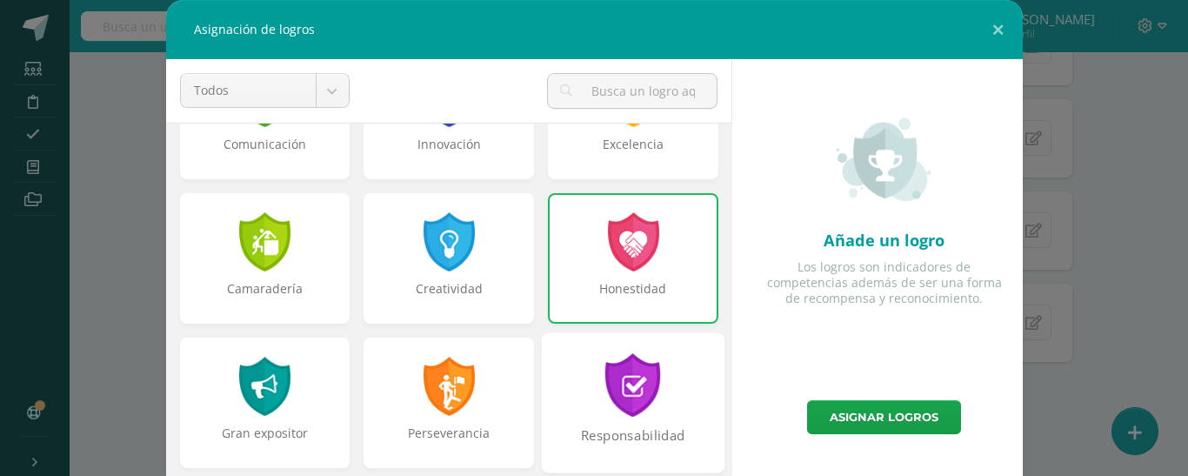
scroll to position [609, 0]
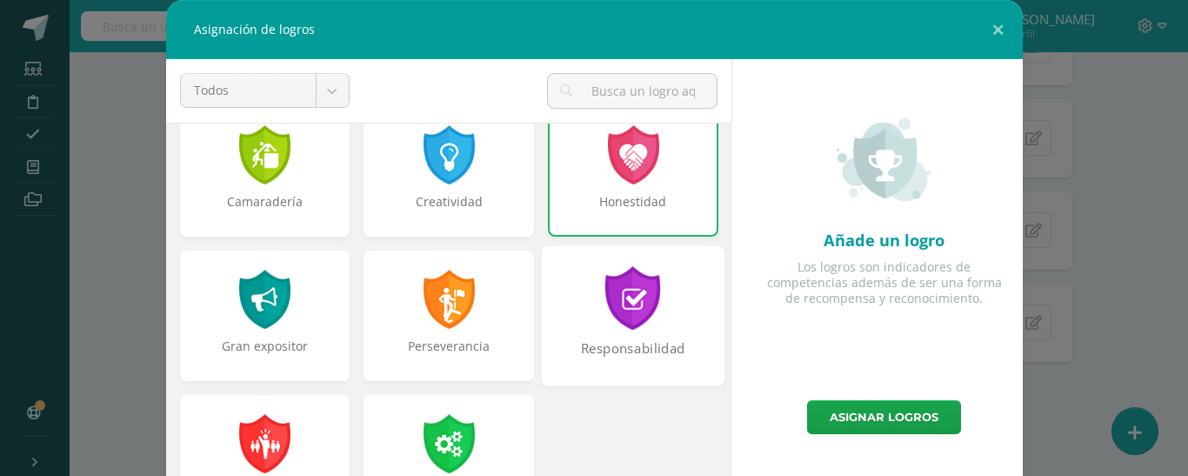
click at [628, 339] on div "Responsabilidad" at bounding box center [633, 357] width 179 height 37
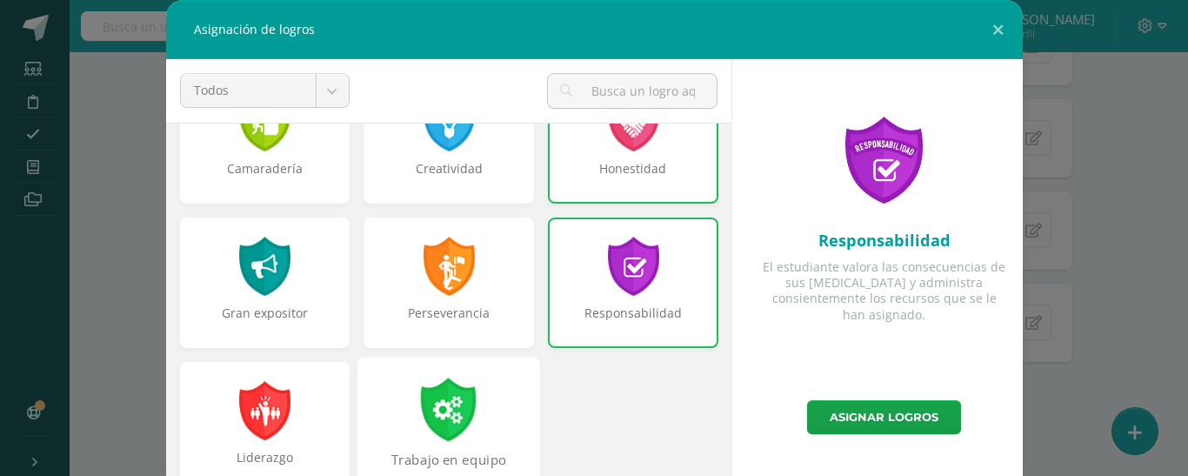
scroll to position [659, 0]
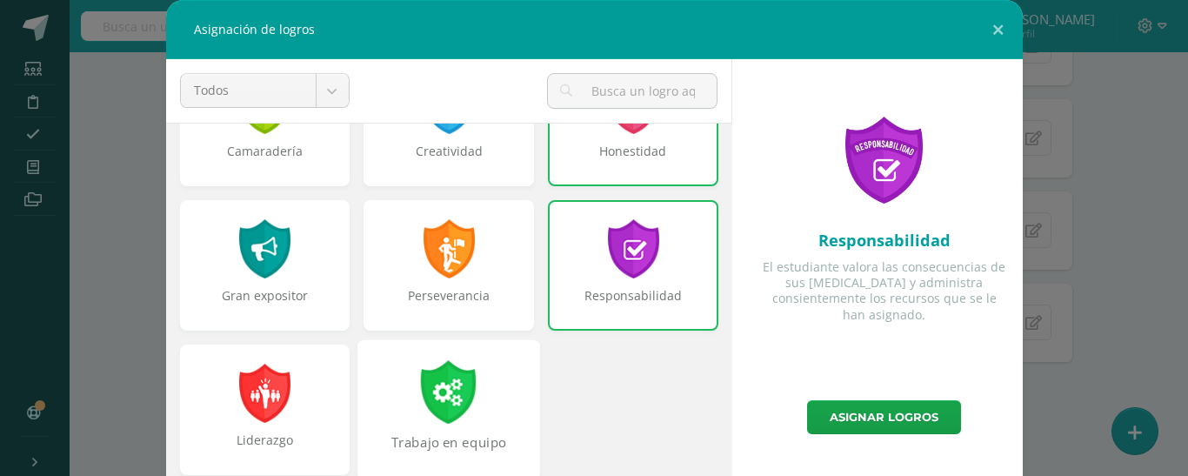
click at [442, 385] on div at bounding box center [449, 392] width 60 height 64
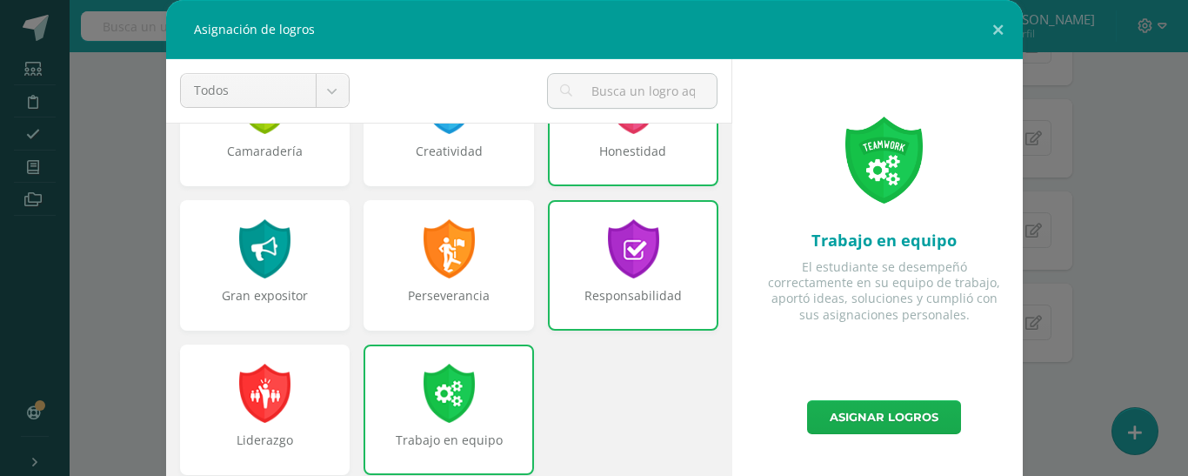
click at [905, 408] on link "Asignar logros" at bounding box center [884, 417] width 154 height 34
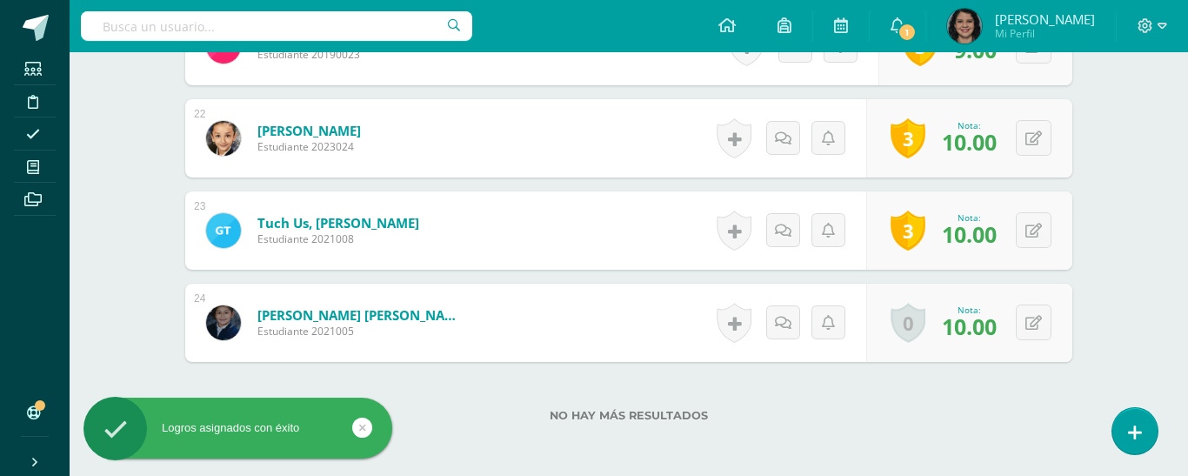
scroll to position [0, 0]
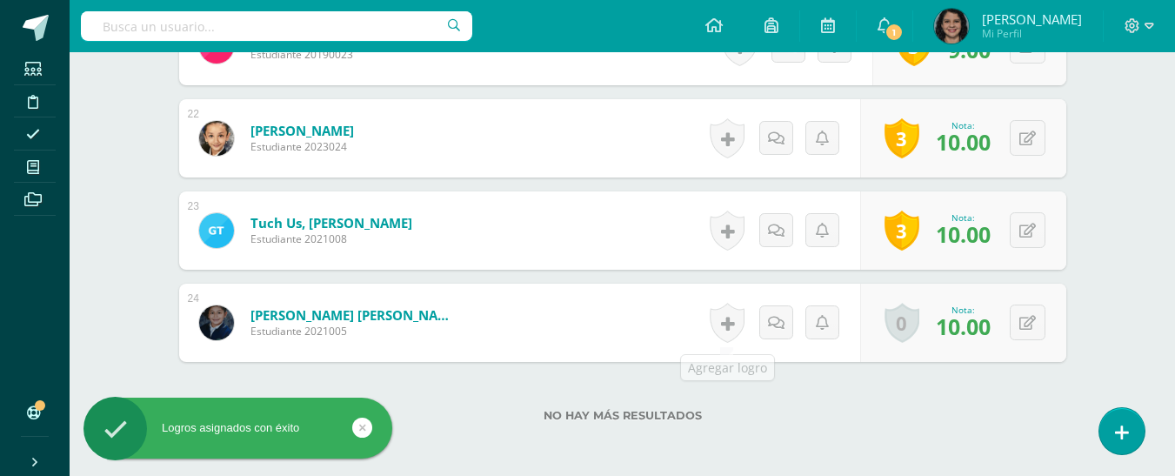
click at [738, 321] on link at bounding box center [727, 323] width 35 height 40
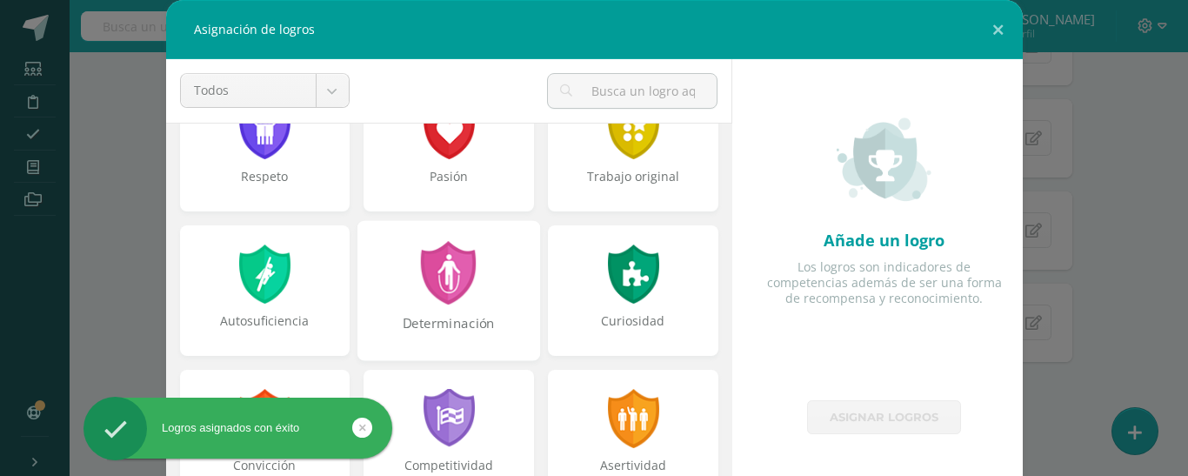
scroll to position [87, 0]
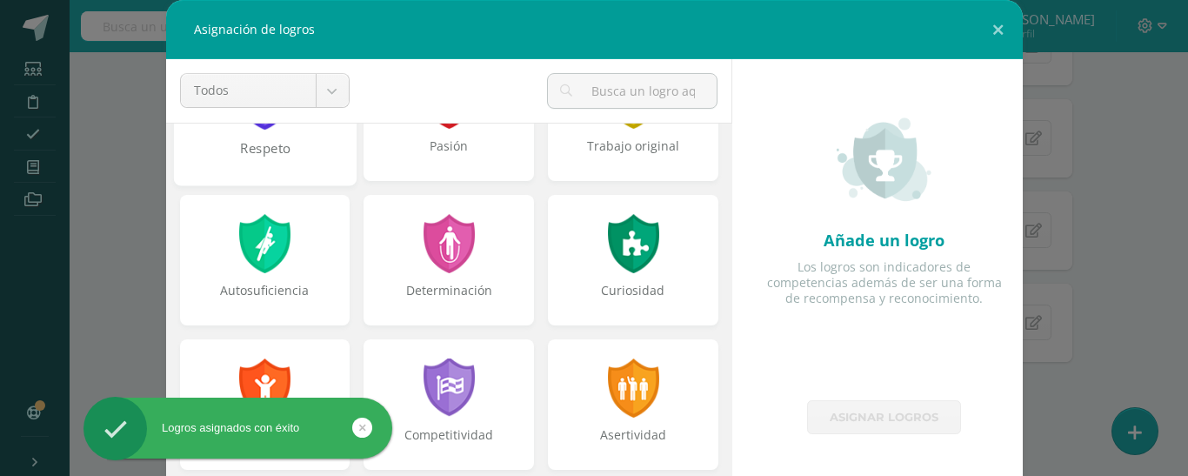
click at [254, 161] on div "Respeto" at bounding box center [264, 157] width 179 height 37
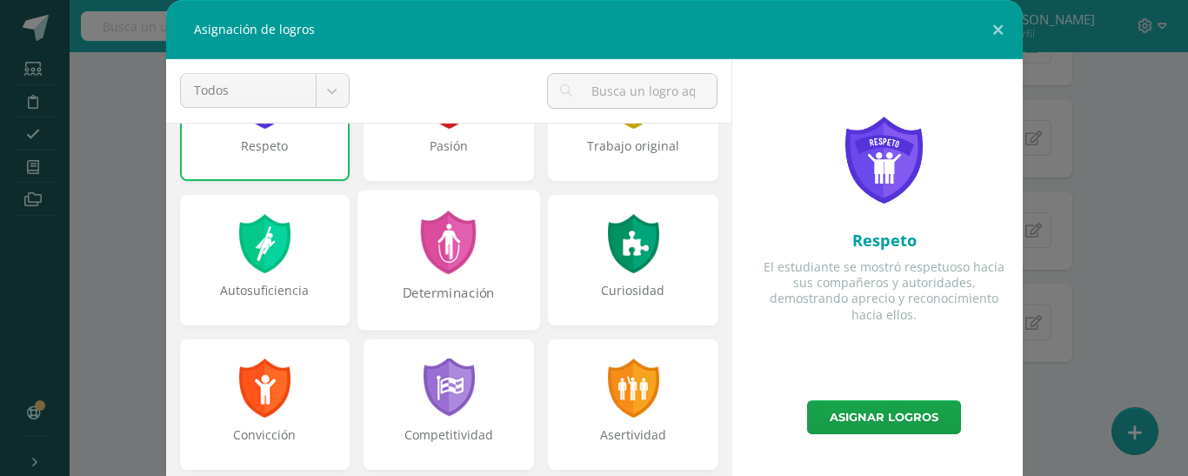
scroll to position [174, 0]
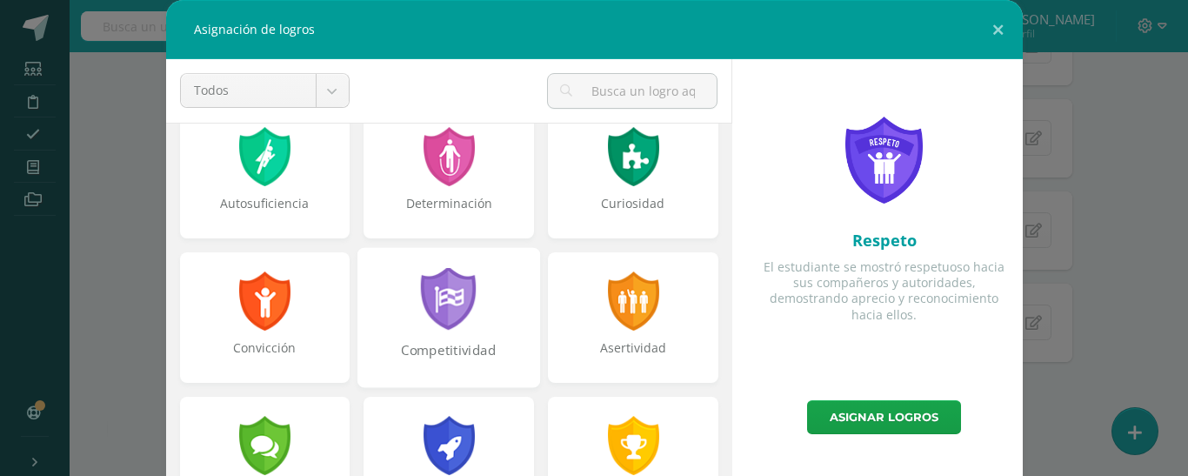
click at [463, 302] on div at bounding box center [449, 300] width 60 height 64
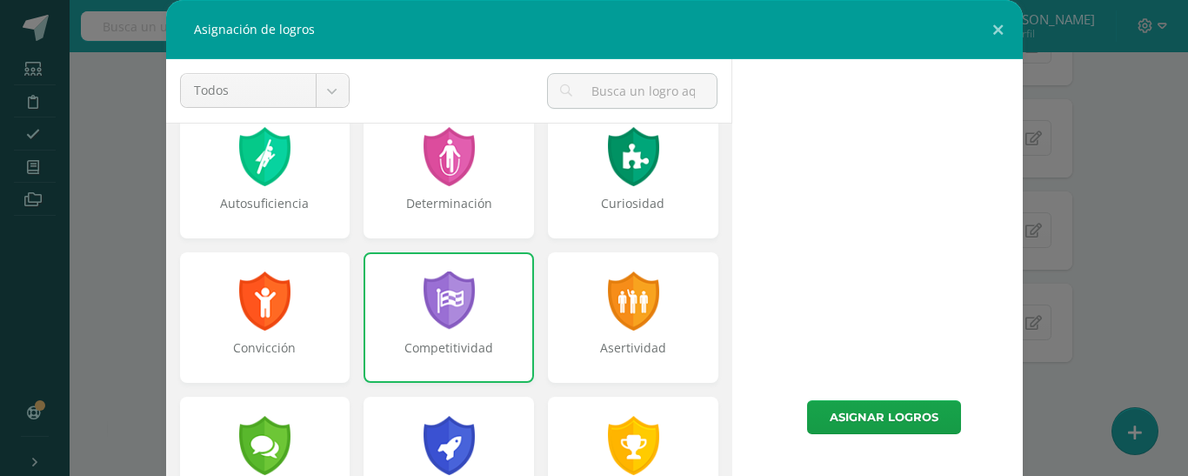
click at [421, 320] on div at bounding box center [449, 300] width 56 height 59
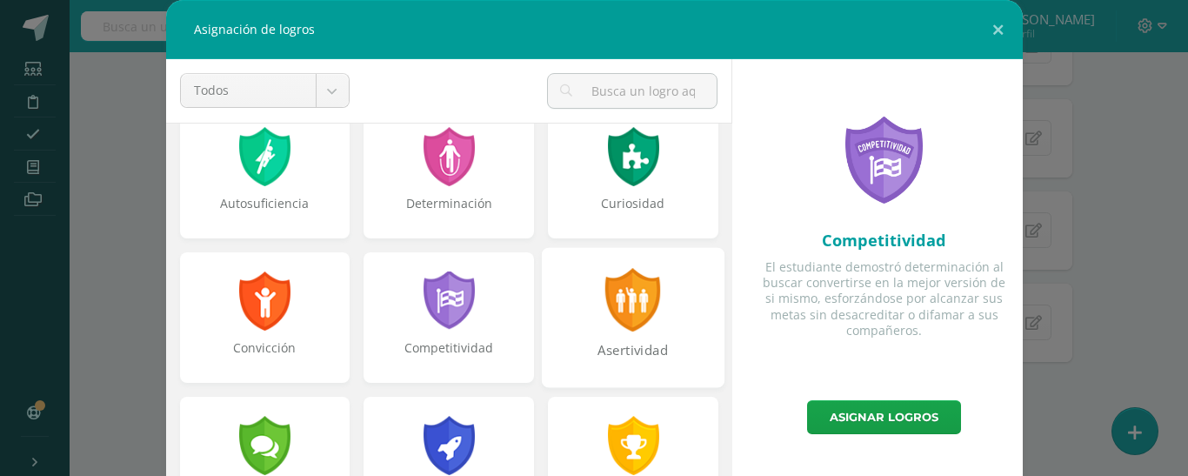
scroll to position [261, 0]
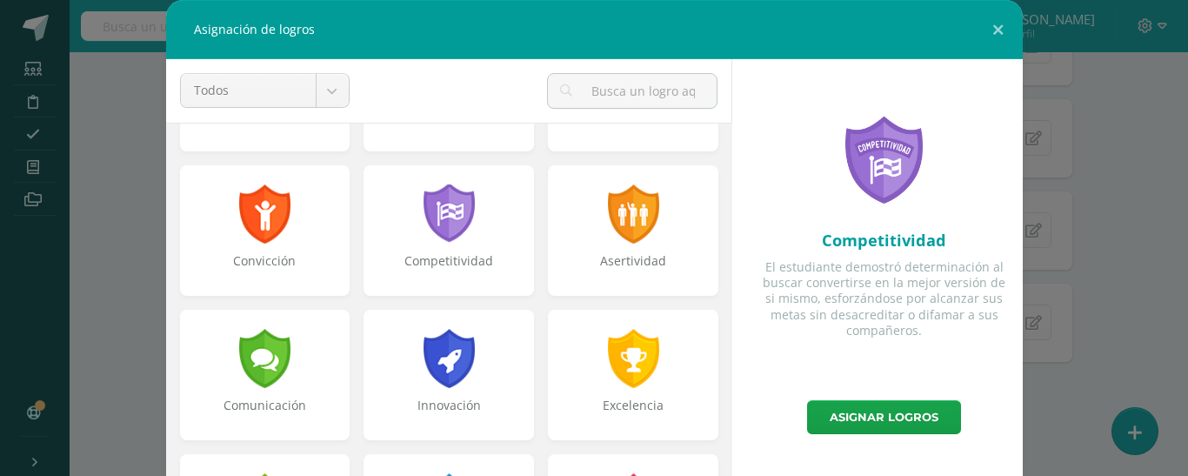
click at [336, 221] on div "Convicción" at bounding box center [265, 230] width 171 height 131
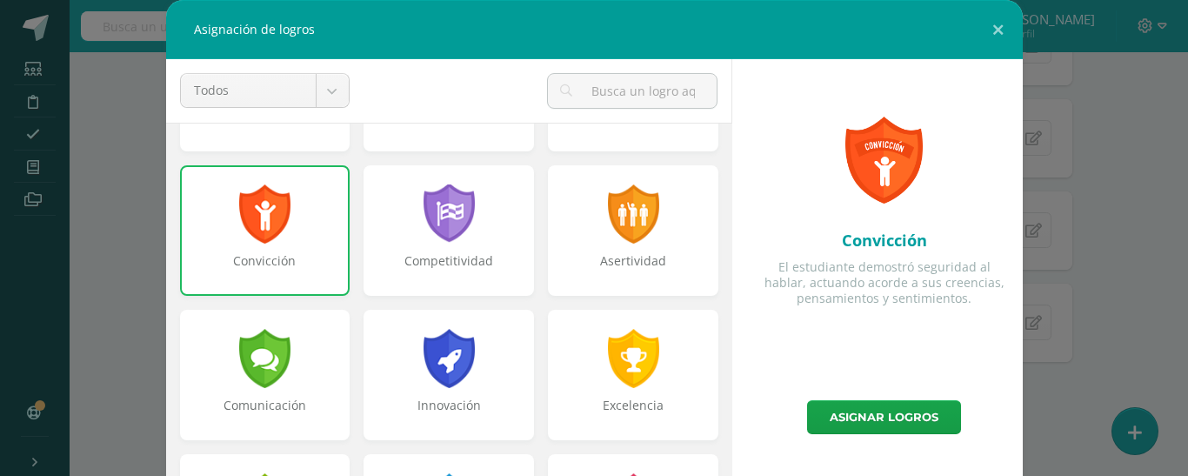
click at [331, 240] on div "Convicción" at bounding box center [265, 230] width 171 height 131
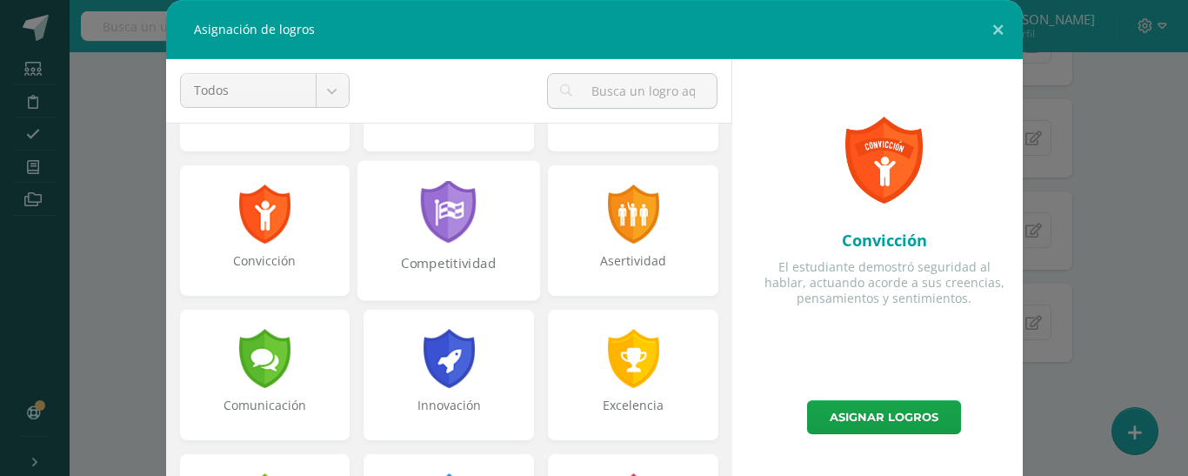
click at [460, 244] on div at bounding box center [449, 213] width 60 height 64
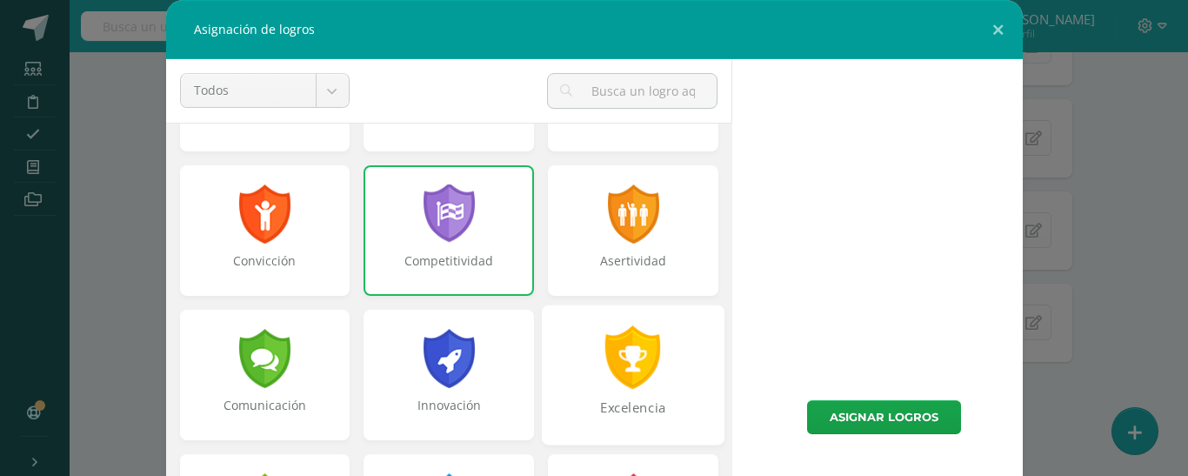
click at [599, 324] on div "Excelencia" at bounding box center [633, 375] width 183 height 140
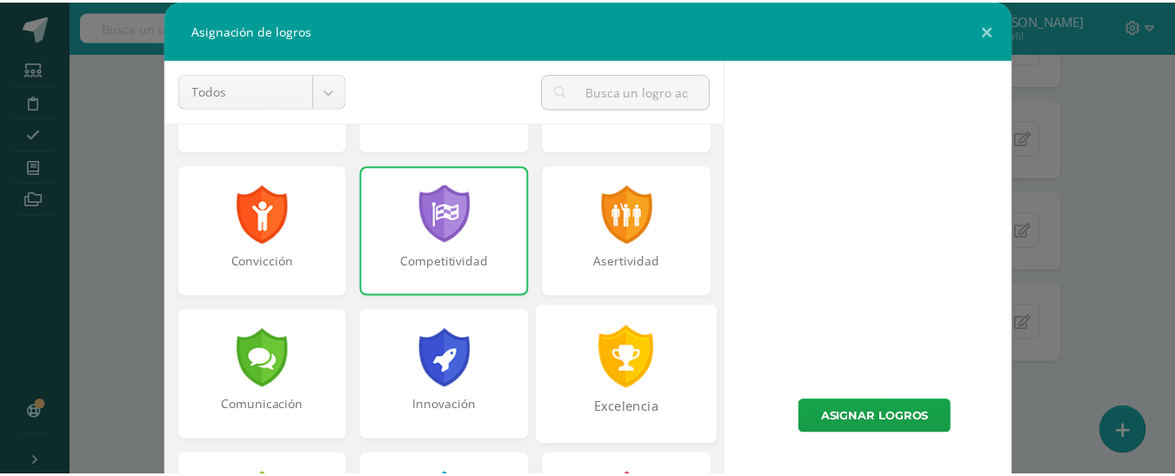
scroll to position [348, 0]
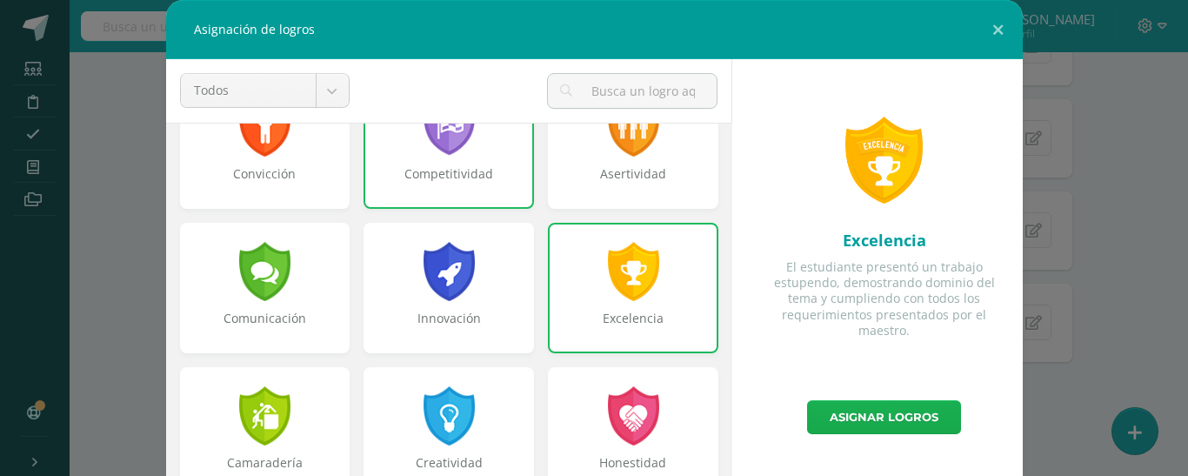
click at [947, 408] on link "Asignar logros" at bounding box center [884, 417] width 154 height 34
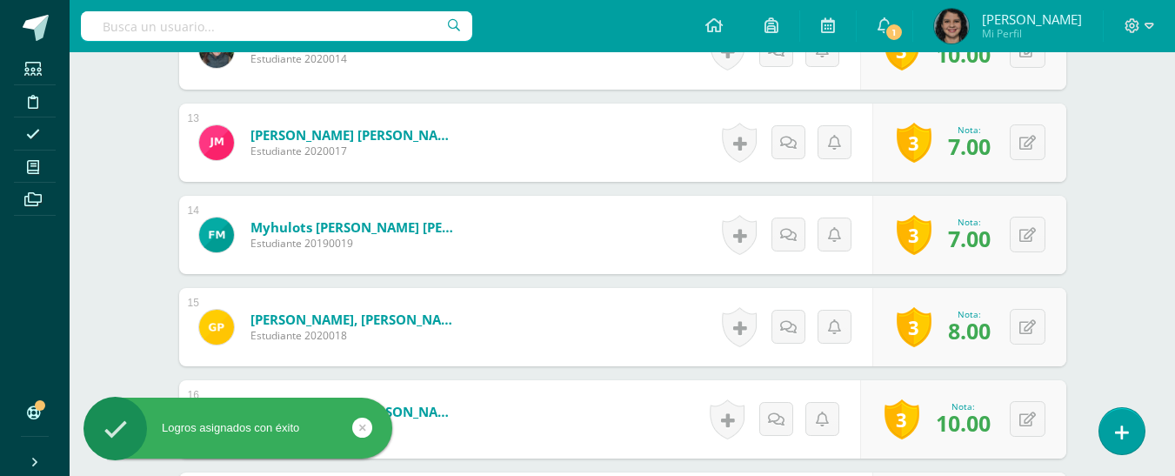
scroll to position [0, 0]
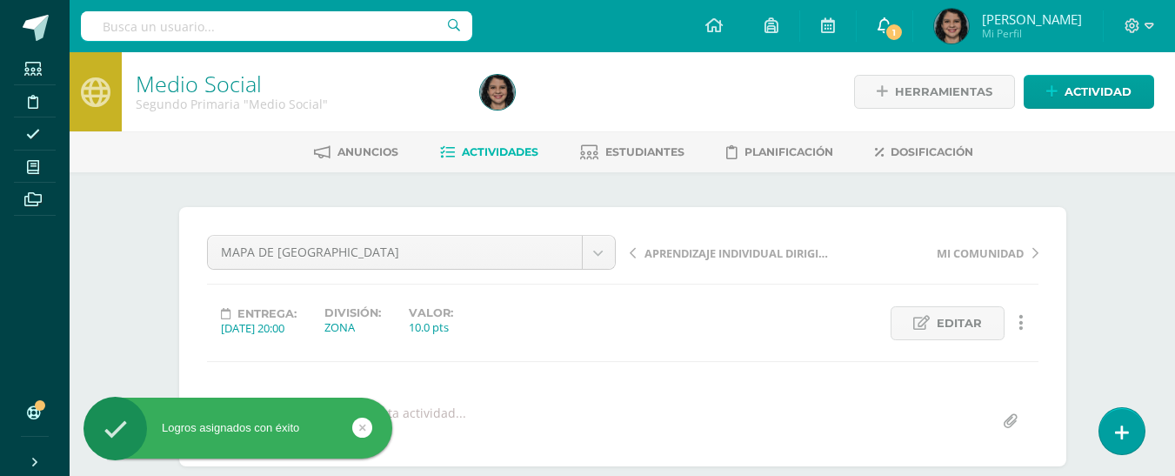
click at [880, 23] on icon at bounding box center [885, 25] width 14 height 16
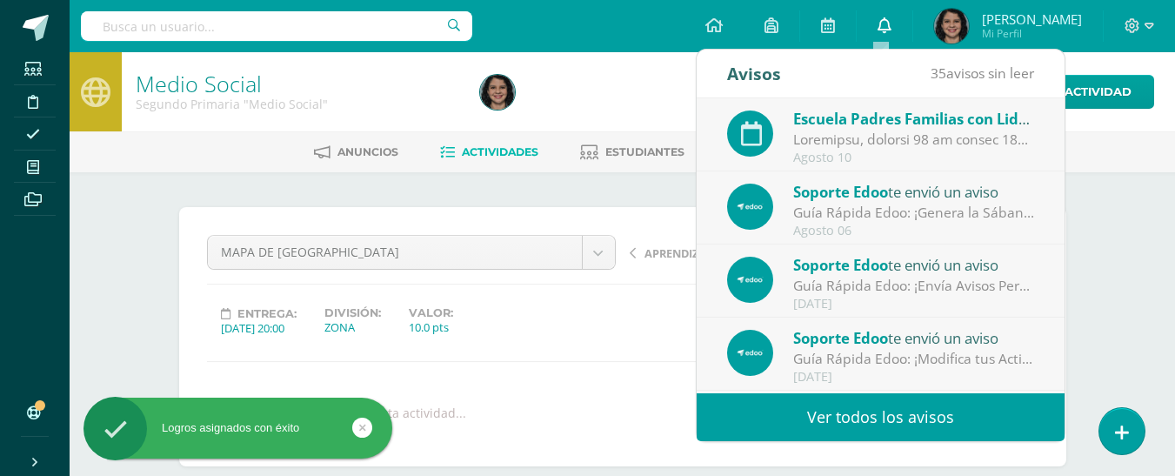
click at [880, 26] on icon at bounding box center [885, 25] width 14 height 16
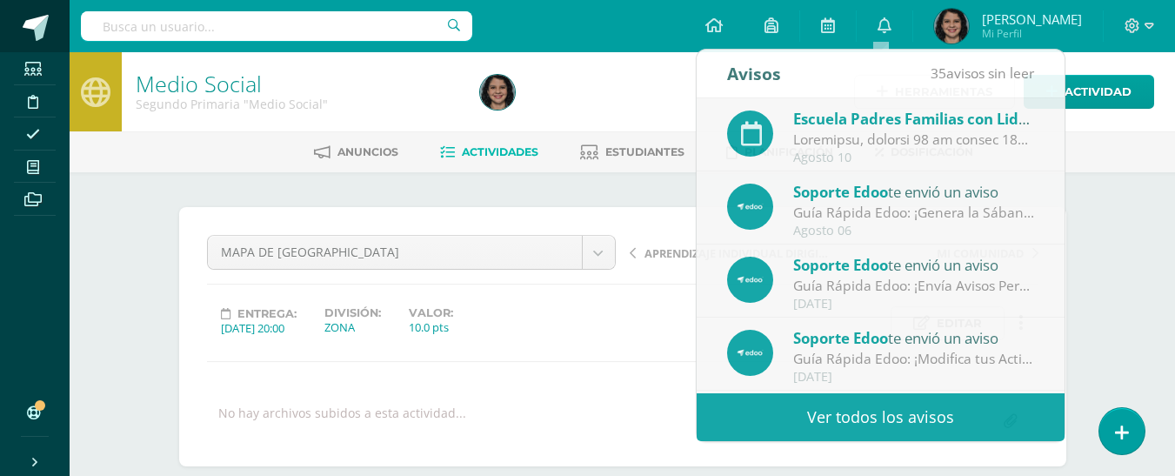
click at [45, 15] on span at bounding box center [36, 28] width 26 height 26
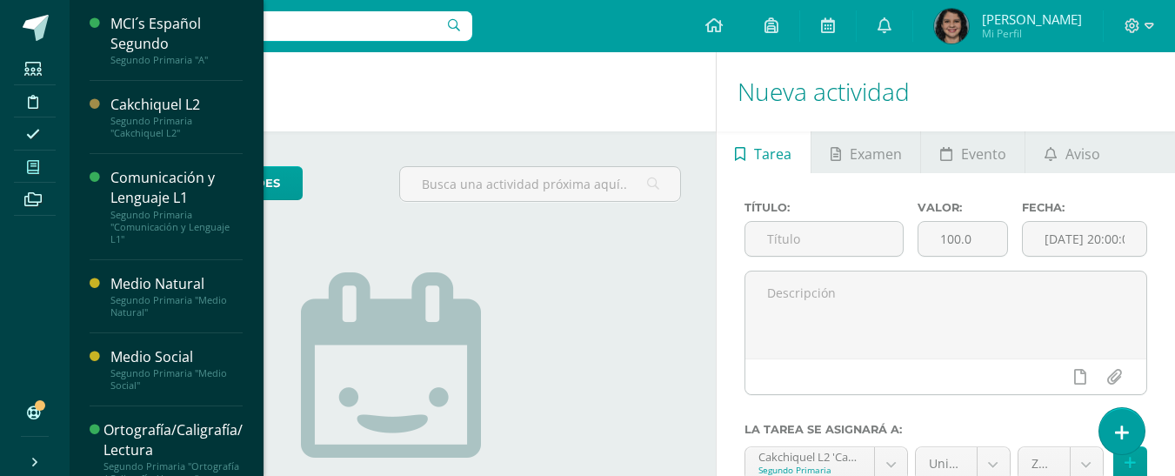
click at [44, 164] on span at bounding box center [33, 166] width 39 height 23
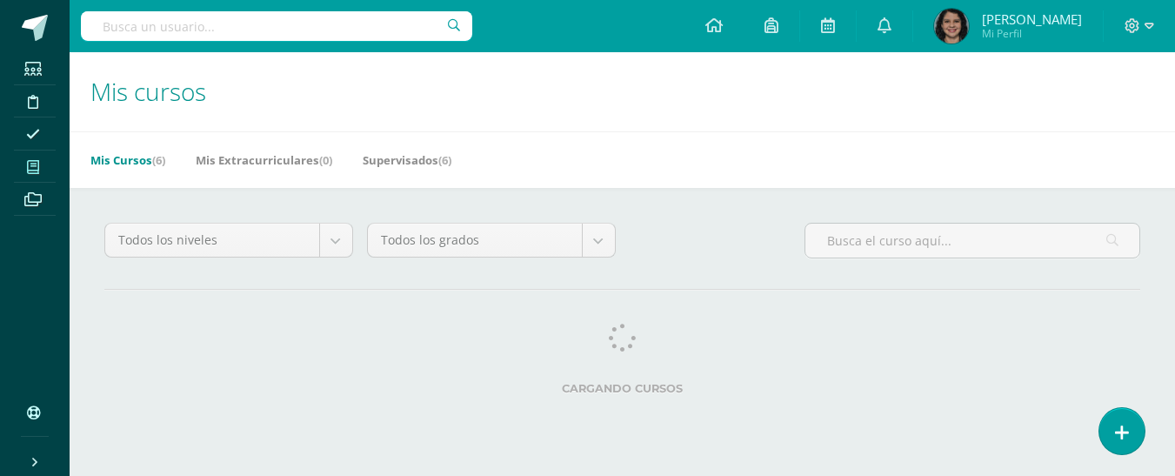
click at [673, 171] on div "Mis Cursos (6) Mis Extracurriculares (0) Supervisados (6)" at bounding box center [644, 159] width 1148 height 57
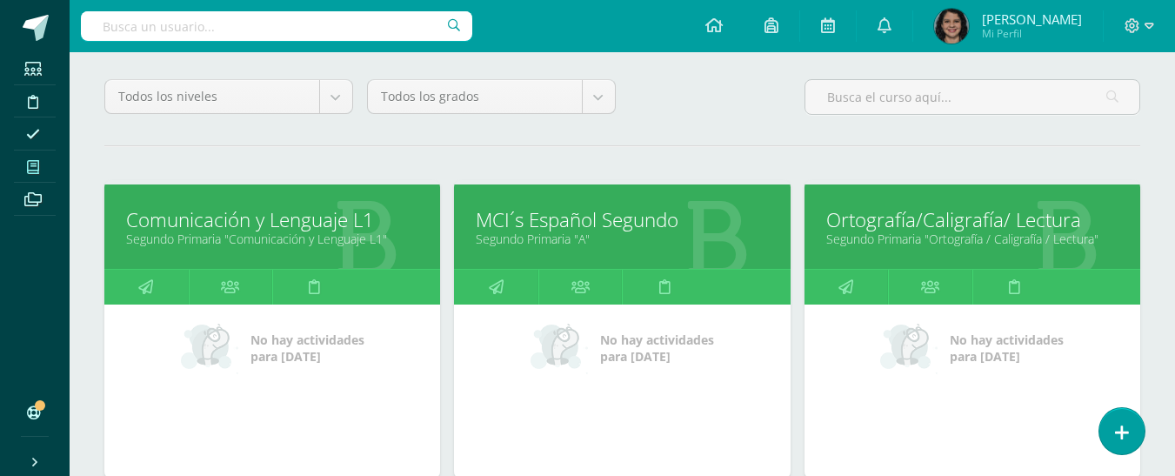
scroll to position [174, 0]
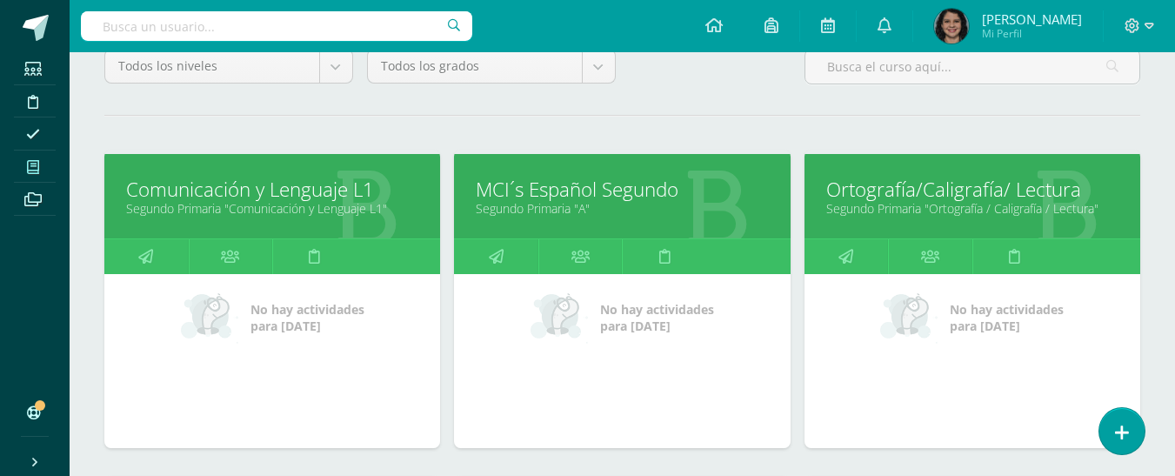
click at [286, 201] on link "Segundo Primaria "Comunicación y Lenguaje L1"" at bounding box center [272, 208] width 292 height 17
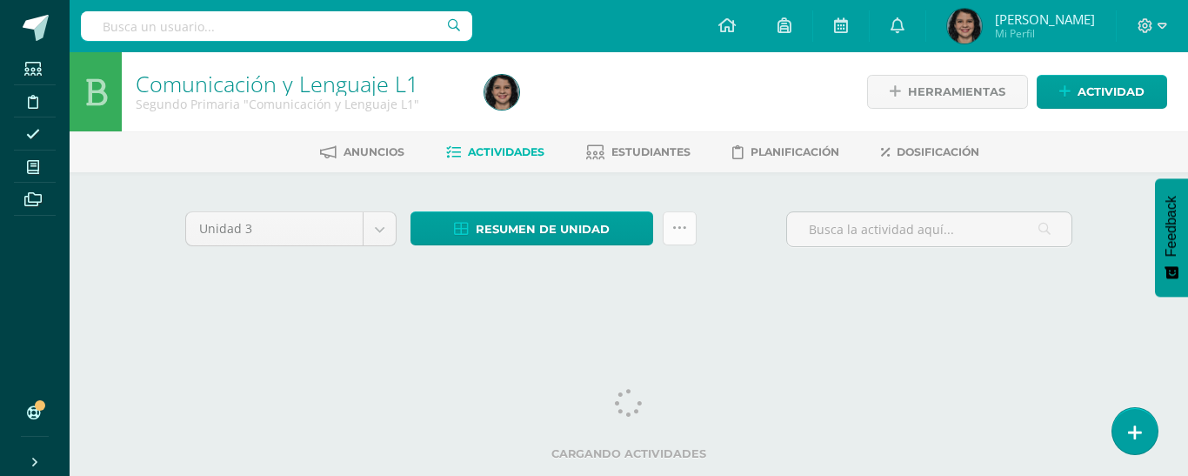
click at [685, 221] on icon at bounding box center [680, 228] width 15 height 15
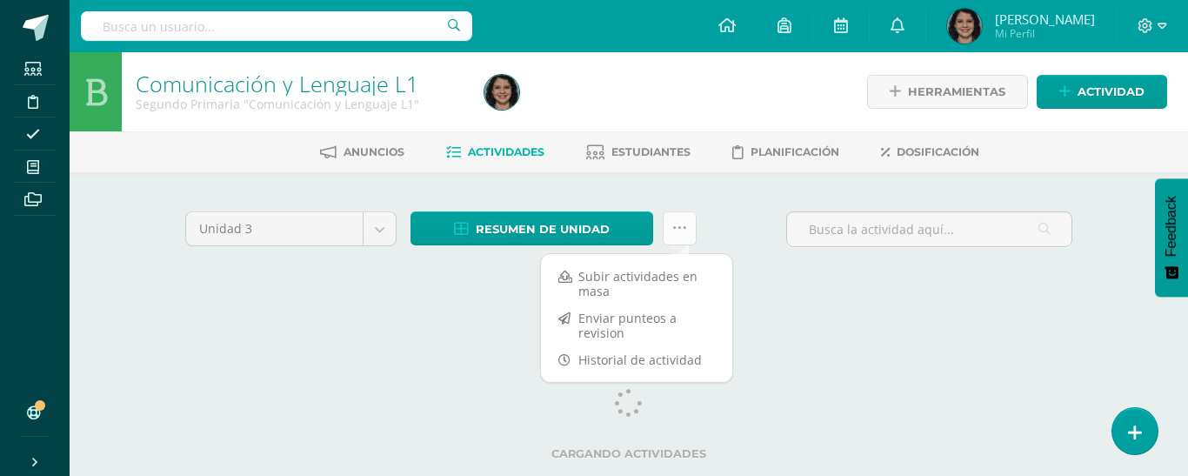
click at [685, 221] on icon at bounding box center [680, 228] width 15 height 15
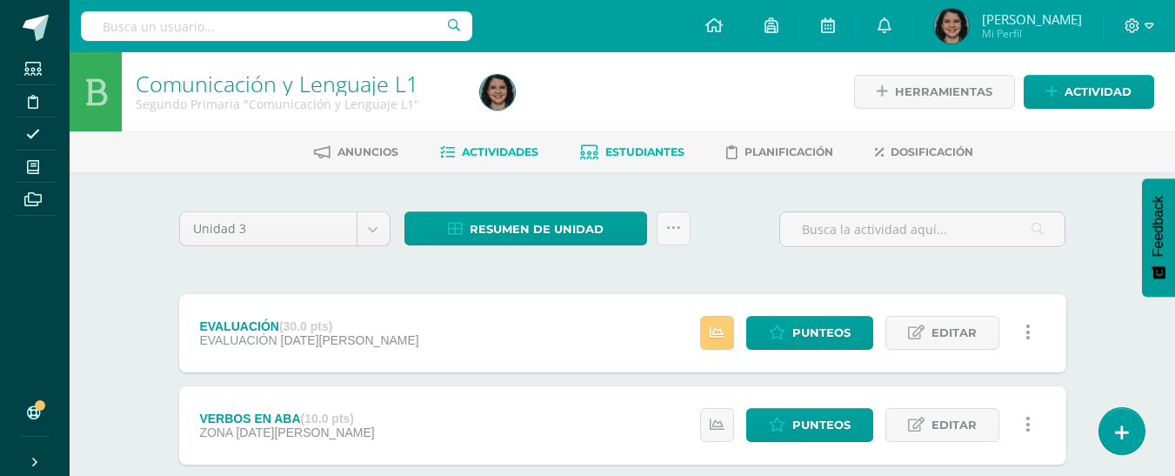
click at [622, 155] on span "Estudiantes" at bounding box center [645, 151] width 79 height 13
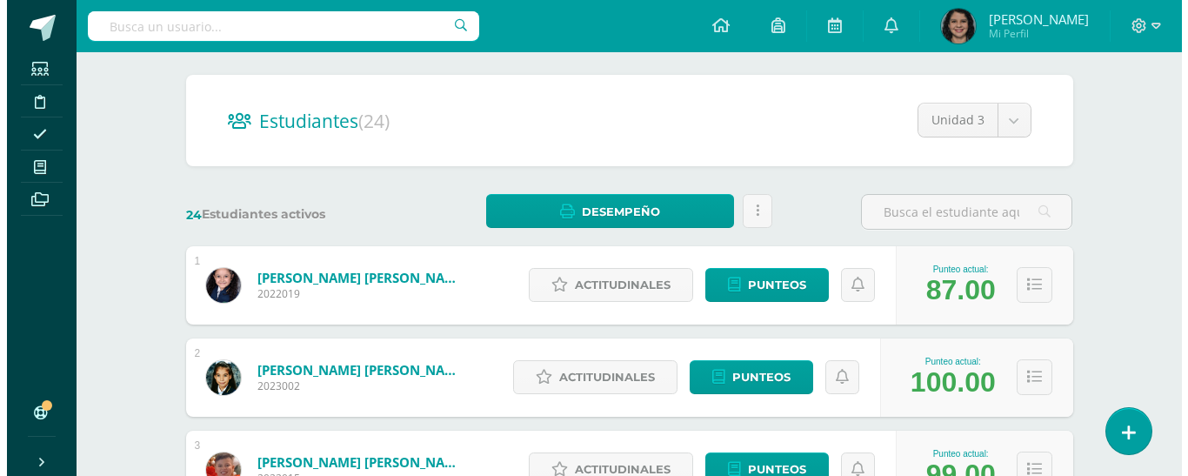
scroll to position [163, 0]
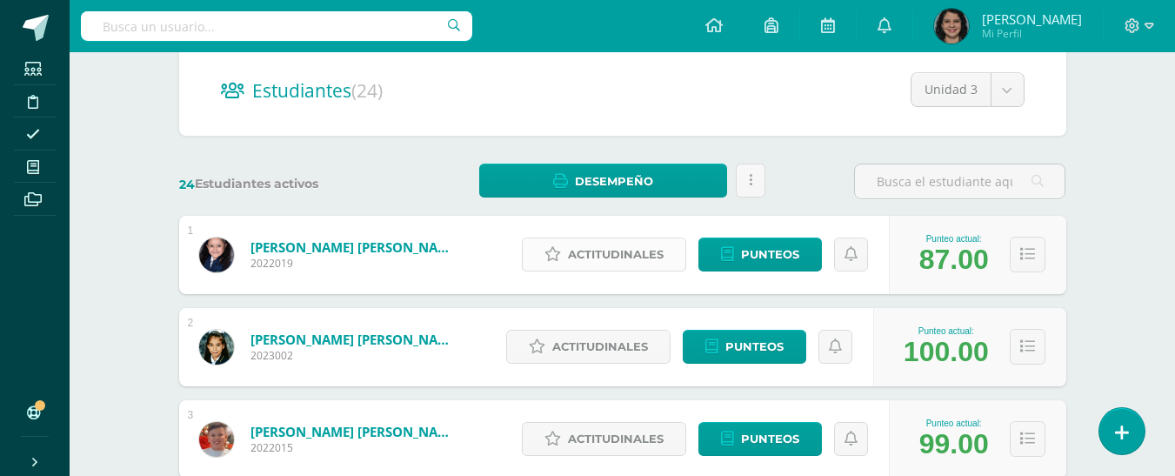
click at [628, 261] on span "Actitudinales" at bounding box center [616, 254] width 96 height 32
